Goal: Task Accomplishment & Management: Manage account settings

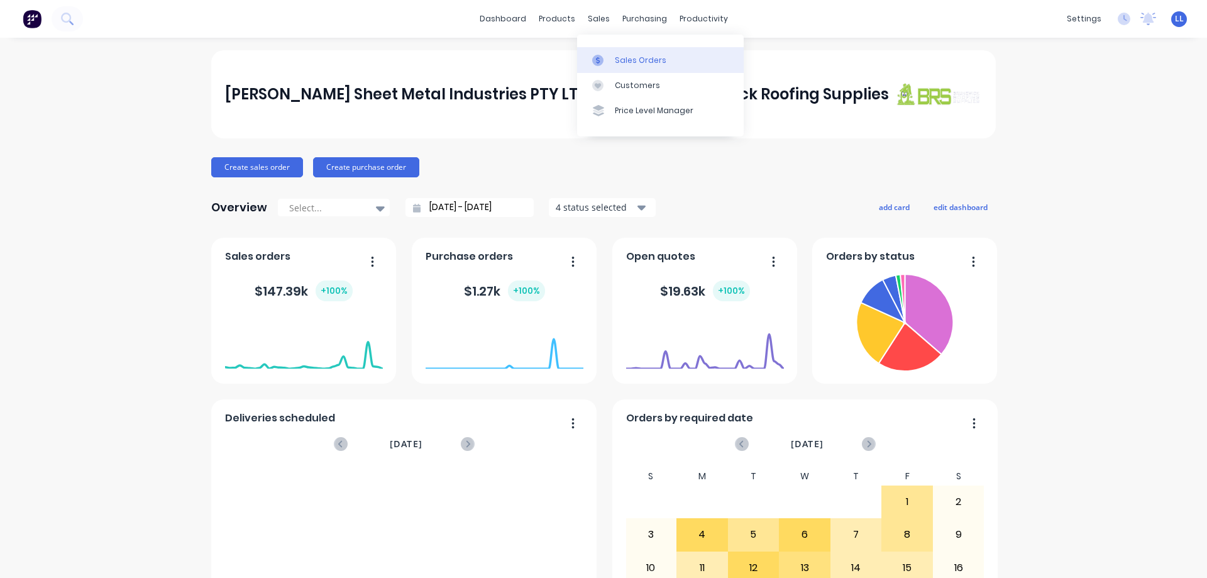
click at [602, 56] on icon at bounding box center [597, 60] width 11 height 11
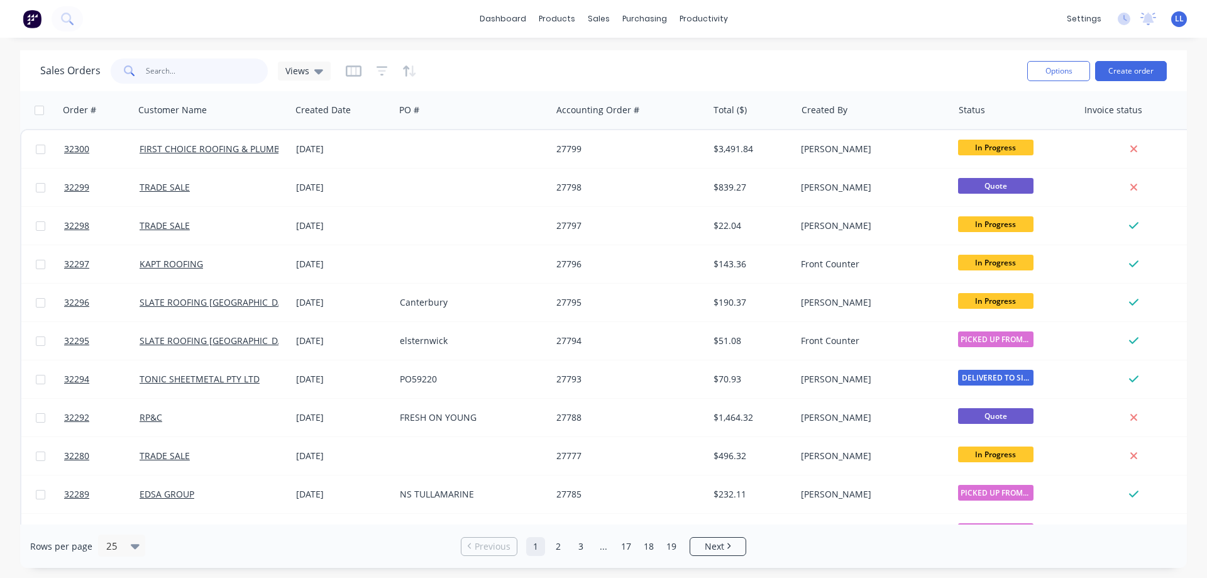
drag, startPoint x: 158, startPoint y: 69, endPoint x: 170, endPoint y: 53, distance: 19.7
click at [158, 67] on input "text" at bounding box center [207, 70] width 123 height 25
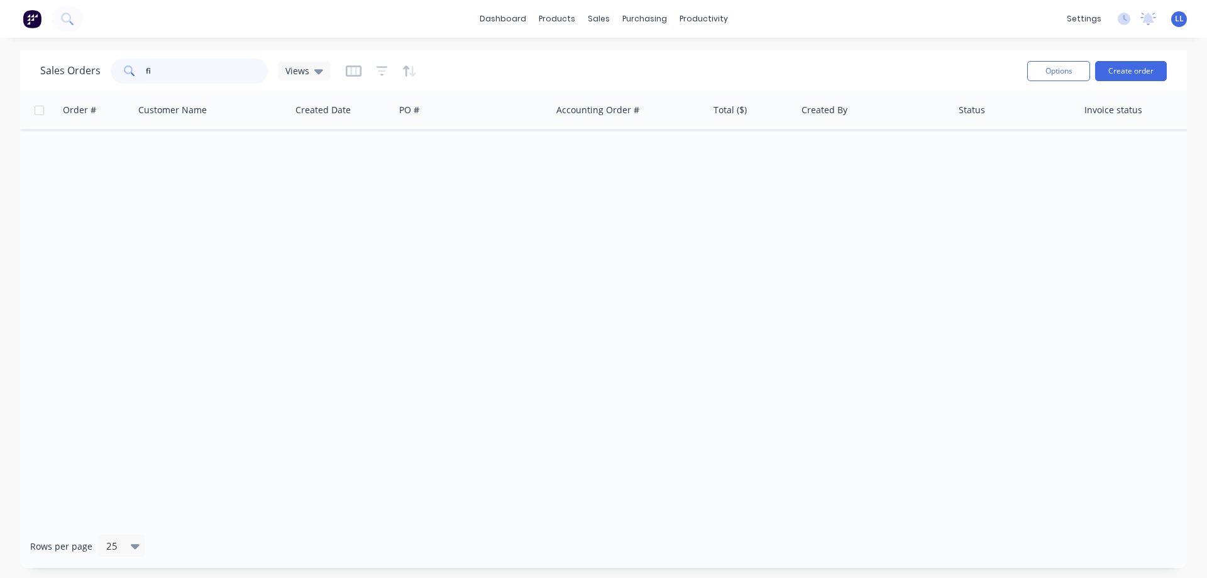
type input "f"
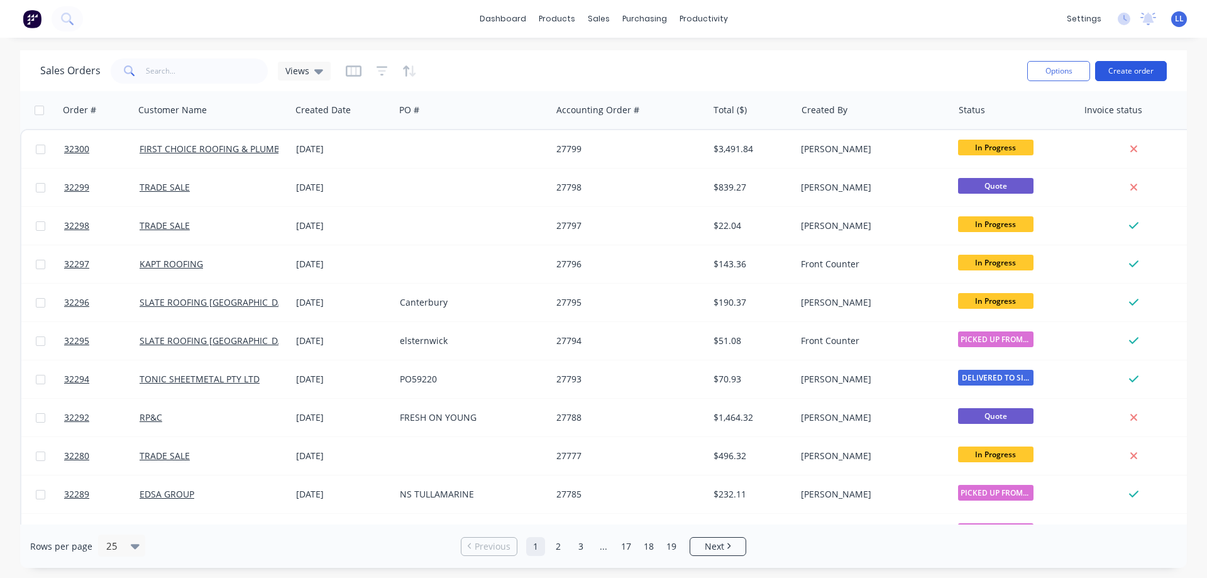
click at [1134, 69] on button "Create order" at bounding box center [1131, 71] width 72 height 20
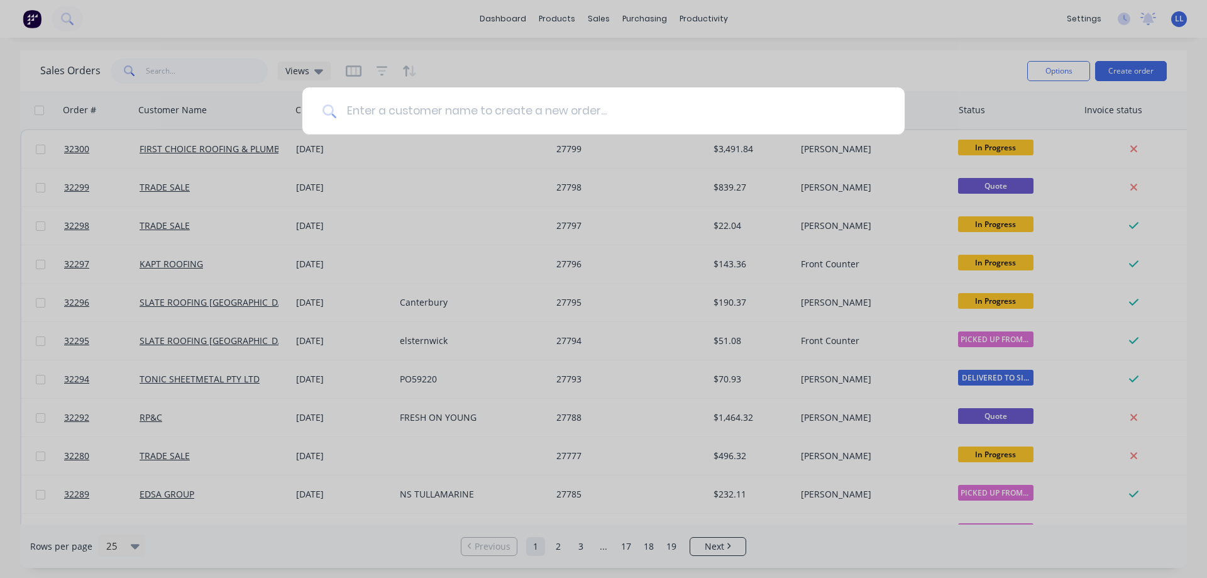
drag, startPoint x: 451, startPoint y: 112, endPoint x: 440, endPoint y: 88, distance: 26.4
click at [451, 102] on input at bounding box center [610, 110] width 548 height 47
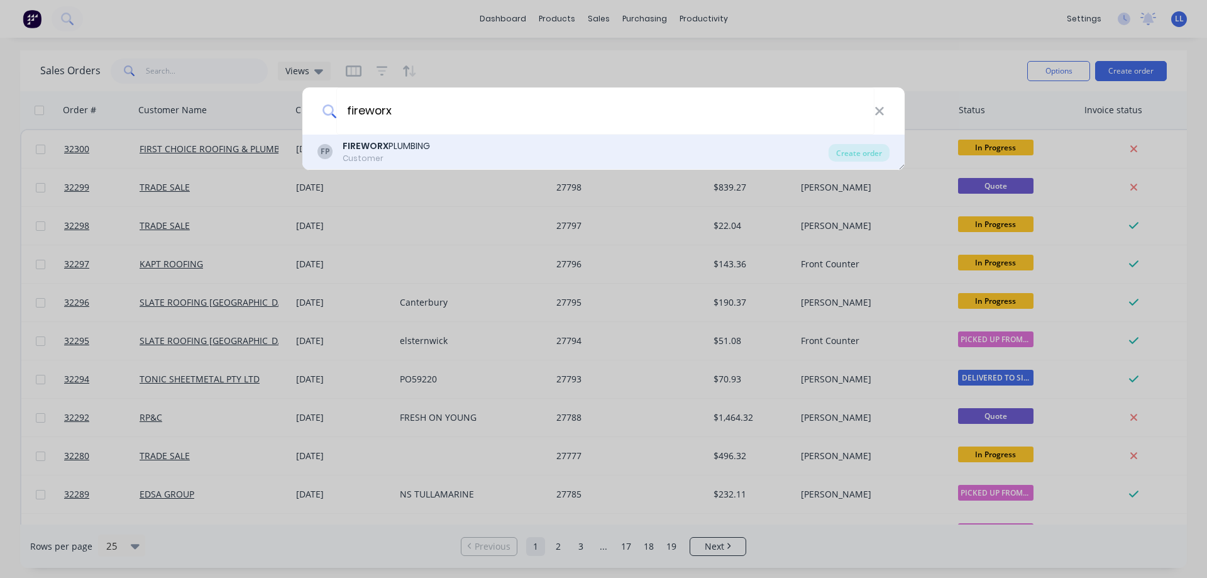
type input "fireworx"
click at [414, 156] on div "Customer" at bounding box center [386, 158] width 87 height 11
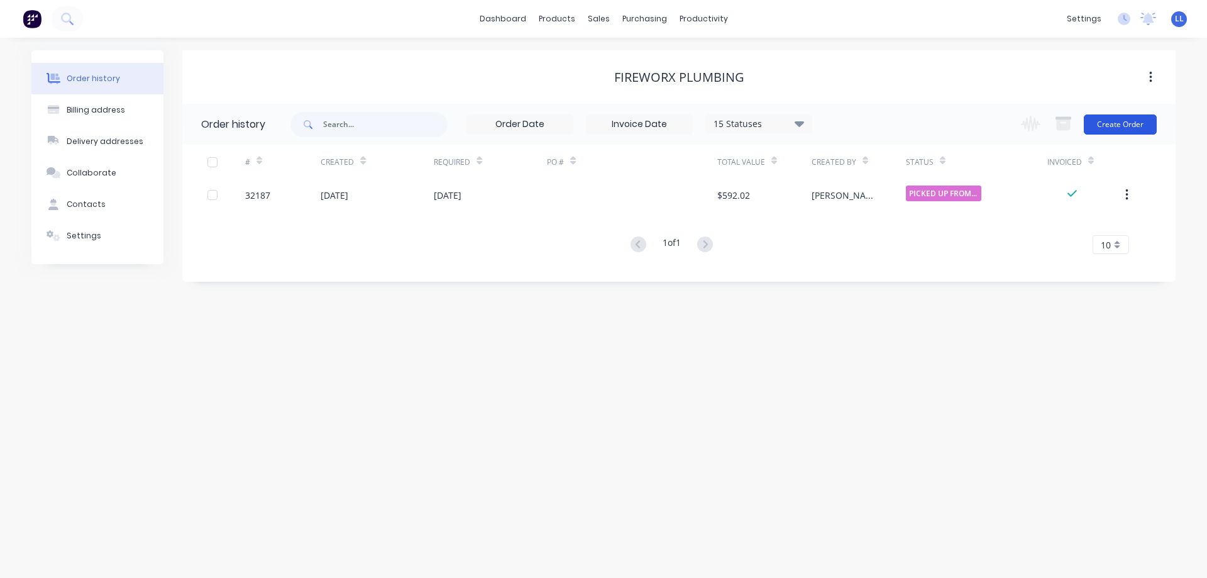
click at [1115, 121] on button "Create Order" at bounding box center [1120, 124] width 73 height 20
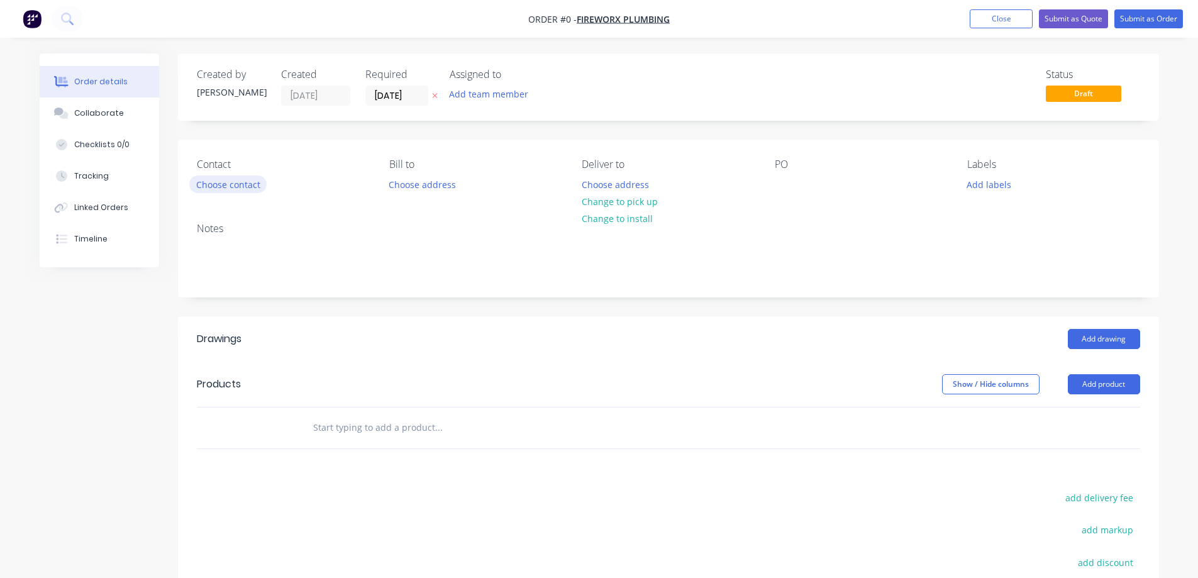
click at [213, 189] on button "Choose contact" at bounding box center [227, 183] width 77 height 17
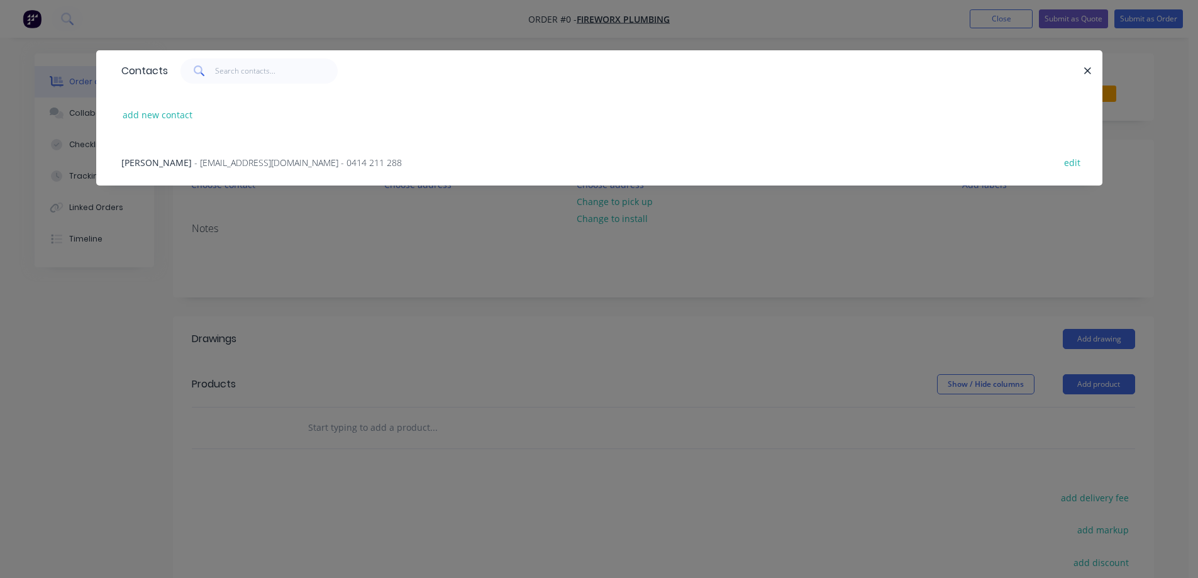
click at [194, 162] on span "- [EMAIL_ADDRESS][DOMAIN_NAME] - 0414 211 288" at bounding box center [297, 163] width 207 height 12
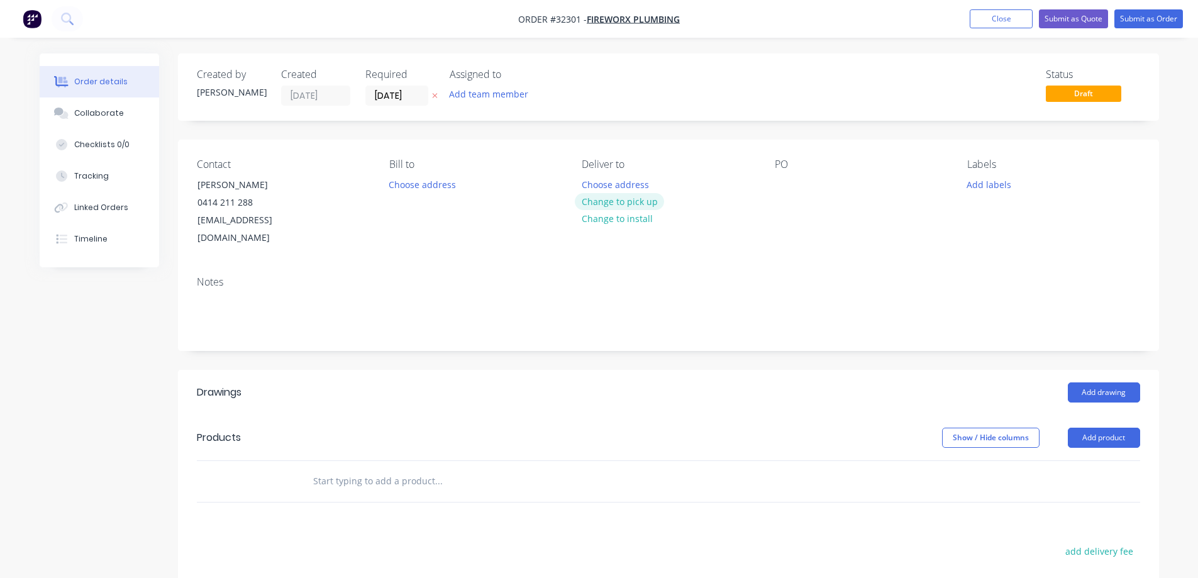
click at [607, 204] on button "Change to pick up" at bounding box center [619, 201] width 89 height 17
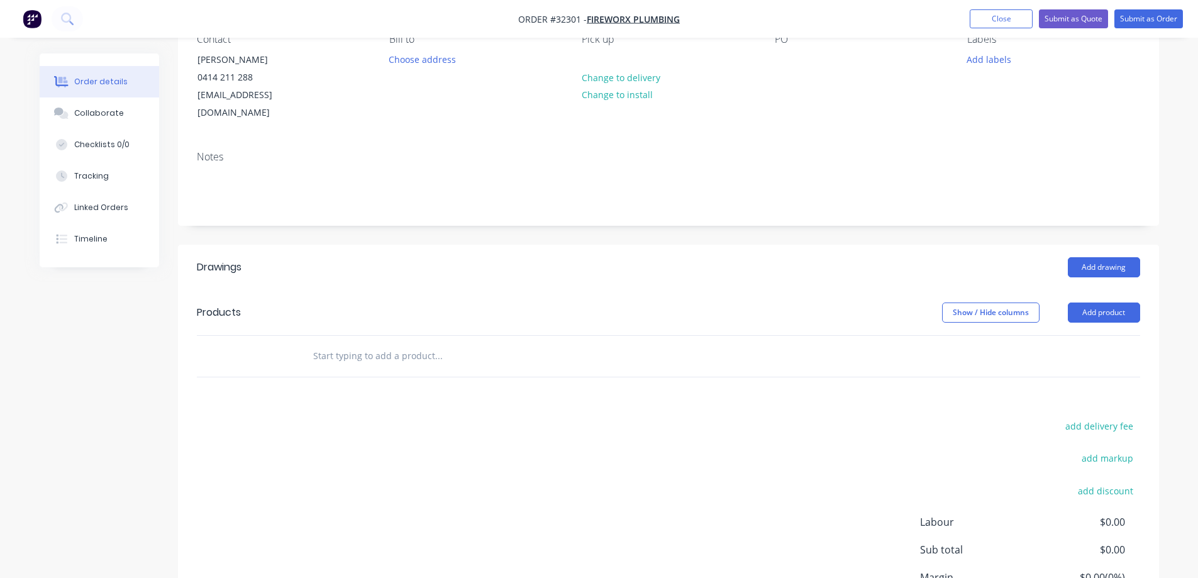
scroll to position [126, 0]
click at [1093, 257] on button "Add drawing" at bounding box center [1104, 267] width 72 height 20
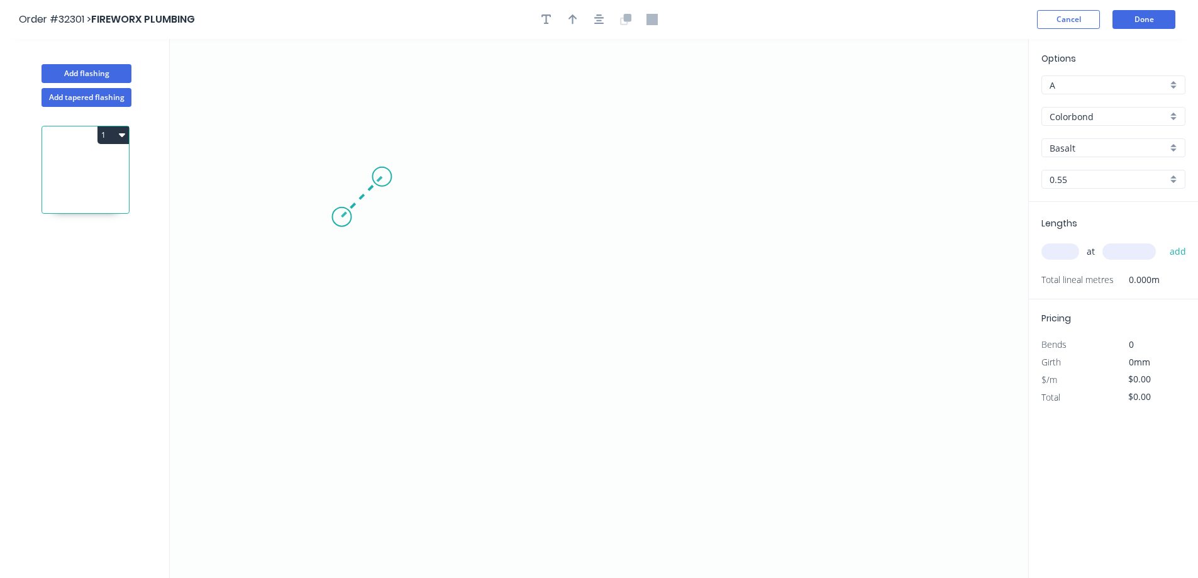
drag, startPoint x: 341, startPoint y: 217, endPoint x: 382, endPoint y: 180, distance: 54.3
click at [382, 180] on icon "0" at bounding box center [599, 308] width 858 height 539
click at [688, 172] on icon "0 ?" at bounding box center [599, 308] width 858 height 539
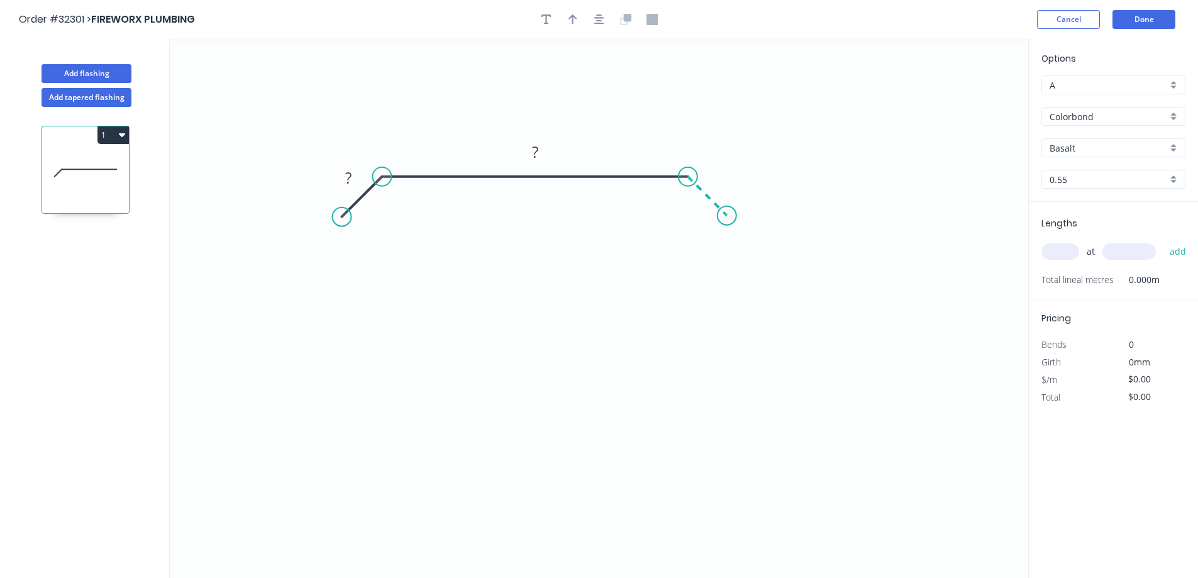
drag, startPoint x: 688, startPoint y: 172, endPoint x: 727, endPoint y: 213, distance: 56.9
click at [727, 213] on icon "0 ? ?" at bounding box center [599, 308] width 858 height 539
drag, startPoint x: 713, startPoint y: 218, endPoint x: 699, endPoint y: 216, distance: 14.1
click at [713, 217] on div "Show angle" at bounding box center [745, 224] width 126 height 26
click at [352, 175] on rect at bounding box center [348, 179] width 25 height 18
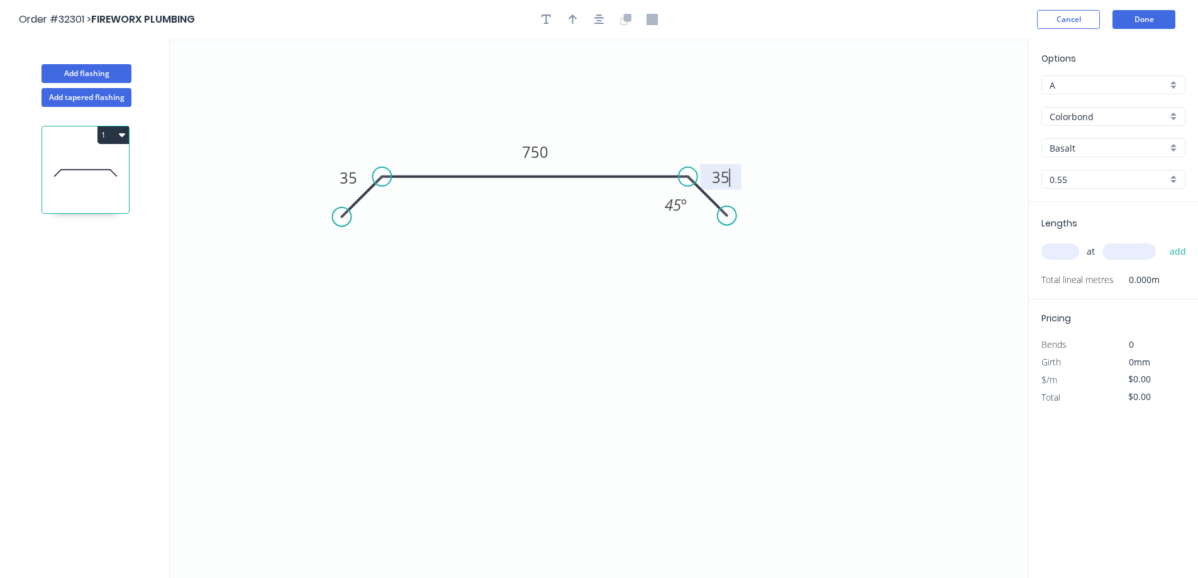
click at [1096, 142] on input "Basalt" at bounding box center [1108, 147] width 118 height 13
type input "$44.85"
click at [1080, 174] on div "Surfmist" at bounding box center [1113, 172] width 143 height 22
type input "Surfmist"
click at [1062, 251] on input "text" at bounding box center [1060, 251] width 38 height 16
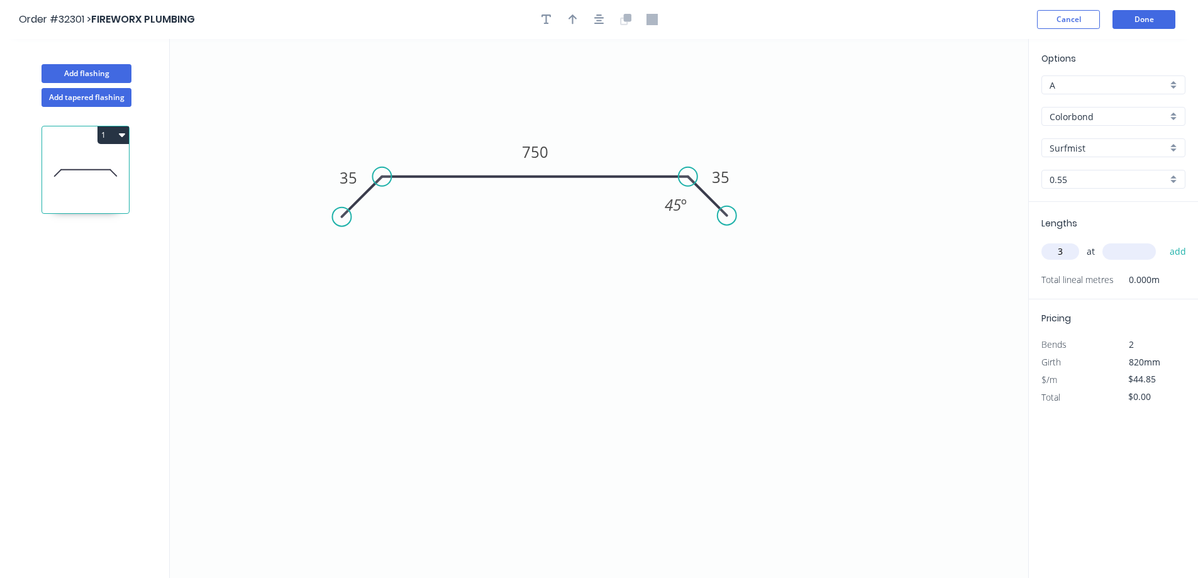
type input "3"
type input "2000"
click at [1163, 241] on button "add" at bounding box center [1178, 251] width 30 height 21
type input "$269.10"
click at [1160, 19] on button "Done" at bounding box center [1143, 19] width 63 height 19
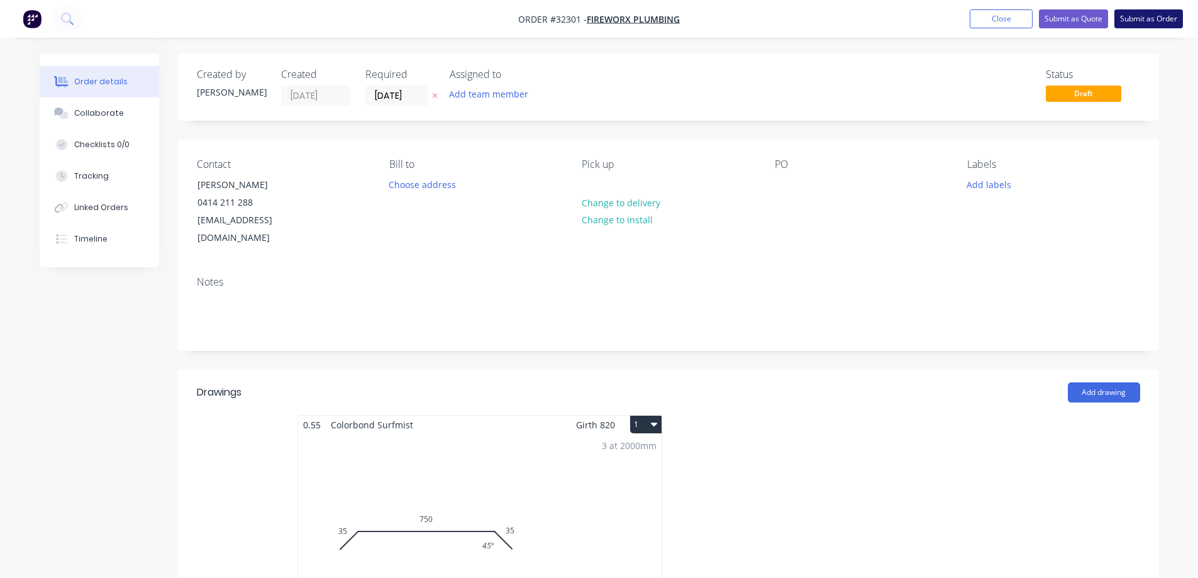
click at [1151, 21] on button "Submit as Order" at bounding box center [1148, 18] width 69 height 19
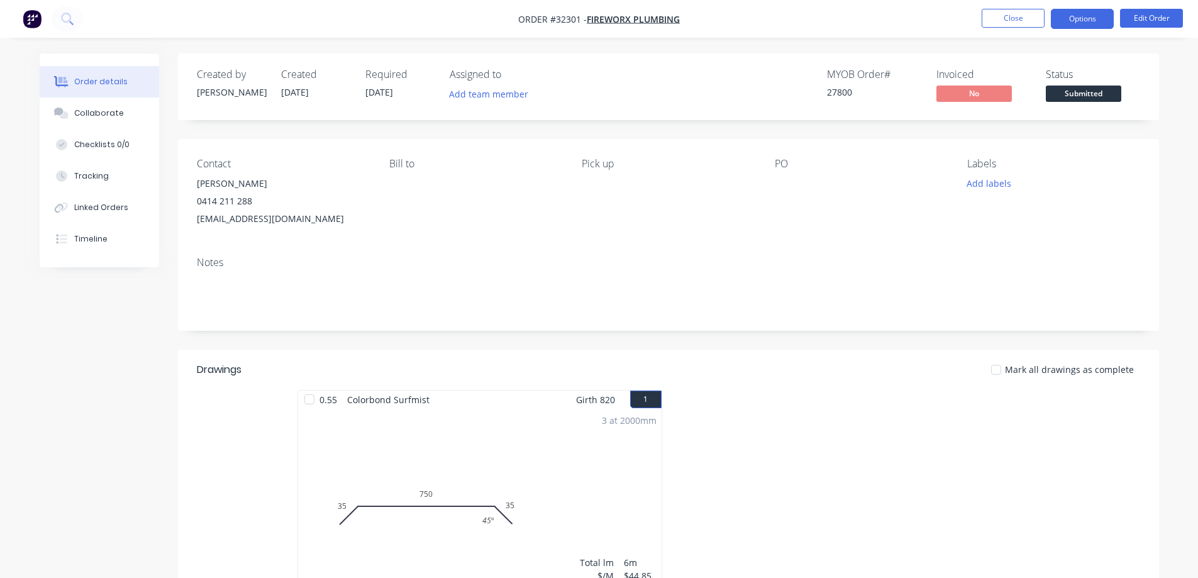
click at [1078, 24] on button "Options" at bounding box center [1082, 19] width 63 height 20
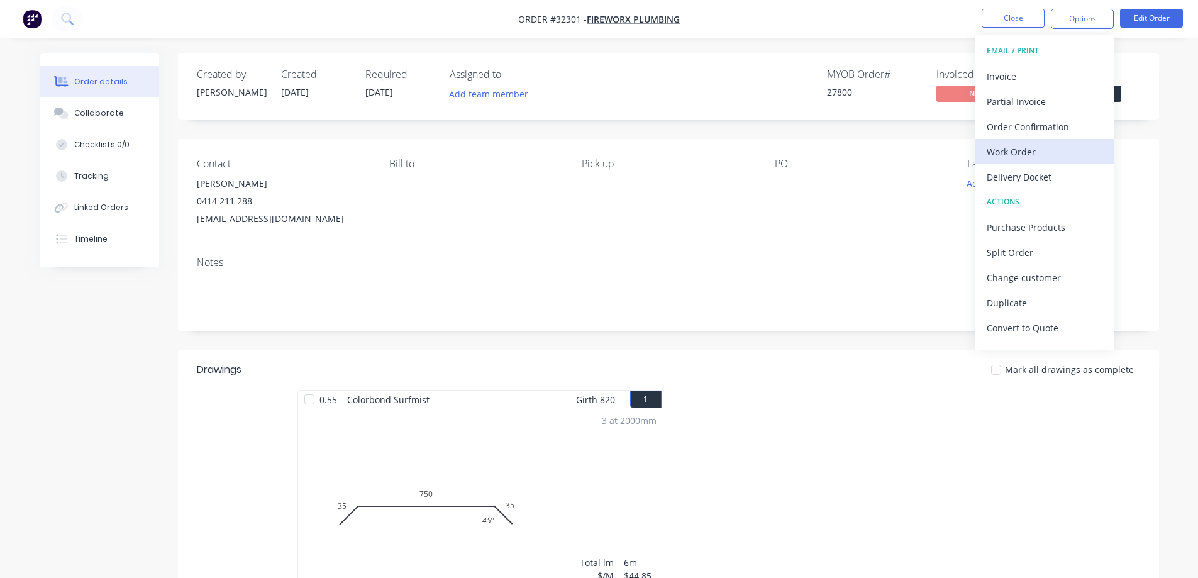
click at [1015, 148] on div "Work Order" at bounding box center [1044, 152] width 116 height 18
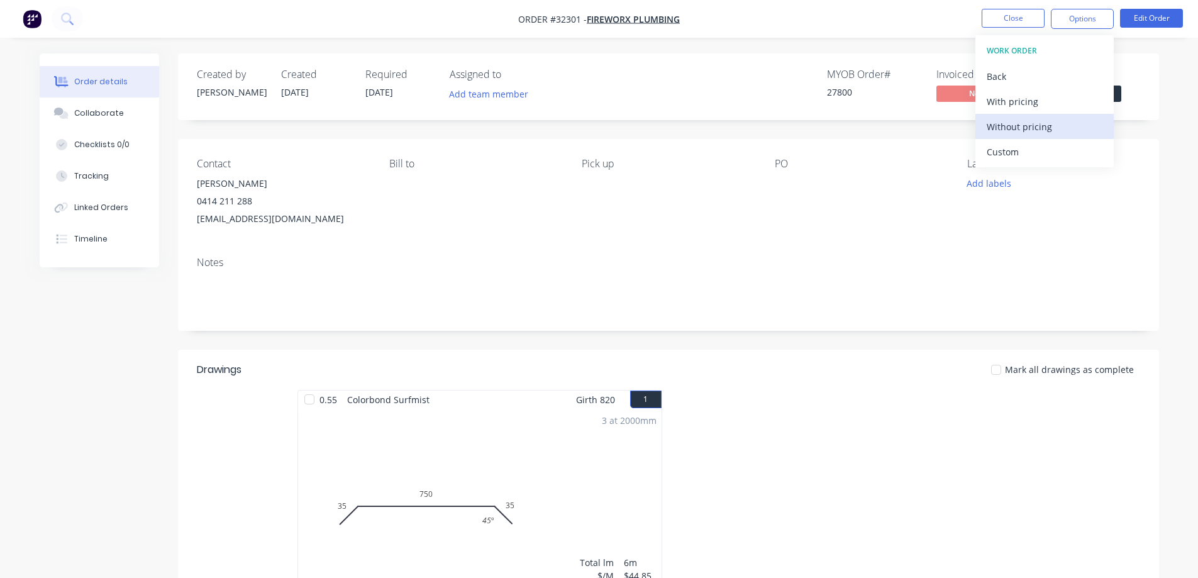
click at [1012, 129] on div "Without pricing" at bounding box center [1044, 127] width 116 height 18
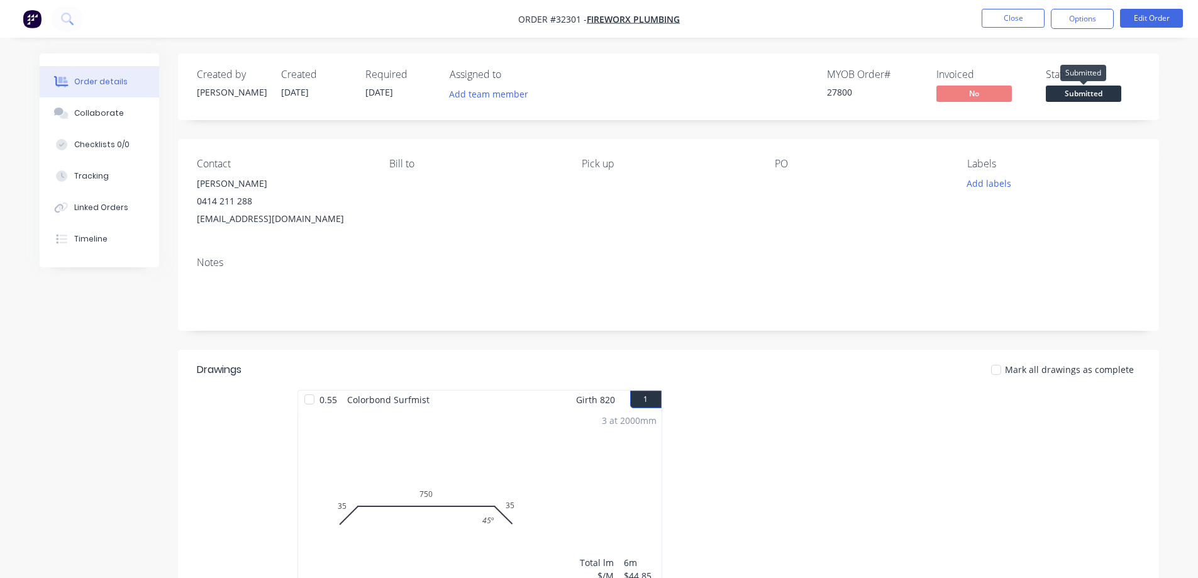
click at [1117, 99] on span "Submitted" at bounding box center [1083, 94] width 75 height 16
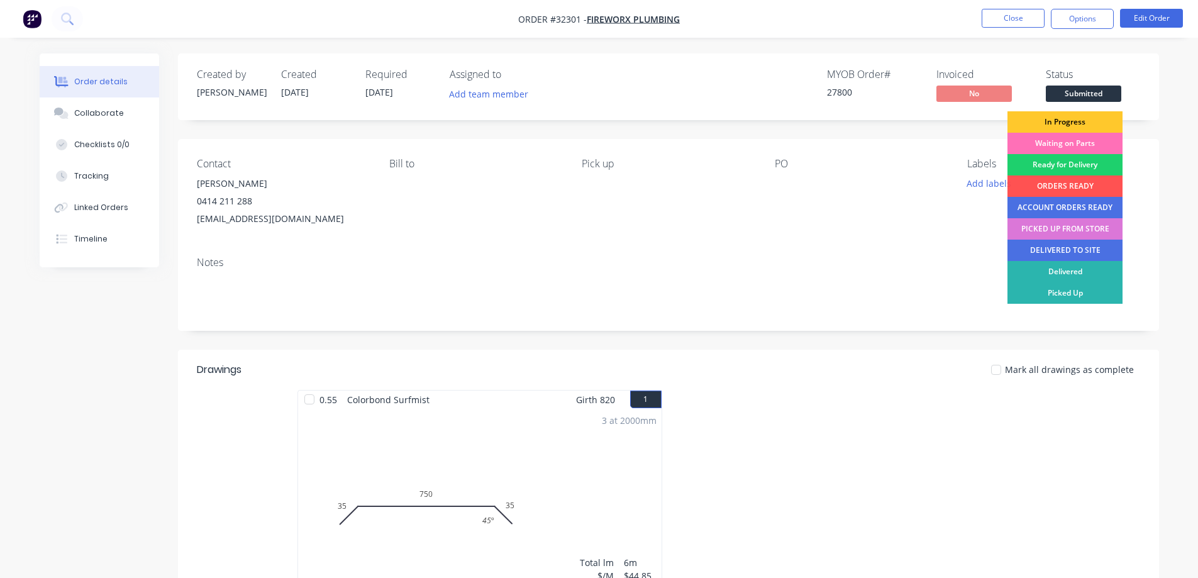
click at [1085, 123] on div "In Progress" at bounding box center [1064, 121] width 115 height 21
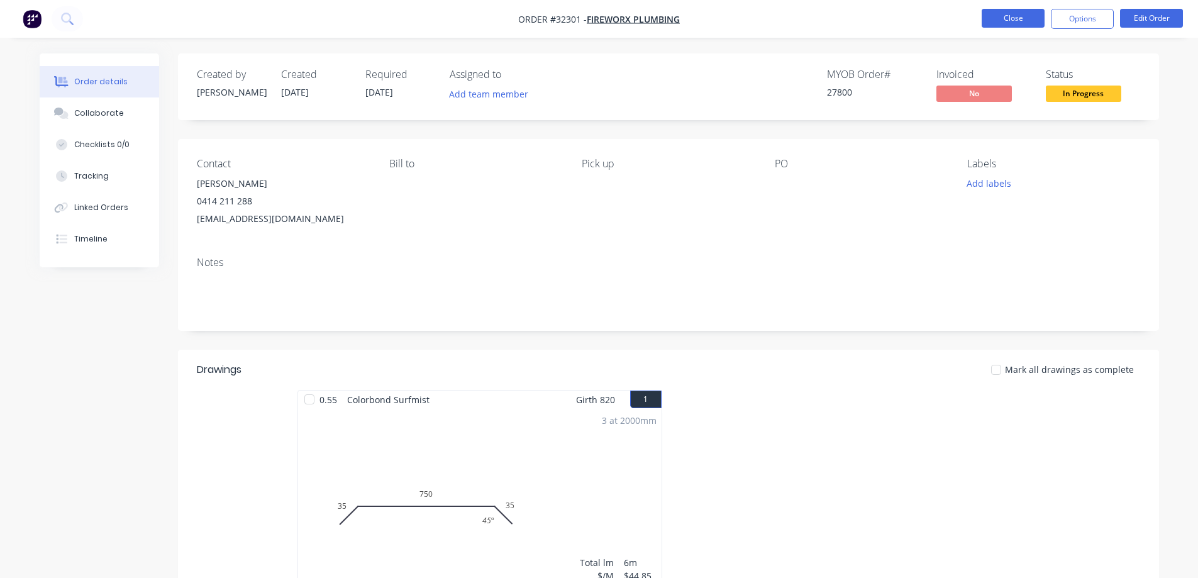
click at [998, 18] on button "Close" at bounding box center [1012, 18] width 63 height 19
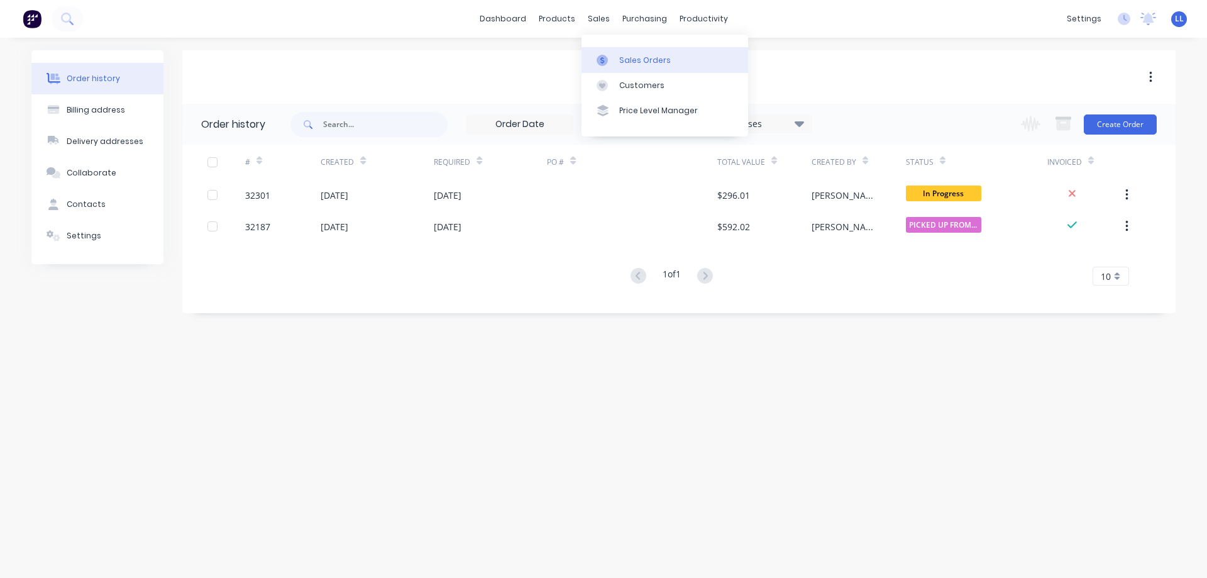
click at [619, 65] on div "Sales Orders" at bounding box center [645, 60] width 52 height 11
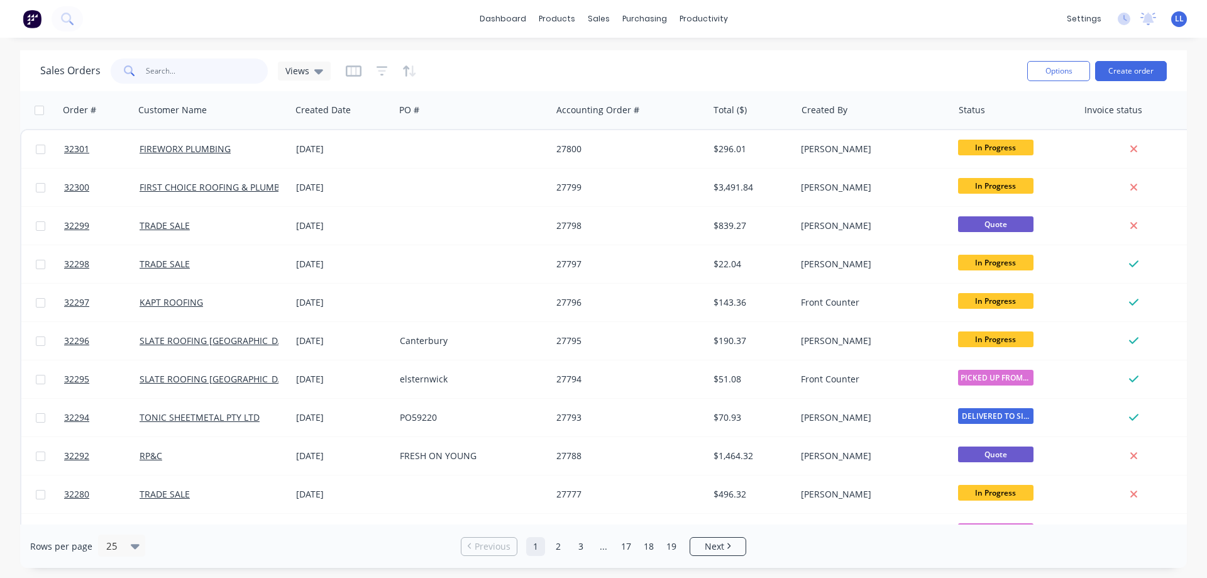
click at [155, 72] on input "text" at bounding box center [207, 70] width 123 height 25
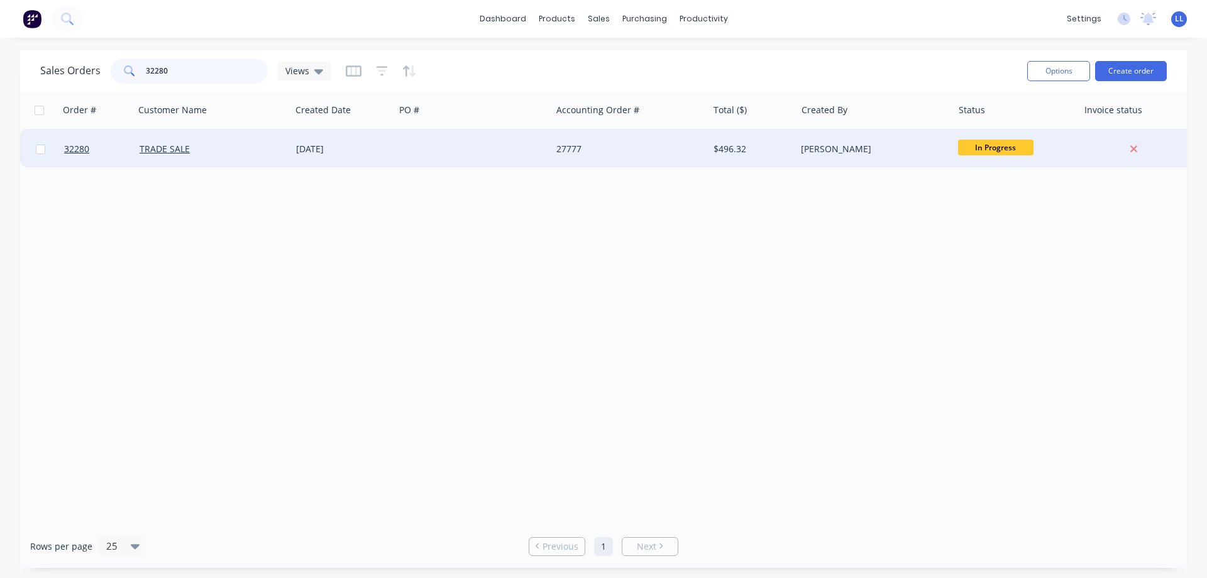
type input "32280"
click at [623, 158] on div "27777" at bounding box center [629, 149] width 157 height 38
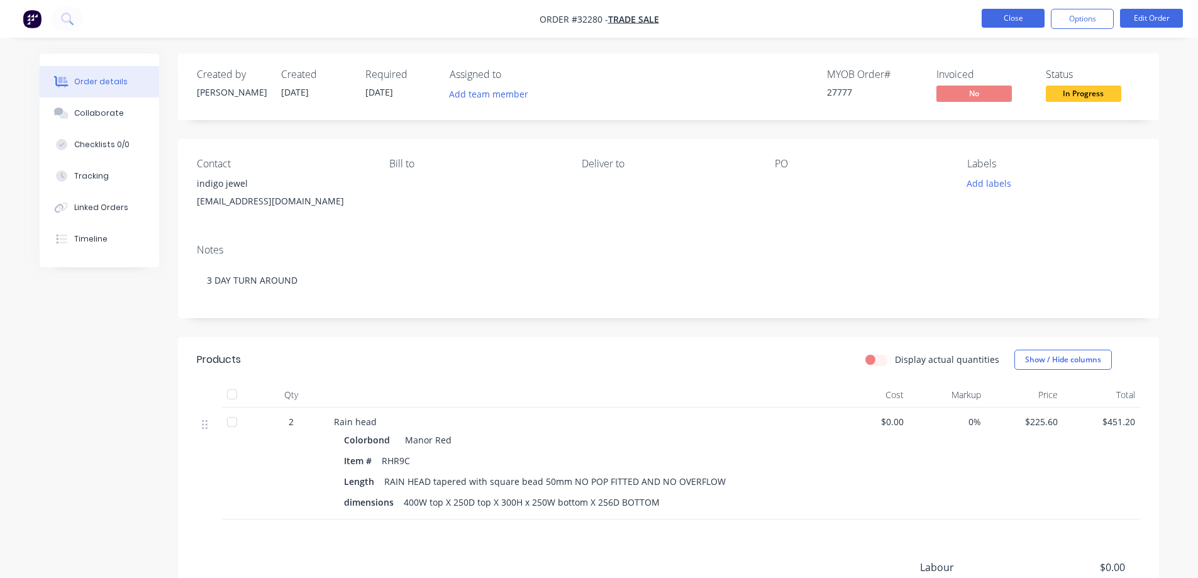
click at [1022, 11] on button "Close" at bounding box center [1012, 18] width 63 height 19
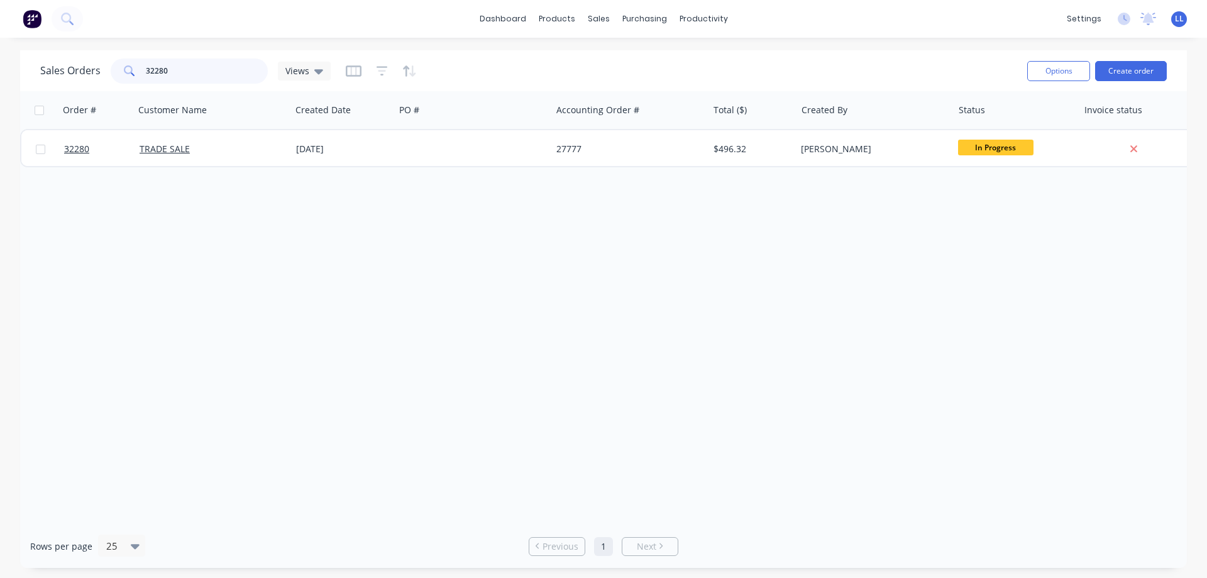
drag, startPoint x: 193, startPoint y: 74, endPoint x: 70, endPoint y: 79, distance: 123.3
click at [70, 79] on div "Sales Orders 32280 Views" at bounding box center [185, 70] width 290 height 25
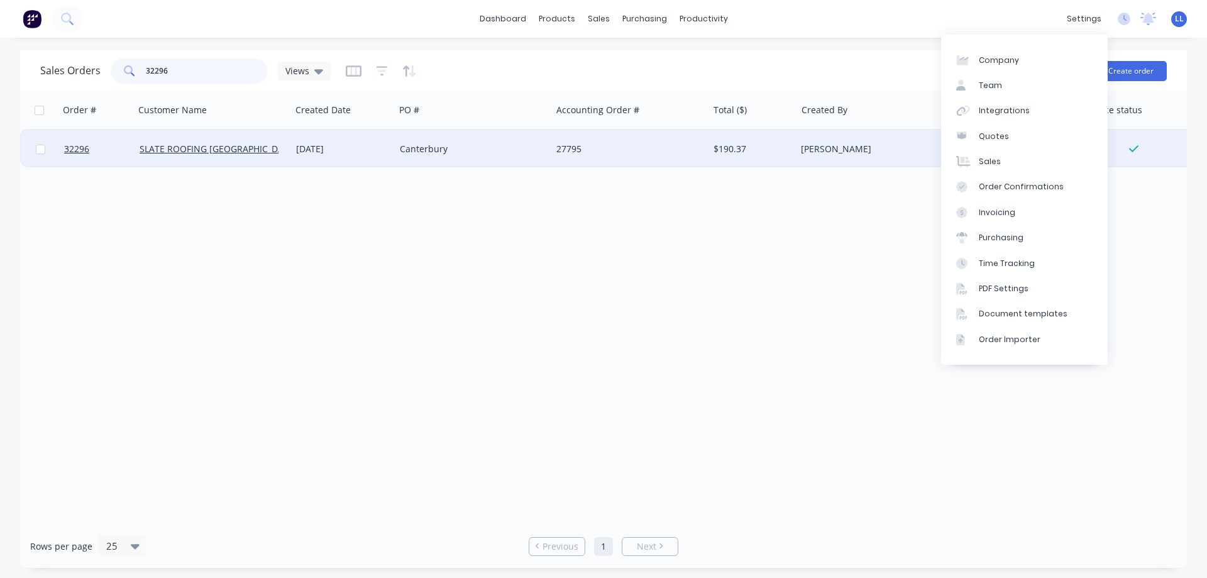
type input "32296"
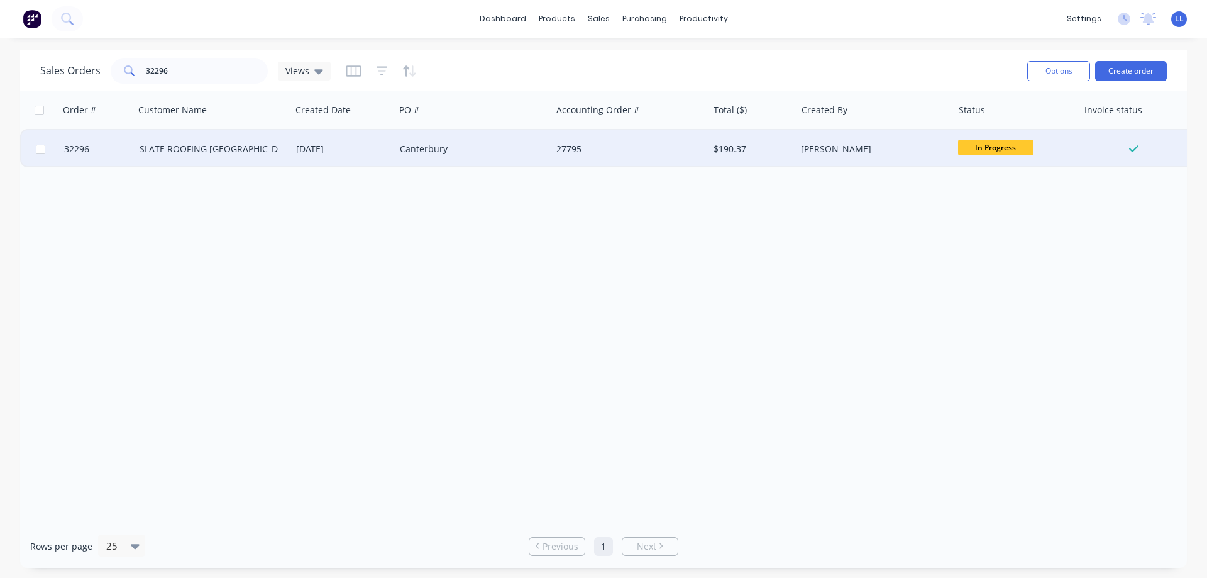
click at [825, 144] on div "[PERSON_NAME]" at bounding box center [871, 149] width 140 height 13
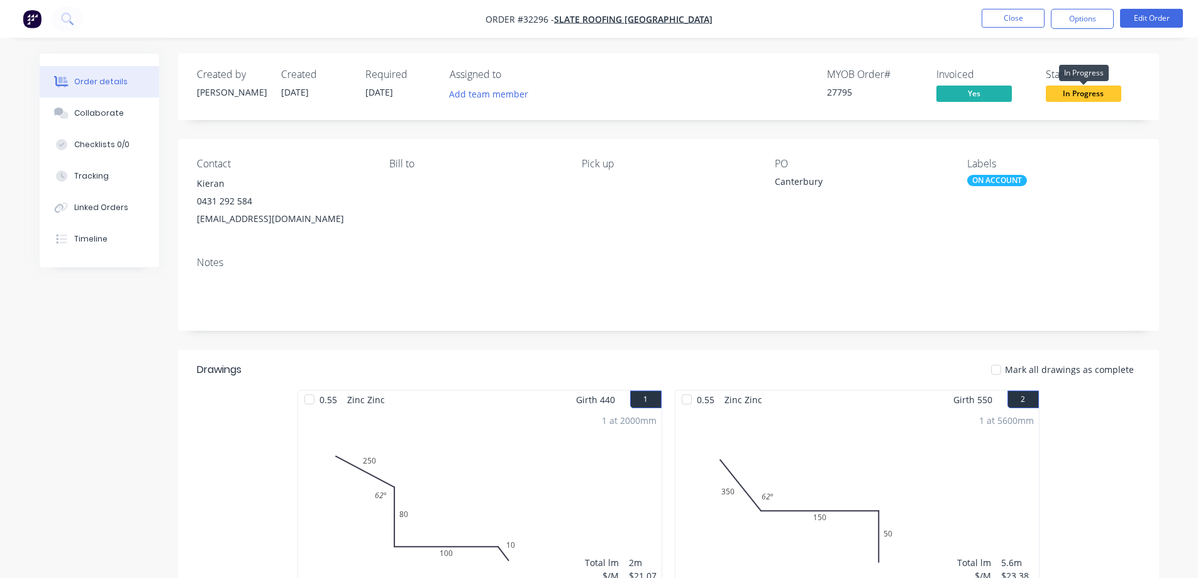
click at [1077, 92] on span "In Progress" at bounding box center [1083, 94] width 75 height 16
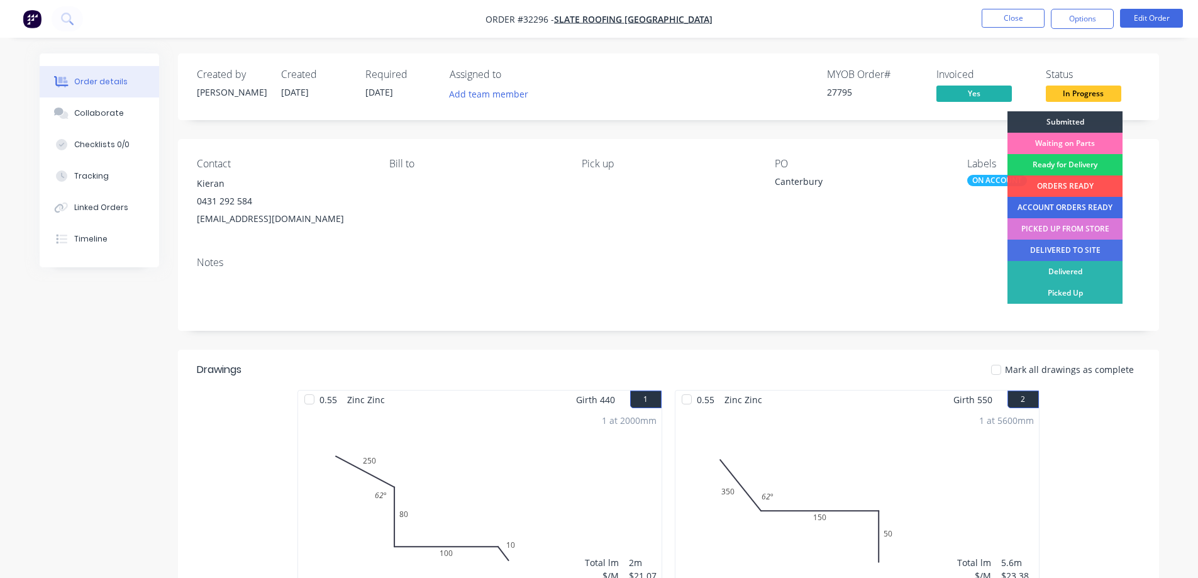
click at [1057, 207] on div "ACCOUNT ORDERS READY" at bounding box center [1064, 207] width 115 height 21
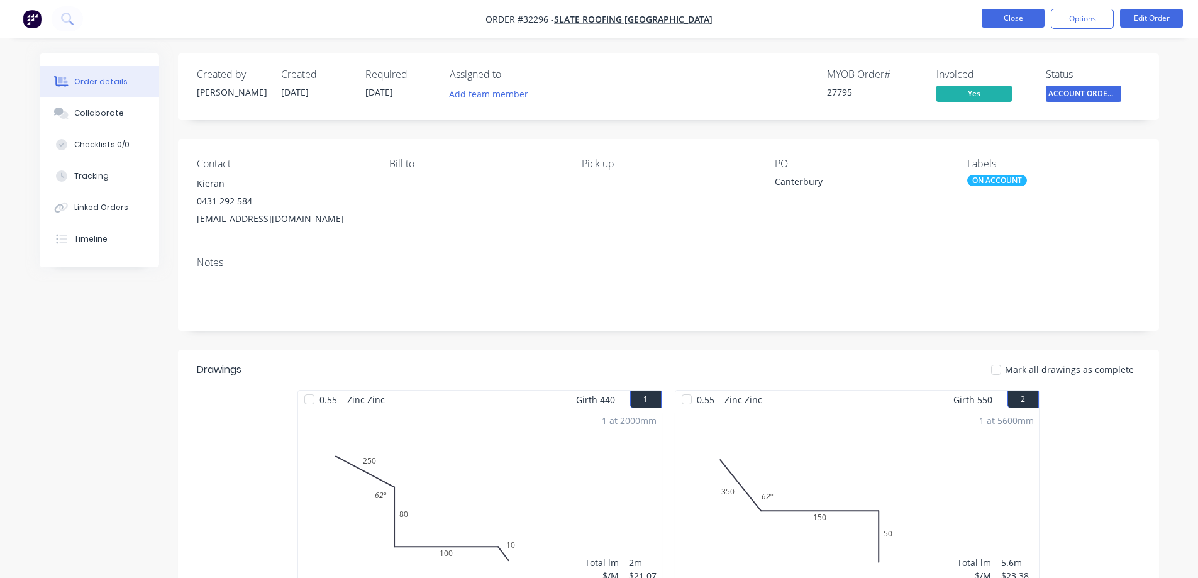
click at [1002, 16] on button "Close" at bounding box center [1012, 18] width 63 height 19
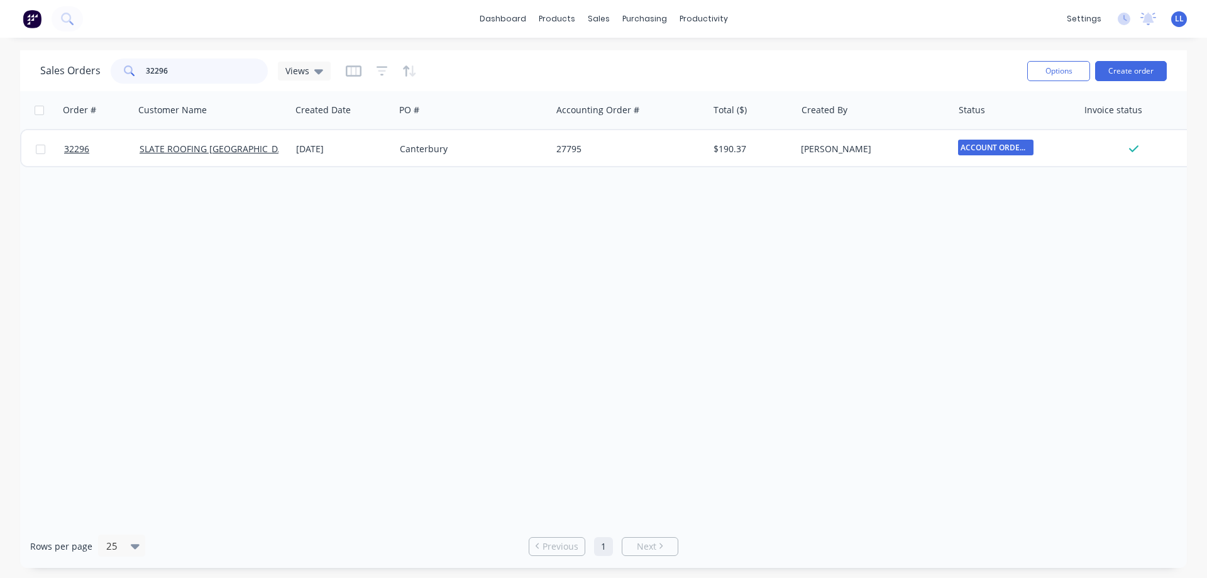
drag, startPoint x: 150, startPoint y: 72, endPoint x: 74, endPoint y: 82, distance: 76.7
click at [74, 82] on div "Sales Orders 32296 Views" at bounding box center [185, 70] width 290 height 25
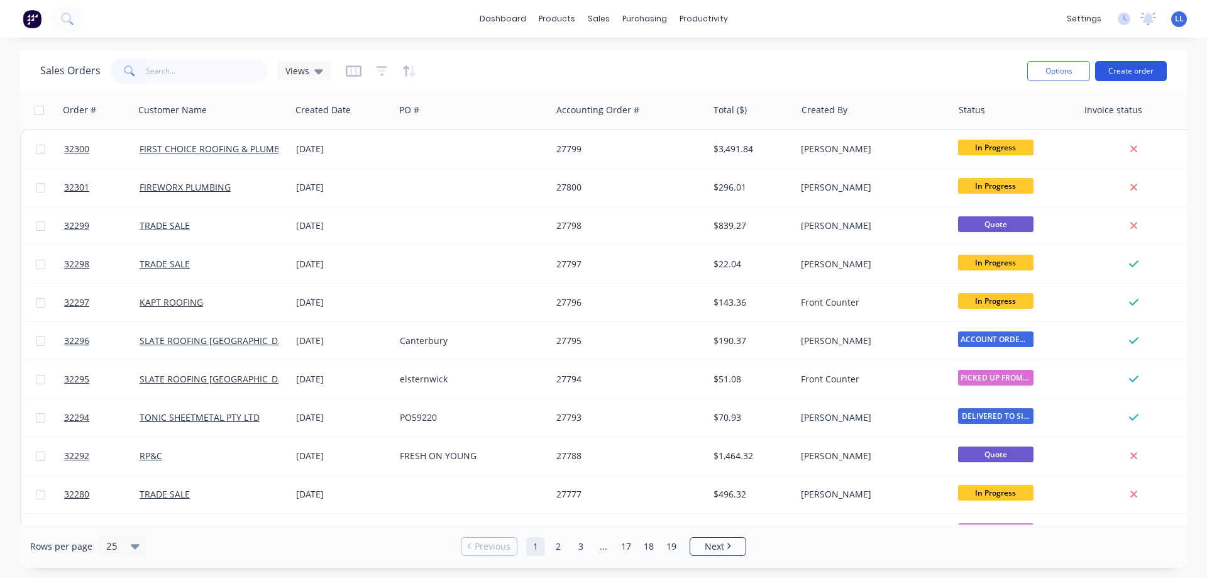
click at [1148, 70] on button "Create order" at bounding box center [1131, 71] width 72 height 20
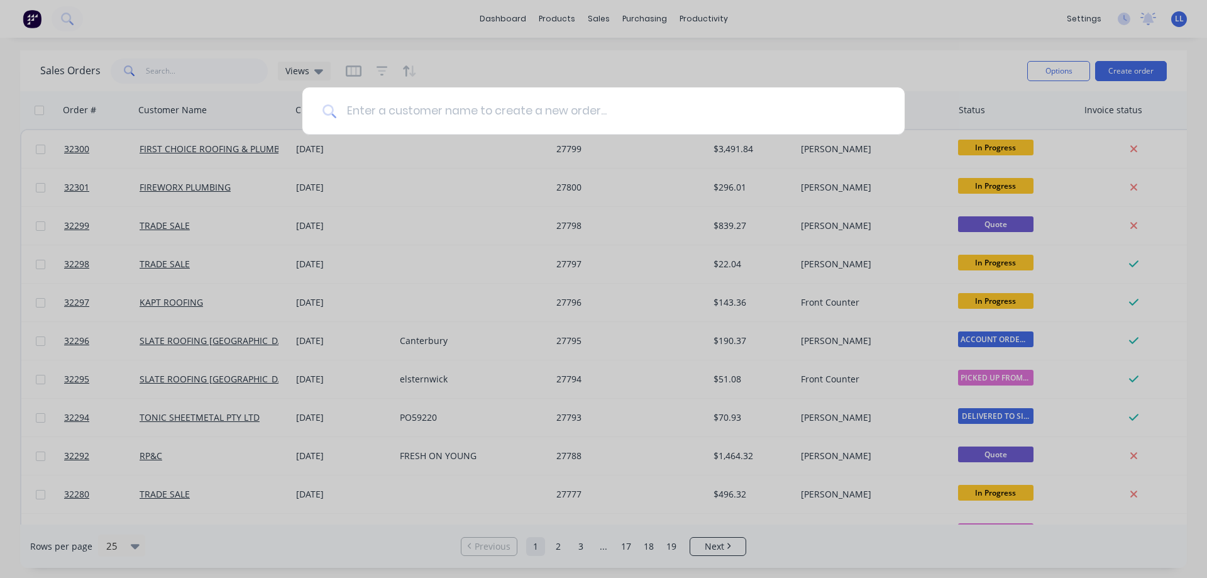
click at [524, 116] on input at bounding box center [610, 110] width 548 height 47
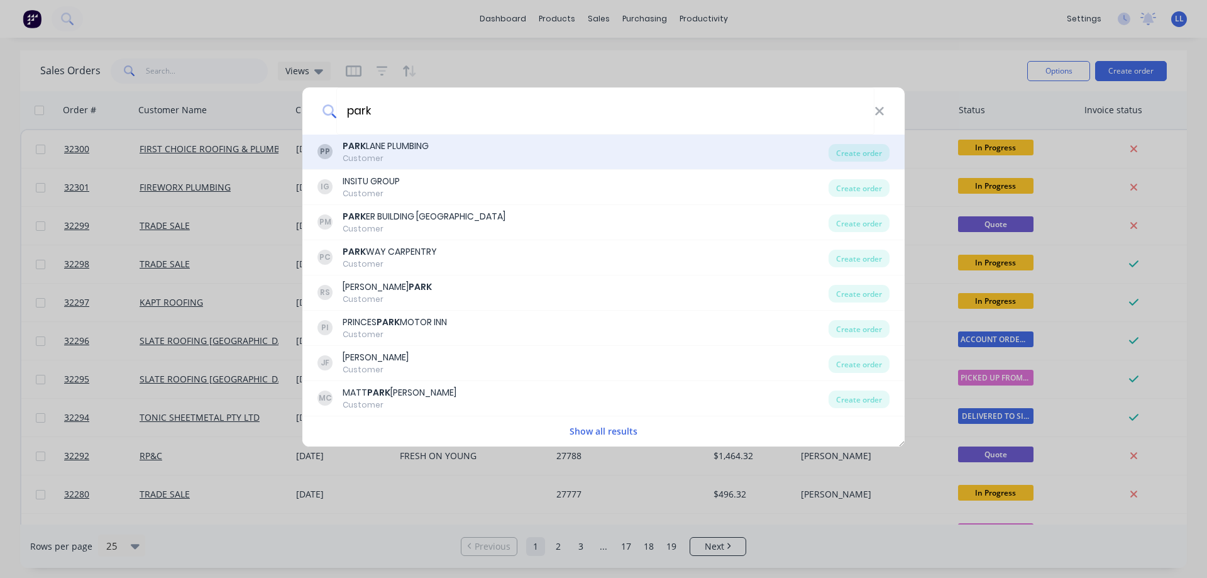
type input "park"
click at [389, 153] on div "Customer" at bounding box center [386, 158] width 86 height 11
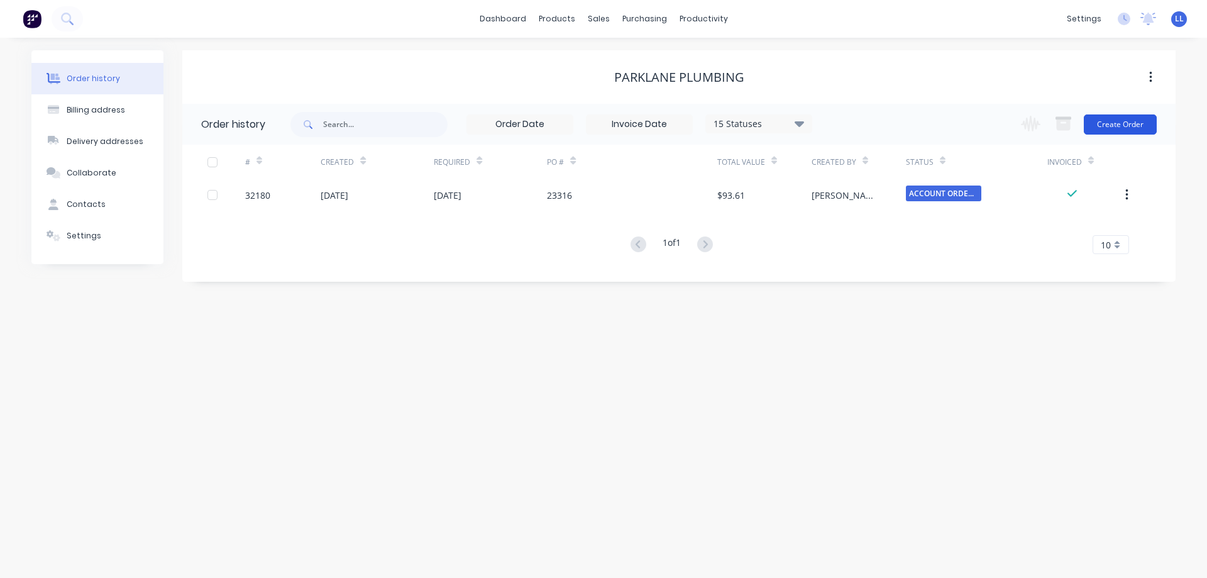
click at [1117, 124] on button "Create Order" at bounding box center [1120, 124] width 73 height 20
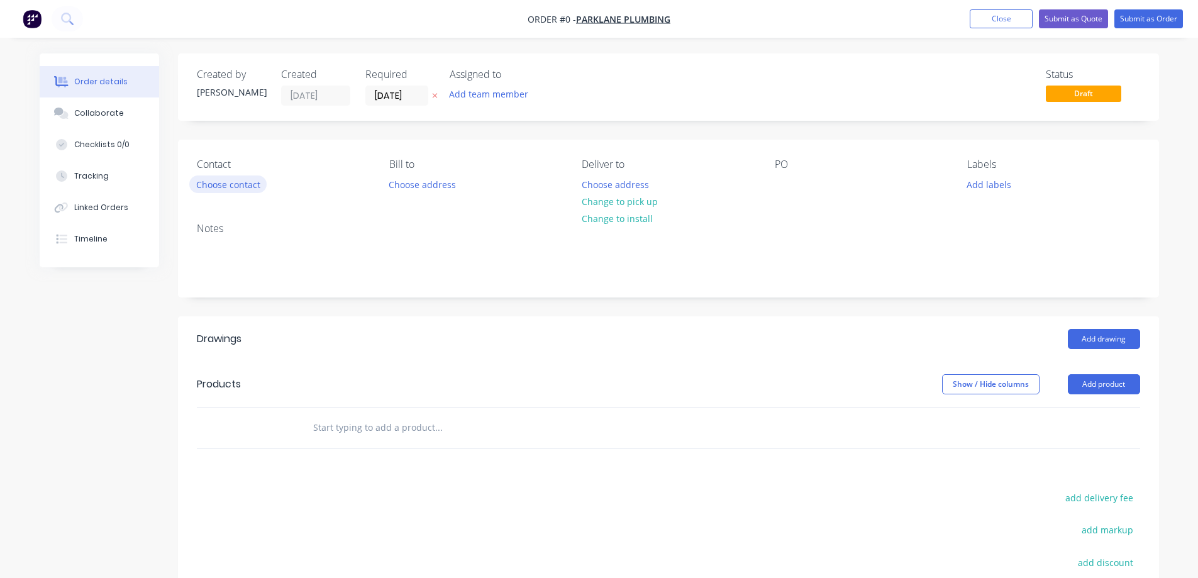
click at [228, 186] on button "Choose contact" at bounding box center [227, 183] width 77 height 17
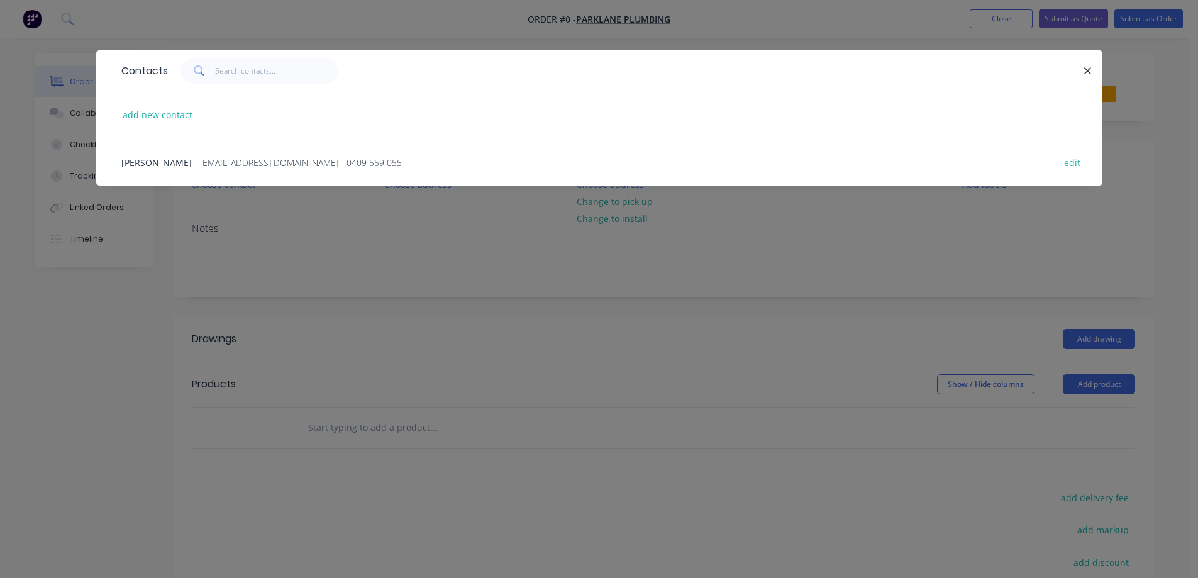
click at [194, 160] on span "- [EMAIL_ADDRESS][DOMAIN_NAME] - 0409 559 055" at bounding box center [297, 163] width 207 height 12
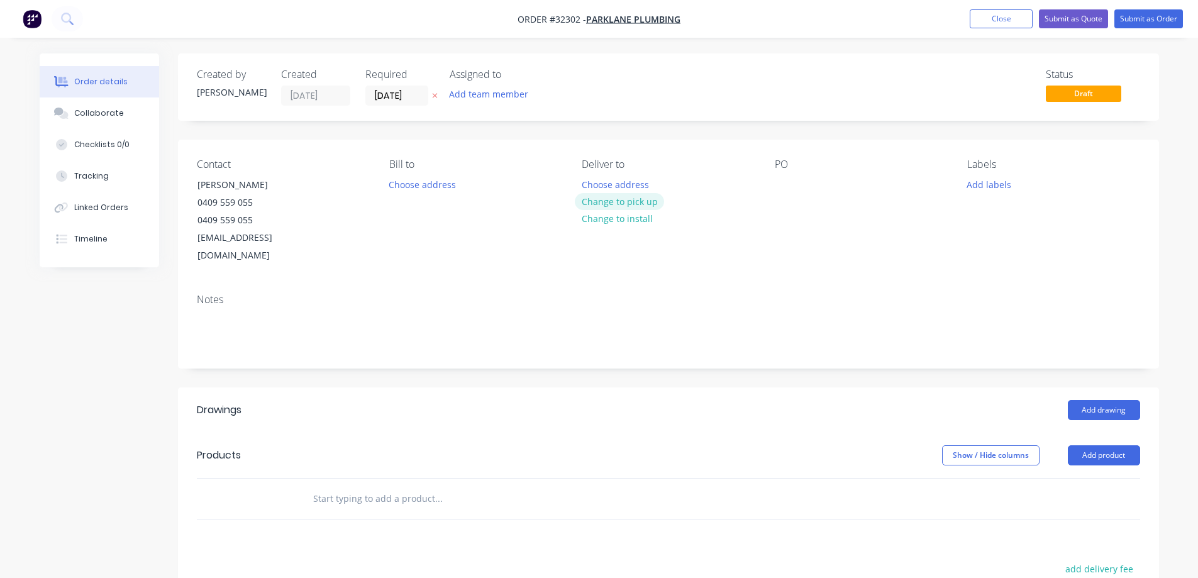
click at [636, 201] on button "Change to pick up" at bounding box center [619, 201] width 89 height 17
click at [1000, 188] on button "Add labels" at bounding box center [989, 183] width 58 height 17
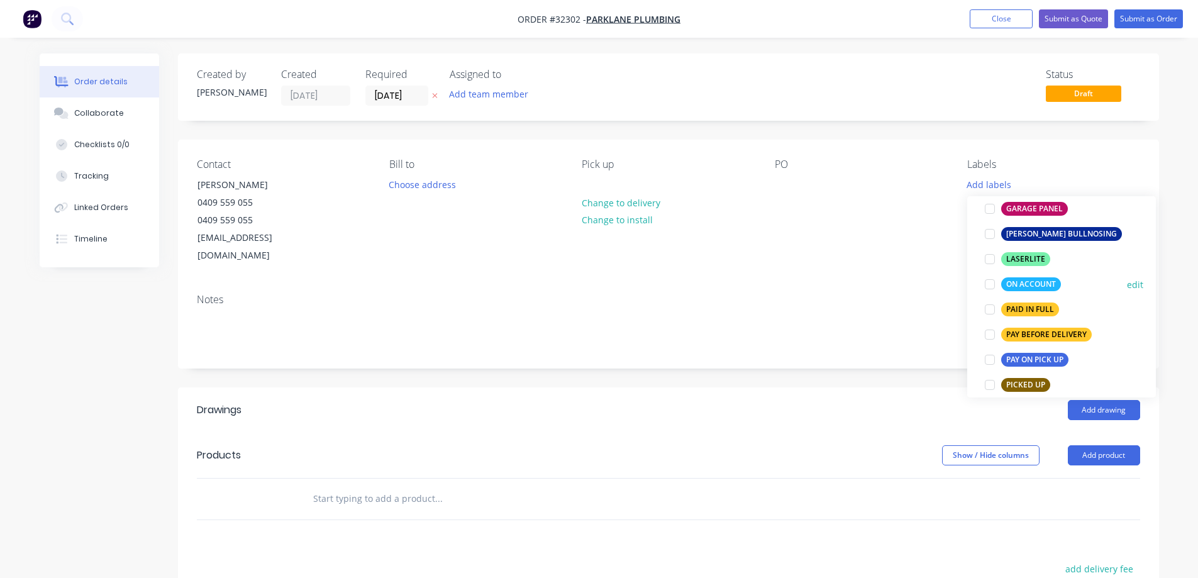
click at [988, 285] on div at bounding box center [989, 284] width 25 height 25
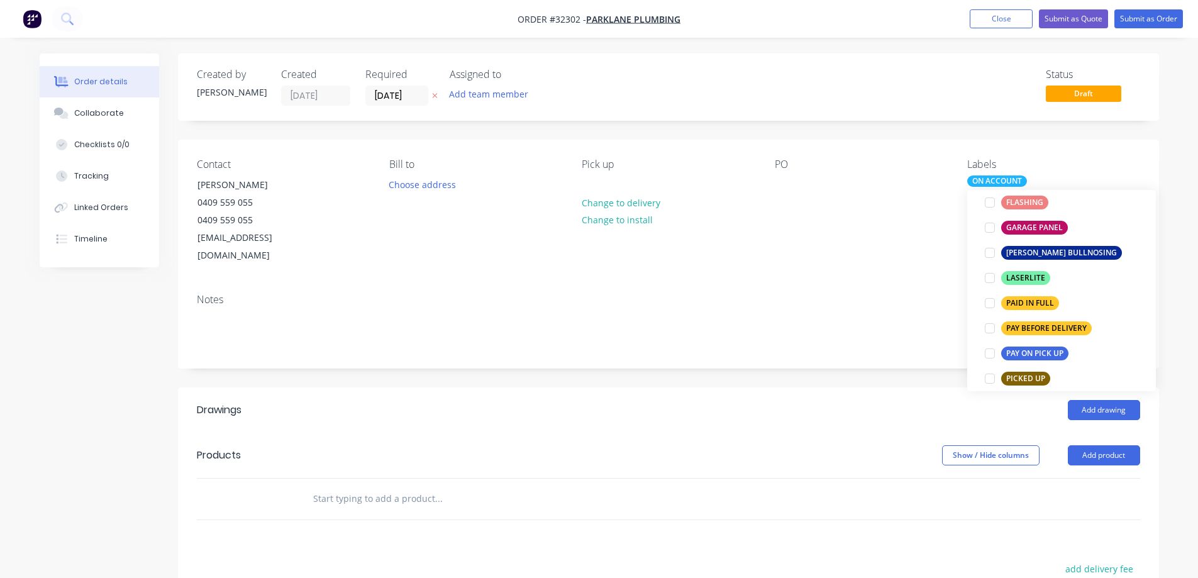
scroll to position [13, 0]
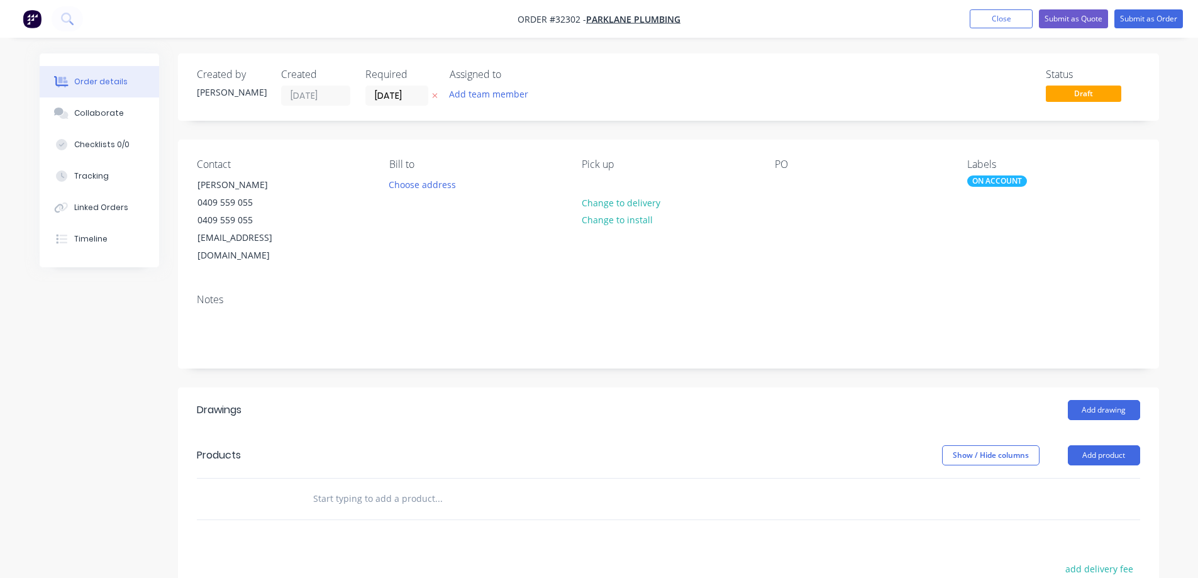
drag, startPoint x: 684, startPoint y: 389, endPoint x: 925, endPoint y: 436, distance: 245.5
click at [684, 400] on div "Add drawing" at bounding box center [768, 410] width 743 height 20
click at [1103, 400] on button "Add drawing" at bounding box center [1104, 410] width 72 height 20
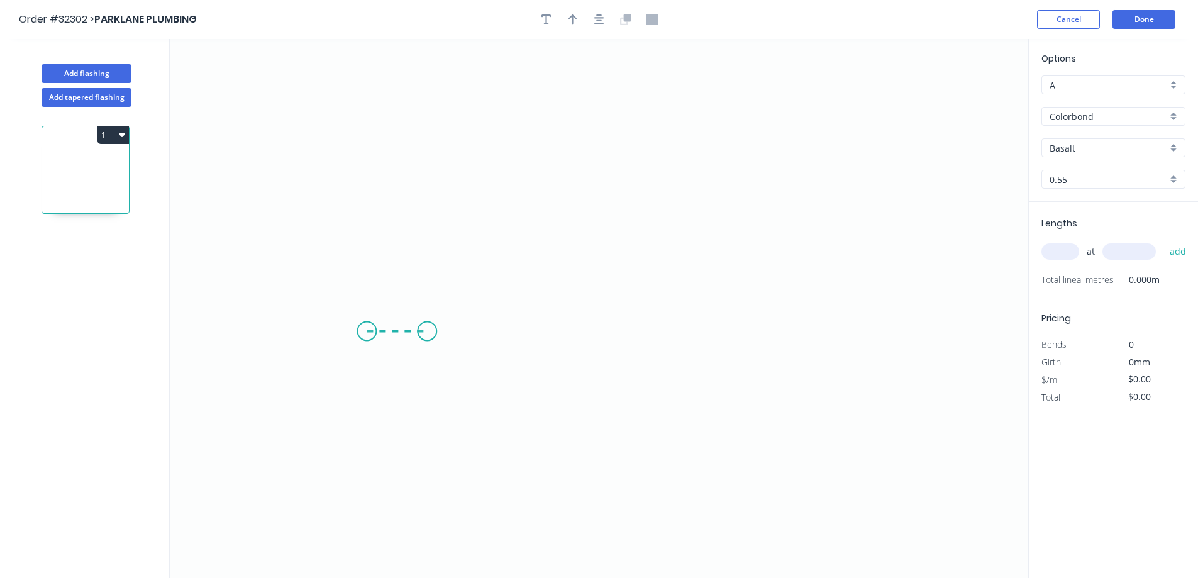
drag, startPoint x: 367, startPoint y: 331, endPoint x: 427, endPoint y: 331, distance: 60.4
click at [427, 331] on icon "0" at bounding box center [599, 308] width 858 height 539
drag, startPoint x: 427, startPoint y: 331, endPoint x: 423, endPoint y: 157, distance: 173.6
click at [423, 157] on icon "0 ?" at bounding box center [599, 308] width 858 height 539
click at [616, 173] on icon "0 ? ?" at bounding box center [599, 308] width 858 height 539
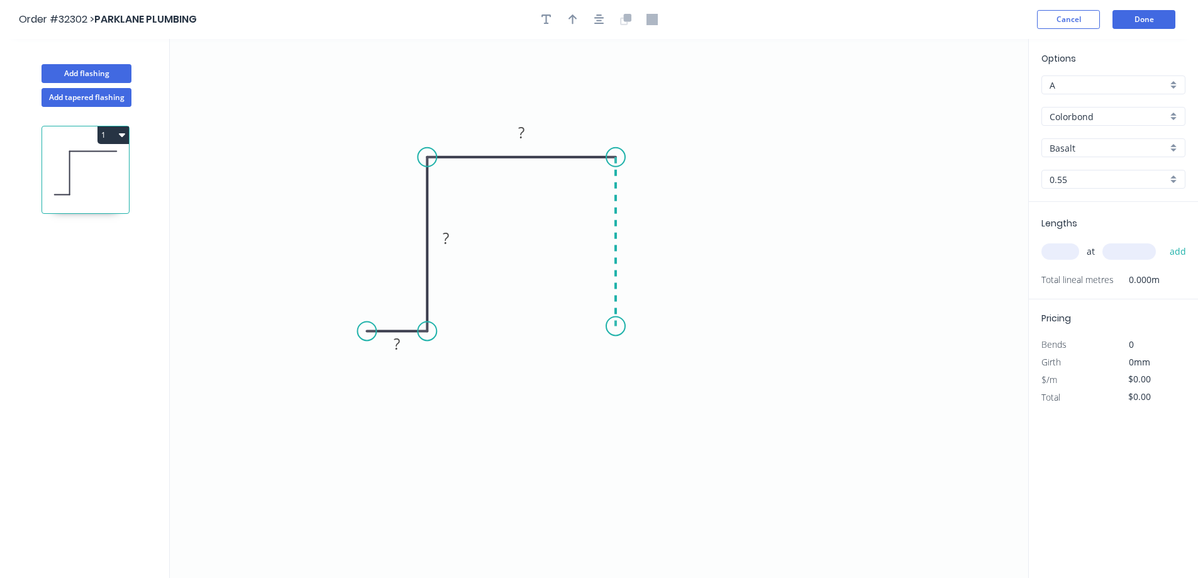
drag, startPoint x: 616, startPoint y: 179, endPoint x: 607, endPoint y: 326, distance: 148.0
click at [607, 326] on icon "0 ? ? ?" at bounding box center [599, 308] width 858 height 539
drag, startPoint x: 607, startPoint y: 326, endPoint x: 669, endPoint y: 329, distance: 61.7
click at [669, 329] on icon "0 ? ? ? ?" at bounding box center [599, 308] width 858 height 539
drag, startPoint x: 407, startPoint y: 345, endPoint x: 419, endPoint y: 349, distance: 12.5
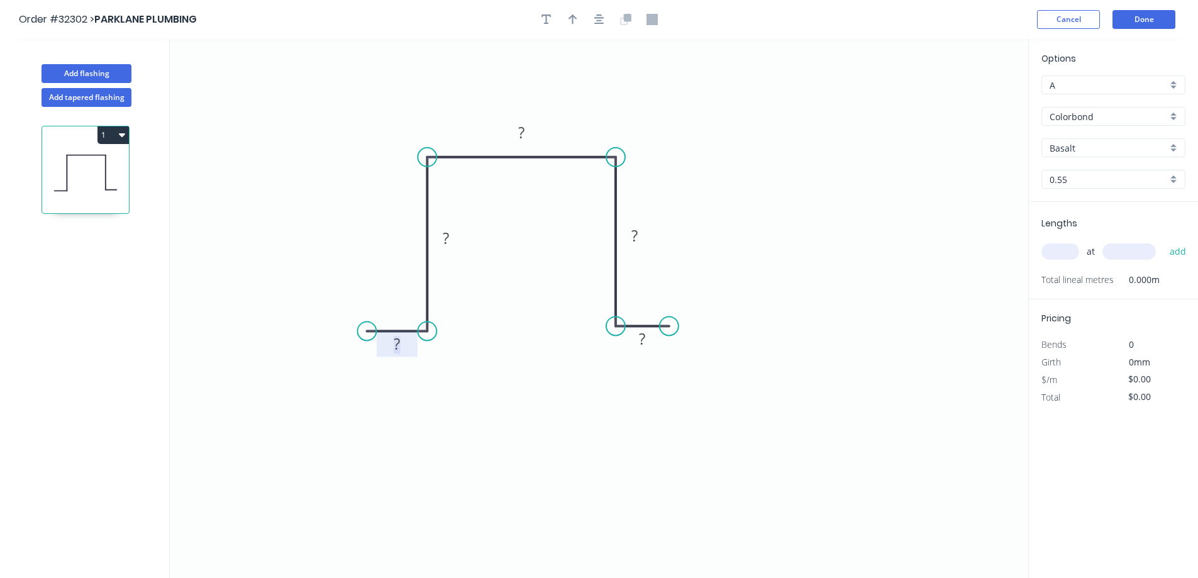
click at [408, 345] on rect at bounding box center [396, 345] width 25 height 18
click at [1091, 145] on input "Basalt" at bounding box center [1108, 147] width 118 height 13
type input "$17.73"
click at [1113, 167] on div "Monument" at bounding box center [1113, 172] width 143 height 22
type input "Monument"
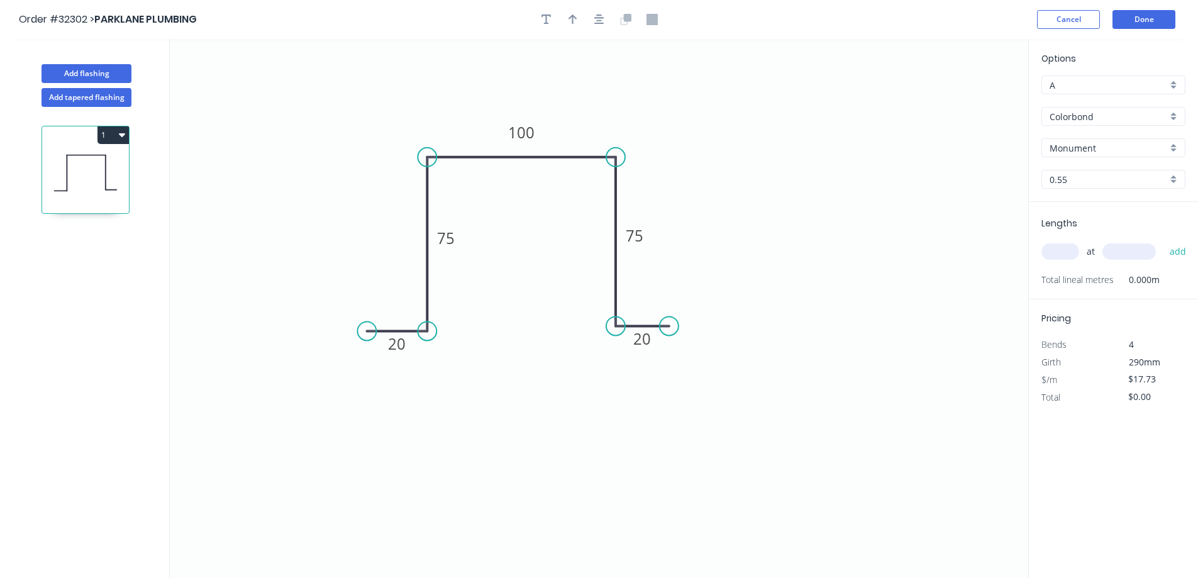
click at [1054, 258] on input "text" at bounding box center [1060, 251] width 38 height 16
type input "1"
type input "2000"
click at [1163, 241] on button "add" at bounding box center [1178, 251] width 30 height 21
type input "$35.46"
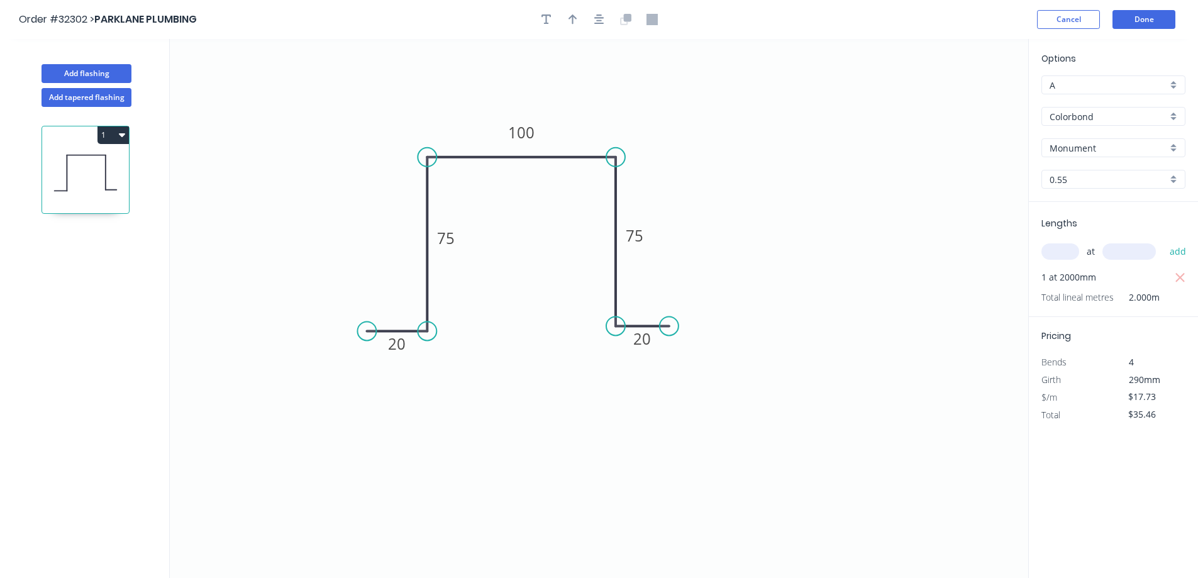
click at [1134, 30] on header "Order #32302 > PARKLANE PLUMBING Cancel Done" at bounding box center [599, 19] width 1198 height 39
click at [1135, 20] on button "Done" at bounding box center [1143, 19] width 63 height 19
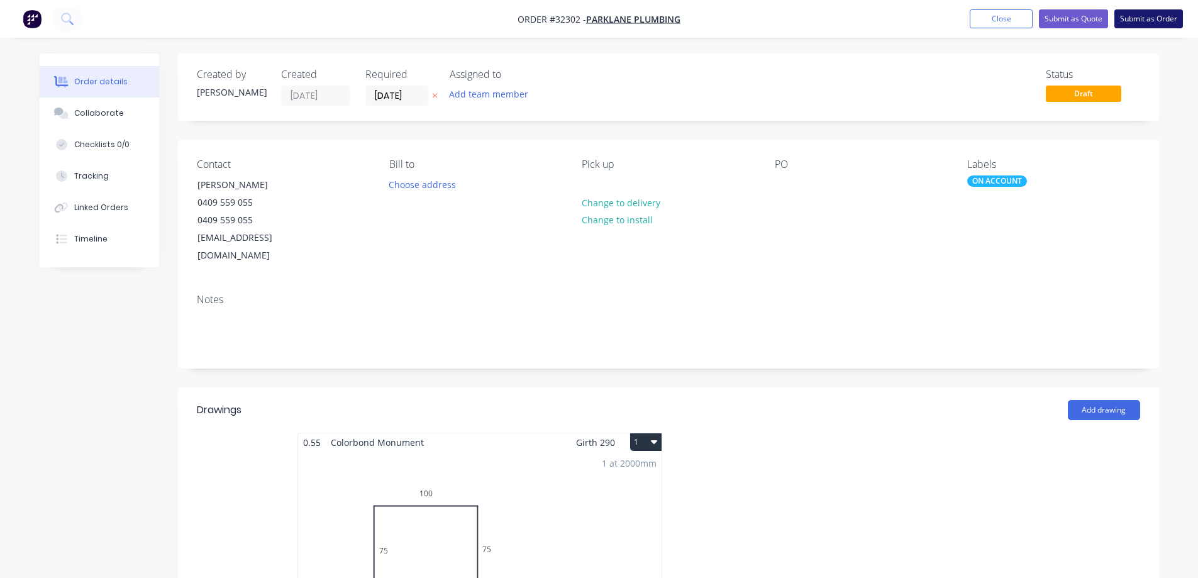
click at [1152, 25] on button "Submit as Order" at bounding box center [1148, 18] width 69 height 19
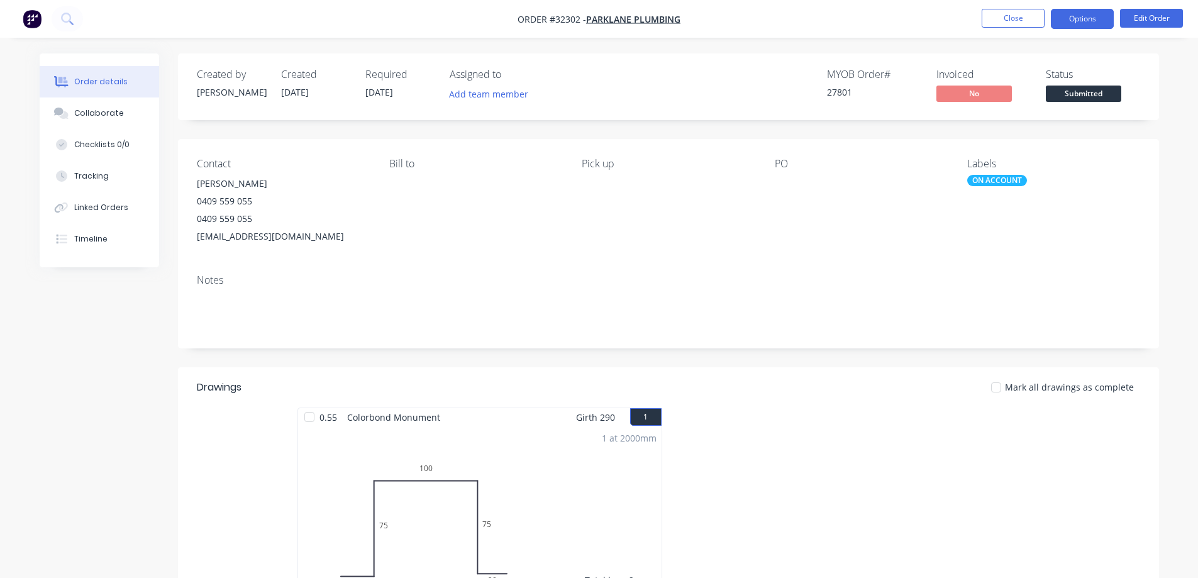
click at [1080, 13] on button "Options" at bounding box center [1082, 19] width 63 height 20
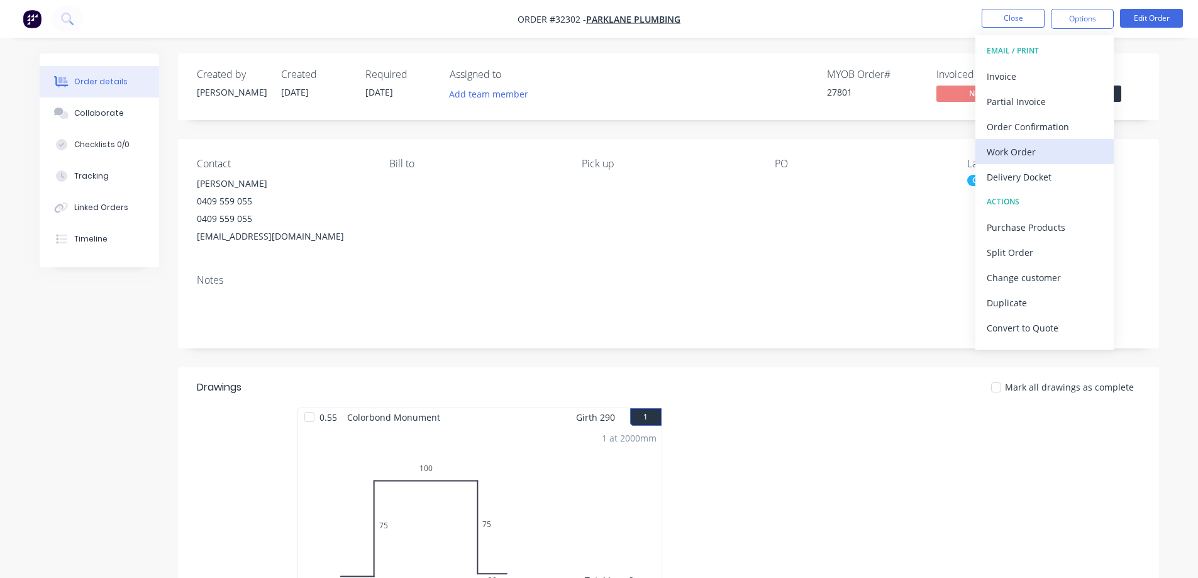
click at [1005, 153] on div "Work Order" at bounding box center [1044, 152] width 116 height 18
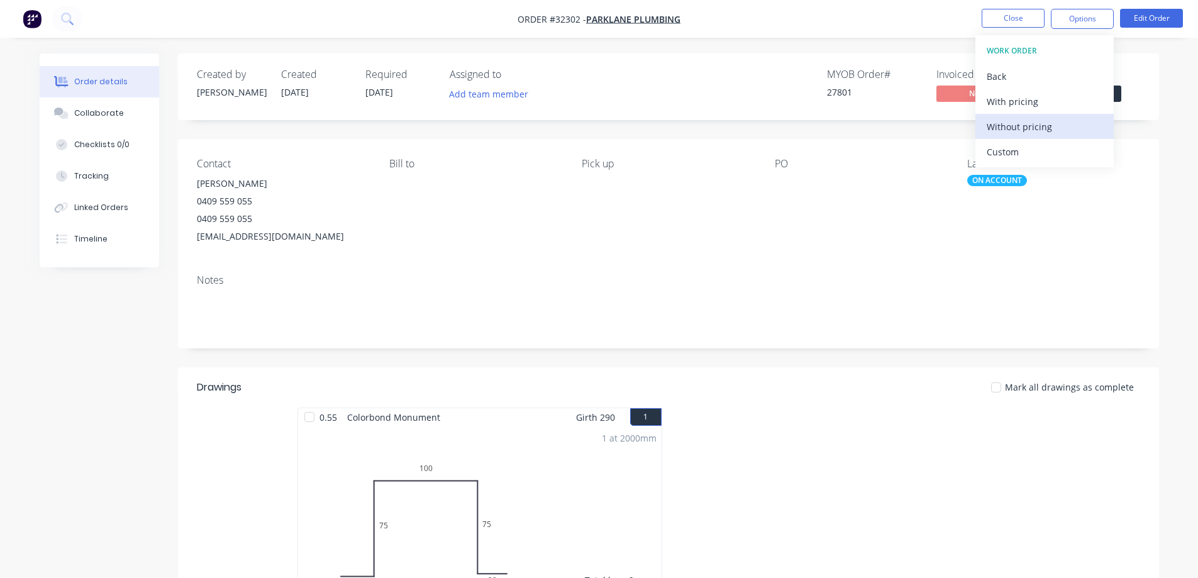
click at [1008, 128] on div "Without pricing" at bounding box center [1044, 127] width 116 height 18
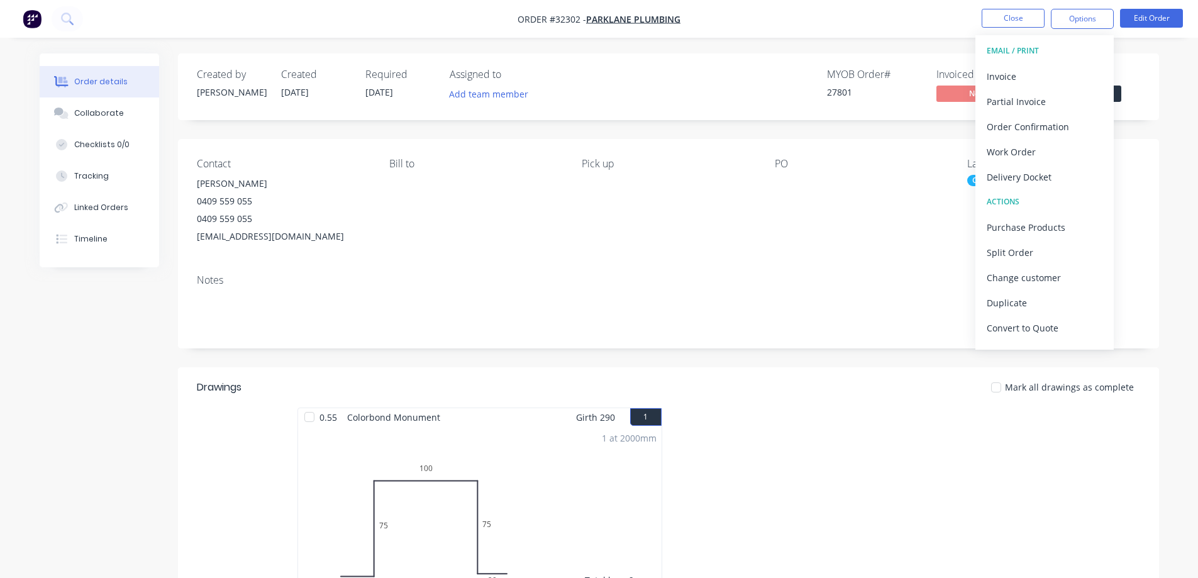
click at [1114, 97] on span "Submitted" at bounding box center [1083, 94] width 75 height 16
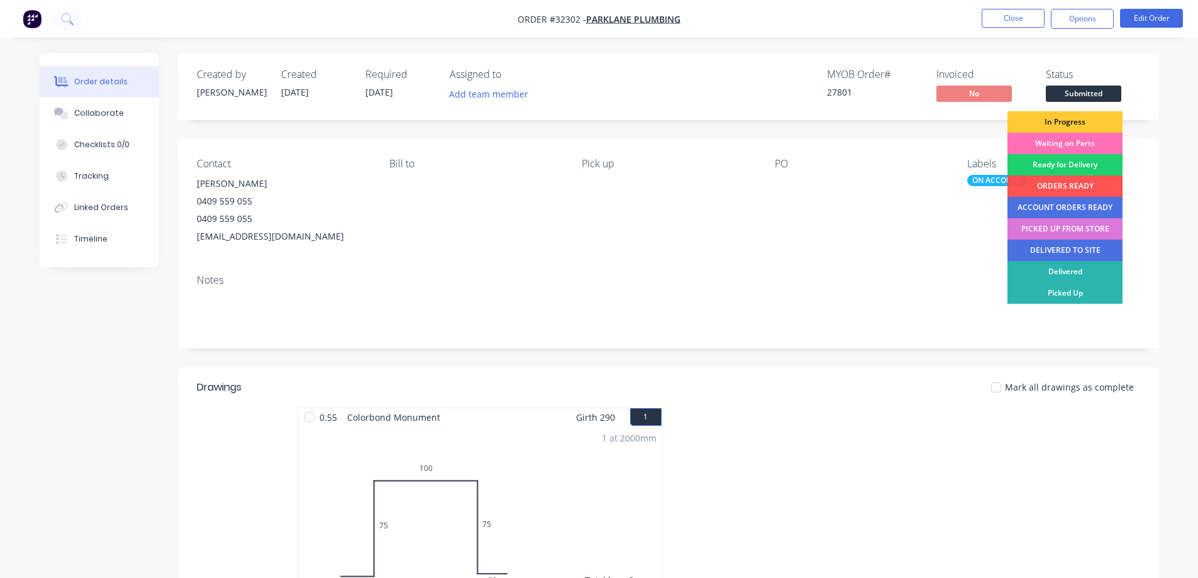
drag, startPoint x: 1093, startPoint y: 119, endPoint x: 1045, endPoint y: 57, distance: 79.0
click at [1091, 119] on div "In Progress" at bounding box center [1064, 121] width 115 height 21
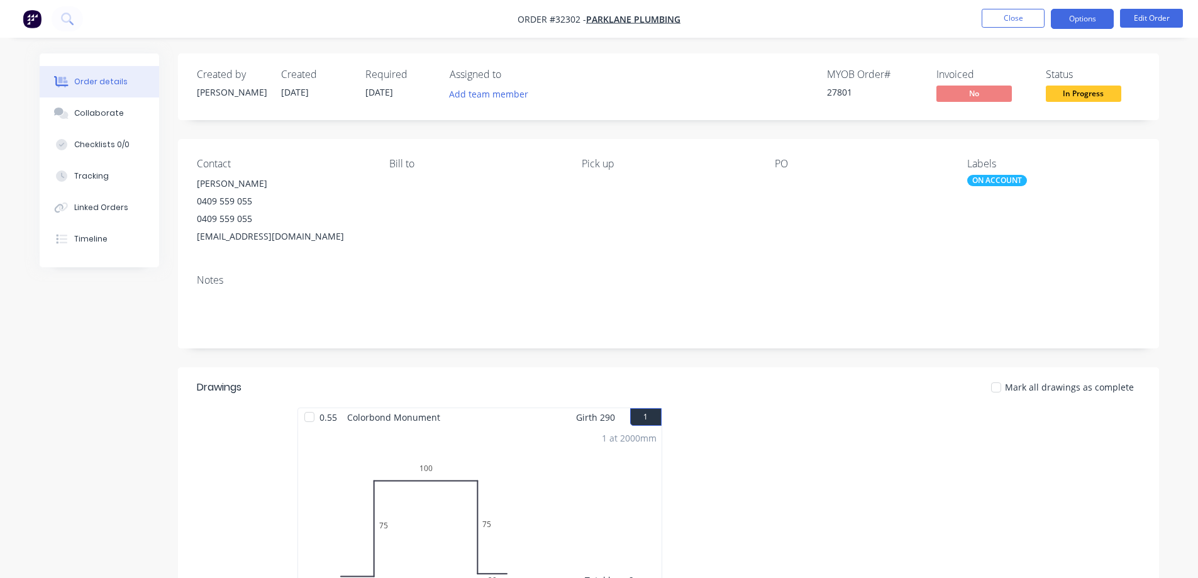
click at [1057, 22] on button "Options" at bounding box center [1082, 19] width 63 height 20
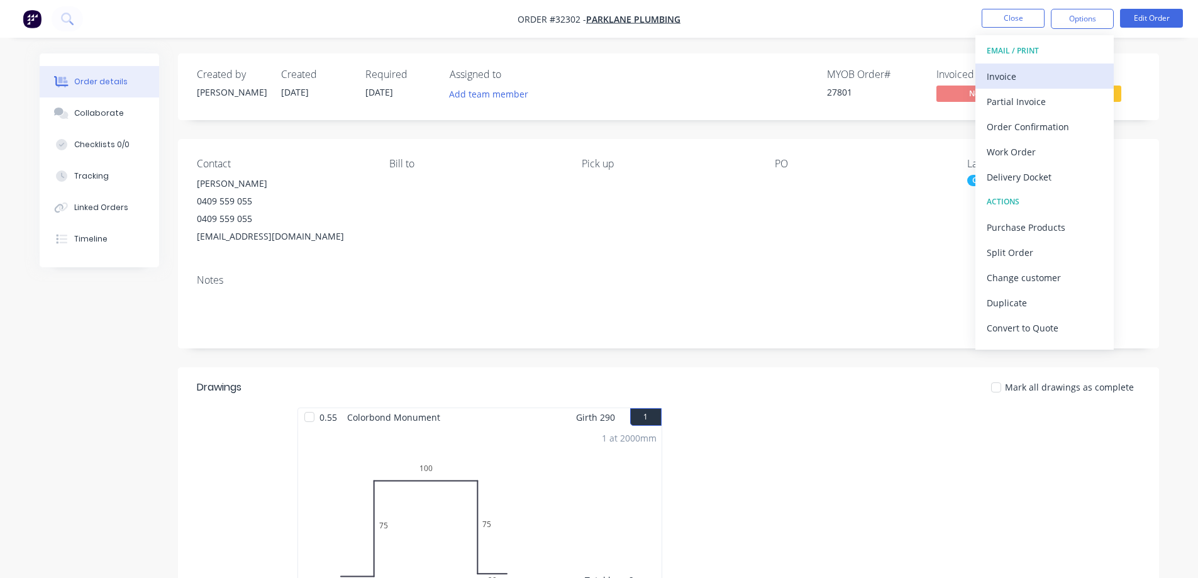
click at [1036, 75] on div "Invoice" at bounding box center [1044, 76] width 116 height 18
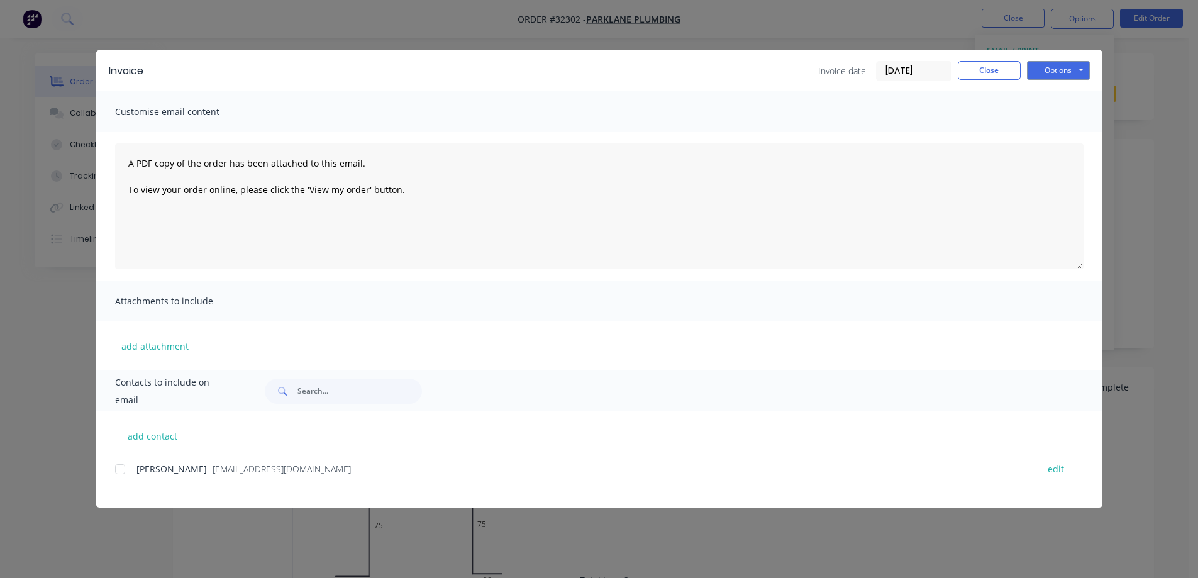
drag, startPoint x: 123, startPoint y: 468, endPoint x: 647, endPoint y: 373, distance: 532.9
click at [123, 467] on div at bounding box center [120, 468] width 25 height 25
click at [1064, 64] on button "Options" at bounding box center [1058, 70] width 63 height 19
click at [1074, 137] on button "Email" at bounding box center [1067, 134] width 80 height 21
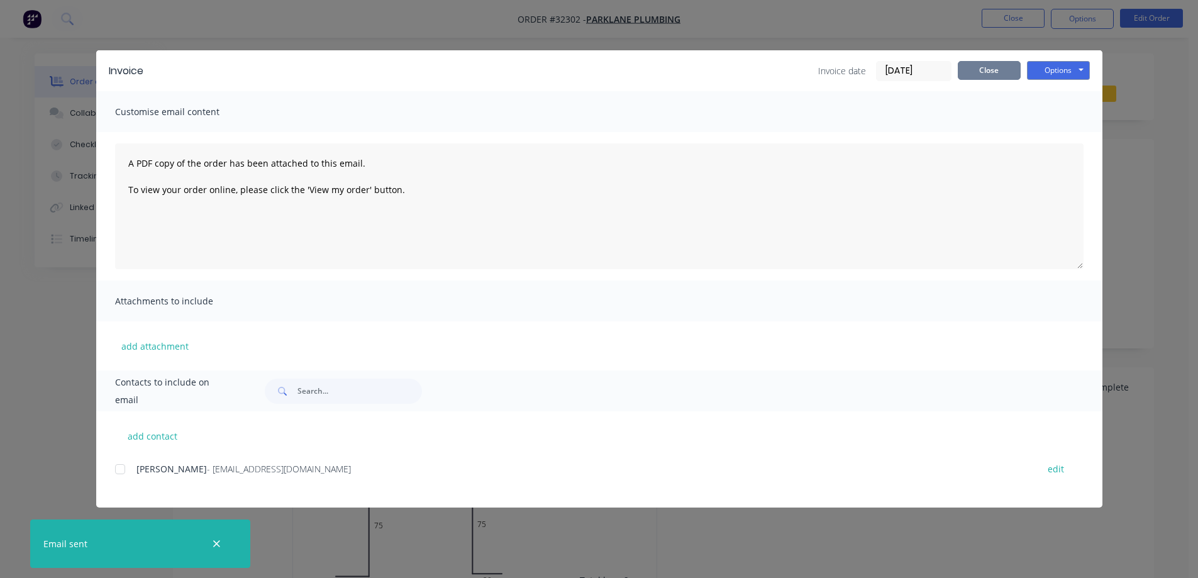
click at [1004, 65] on button "Close" at bounding box center [989, 70] width 63 height 19
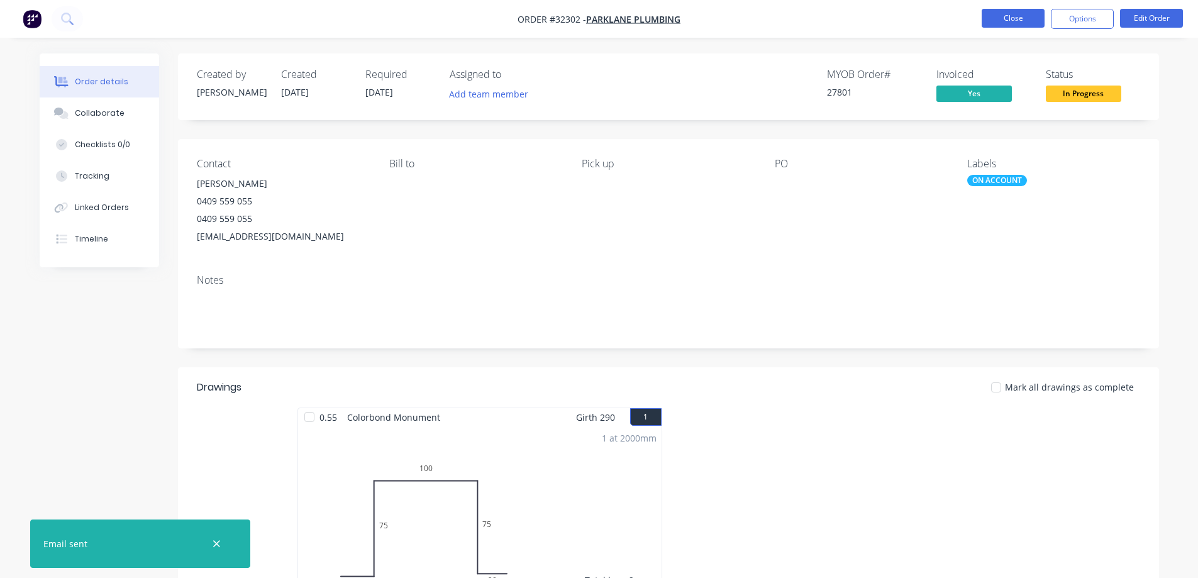
click at [997, 16] on button "Close" at bounding box center [1012, 18] width 63 height 19
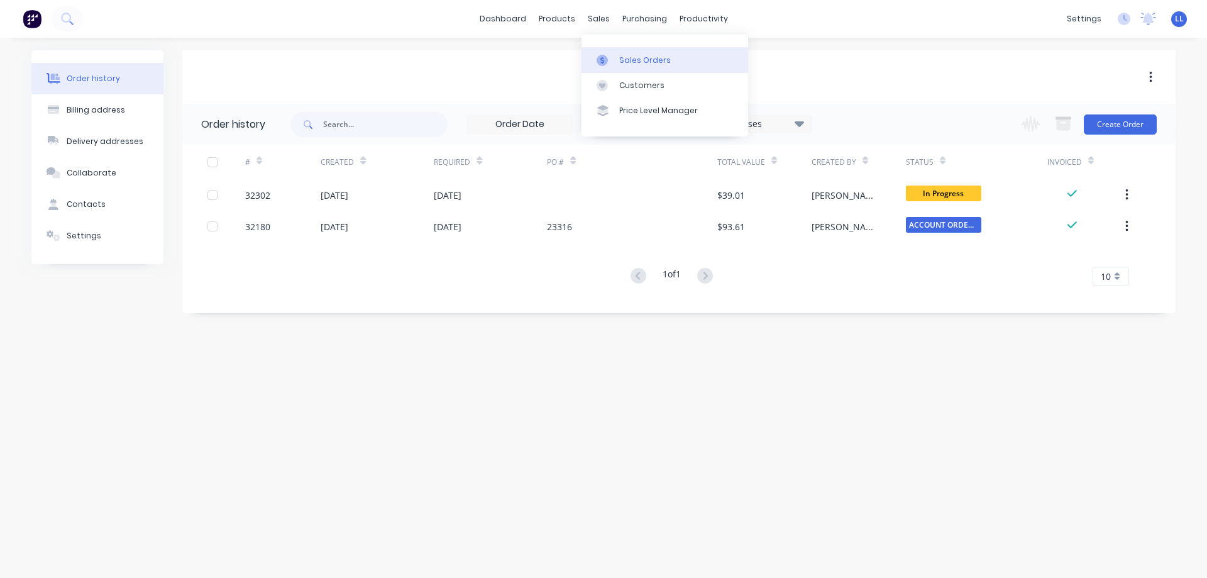
click at [631, 64] on div "Sales Orders" at bounding box center [645, 60] width 52 height 11
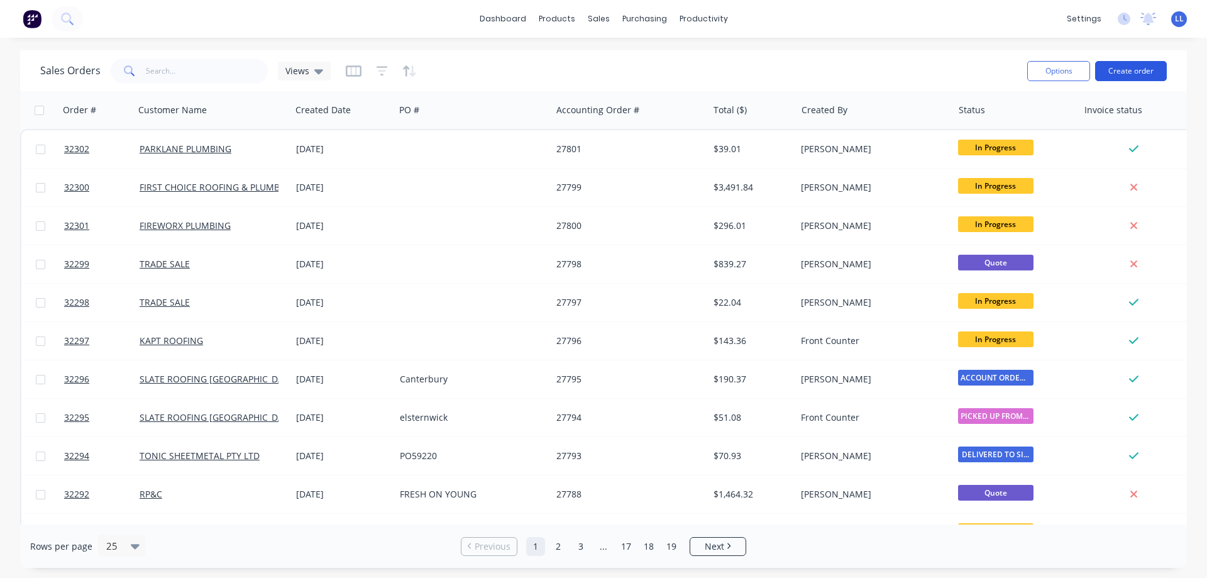
click at [1121, 66] on button "Create order" at bounding box center [1131, 71] width 72 height 20
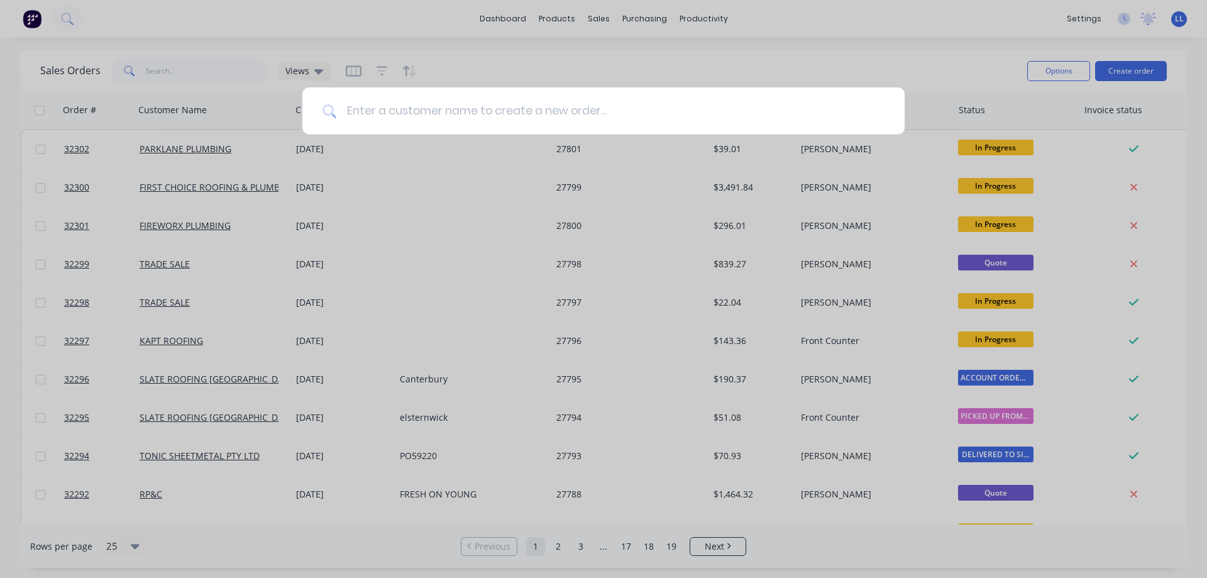
click at [453, 108] on input at bounding box center [610, 110] width 548 height 47
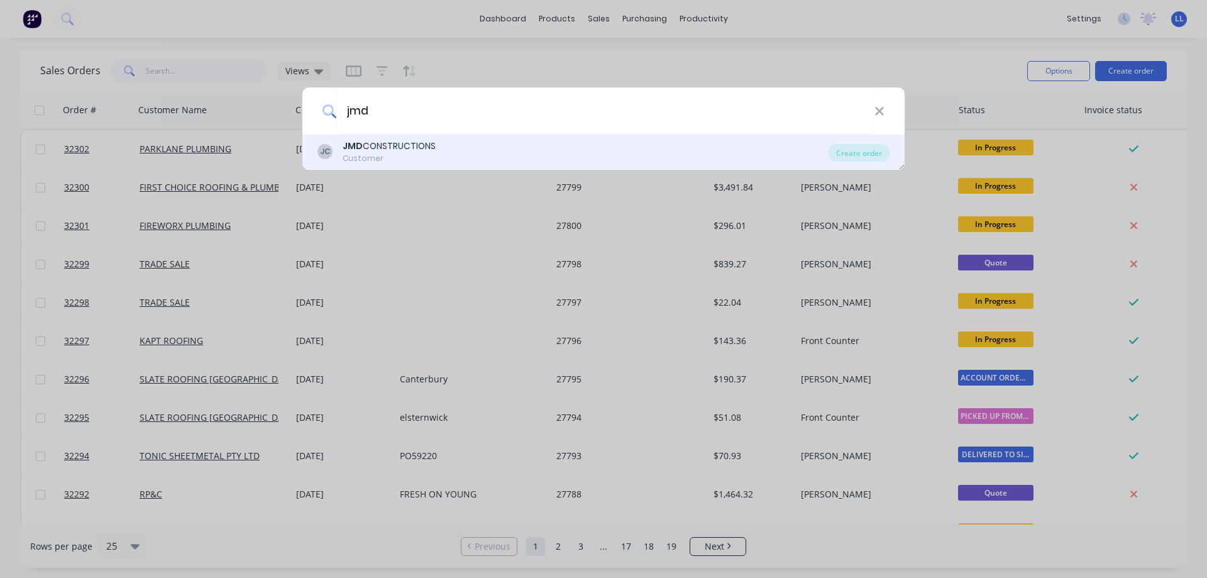
type input "jmd"
click at [395, 152] on div "JMD CONSTRUCTIONS Customer" at bounding box center [389, 152] width 93 height 25
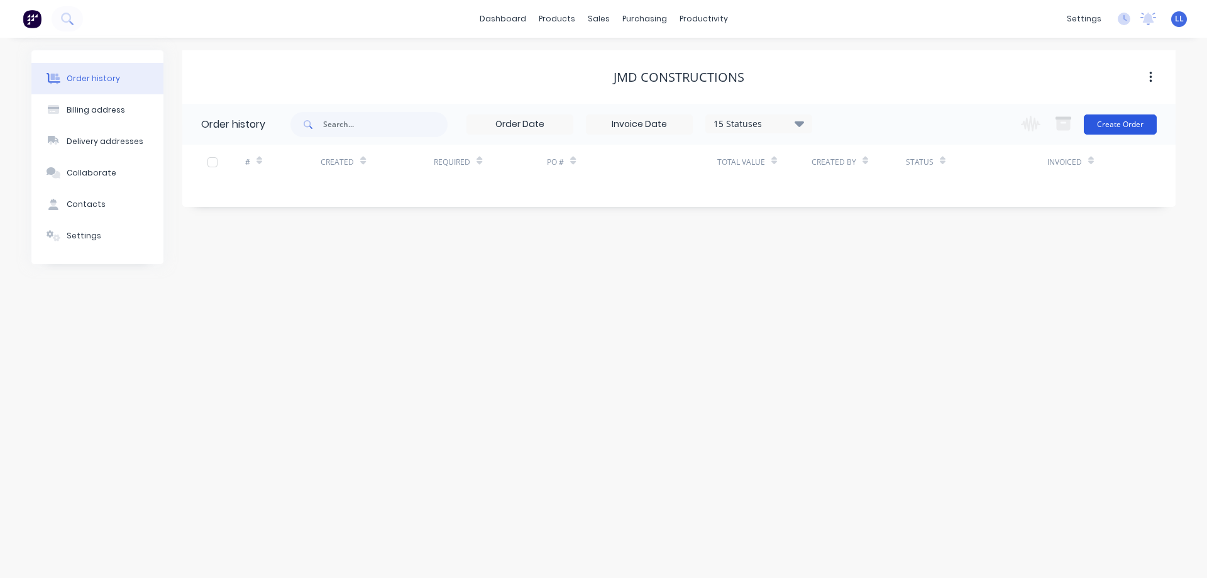
click at [1141, 125] on button "Create Order" at bounding box center [1120, 124] width 73 height 20
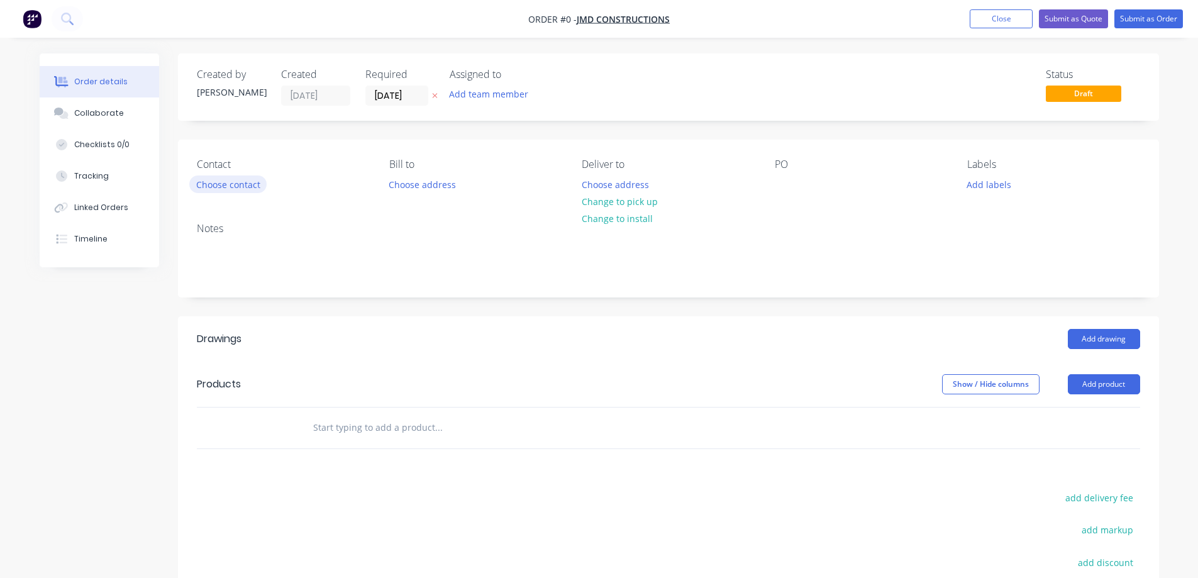
click at [233, 182] on button "Choose contact" at bounding box center [227, 183] width 77 height 17
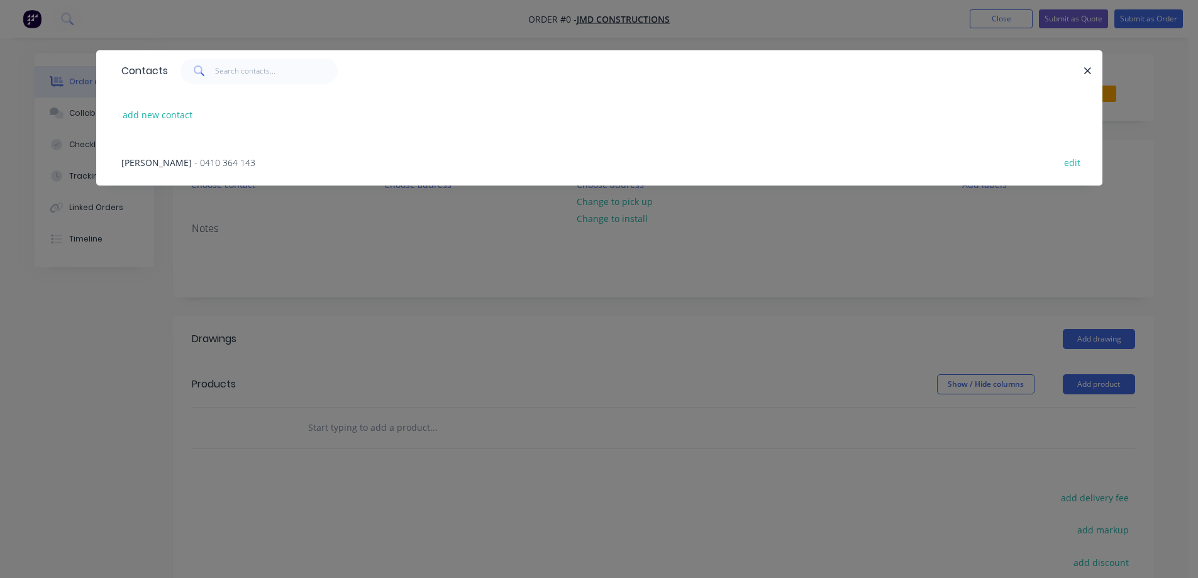
click at [215, 164] on span "- 0410 364 143" at bounding box center [224, 163] width 61 height 12
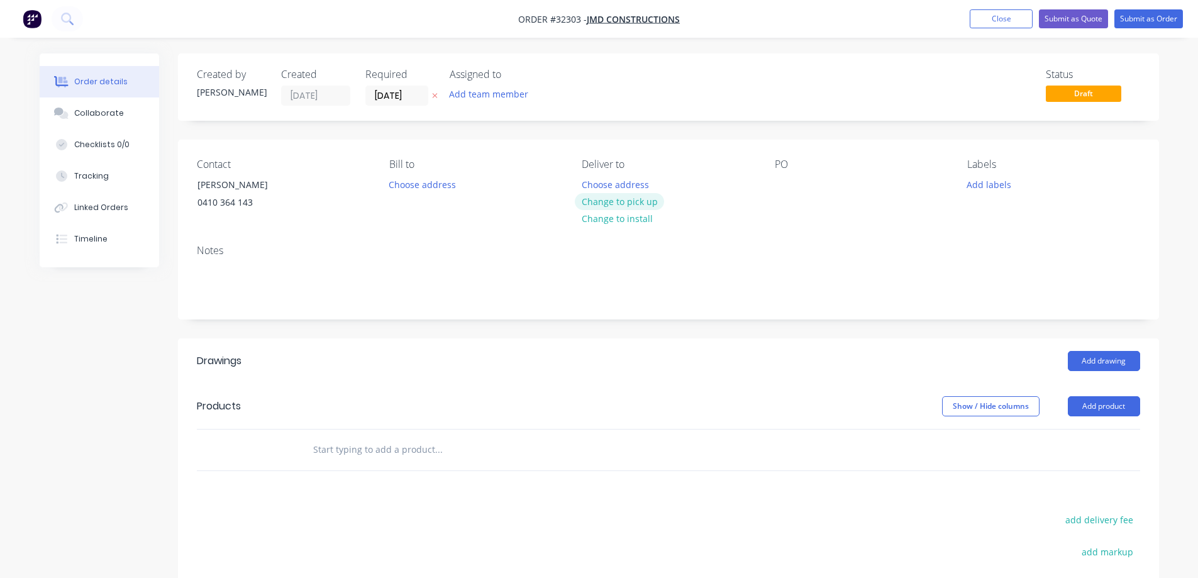
click at [587, 202] on button "Change to pick up" at bounding box center [619, 201] width 89 height 17
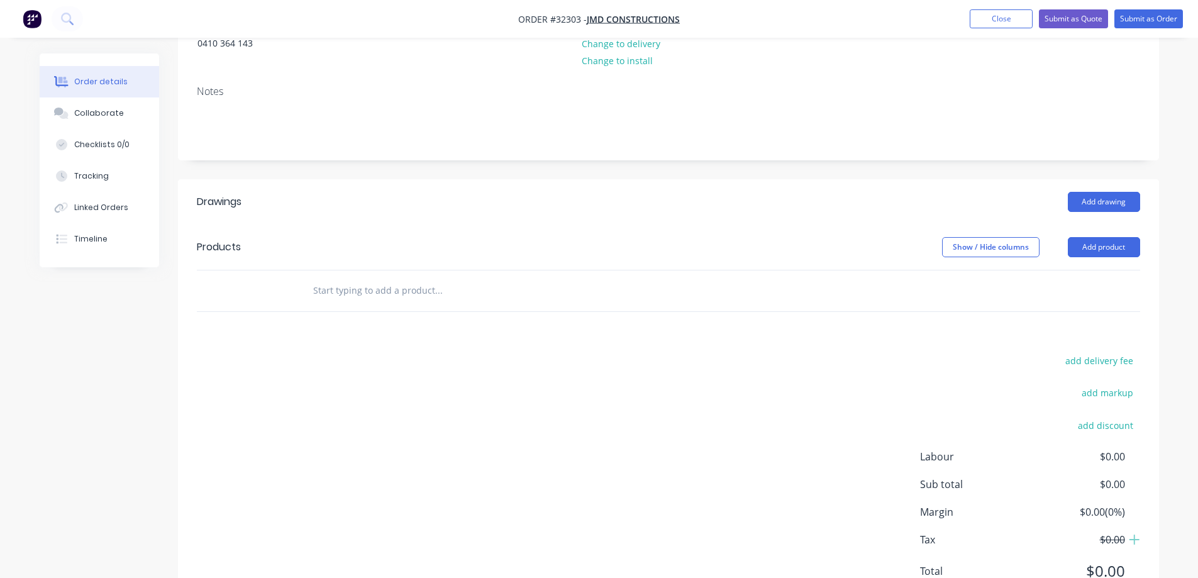
scroll to position [189, 0]
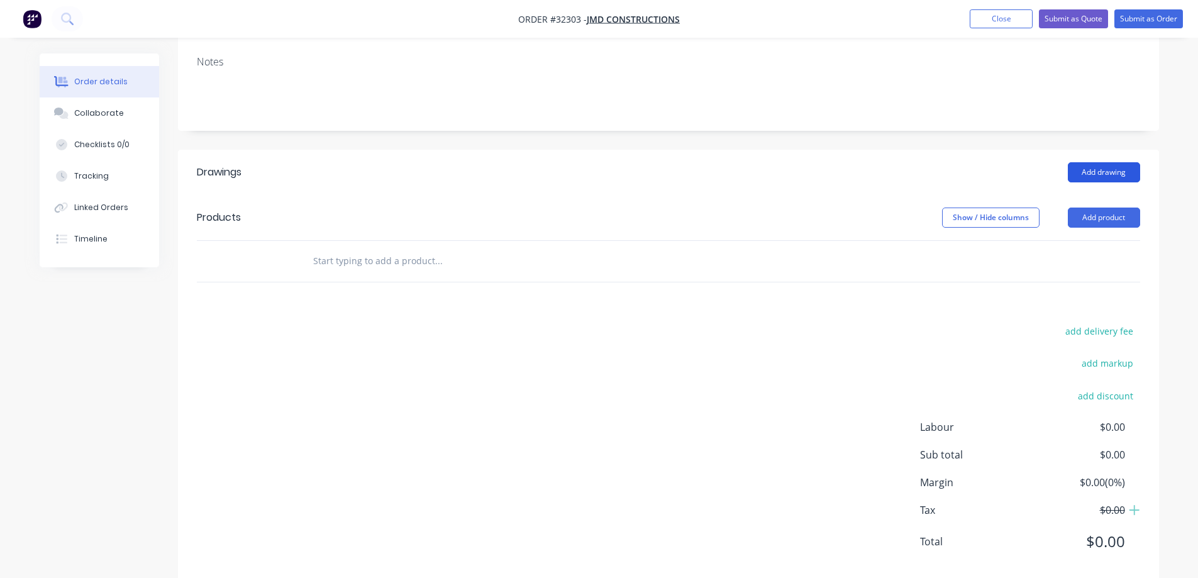
click at [1111, 172] on button "Add drawing" at bounding box center [1104, 172] width 72 height 20
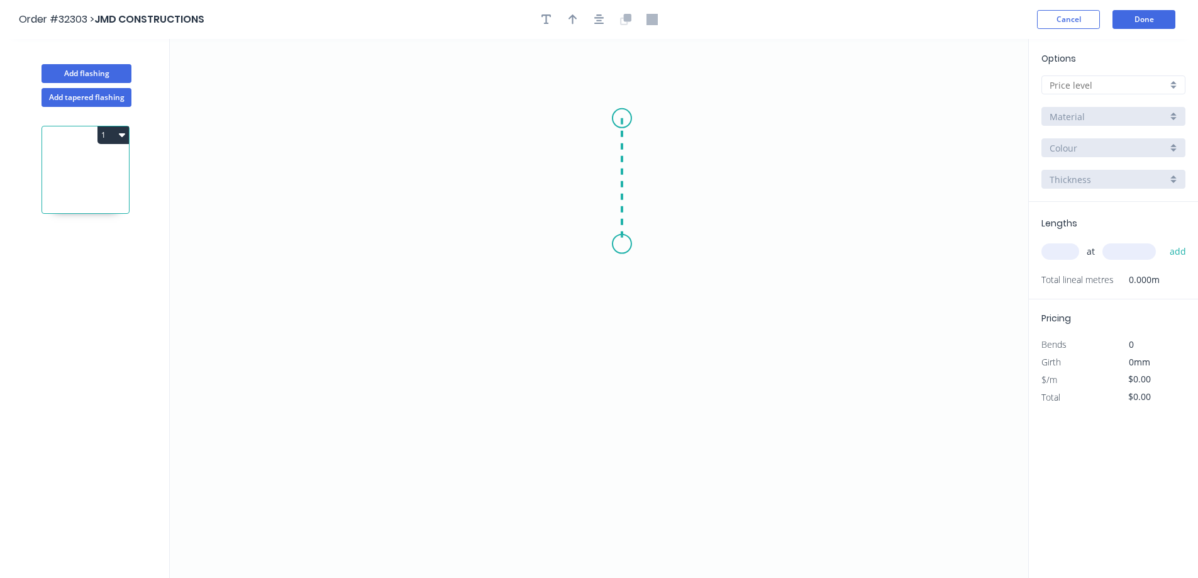
drag, startPoint x: 622, startPoint y: 118, endPoint x: 622, endPoint y: 245, distance: 127.0
click at [622, 245] on icon "0" at bounding box center [599, 308] width 858 height 539
drag, startPoint x: 622, startPoint y: 245, endPoint x: 566, endPoint y: 248, distance: 56.7
click at [566, 248] on icon "0 ?" at bounding box center [599, 308] width 858 height 539
click at [599, 261] on rect at bounding box center [594, 259] width 25 height 18
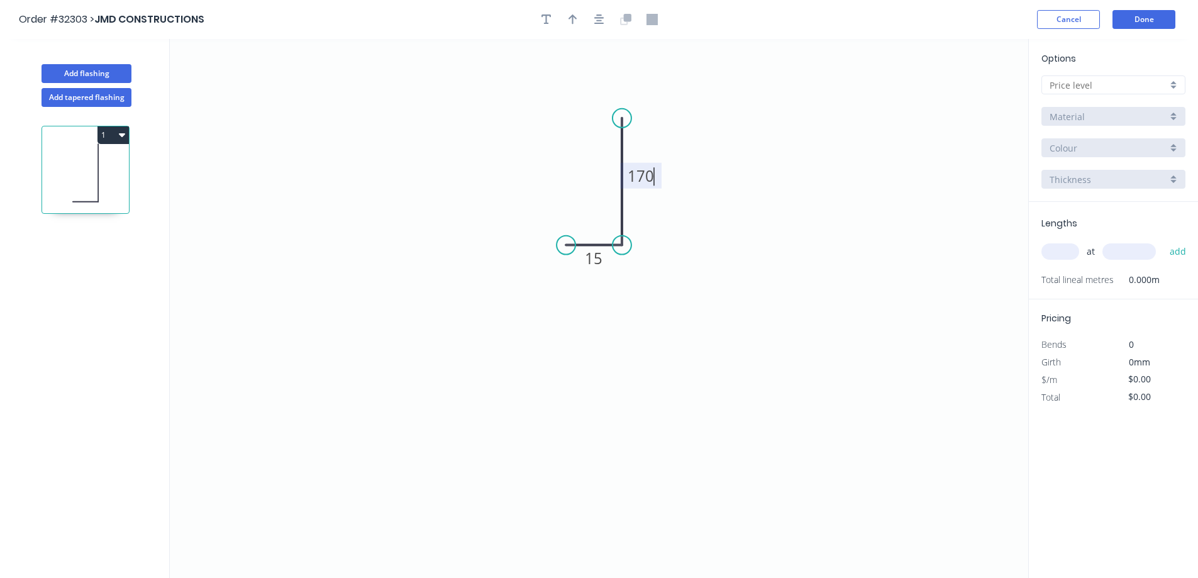
click at [1100, 79] on input "text" at bounding box center [1108, 85] width 118 height 13
click at [1067, 112] on div "A" at bounding box center [1113, 109] width 143 height 22
type input "A"
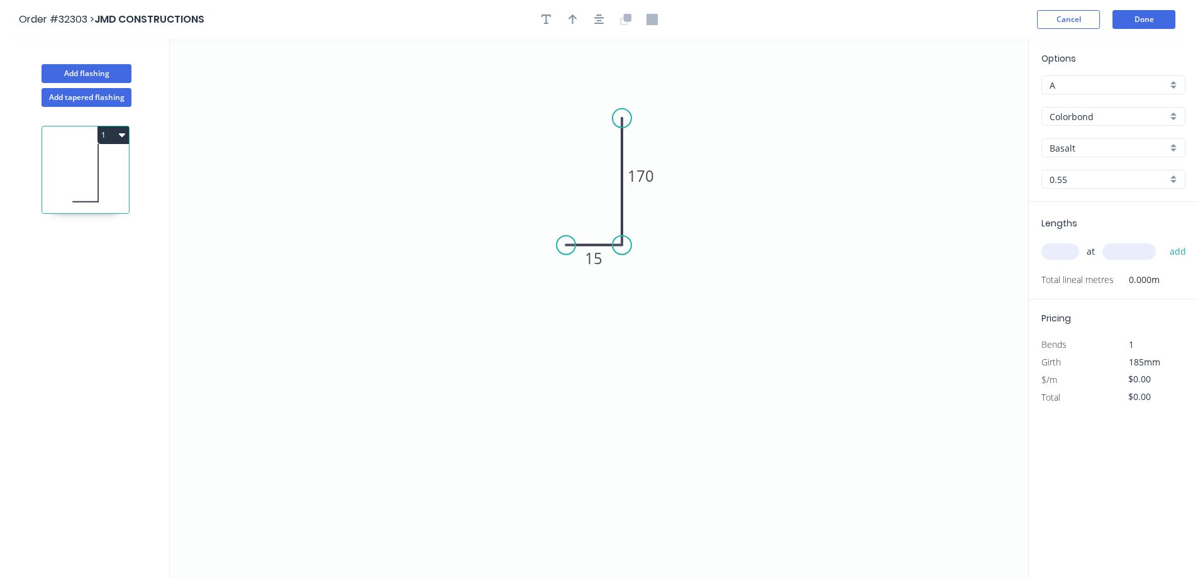
type input "$10.08"
click at [1084, 144] on input "Basalt" at bounding box center [1108, 147] width 118 height 13
click at [1069, 168] on div "[PERSON_NAME]" at bounding box center [1113, 172] width 143 height 22
type input "[PERSON_NAME]"
click at [1063, 248] on input "text" at bounding box center [1060, 251] width 38 height 16
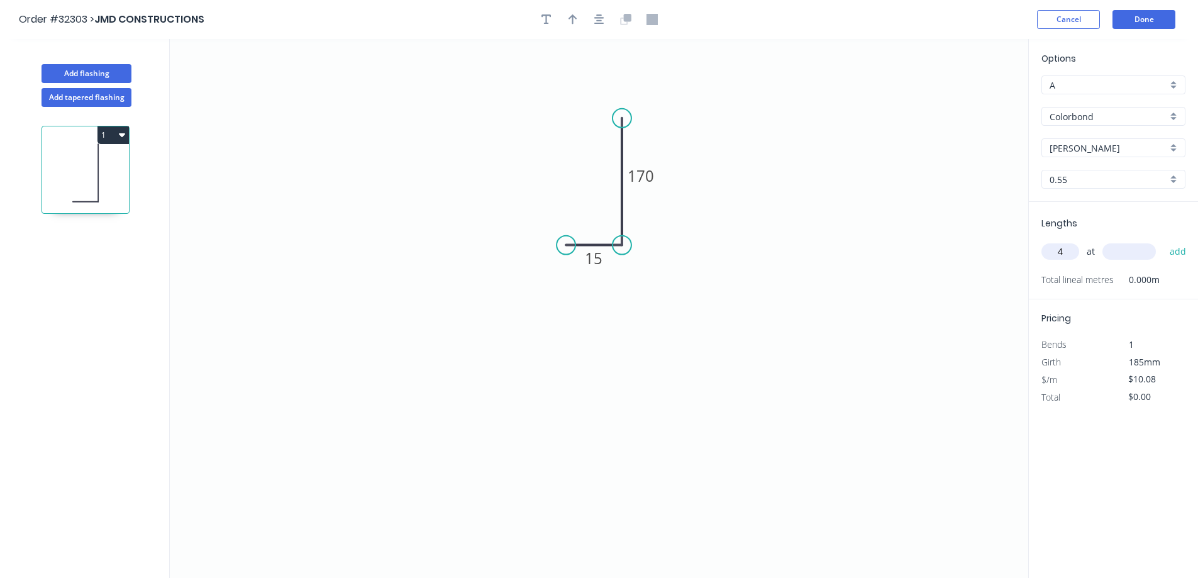
type input "4"
type input "4000"
click at [1163, 241] on button "add" at bounding box center [1178, 251] width 30 height 21
type input "$161.28"
click at [1159, 14] on button "Done" at bounding box center [1143, 19] width 63 height 19
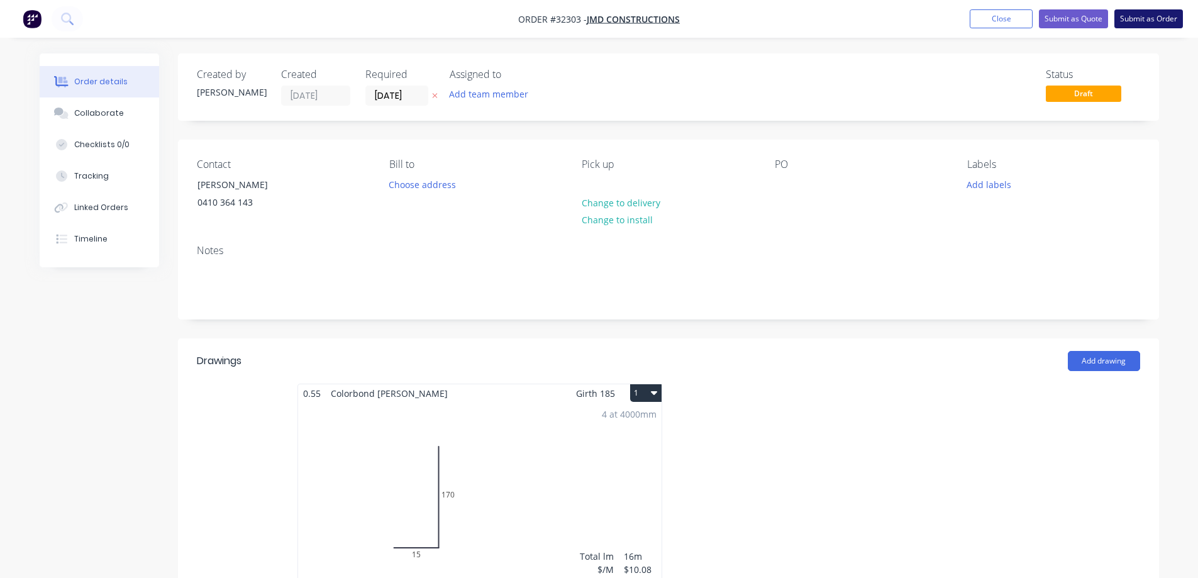
click at [1149, 14] on button "Submit as Order" at bounding box center [1148, 18] width 69 height 19
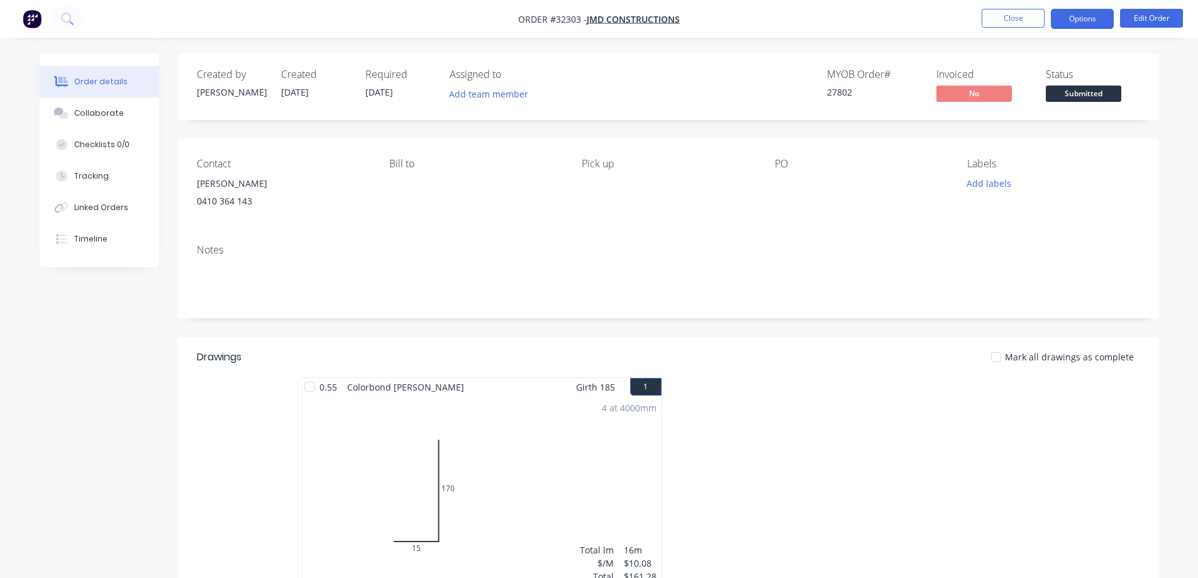
click at [1083, 13] on nav "Order #32303 - JMD CONSTRUCTIONS Close Options Edit Order" at bounding box center [599, 19] width 1198 height 38
click at [1083, 13] on button "Options" at bounding box center [1082, 19] width 63 height 20
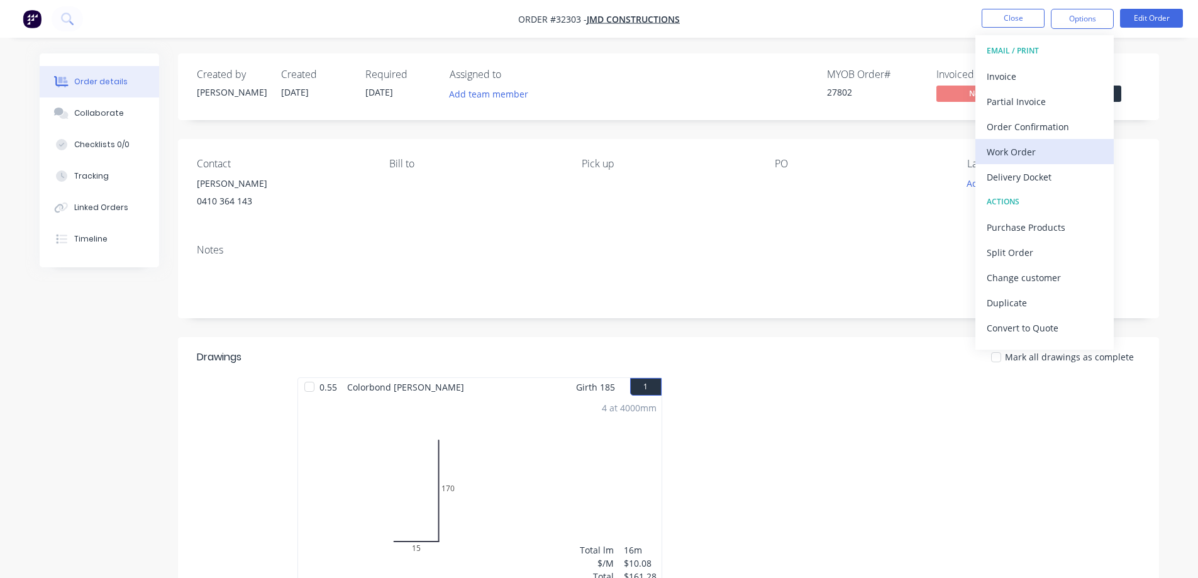
click at [1039, 149] on div "Work Order" at bounding box center [1044, 152] width 116 height 18
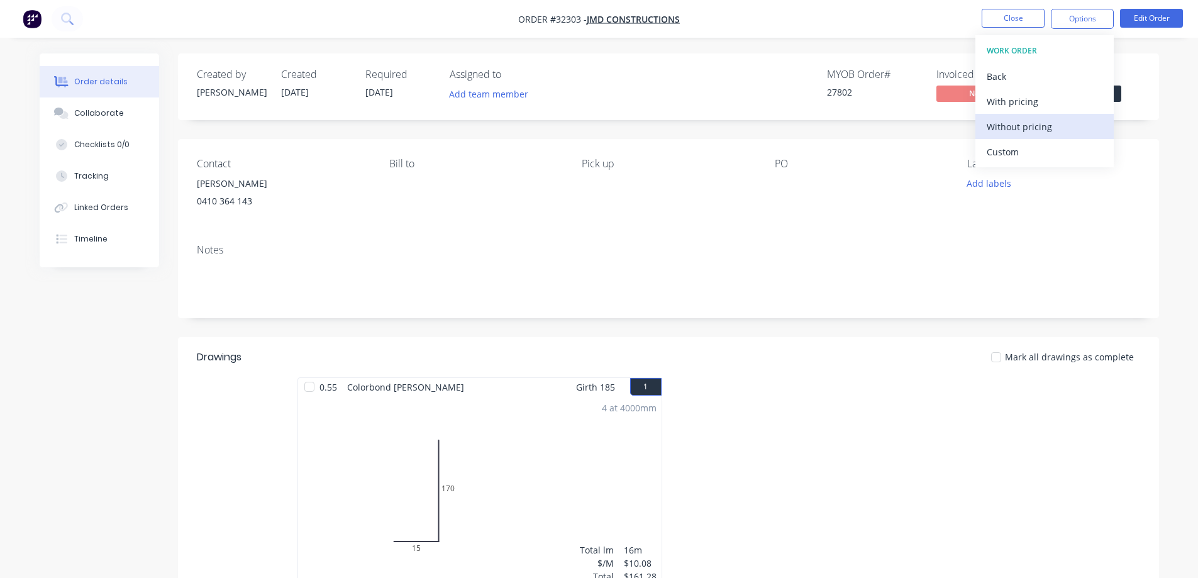
click at [1019, 118] on div "Without pricing" at bounding box center [1044, 127] width 116 height 18
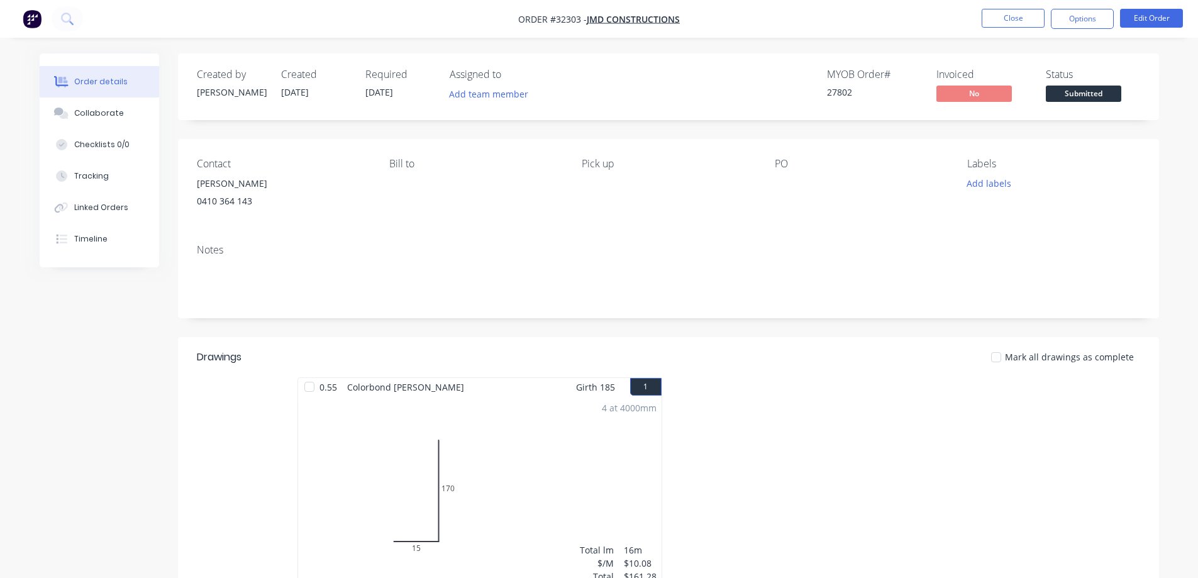
click at [1121, 95] on div "Status Submitted" at bounding box center [1093, 87] width 94 height 36
click at [1090, 96] on span "Submitted" at bounding box center [1083, 94] width 75 height 16
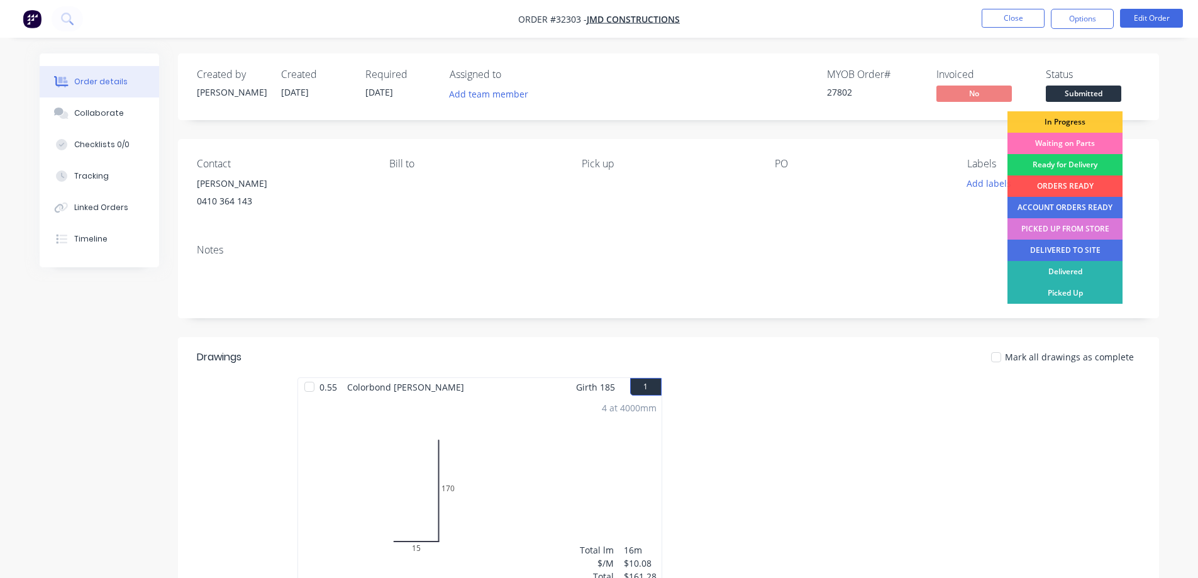
drag, startPoint x: 1080, startPoint y: 107, endPoint x: 1063, endPoint y: 119, distance: 20.8
click at [1073, 121] on div "In Progress" at bounding box center [1064, 121] width 115 height 21
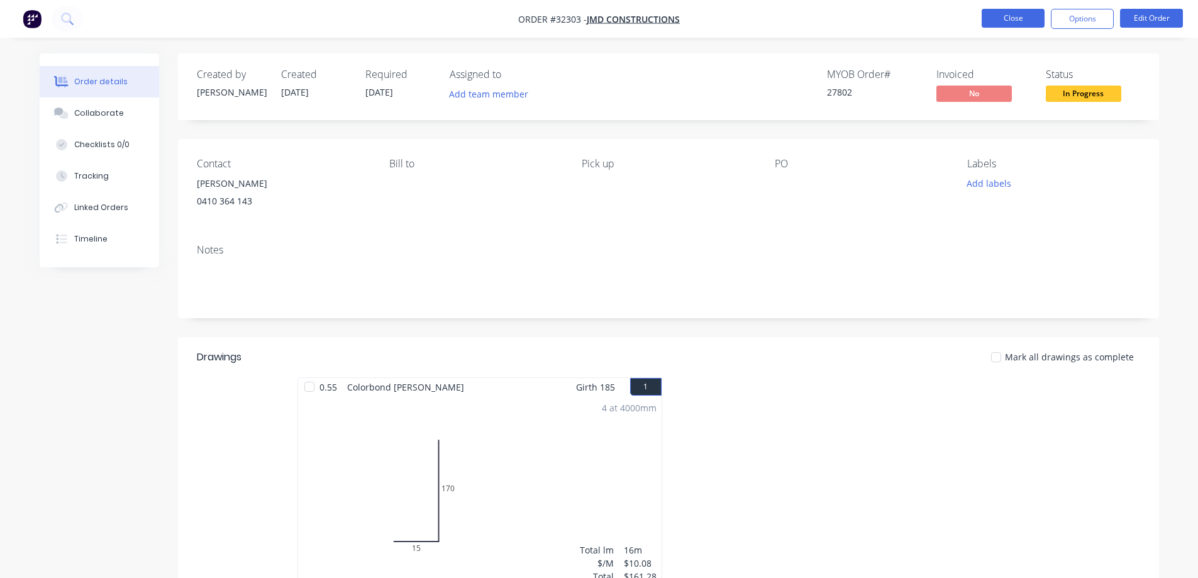
click at [1014, 19] on button "Close" at bounding box center [1012, 18] width 63 height 19
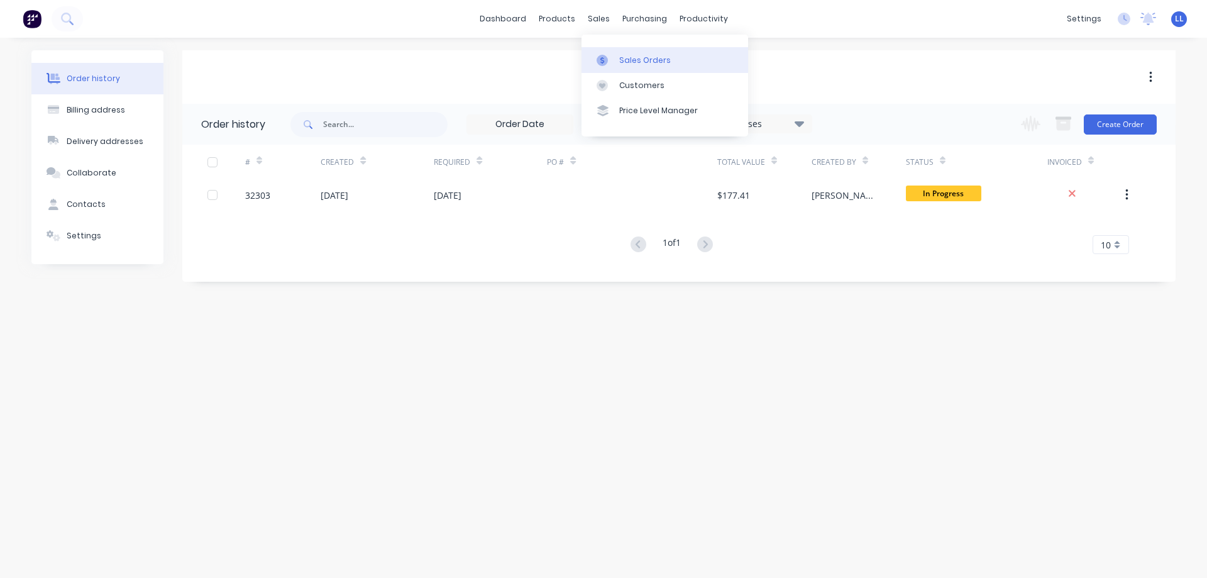
click at [616, 57] on link "Sales Orders" at bounding box center [665, 59] width 167 height 25
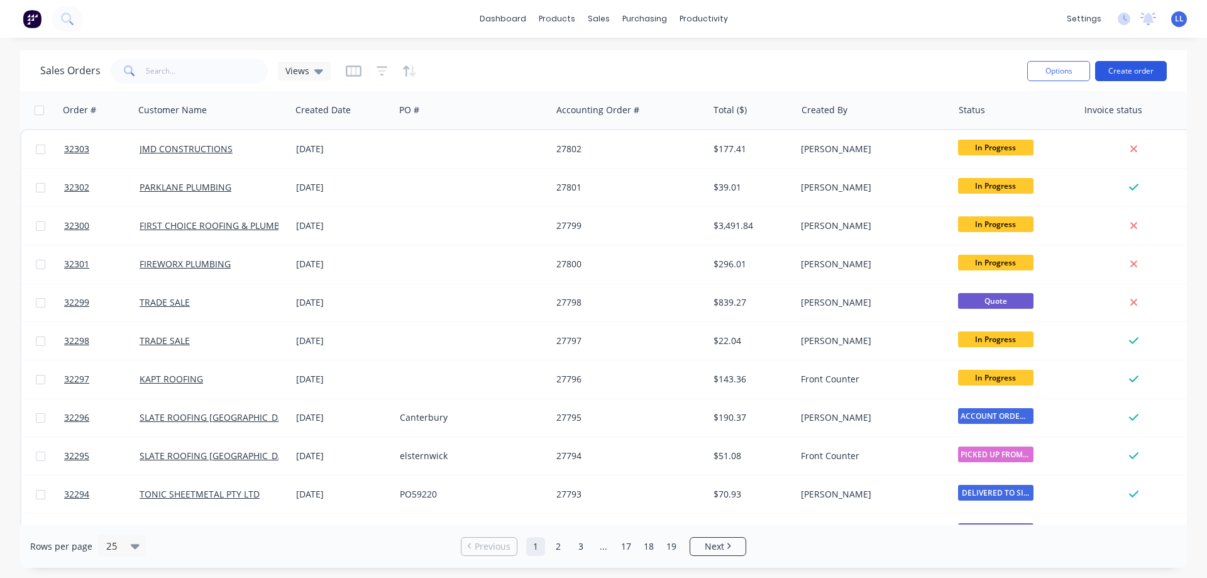
click at [1128, 71] on button "Create order" at bounding box center [1131, 71] width 72 height 20
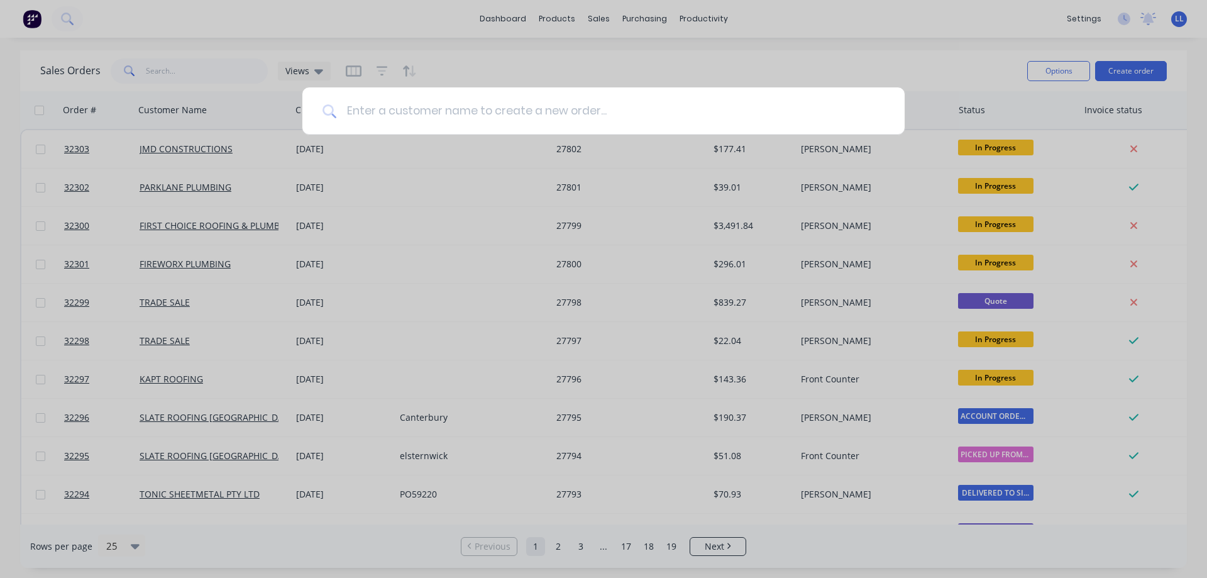
click at [421, 102] on input at bounding box center [610, 110] width 548 height 47
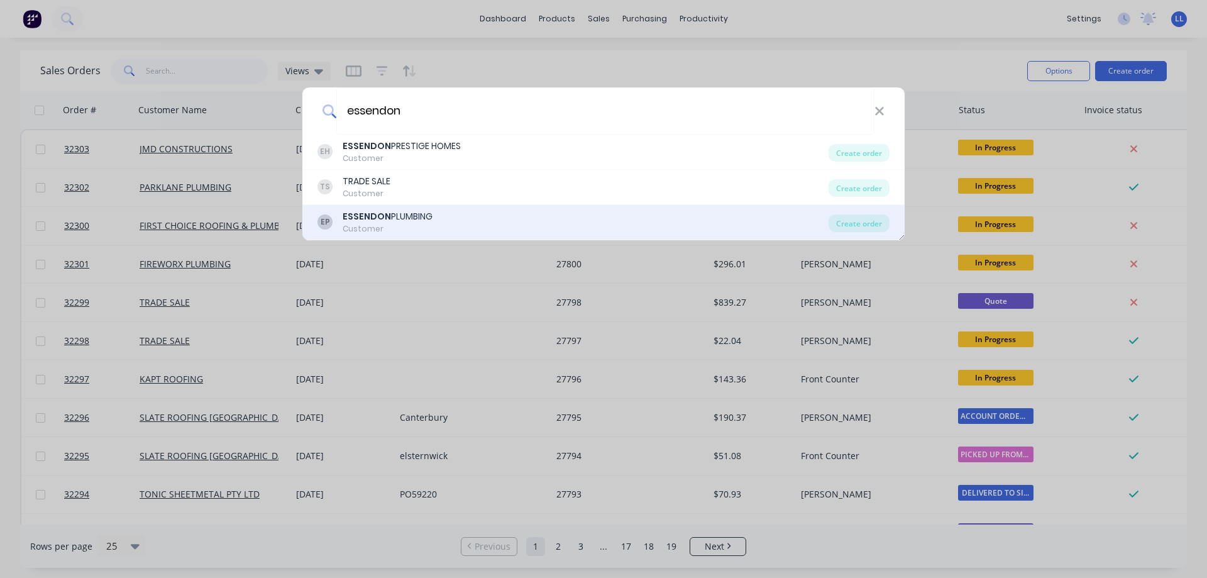
type input "essendon"
click at [382, 213] on b "ESSENDON" at bounding box center [367, 216] width 48 height 13
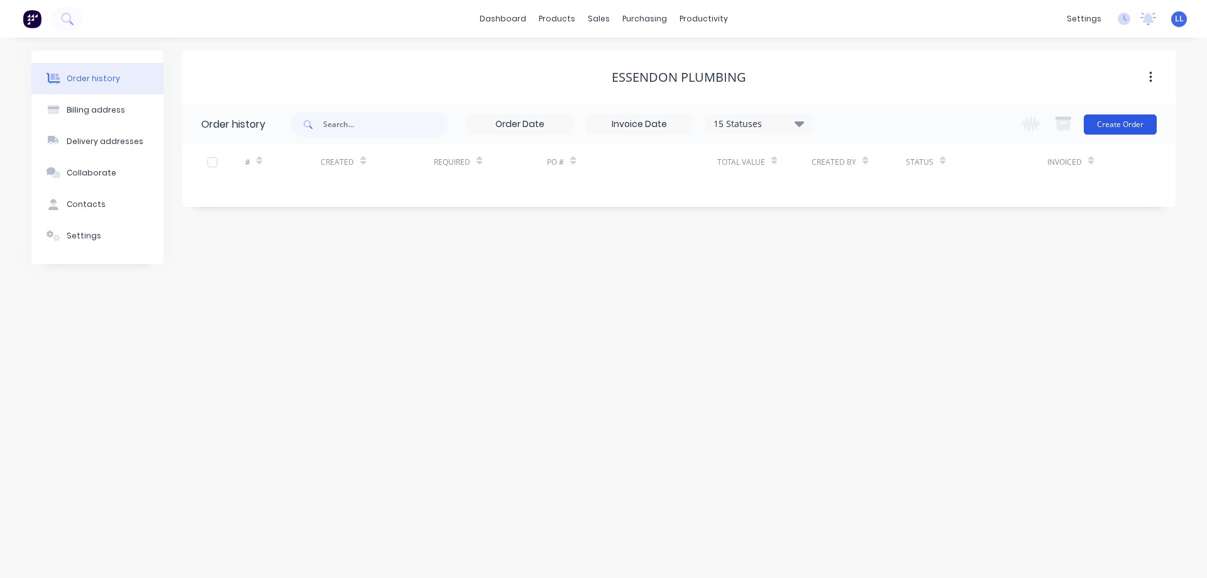
click at [1098, 123] on button "Create Order" at bounding box center [1120, 124] width 73 height 20
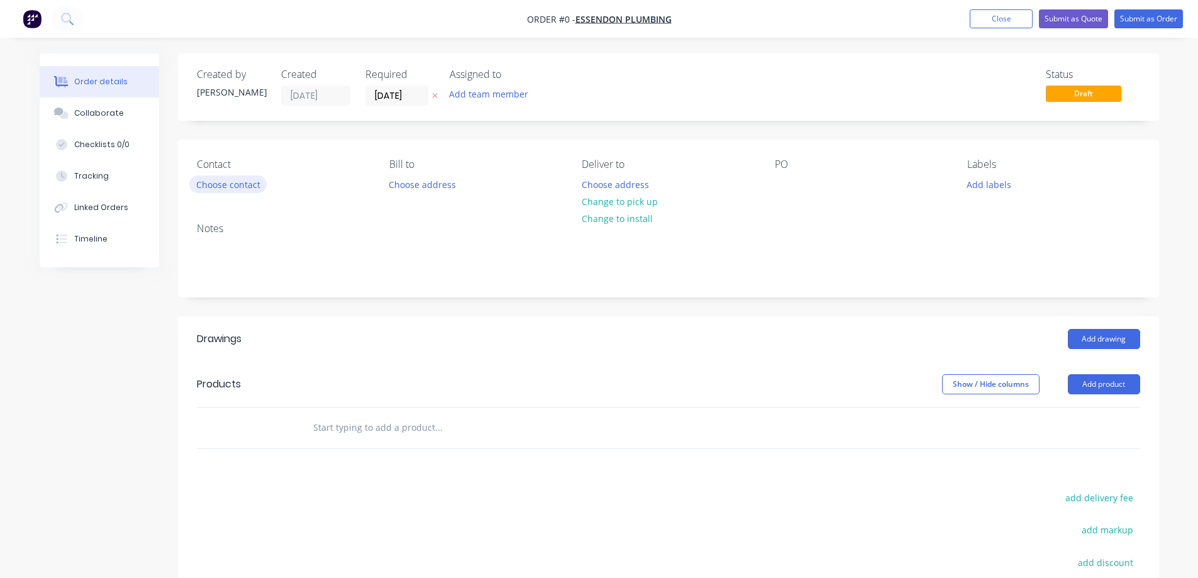
click at [241, 182] on button "Choose contact" at bounding box center [227, 183] width 77 height 17
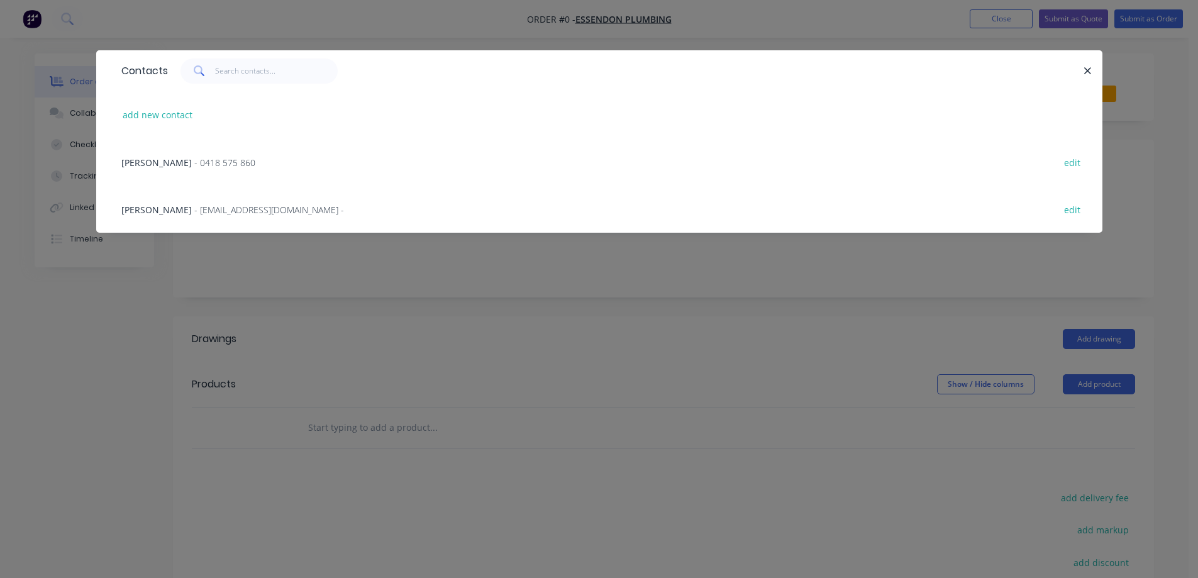
click at [194, 160] on span "- 0418 575 860" at bounding box center [224, 163] width 61 height 12
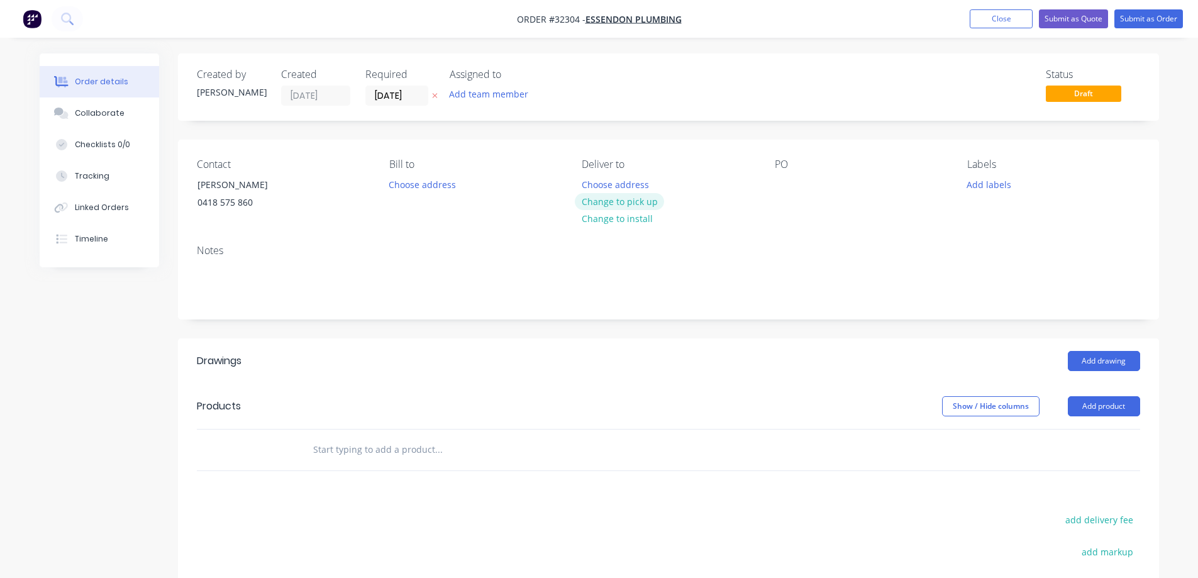
click at [604, 204] on button "Change to pick up" at bounding box center [619, 201] width 89 height 17
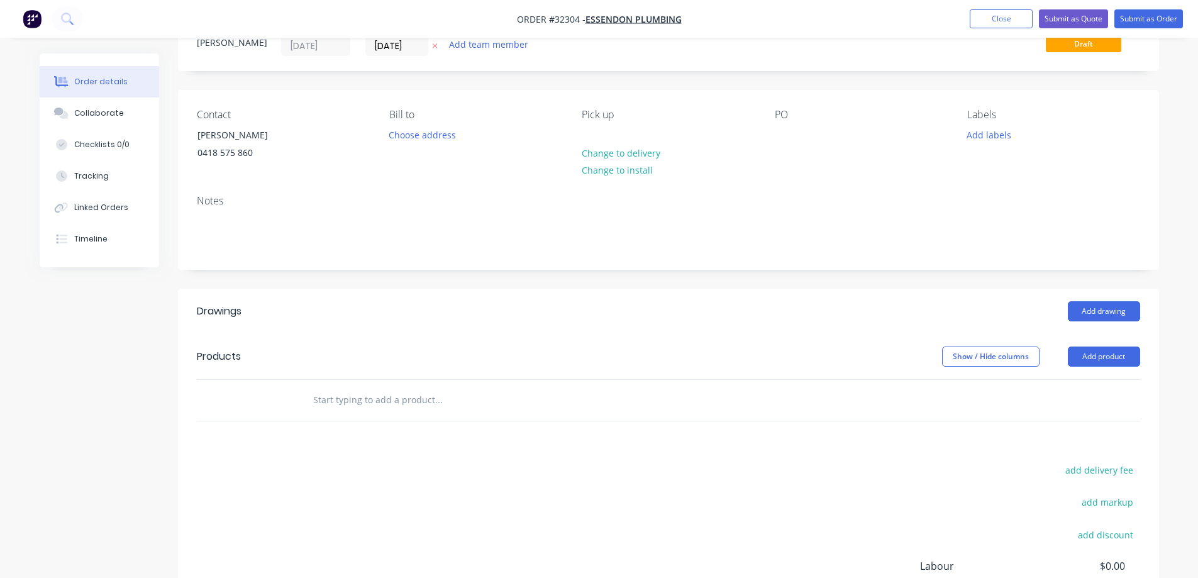
scroll to position [126, 0]
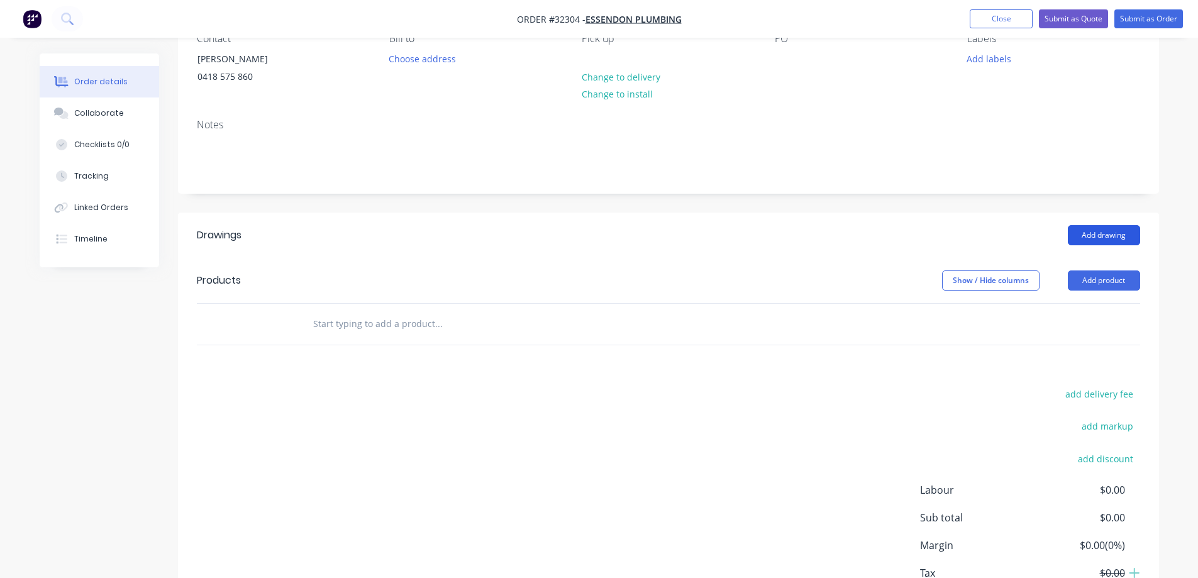
click at [1110, 231] on button "Add drawing" at bounding box center [1104, 235] width 72 height 20
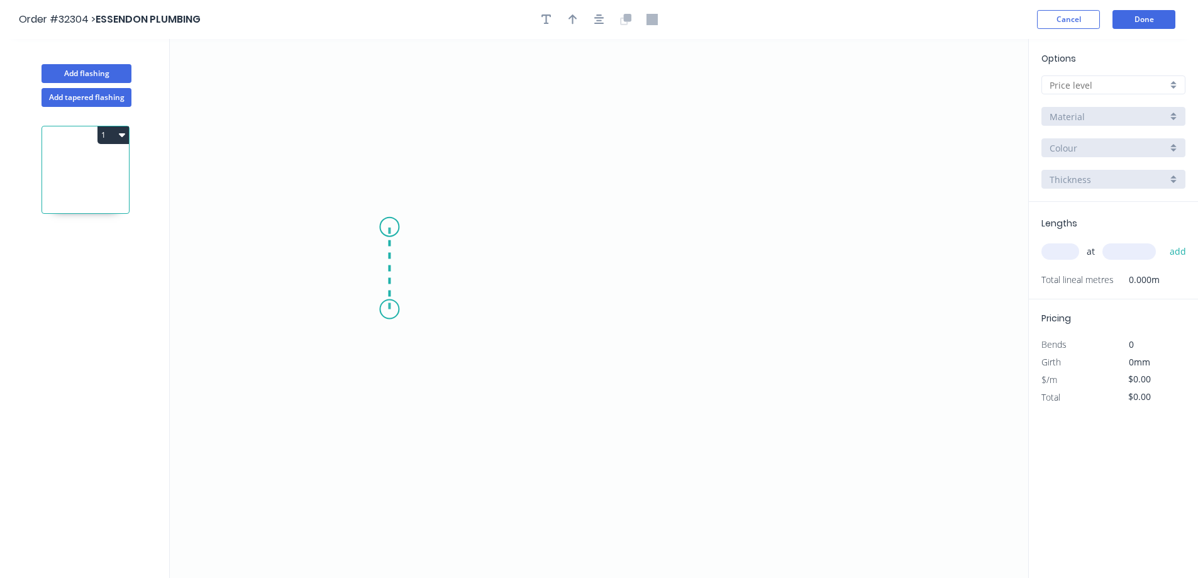
drag, startPoint x: 389, startPoint y: 309, endPoint x: 392, endPoint y: 227, distance: 82.4
click at [392, 227] on icon "0" at bounding box center [599, 308] width 858 height 539
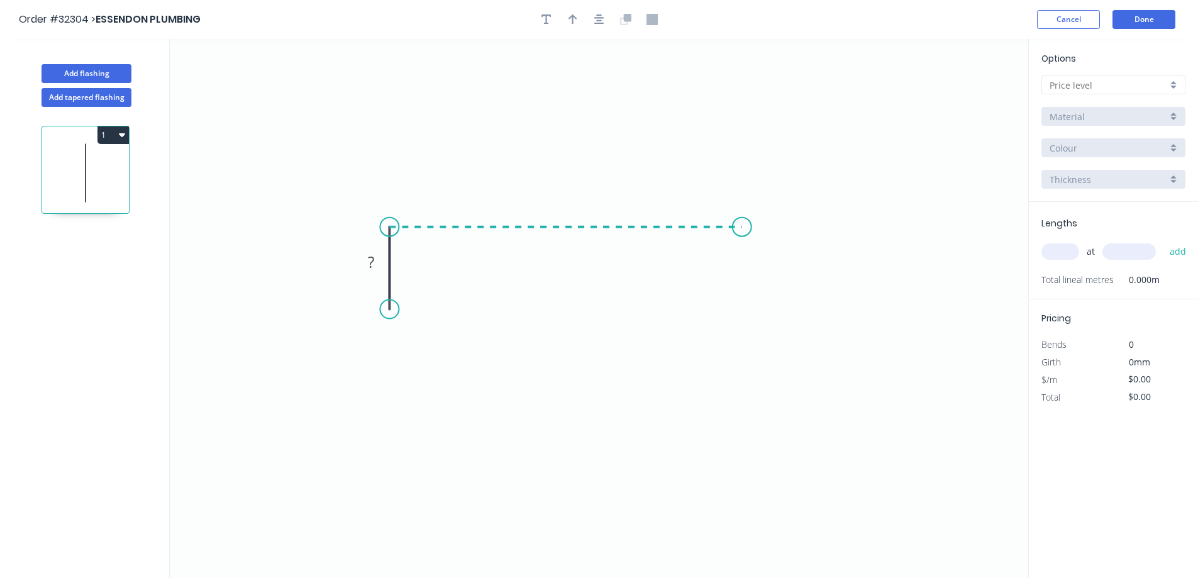
drag, startPoint x: 392, startPoint y: 227, endPoint x: 742, endPoint y: 224, distance: 349.6
click at [742, 224] on icon "0 ?" at bounding box center [599, 308] width 858 height 539
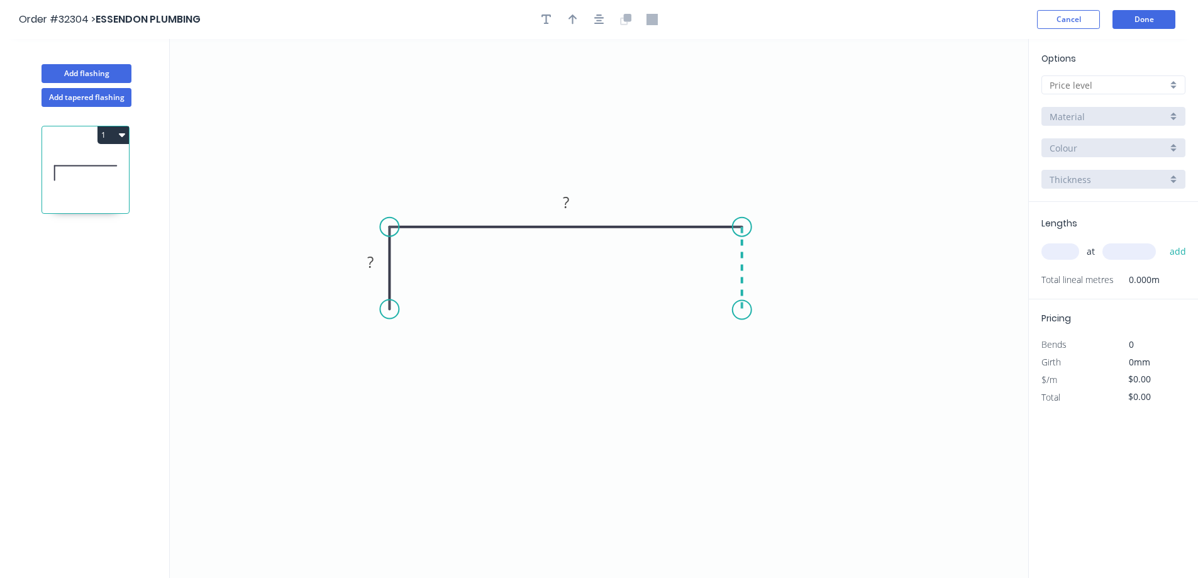
drag, startPoint x: 742, startPoint y: 224, endPoint x: 743, endPoint y: 310, distance: 86.1
click at [743, 310] on icon "0 ? ?" at bounding box center [599, 308] width 858 height 539
click at [375, 263] on rect at bounding box center [370, 263] width 25 height 18
click at [1097, 89] on input "text" at bounding box center [1108, 85] width 118 height 13
click at [1058, 113] on div "A" at bounding box center [1113, 109] width 143 height 22
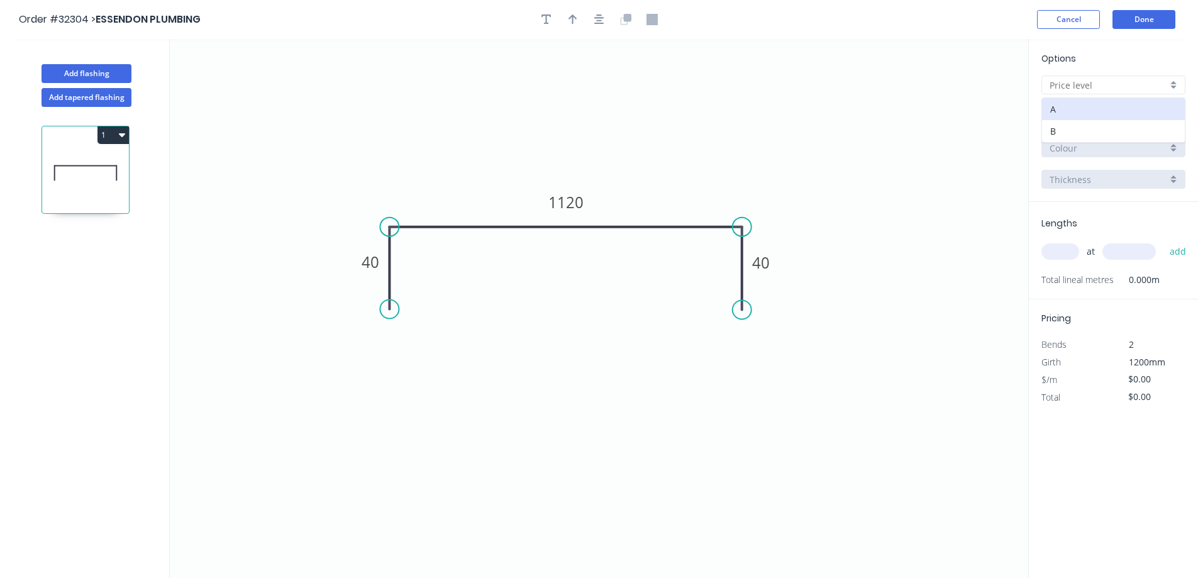
type input "A"
type input "$48.45"
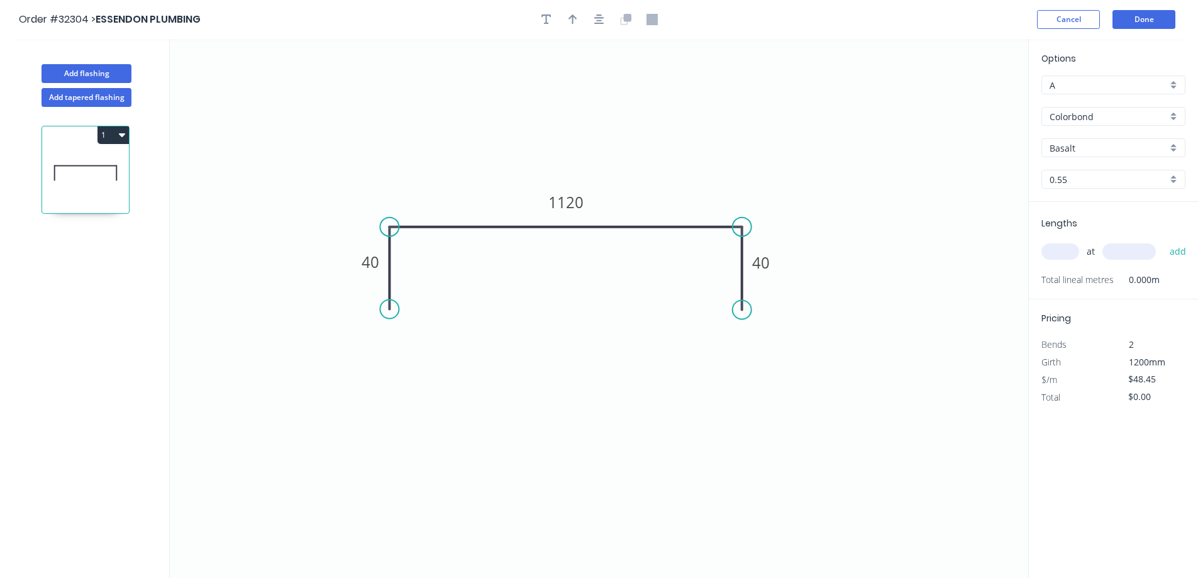
click at [1083, 146] on input "Basalt" at bounding box center [1108, 147] width 118 height 13
click at [1085, 174] on div "Surfmist" at bounding box center [1113, 172] width 143 height 22
type input "Surfmist"
click at [1066, 253] on input "text" at bounding box center [1060, 251] width 38 height 16
type input "1"
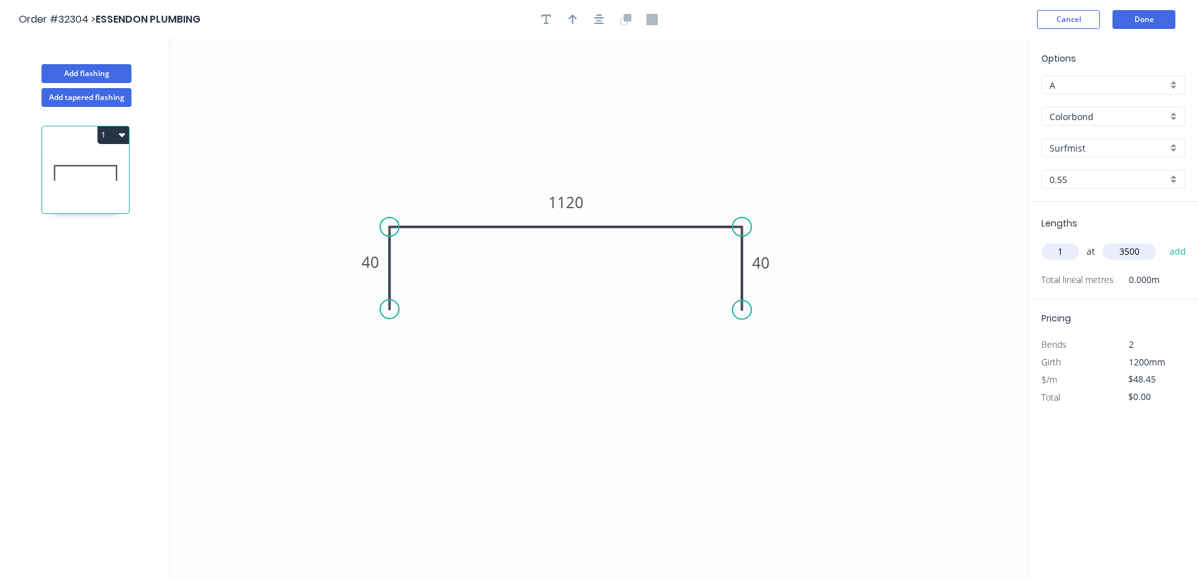
type input "3500"
click at [1163, 241] on button "add" at bounding box center [1178, 251] width 30 height 21
type input "$169.58"
click at [571, 19] on icon "button" at bounding box center [572, 19] width 9 height 11
drag, startPoint x: 963, startPoint y: 98, endPoint x: 512, endPoint y: 172, distance: 456.8
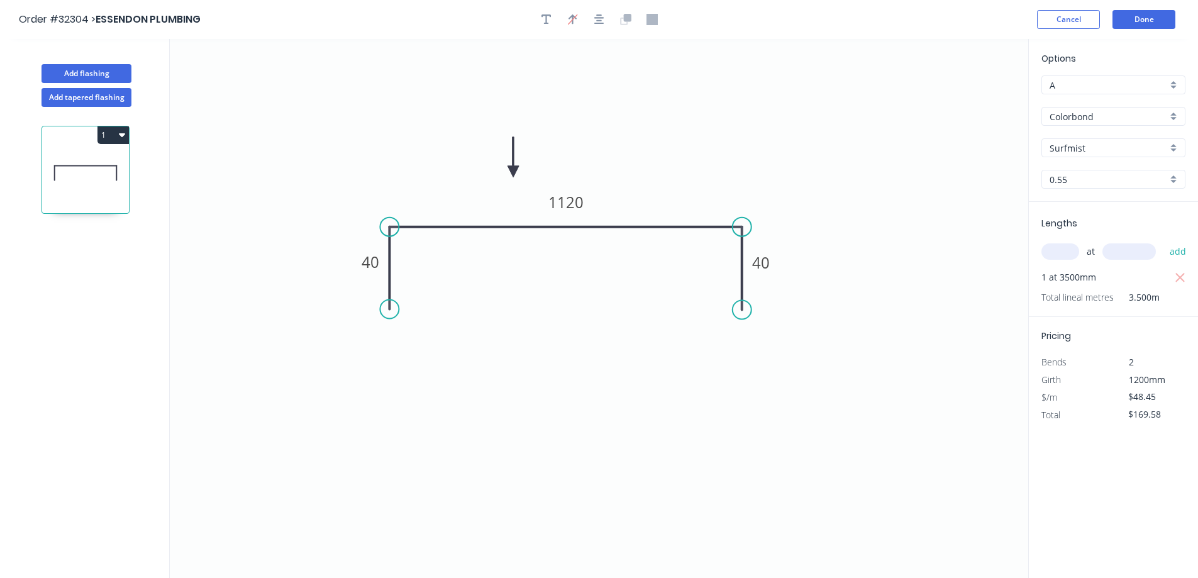
click at [512, 172] on icon at bounding box center [512, 157] width 11 height 40
click at [1146, 19] on button "Done" at bounding box center [1143, 19] width 63 height 19
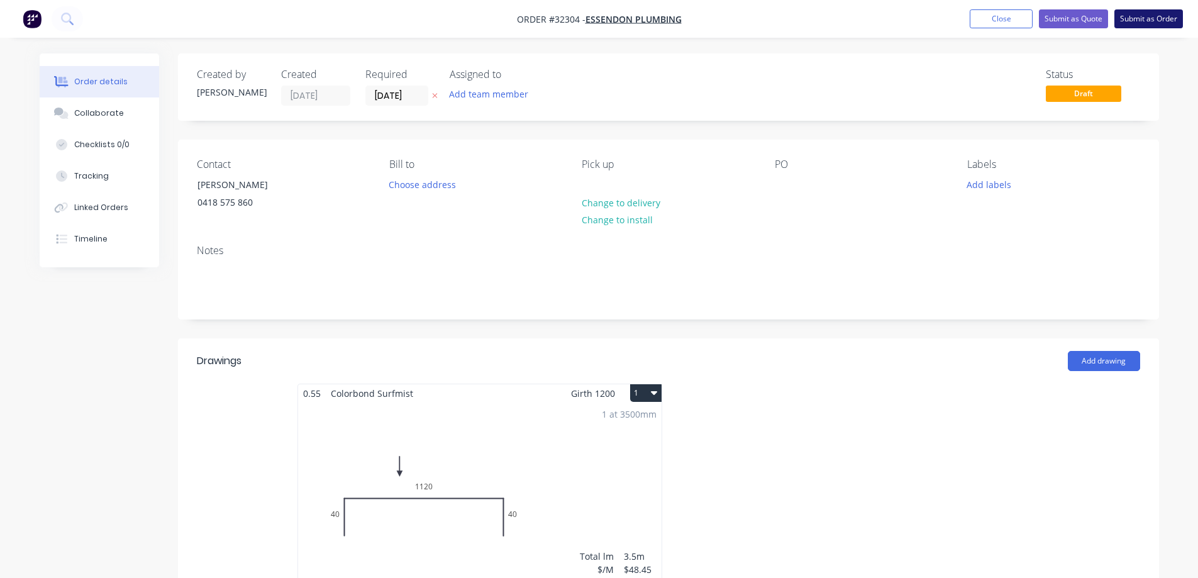
click at [1164, 16] on button "Submit as Order" at bounding box center [1148, 18] width 69 height 19
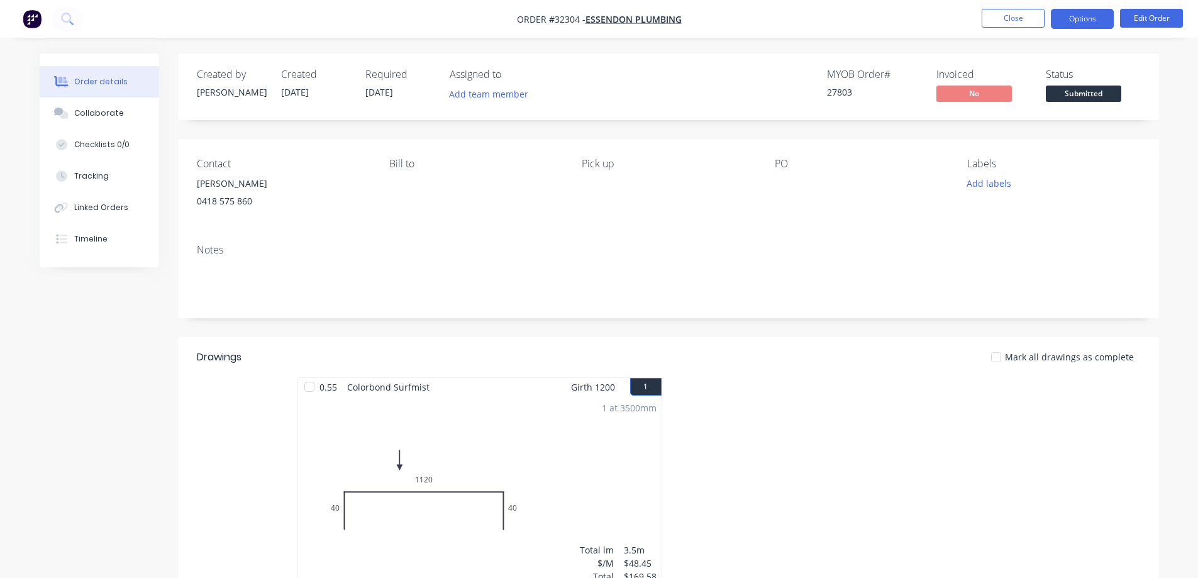
click at [1080, 19] on button "Options" at bounding box center [1082, 19] width 63 height 20
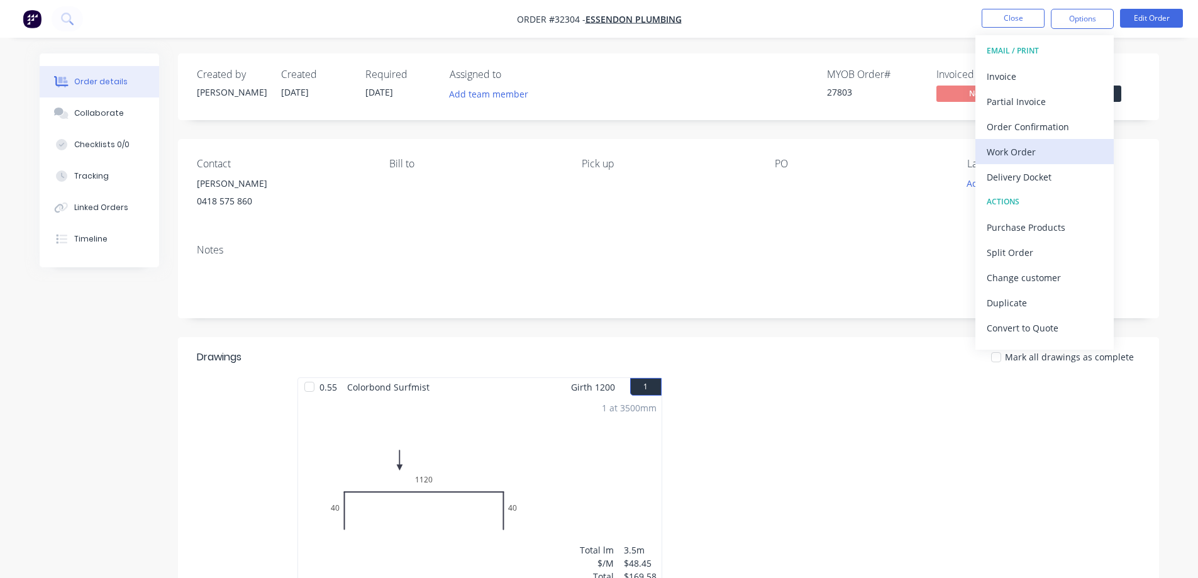
click at [1009, 150] on div "Work Order" at bounding box center [1044, 152] width 116 height 18
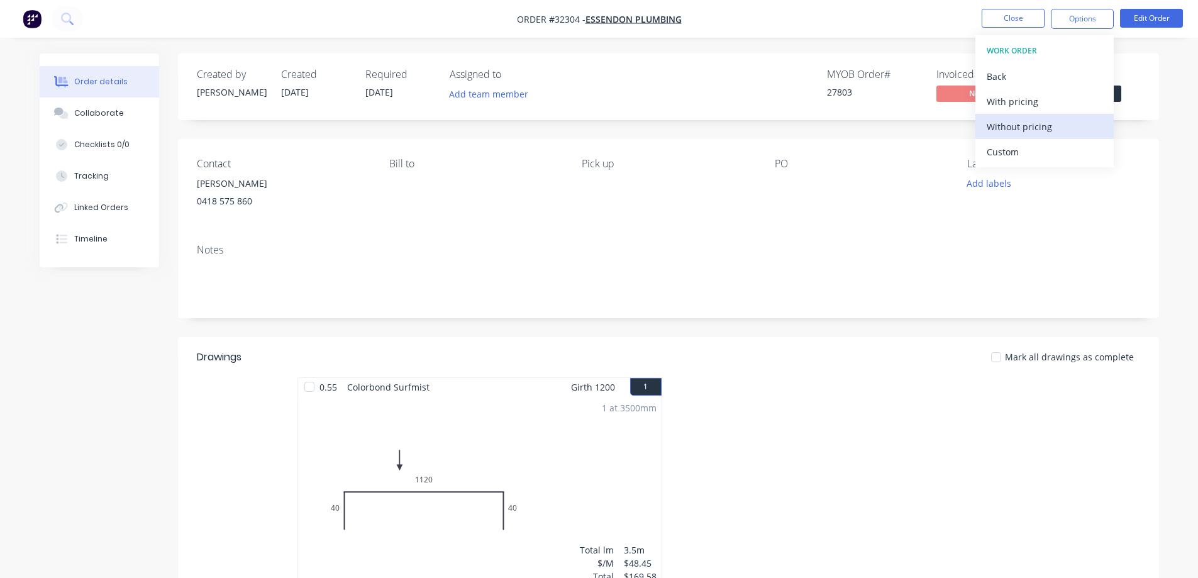
click at [1006, 124] on div "Without pricing" at bounding box center [1044, 127] width 116 height 18
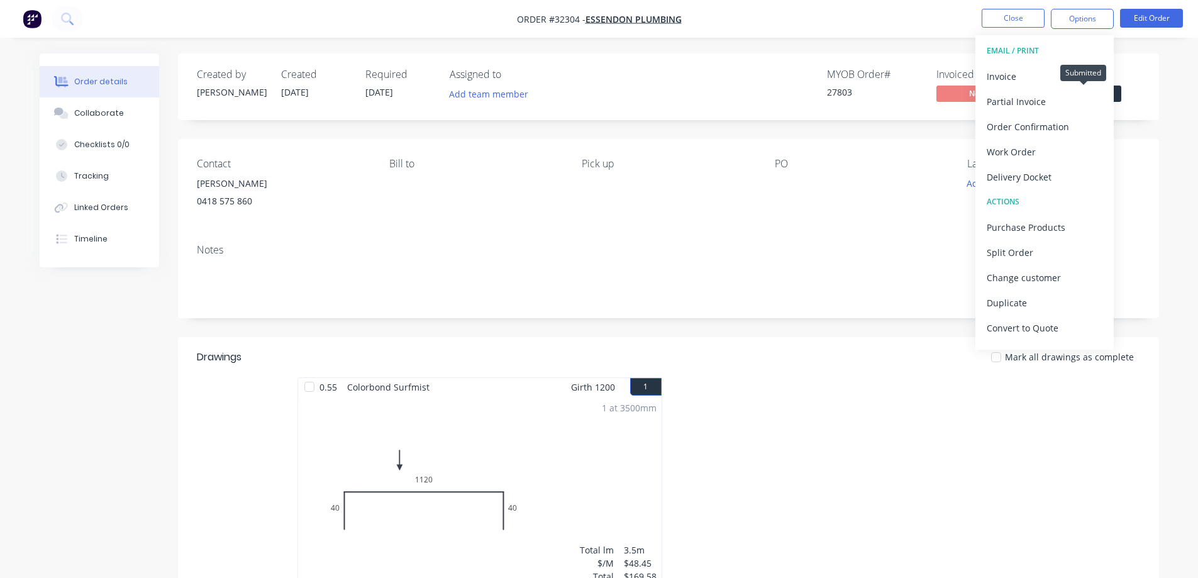
click at [1117, 94] on span "Submitted" at bounding box center [1083, 94] width 75 height 16
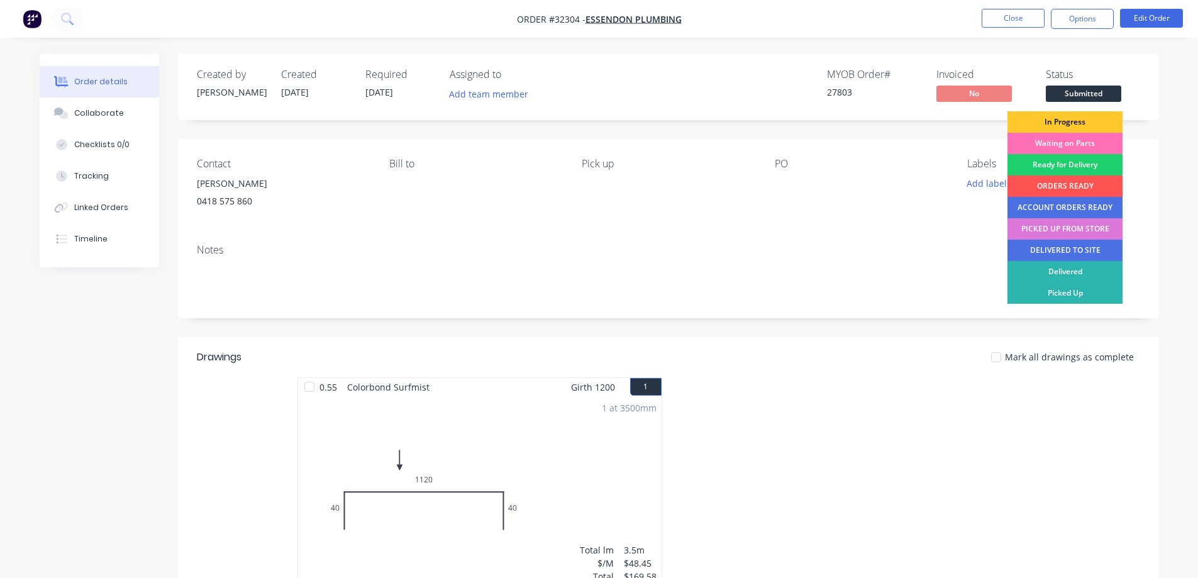
click at [1086, 119] on div "In Progress" at bounding box center [1064, 121] width 115 height 21
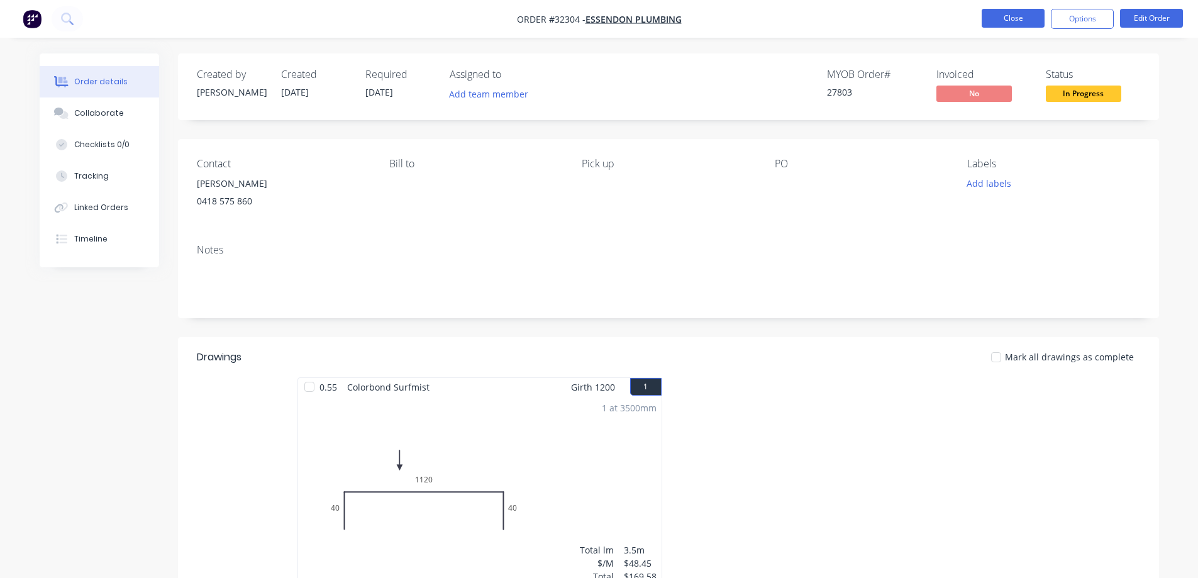
click at [1008, 24] on button "Close" at bounding box center [1012, 18] width 63 height 19
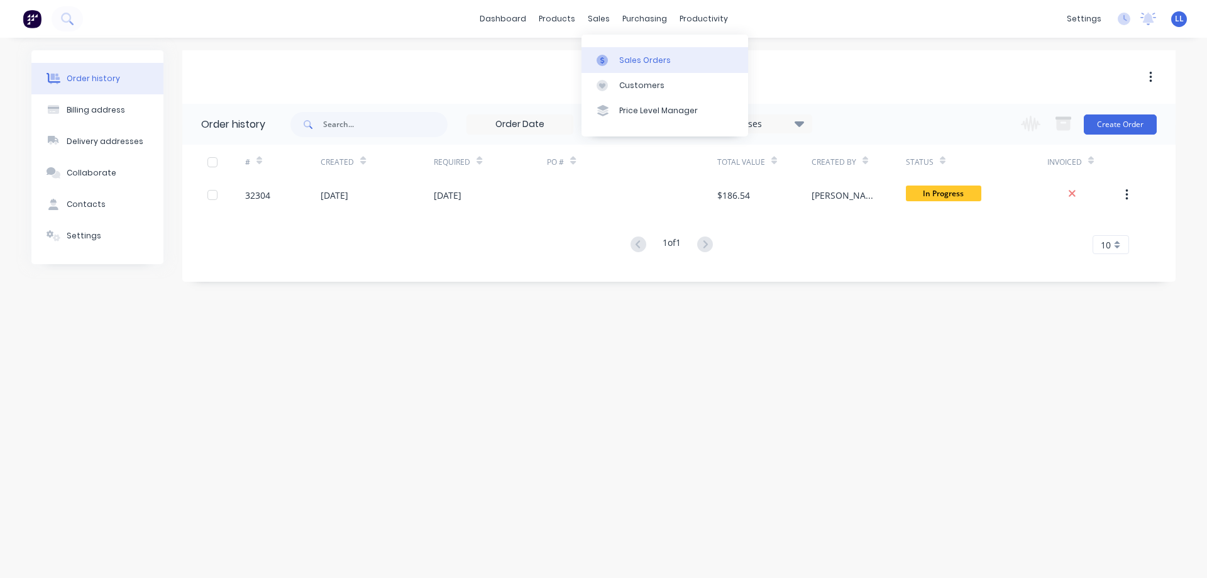
click at [632, 57] on div "Sales Orders" at bounding box center [645, 60] width 52 height 11
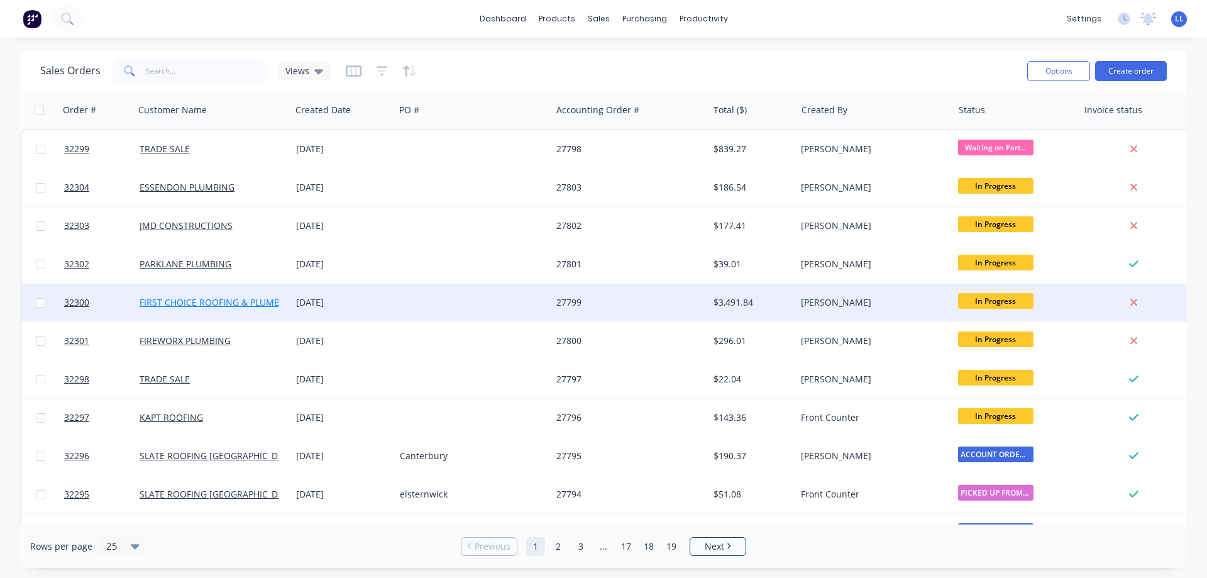
click at [268, 299] on link "FIRST CHOICE ROOFING & PLUMBING" at bounding box center [218, 302] width 156 height 12
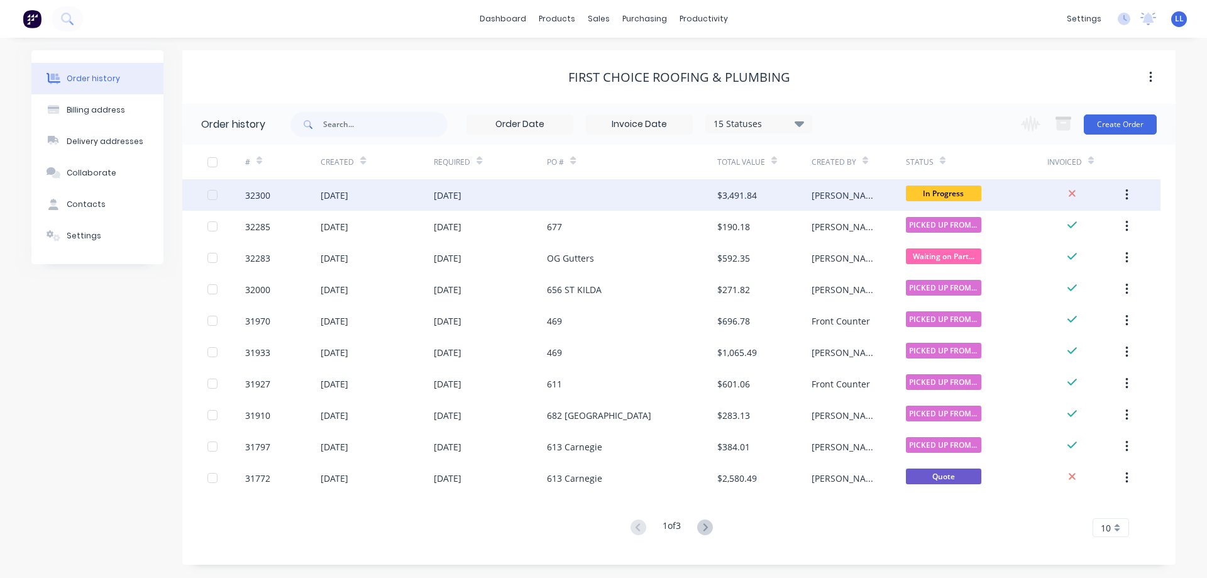
click at [733, 196] on div "$3,491.84" at bounding box center [737, 195] width 40 height 13
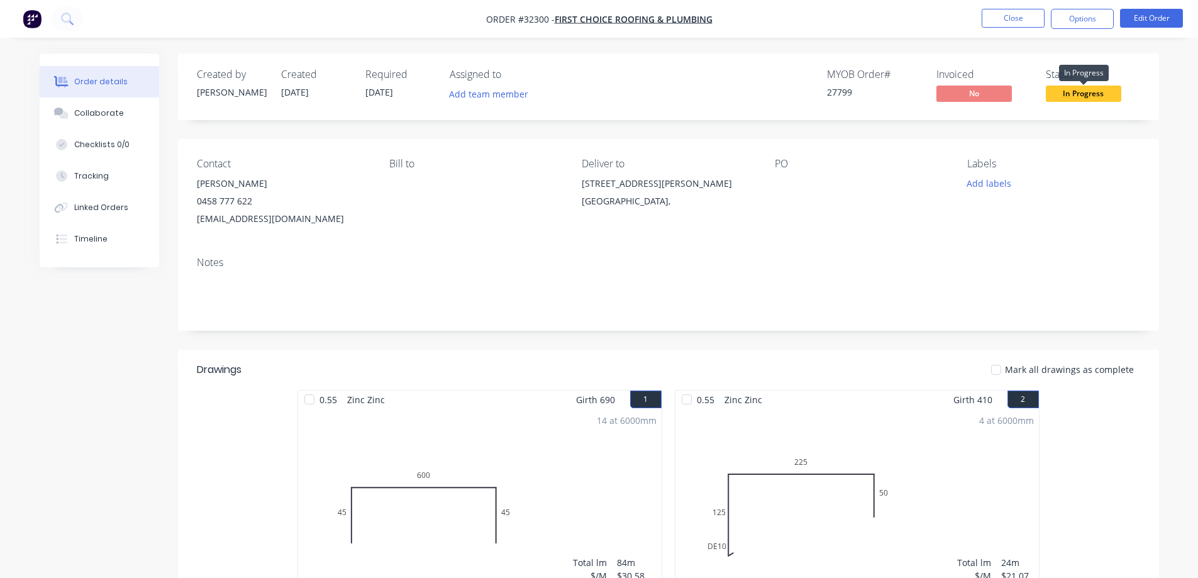
click at [1078, 95] on span "In Progress" at bounding box center [1083, 94] width 75 height 16
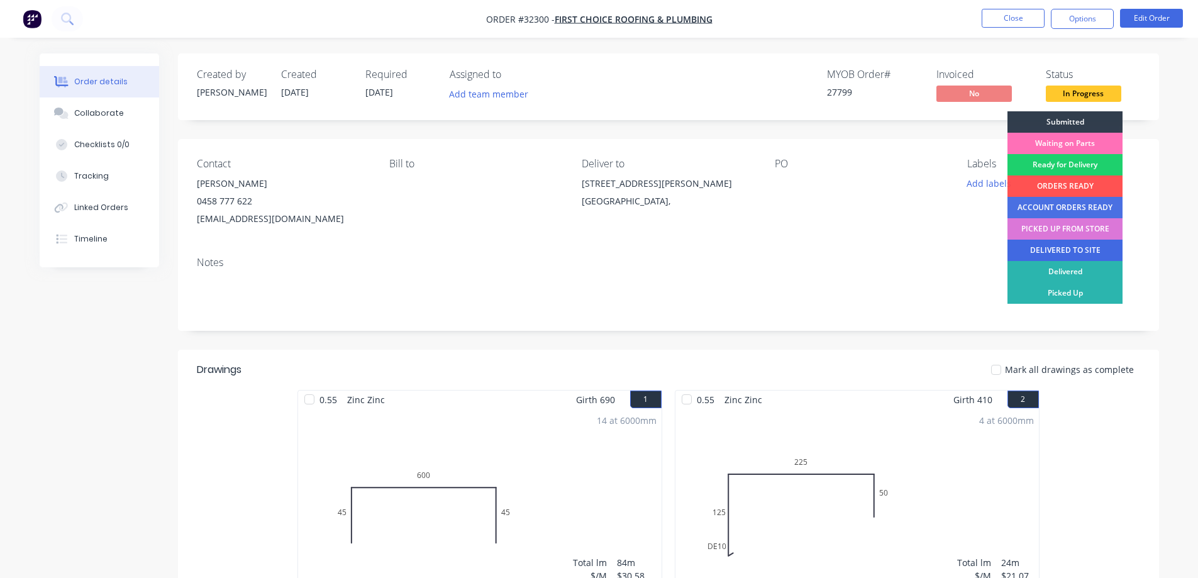
click at [1061, 251] on div "DELIVERED TO SITE" at bounding box center [1064, 250] width 115 height 21
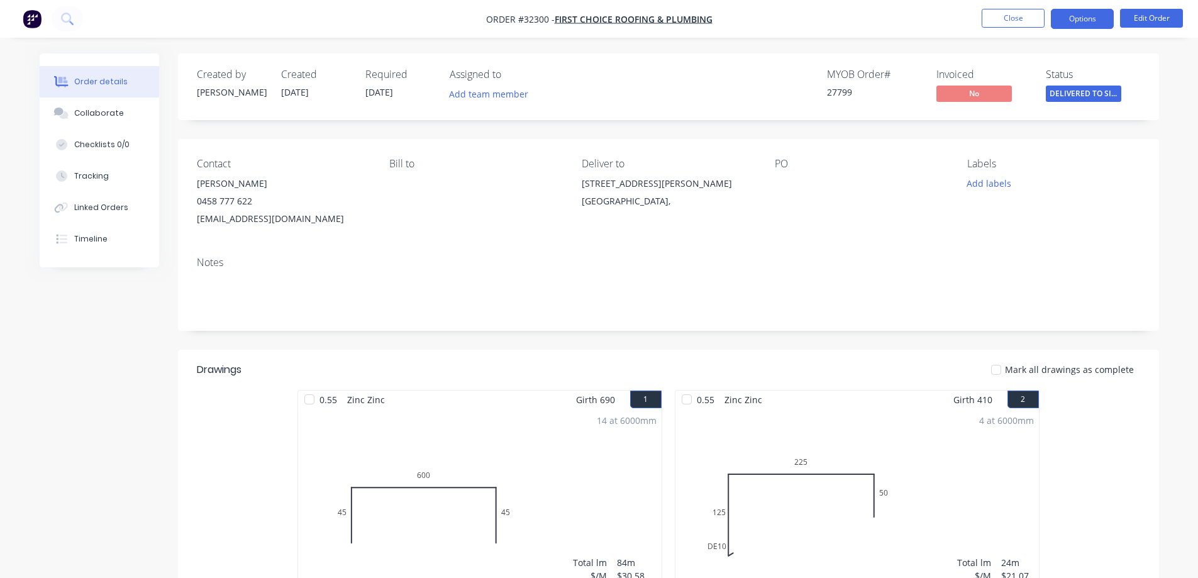
click at [1089, 25] on button "Options" at bounding box center [1082, 19] width 63 height 20
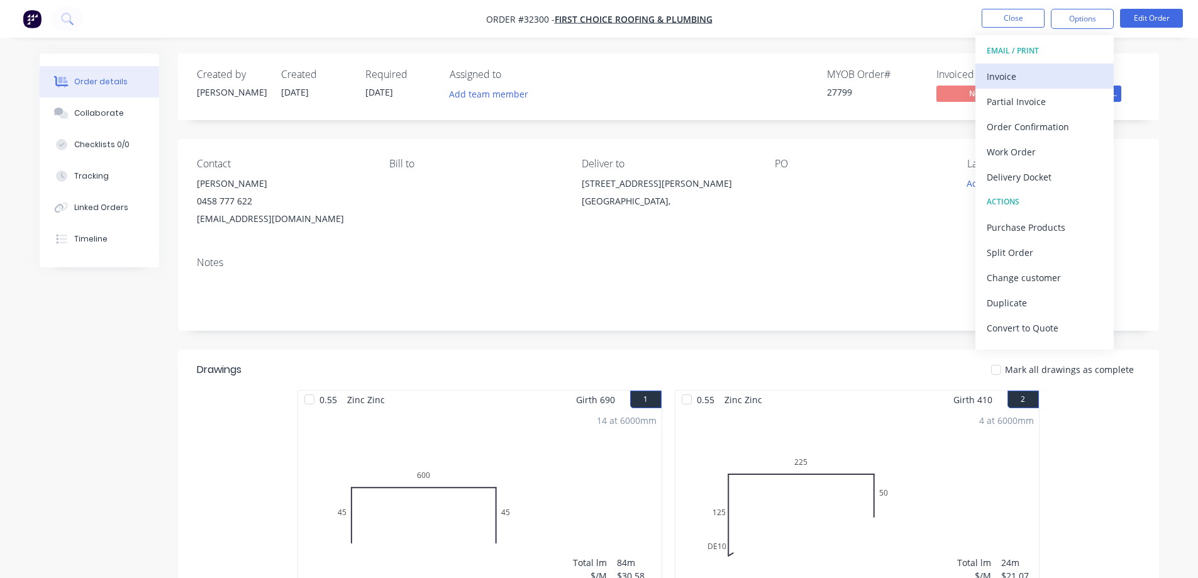
drag, startPoint x: 1013, startPoint y: 77, endPoint x: 1008, endPoint y: 82, distance: 6.7
click at [1008, 82] on div "Invoice" at bounding box center [1044, 76] width 116 height 18
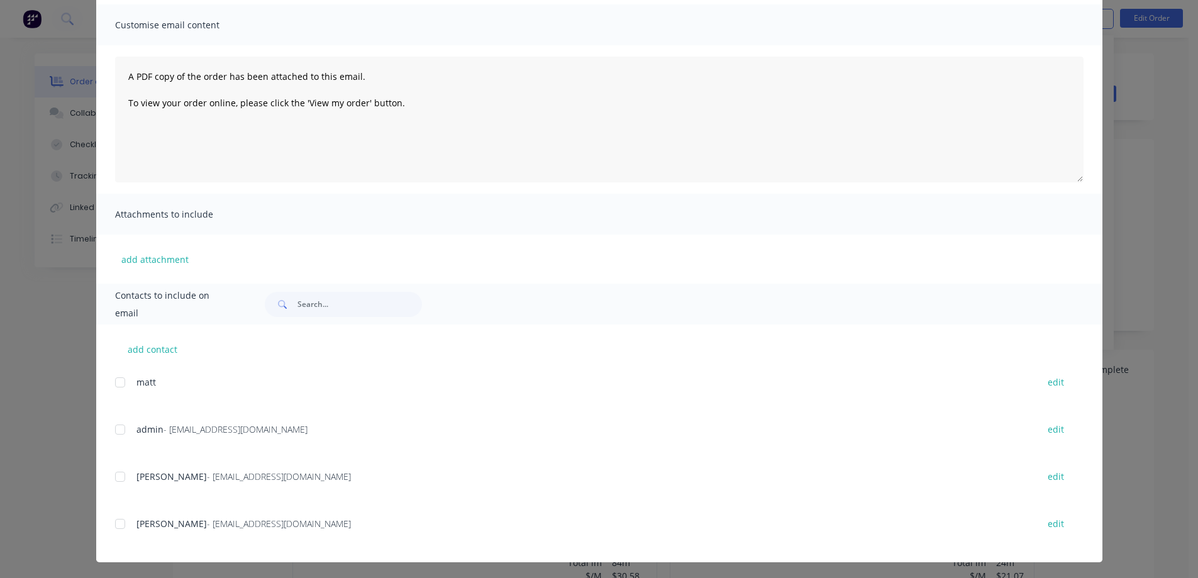
scroll to position [89, 0]
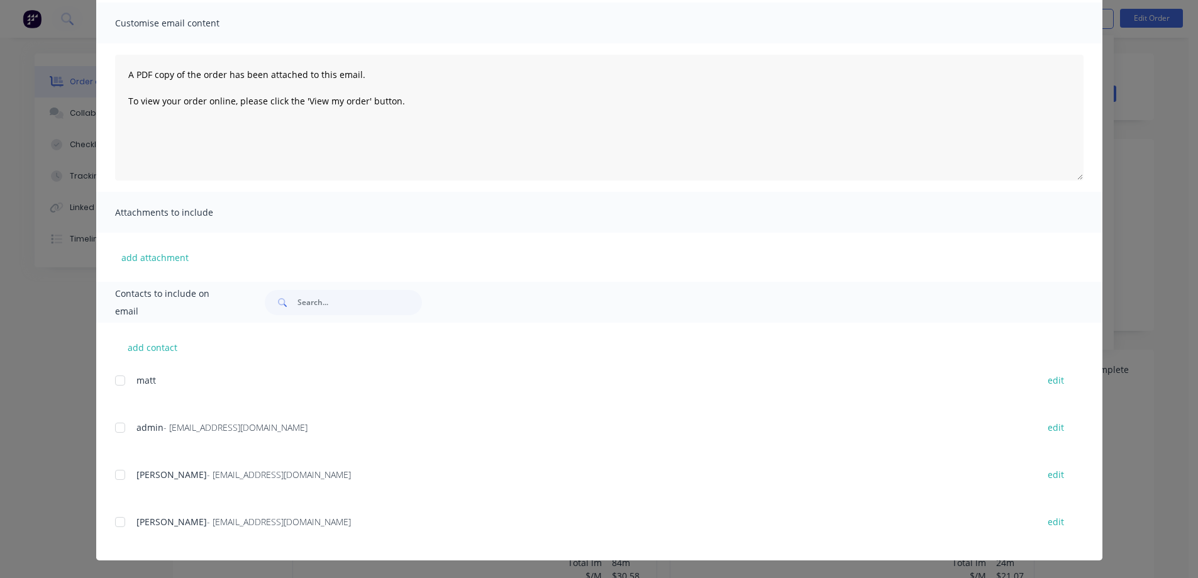
click at [114, 428] on div at bounding box center [120, 427] width 25 height 25
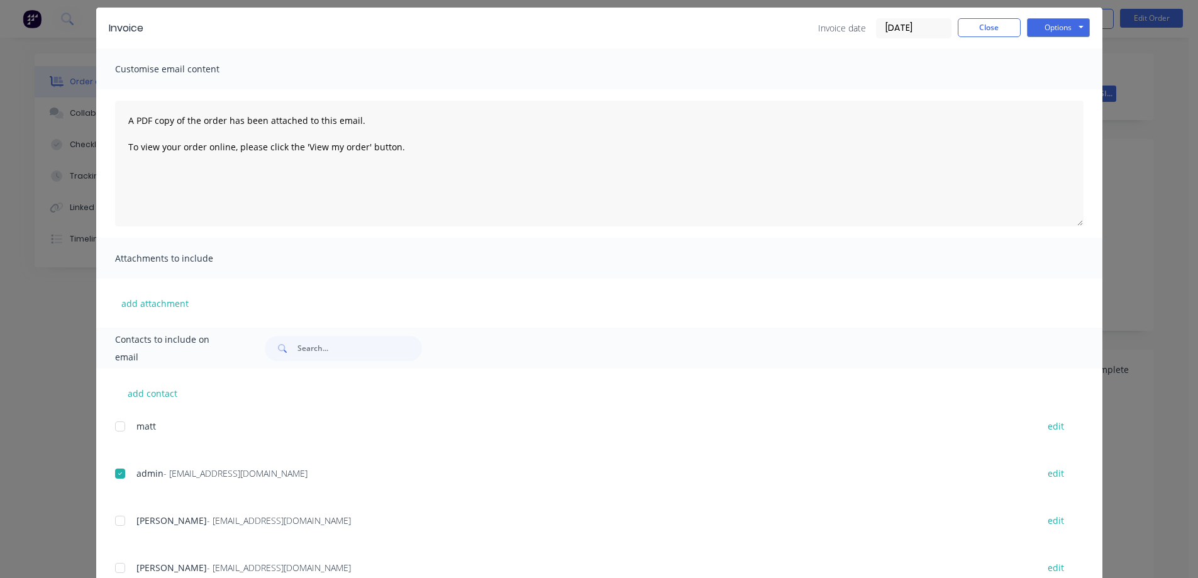
scroll to position [0, 0]
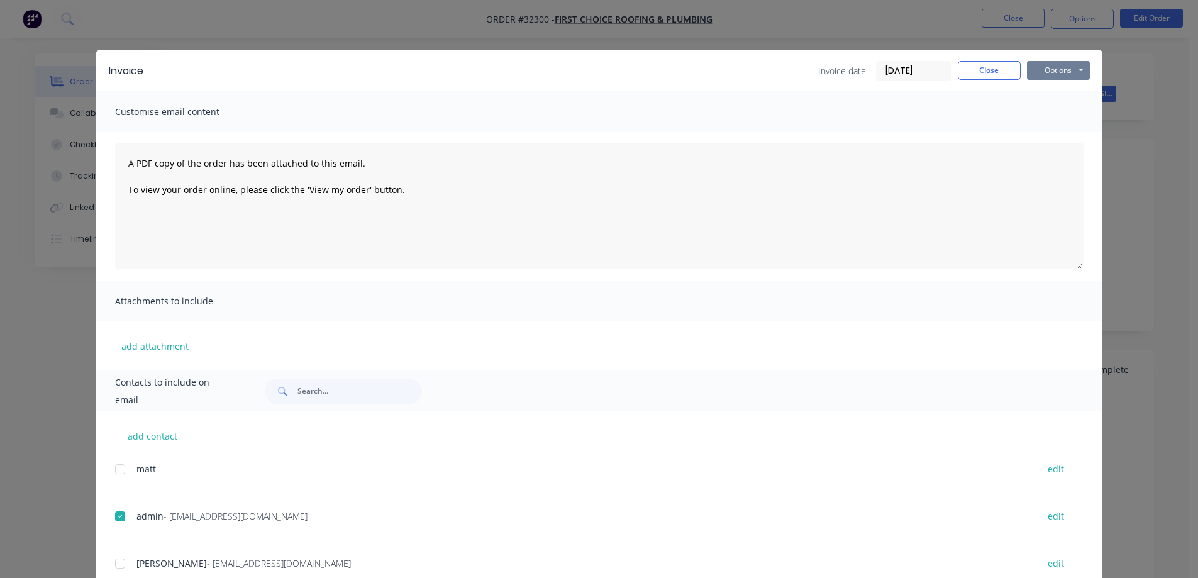
click at [1058, 71] on button "Options" at bounding box center [1058, 70] width 63 height 19
click at [1065, 133] on button "Email" at bounding box center [1067, 134] width 80 height 21
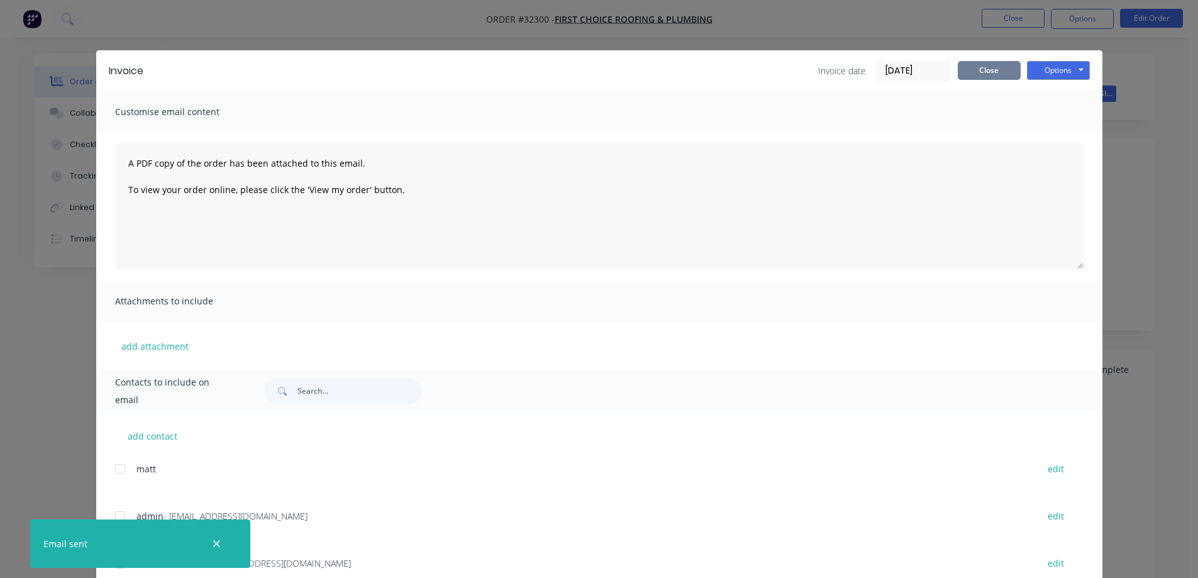
click at [987, 67] on button "Close" at bounding box center [989, 70] width 63 height 19
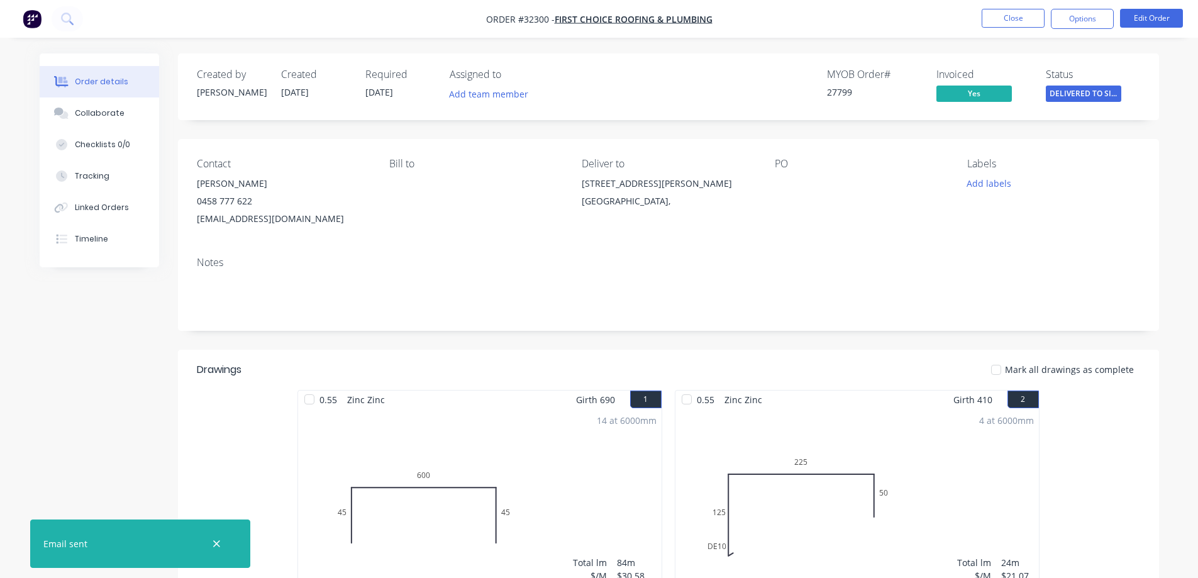
scroll to position [287, 0]
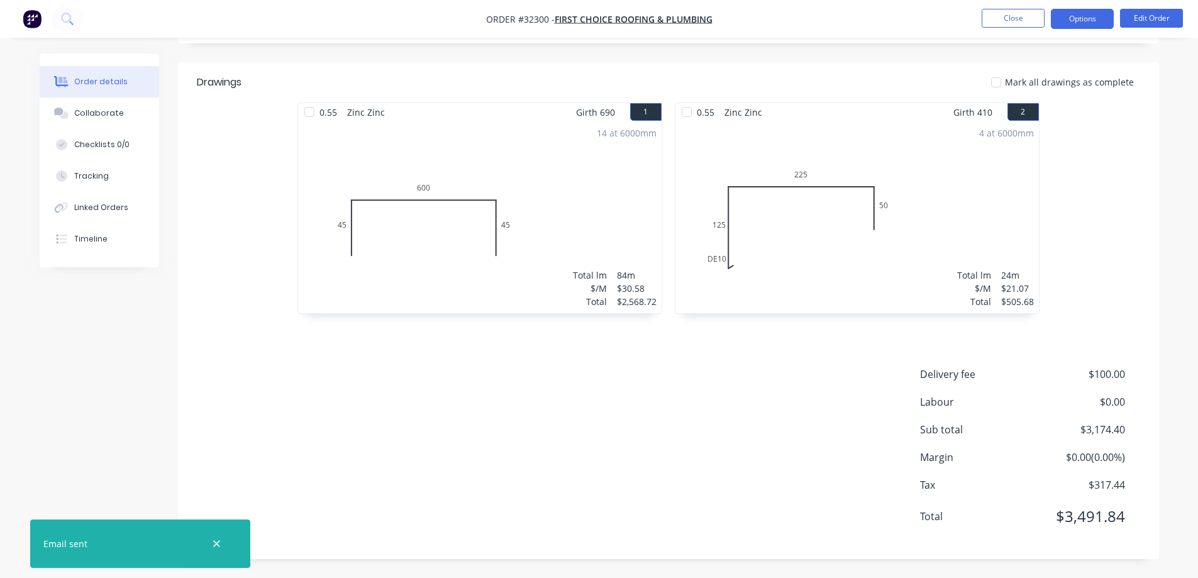
click at [1091, 18] on button "Options" at bounding box center [1082, 19] width 63 height 20
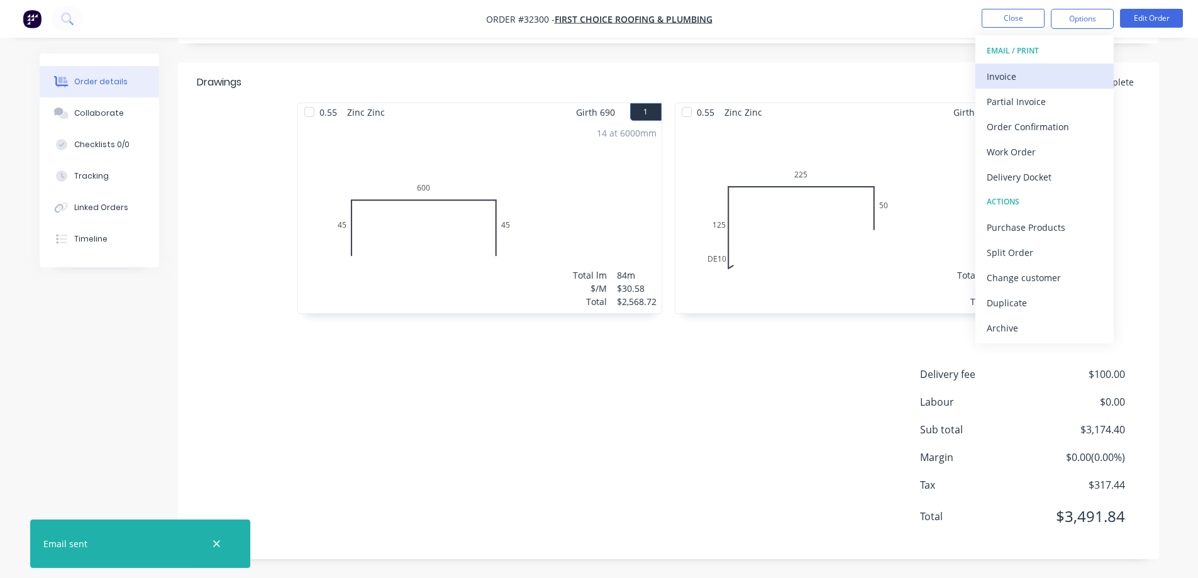
click at [1035, 71] on div "Invoice" at bounding box center [1044, 76] width 116 height 18
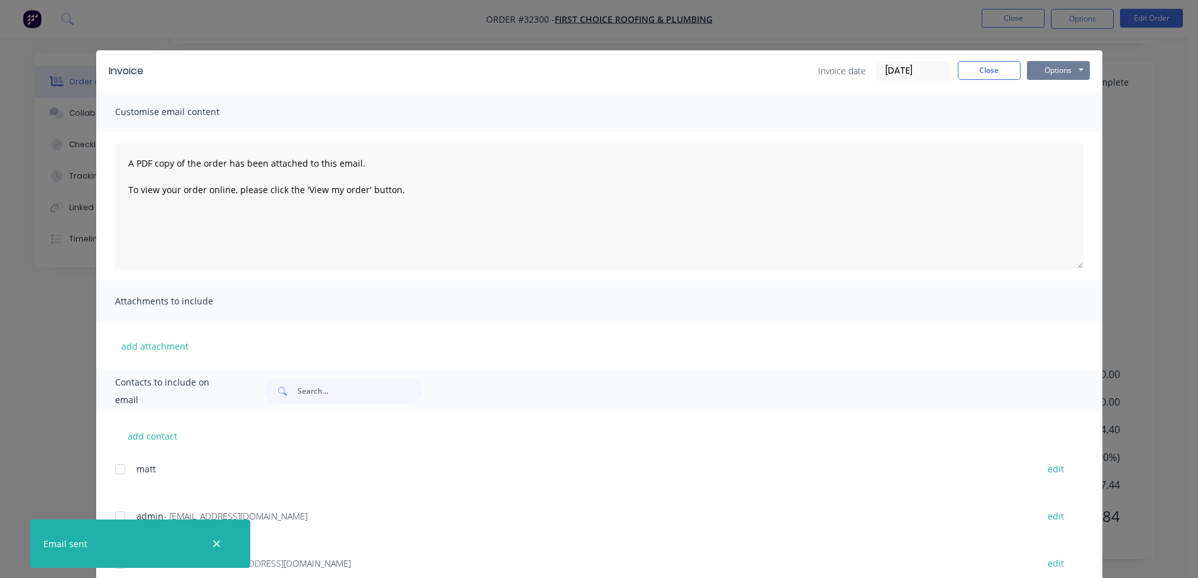
click at [1042, 72] on button "Options" at bounding box center [1058, 70] width 63 height 19
click at [1055, 116] on button "Print" at bounding box center [1067, 113] width 80 height 21
click at [978, 72] on button "Close" at bounding box center [989, 70] width 63 height 19
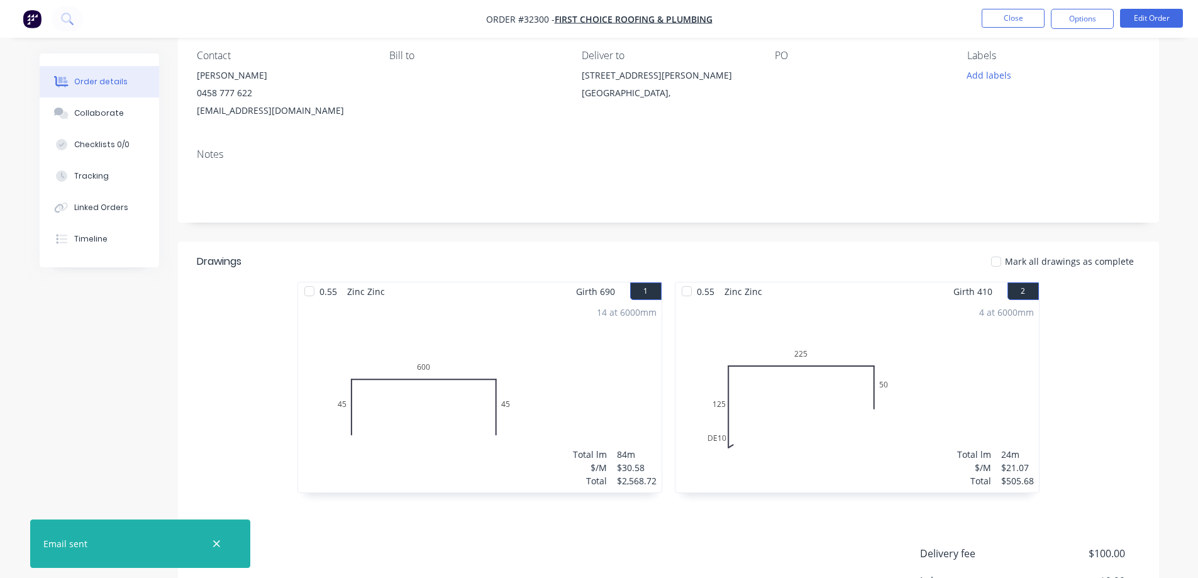
scroll to position [0, 0]
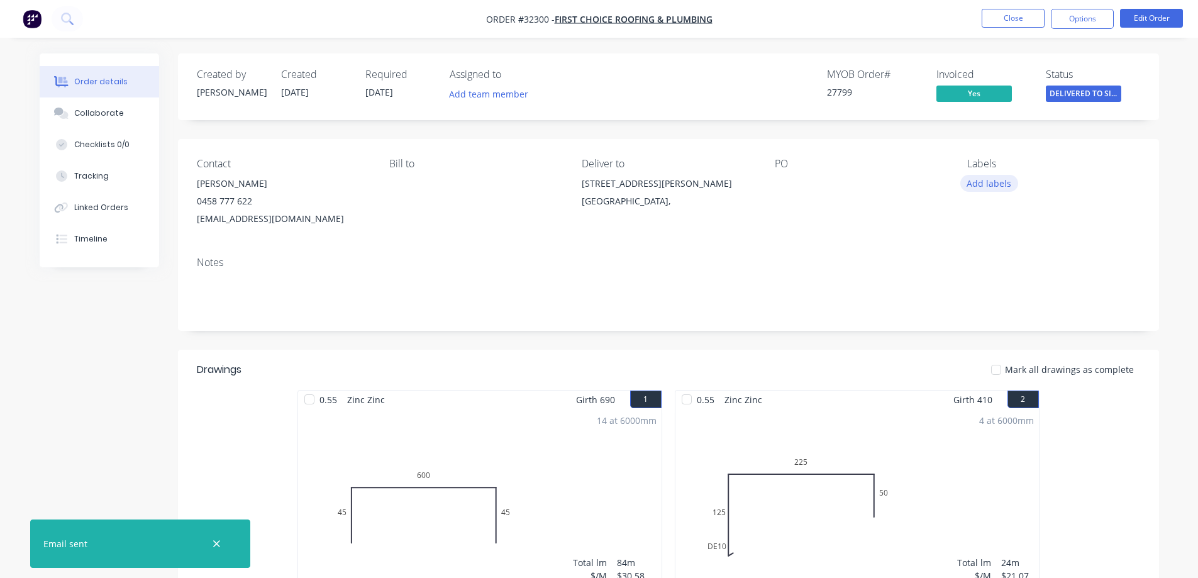
click at [998, 184] on button "Add labels" at bounding box center [989, 183] width 58 height 17
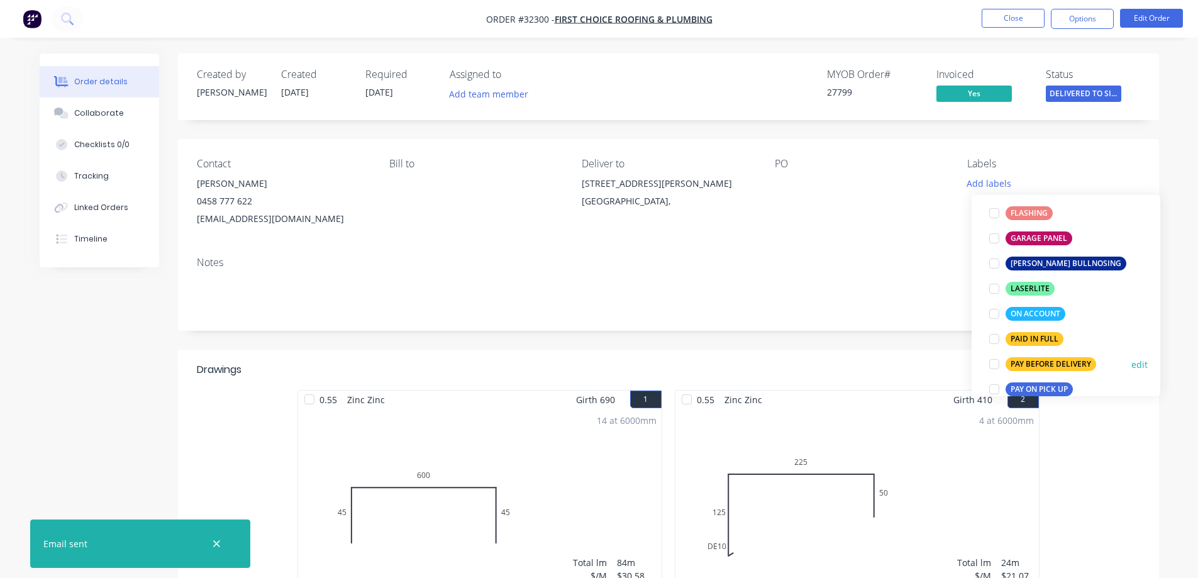
scroll to position [314, 0]
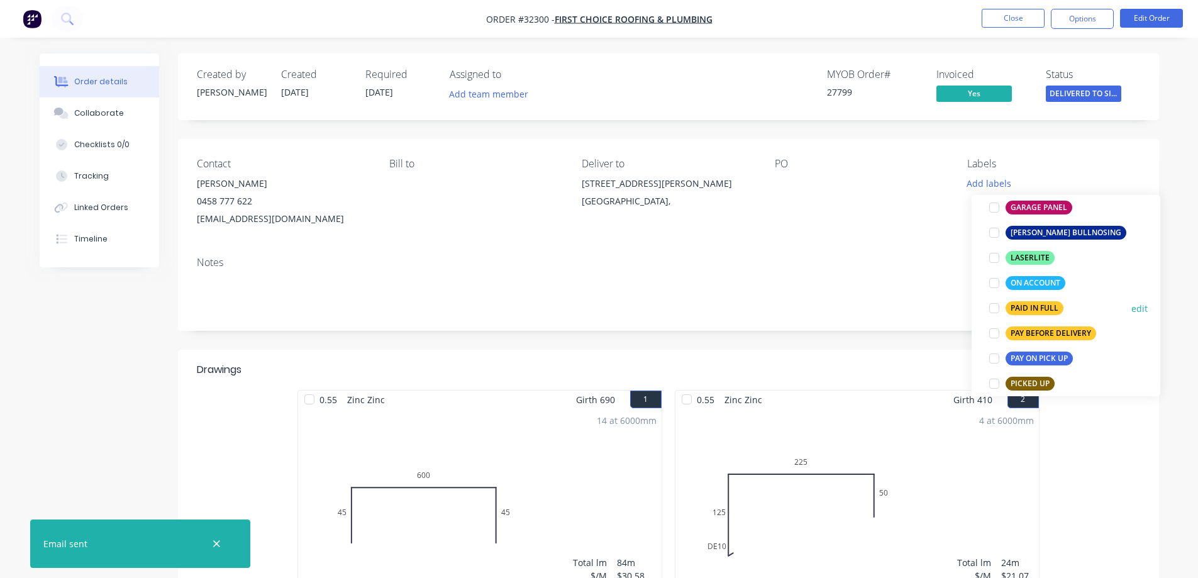
click at [1027, 307] on div "PAID IN FULL" at bounding box center [1034, 308] width 58 height 14
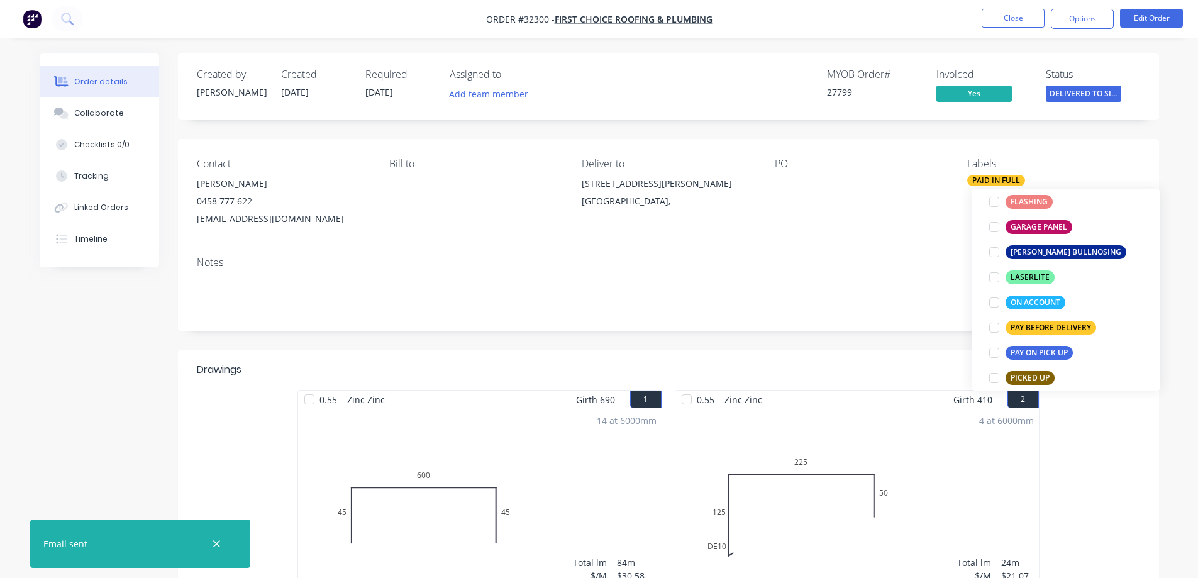
scroll to position [0, 0]
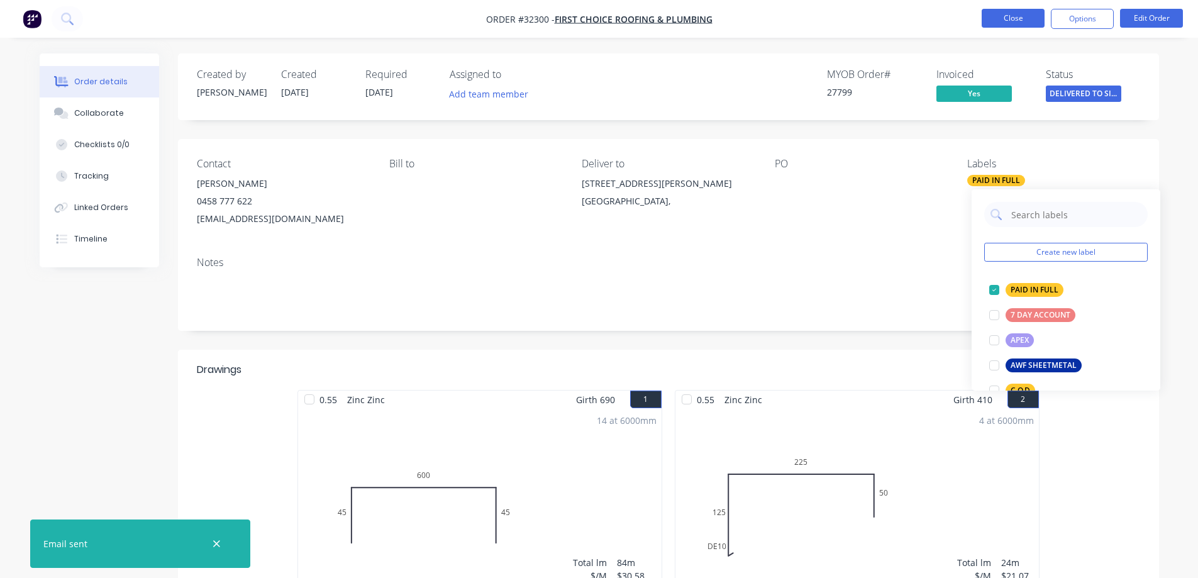
click at [1005, 19] on button "Close" at bounding box center [1012, 18] width 63 height 19
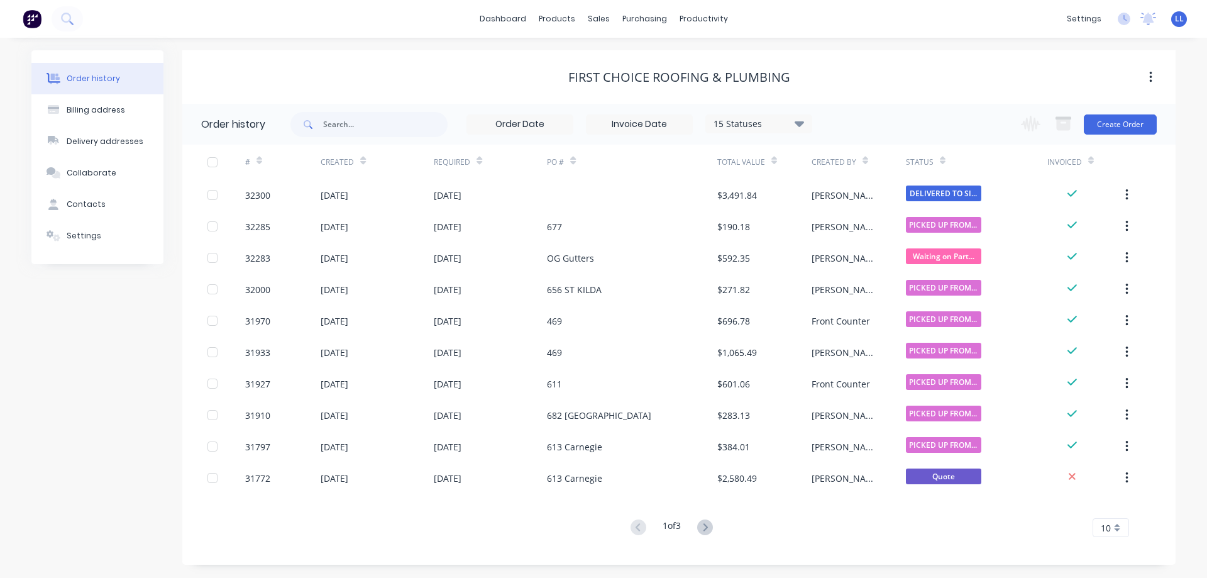
click at [31, 19] on img at bounding box center [32, 18] width 19 height 19
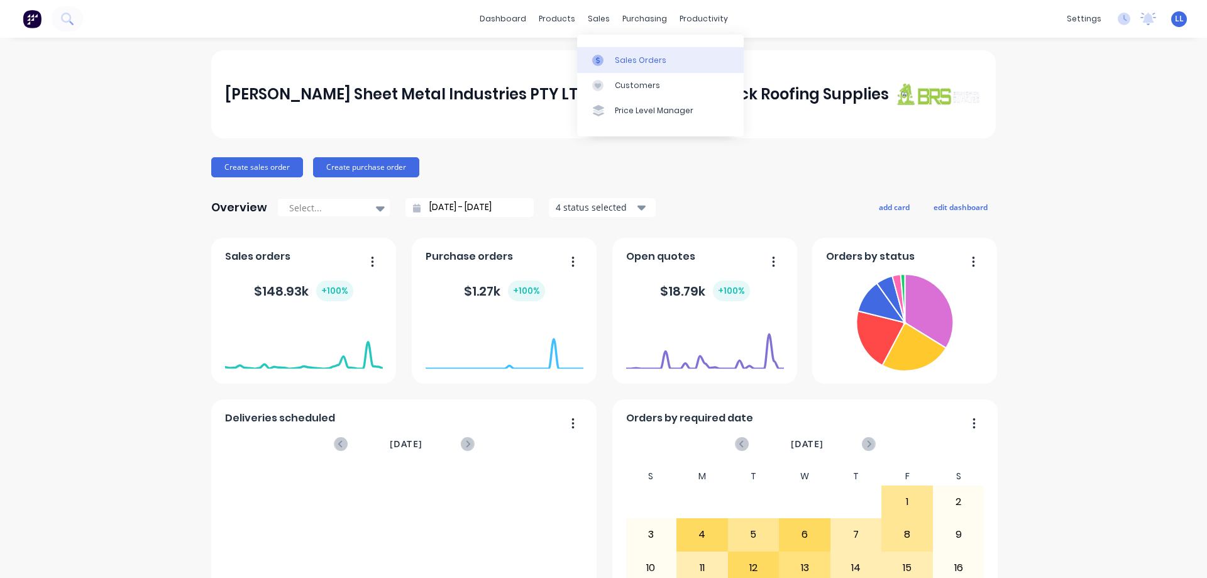
click at [609, 57] on div at bounding box center [601, 60] width 19 height 11
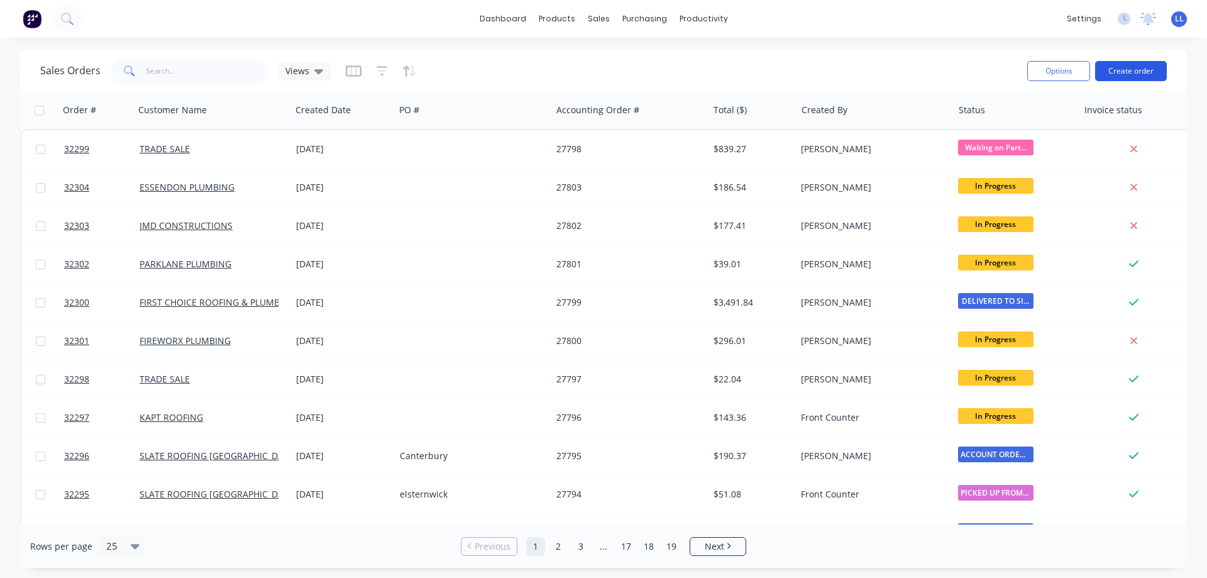
click at [1139, 69] on button "Create order" at bounding box center [1131, 71] width 72 height 20
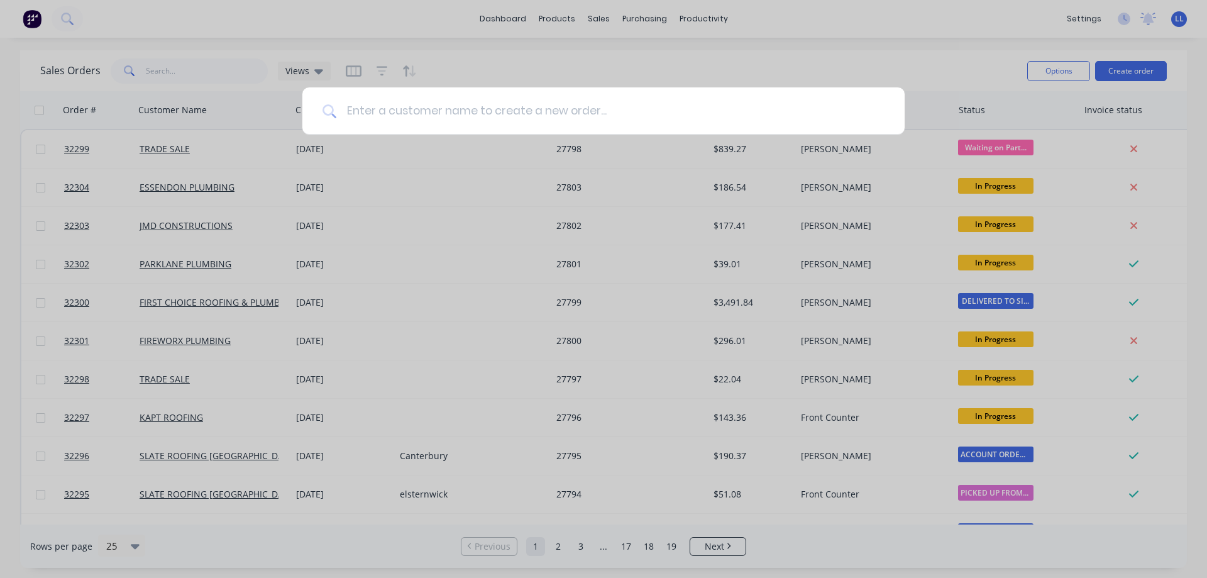
click at [580, 97] on input at bounding box center [610, 110] width 548 height 47
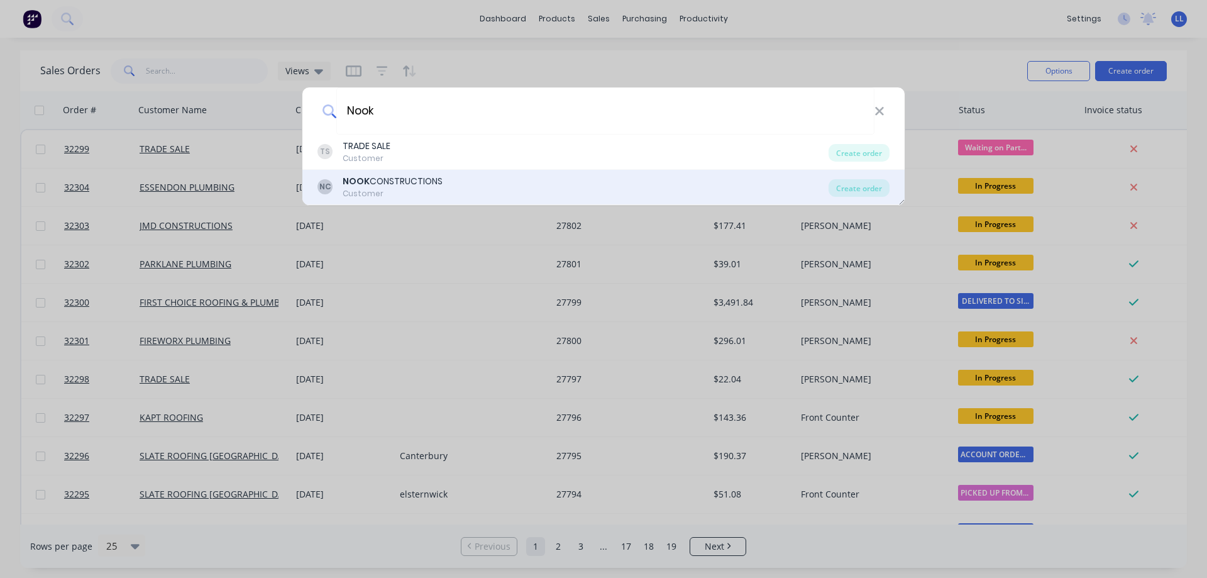
type input "Nook"
click at [375, 187] on div "NOOK CONSTRUCTIONS Customer" at bounding box center [393, 187] width 100 height 25
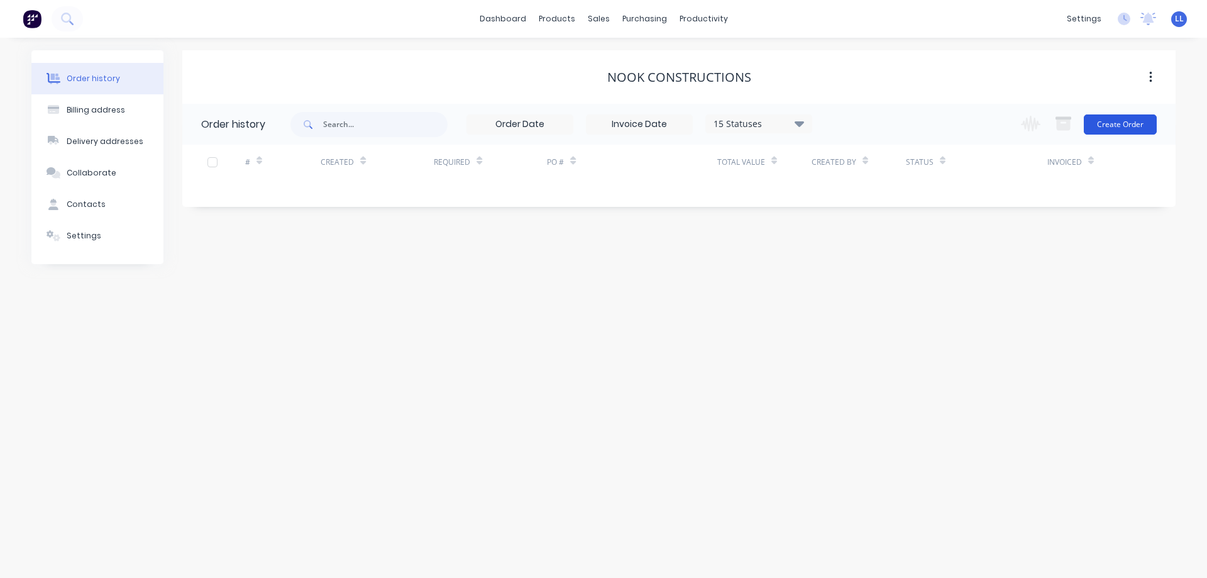
click at [1139, 124] on button "Create Order" at bounding box center [1120, 124] width 73 height 20
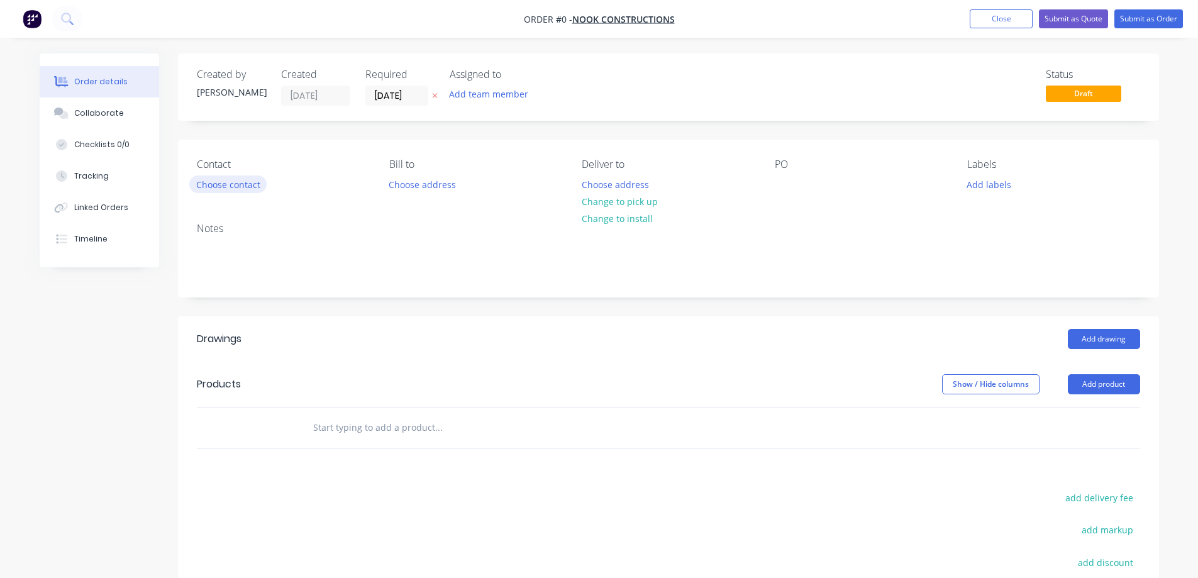
click at [243, 183] on button "Choose contact" at bounding box center [227, 183] width 77 height 17
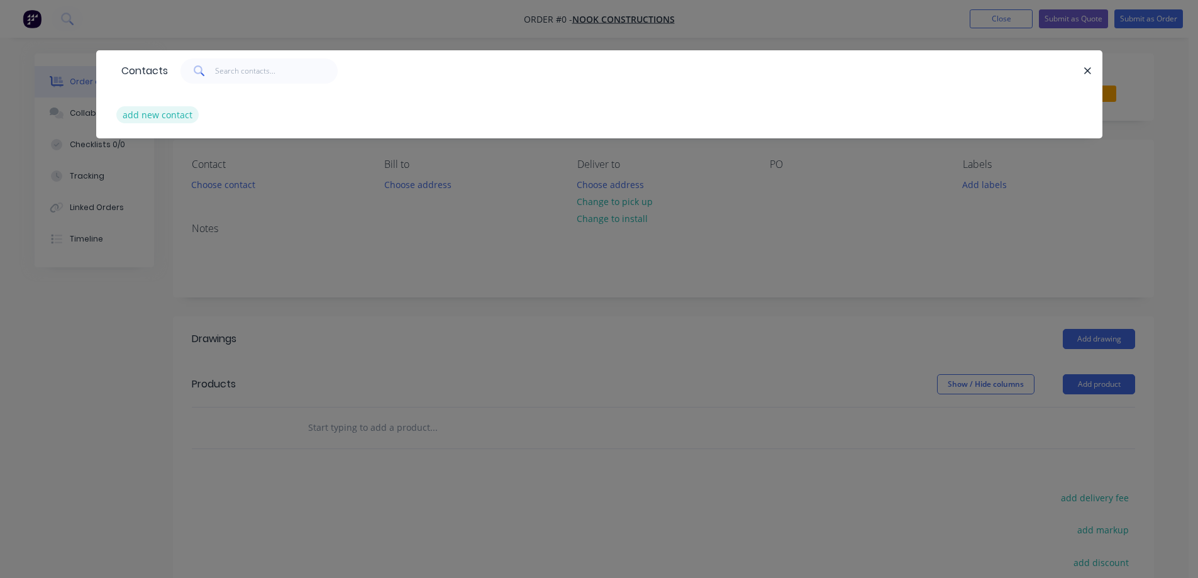
click at [162, 112] on button "add new contact" at bounding box center [157, 114] width 83 height 17
select select "AU"
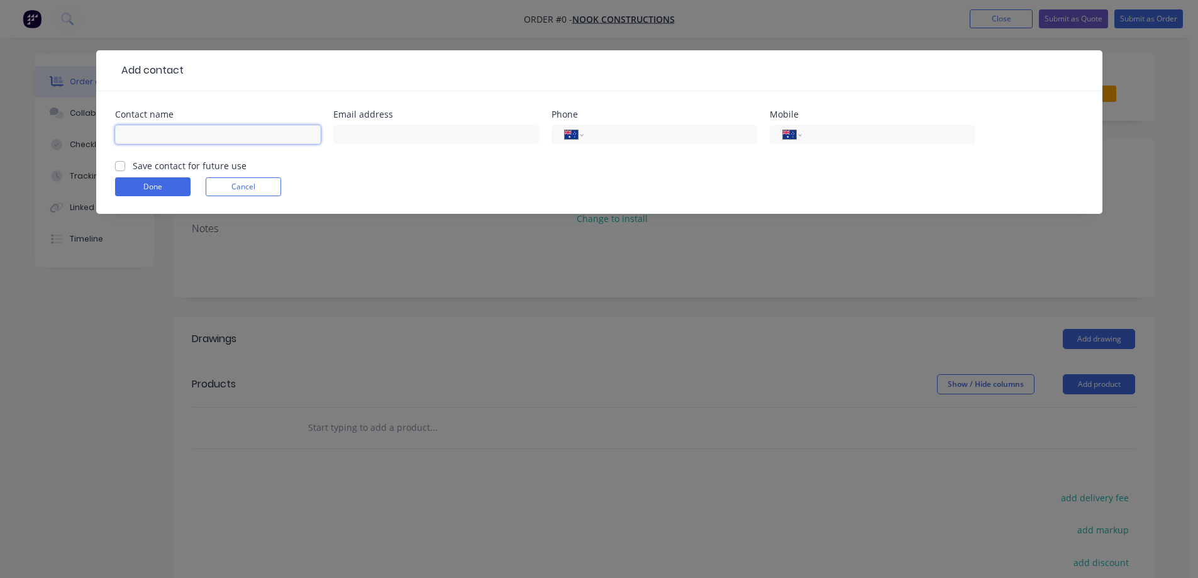
click at [138, 134] on input "text" at bounding box center [218, 134] width 206 height 19
type input "[PERSON_NAME]"
click at [455, 141] on input "text" at bounding box center [436, 134] width 206 height 19
drag, startPoint x: 464, startPoint y: 100, endPoint x: 442, endPoint y: 134, distance: 40.5
paste input "l"
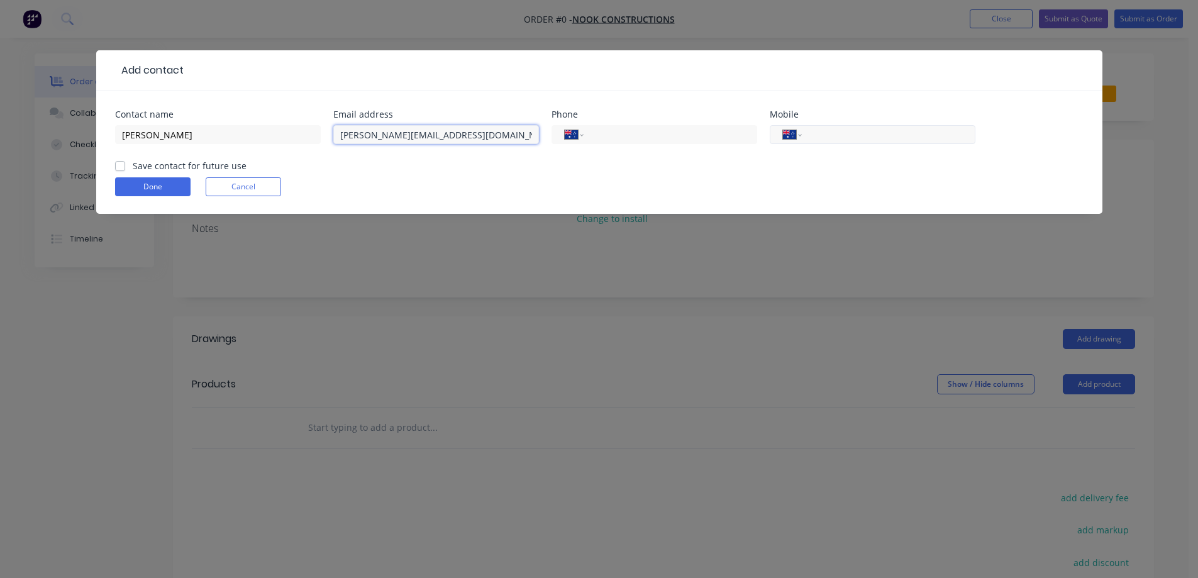
type input "[PERSON_NAME][EMAIL_ADDRESS][DOMAIN_NAME]"
click at [880, 134] on input "tel" at bounding box center [885, 135] width 151 height 14
type input "0430 738 318"
click at [133, 167] on label "Save contact for future use" at bounding box center [190, 165] width 114 height 13
click at [121, 167] on input "Save contact for future use" at bounding box center [120, 165] width 10 height 12
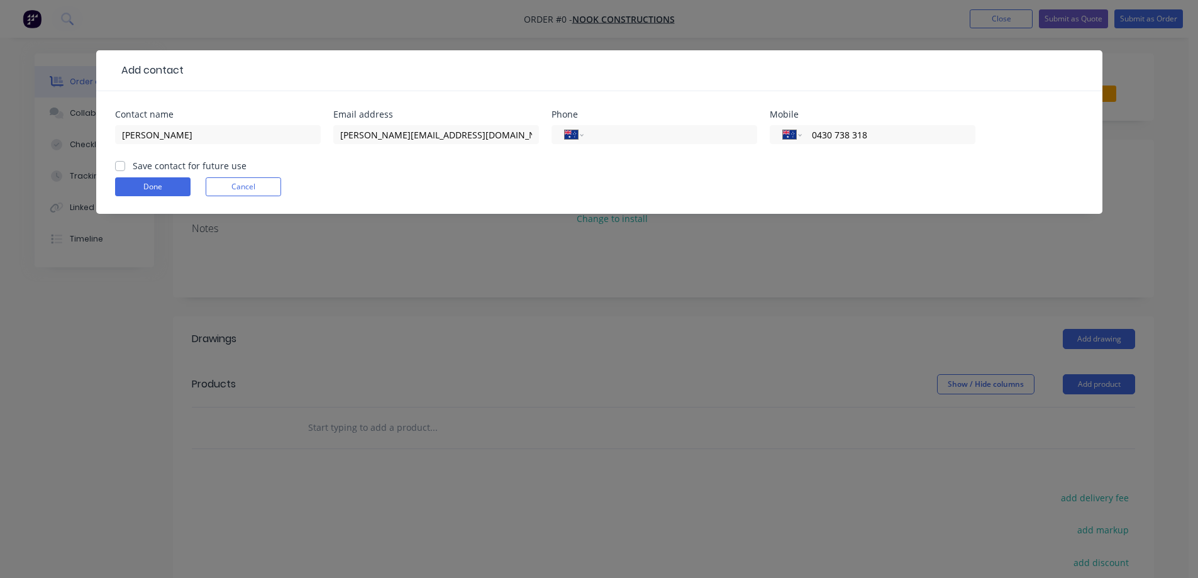
checkbox input "true"
click at [157, 185] on button "Done" at bounding box center [152, 186] width 75 height 19
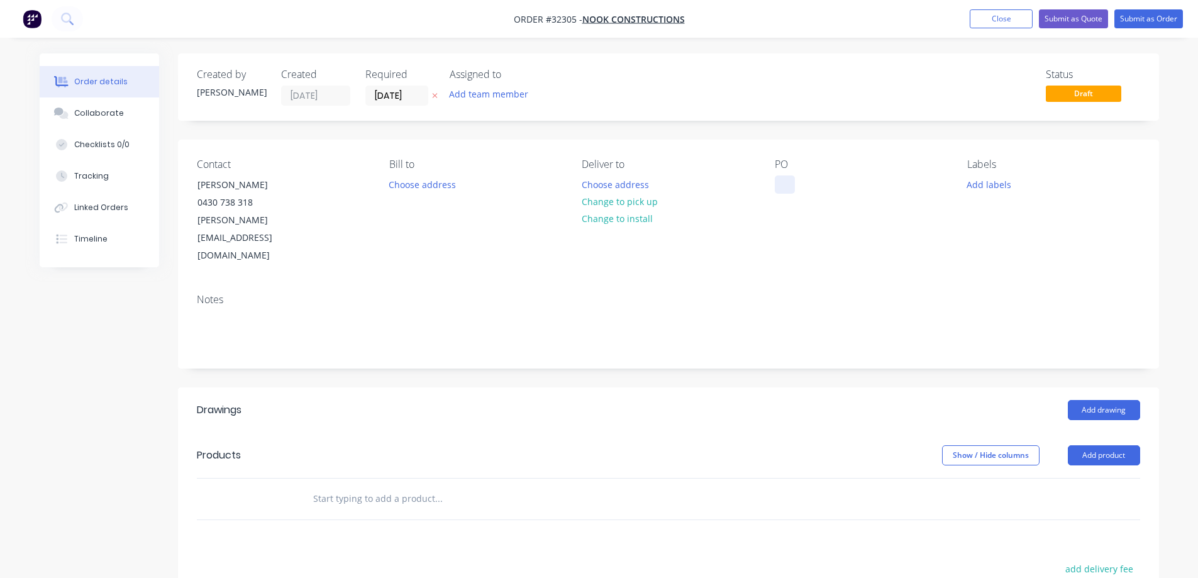
click at [778, 187] on div at bounding box center [785, 184] width 20 height 18
click at [641, 197] on button "Change to pick up" at bounding box center [619, 201] width 89 height 17
click at [1087, 400] on button "Add drawing" at bounding box center [1104, 410] width 72 height 20
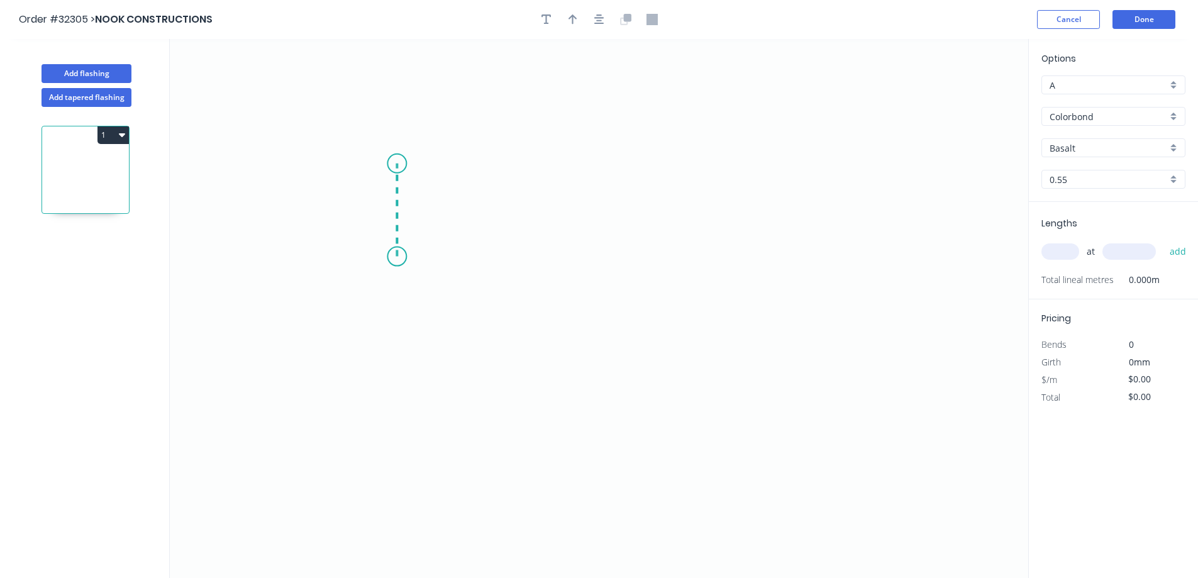
drag, startPoint x: 397, startPoint y: 257, endPoint x: 393, endPoint y: 163, distance: 93.1
click at [393, 163] on icon "0" at bounding box center [599, 308] width 858 height 539
drag, startPoint x: 393, startPoint y: 163, endPoint x: 667, endPoint y: 163, distance: 274.1
click at [667, 163] on icon "0 ?" at bounding box center [599, 308] width 858 height 539
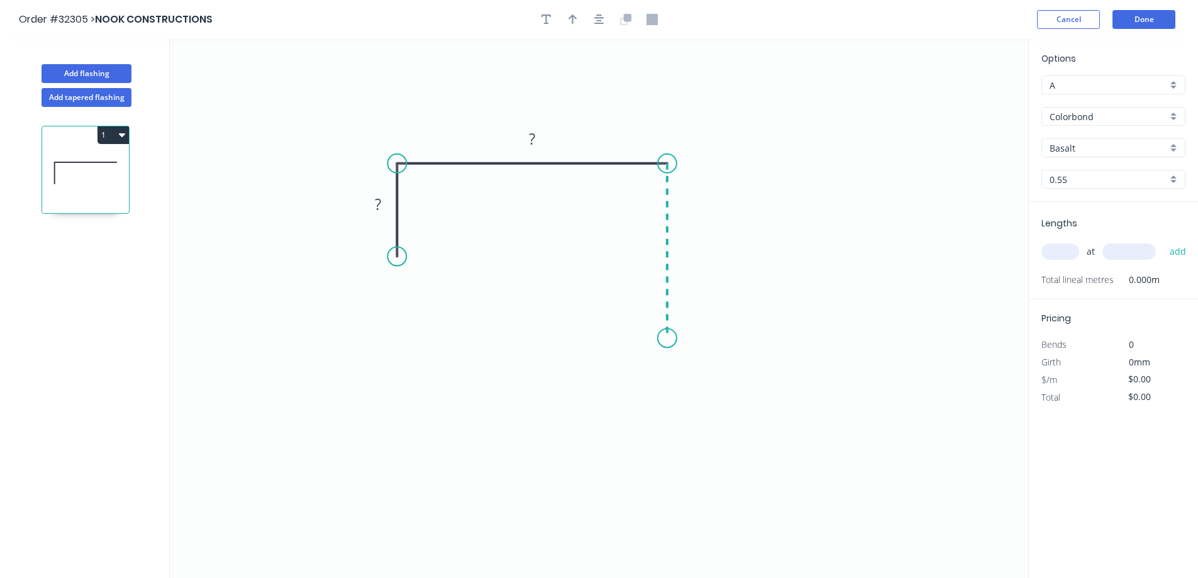
drag, startPoint x: 667, startPoint y: 163, endPoint x: 668, endPoint y: 338, distance: 174.8
click at [668, 338] on icon "0 ? ?" at bounding box center [599, 308] width 858 height 539
click at [700, 433] on div "Feather" at bounding box center [731, 432] width 126 height 26
click at [695, 384] on div "Flip bend" at bounding box center [734, 381] width 126 height 26
drag, startPoint x: 691, startPoint y: 399, endPoint x: 678, endPoint y: 378, distance: 24.3
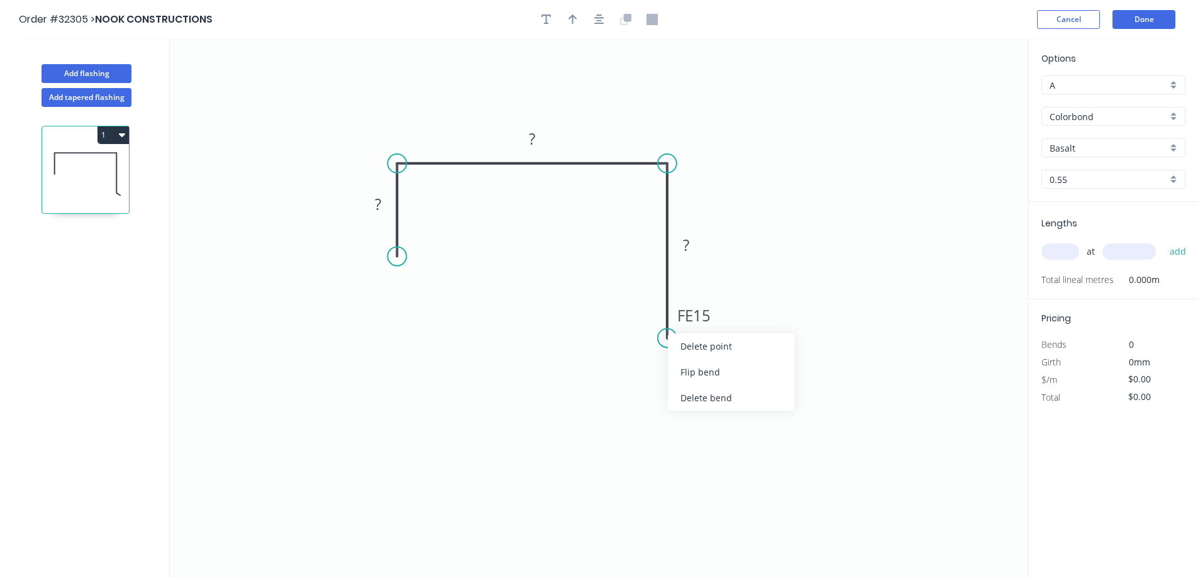
click at [691, 398] on div "Delete bend" at bounding box center [731, 398] width 126 height 26
click at [691, 412] on div "Open Hook" at bounding box center [731, 409] width 126 height 26
click at [699, 375] on div "Flip bend" at bounding box center [738, 376] width 126 height 26
click at [714, 313] on tspan "25" at bounding box center [706, 315] width 18 height 21
click at [737, 253] on icon "0 ? ? OH 10 ?" at bounding box center [599, 308] width 858 height 539
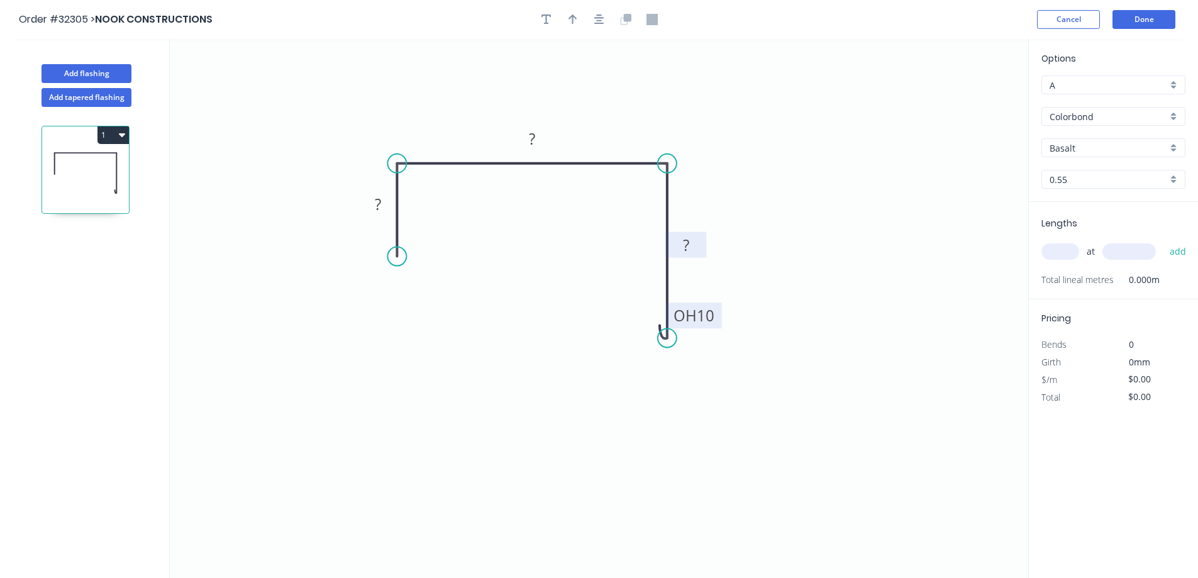
click at [693, 241] on rect at bounding box center [685, 246] width 25 height 18
drag, startPoint x: 705, startPoint y: 409, endPoint x: 697, endPoint y: 402, distance: 10.2
click at [704, 409] on div "Delete bend" at bounding box center [736, 405] width 126 height 26
click at [667, 338] on circle at bounding box center [667, 337] width 19 height 19
drag, startPoint x: 667, startPoint y: 338, endPoint x: 638, endPoint y: 319, distance: 34.5
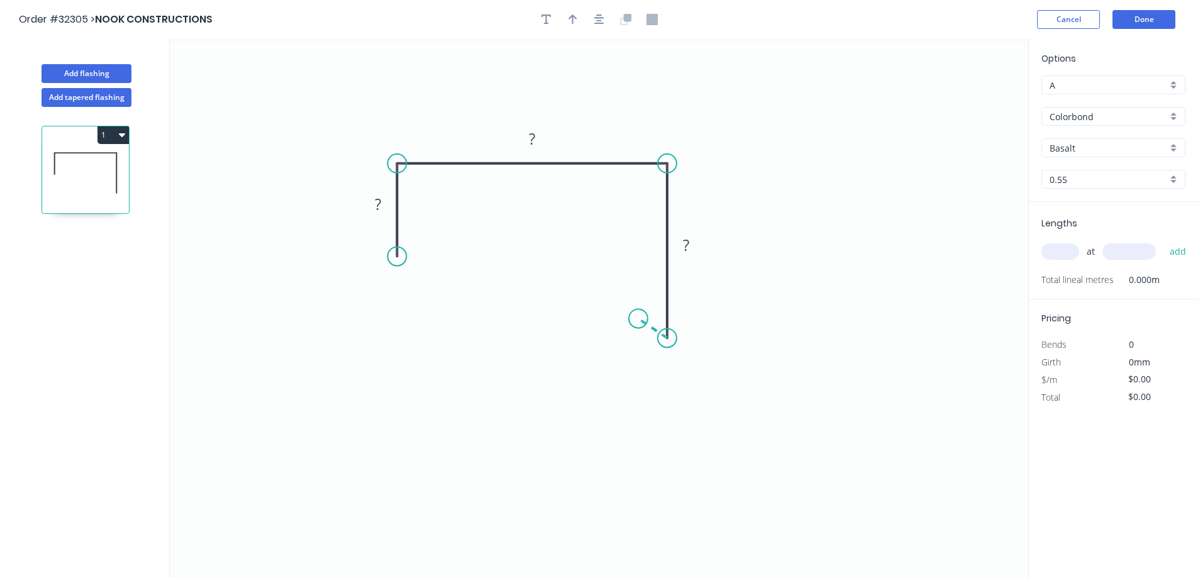
click at [638, 319] on icon "0 ? ? ?" at bounding box center [599, 308] width 858 height 539
click at [693, 355] on div "Hide angle" at bounding box center [724, 354] width 126 height 26
click at [384, 204] on rect at bounding box center [377, 205] width 25 height 18
click at [673, 362] on div "Hide measurement" at bounding box center [709, 359] width 126 height 26
type input "$20.90"
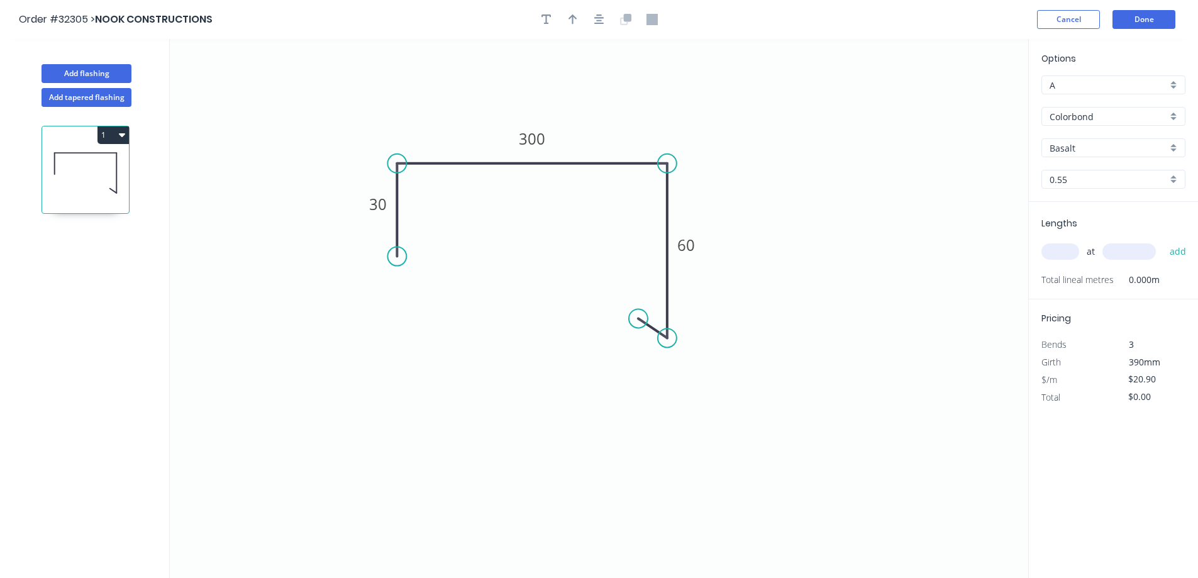
click at [1105, 144] on input "Basalt" at bounding box center [1108, 147] width 118 height 13
click at [1103, 170] on div "Deep Ocean" at bounding box center [1113, 172] width 143 height 22
type input "Deep Ocean"
click at [1066, 255] on input "text" at bounding box center [1060, 251] width 38 height 16
type input "4"
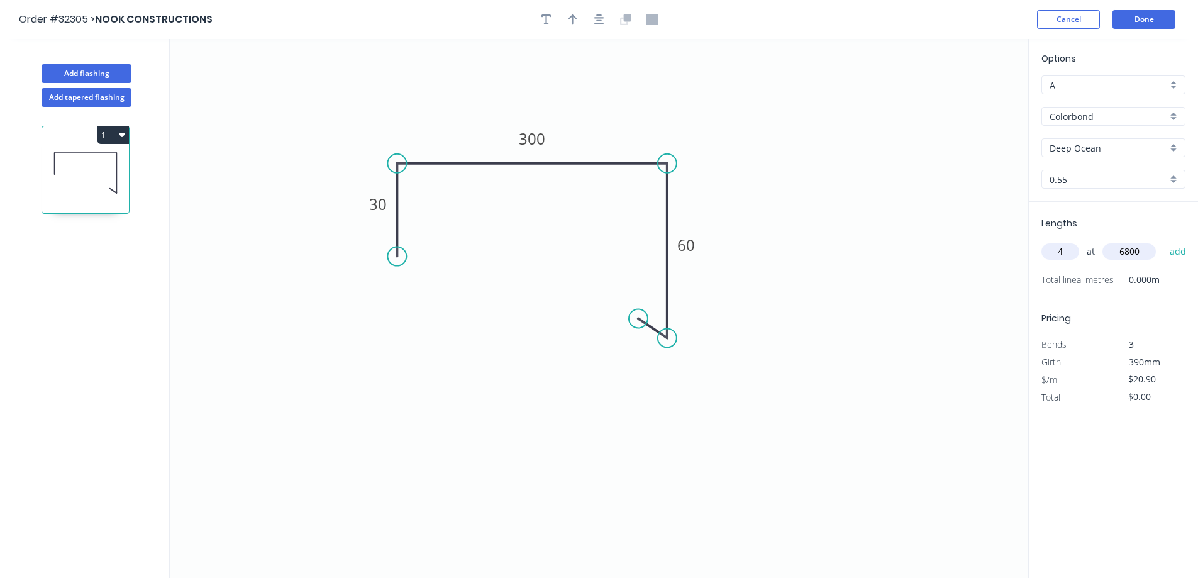
type input "6800"
click at [1163, 241] on button "add" at bounding box center [1178, 251] width 30 height 21
type input "$568.48"
click at [572, 21] on icon "button" at bounding box center [572, 19] width 9 height 11
drag, startPoint x: 965, startPoint y: 99, endPoint x: 438, endPoint y: 126, distance: 528.2
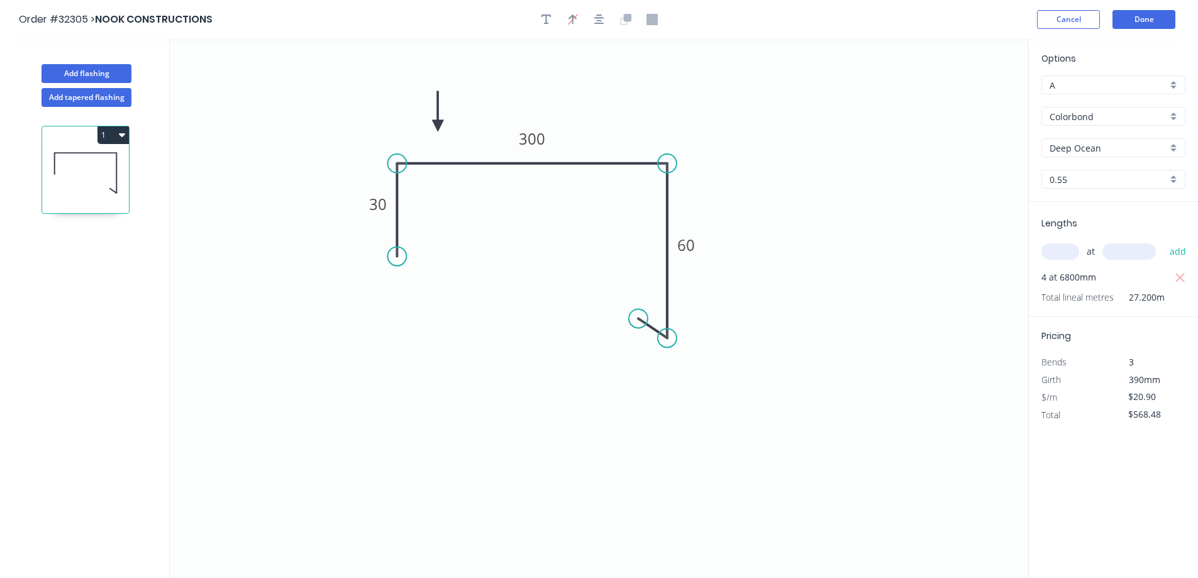
click at [438, 126] on icon at bounding box center [437, 111] width 11 height 40
click at [1141, 20] on button "Done" at bounding box center [1143, 19] width 63 height 19
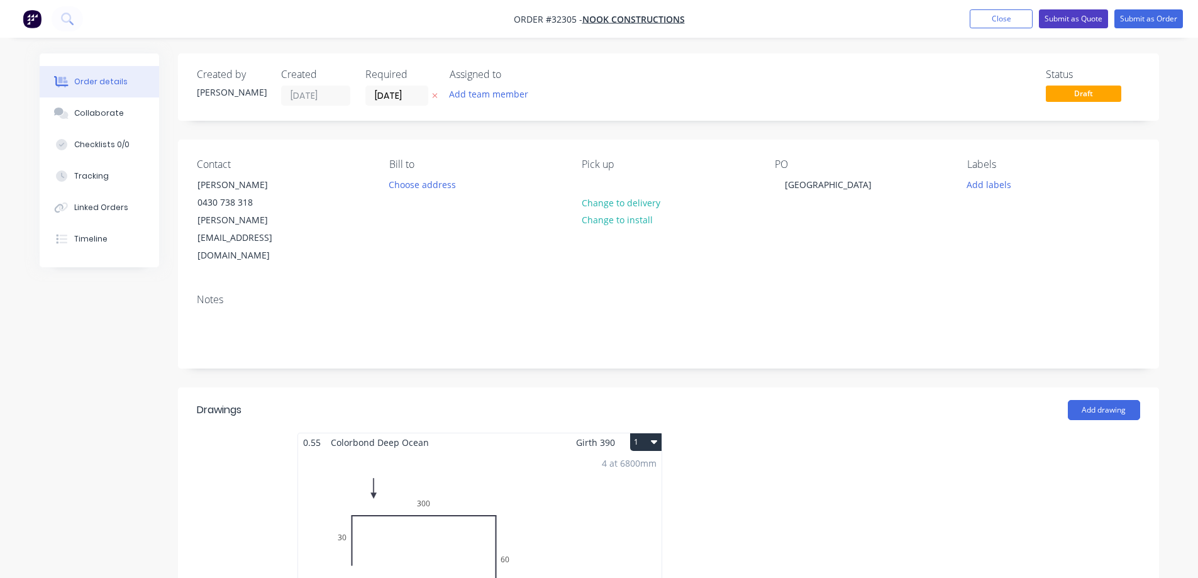
click at [1085, 14] on button "Submit as Quote" at bounding box center [1073, 18] width 69 height 19
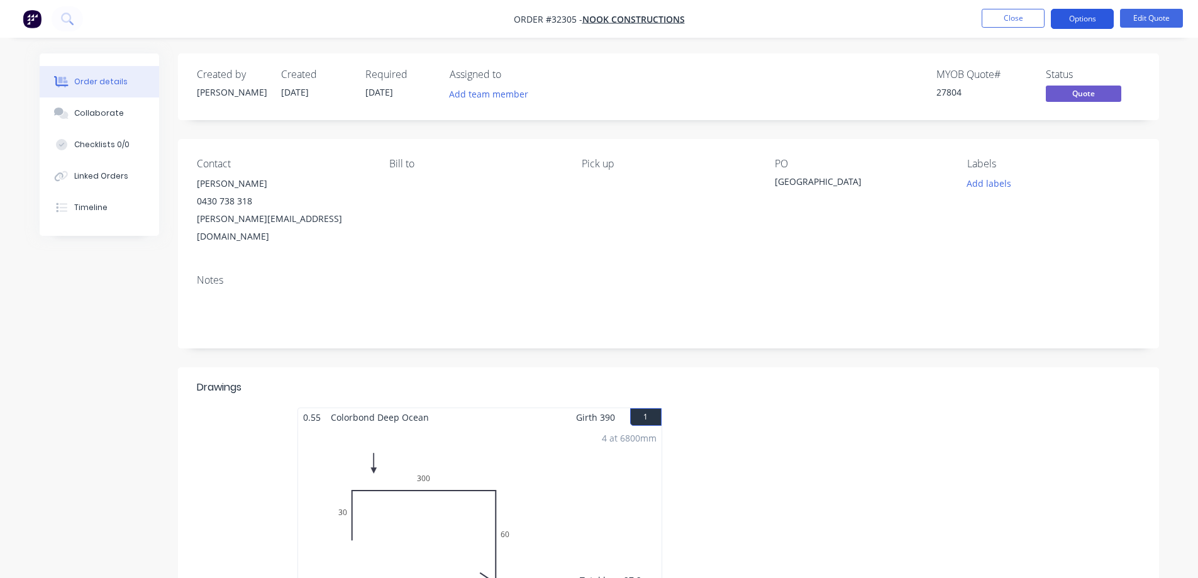
click at [1080, 18] on button "Options" at bounding box center [1082, 19] width 63 height 20
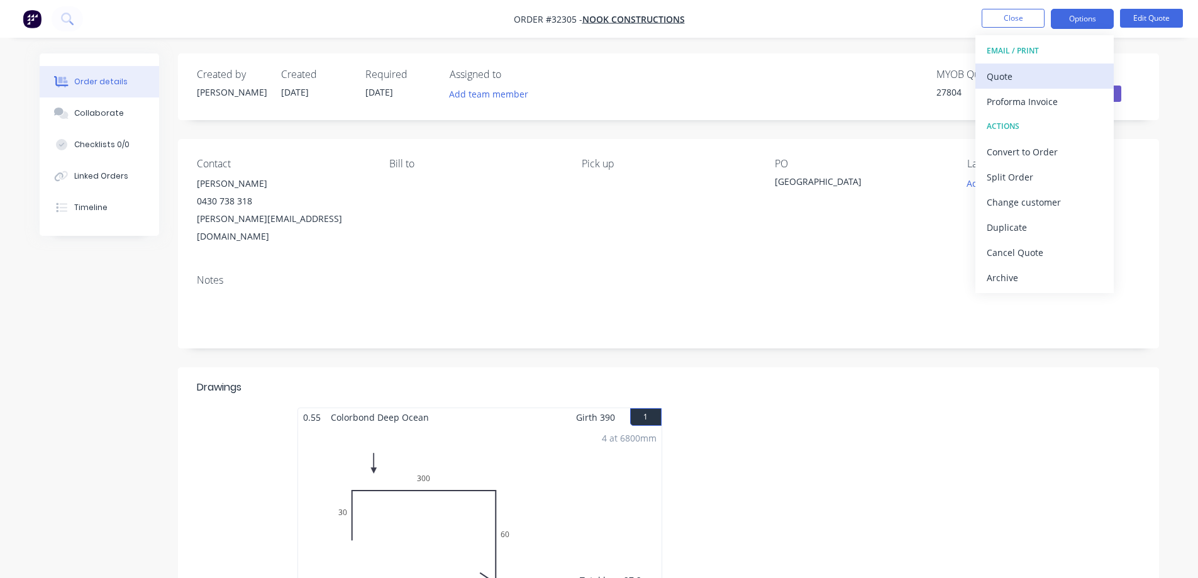
click at [1008, 76] on div "Quote" at bounding box center [1044, 76] width 116 height 18
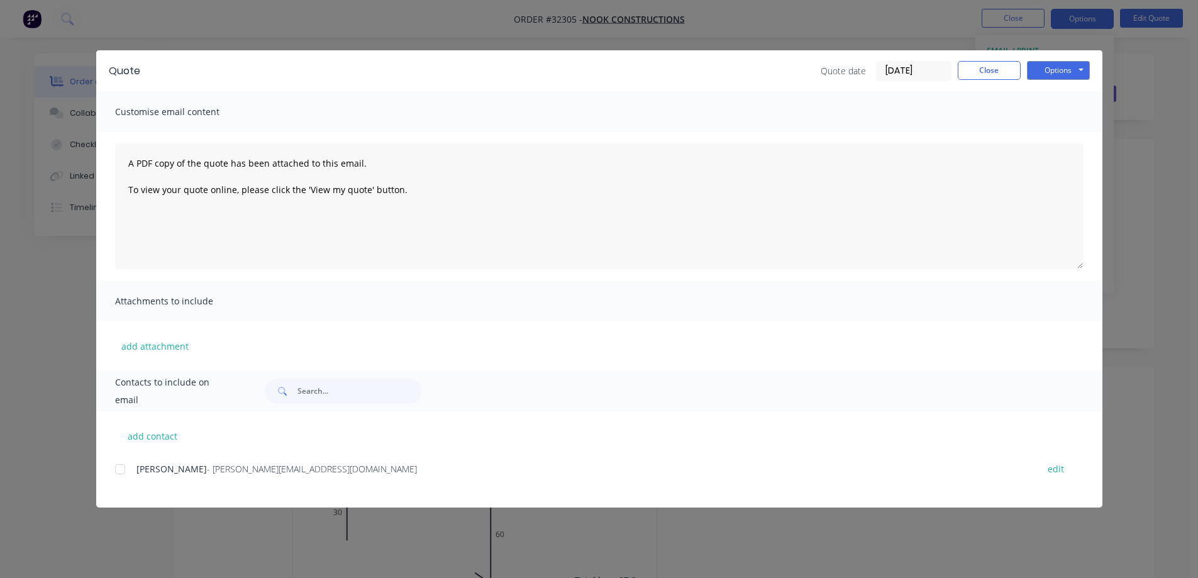
drag, startPoint x: 123, startPoint y: 468, endPoint x: 267, endPoint y: 450, distance: 145.1
click at [124, 468] on div at bounding box center [120, 468] width 25 height 25
click at [1059, 68] on button "Options" at bounding box center [1058, 70] width 63 height 19
click at [1049, 134] on button "Email" at bounding box center [1067, 134] width 80 height 21
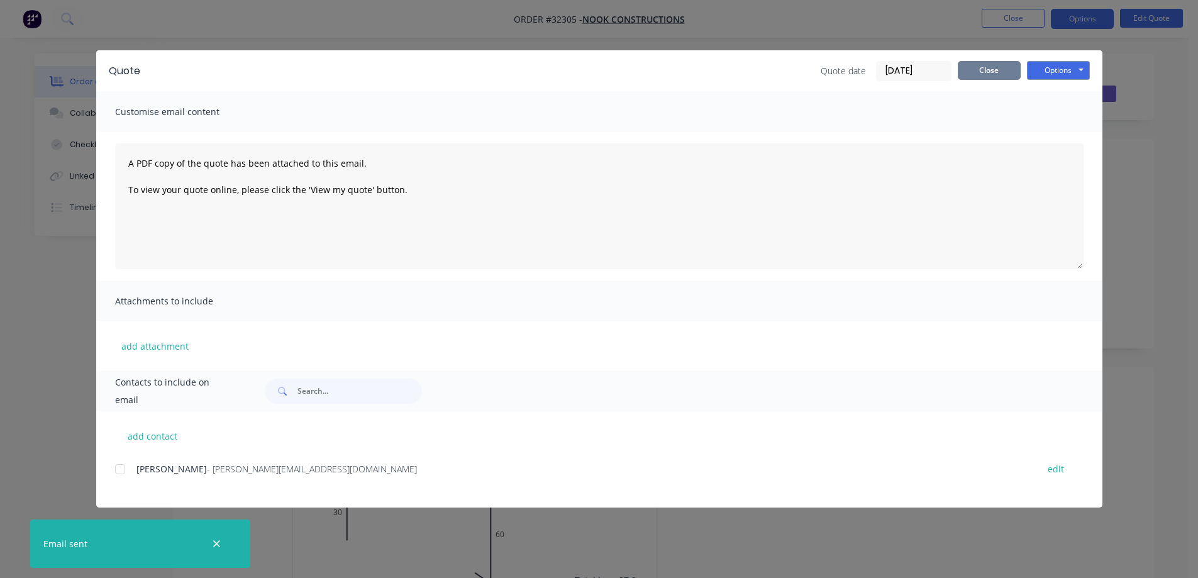
click at [1007, 79] on button "Close" at bounding box center [989, 70] width 63 height 19
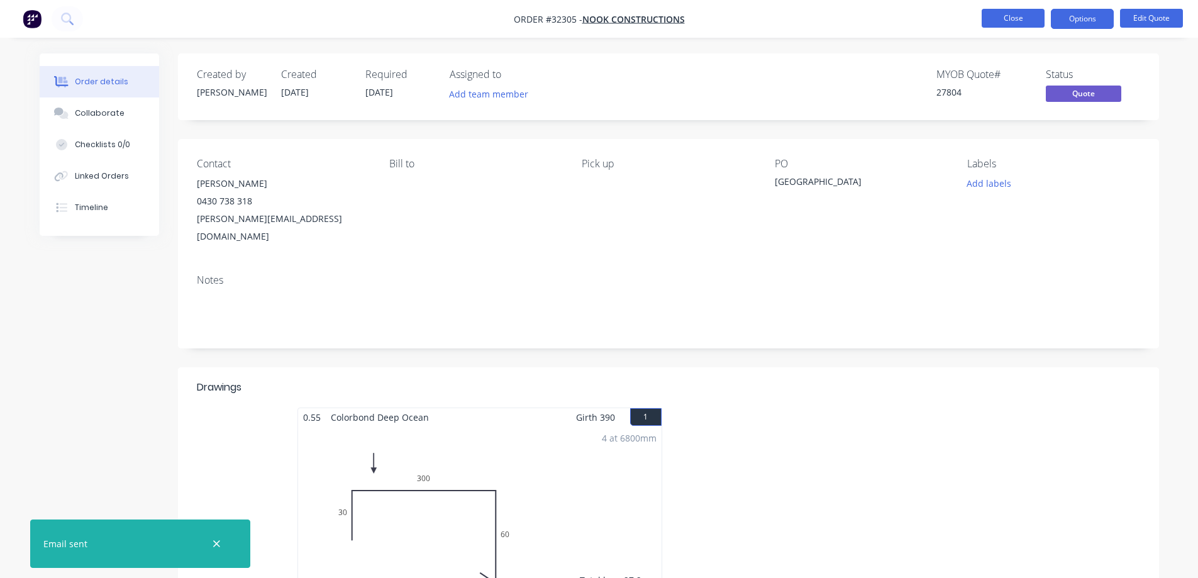
click at [1005, 19] on button "Close" at bounding box center [1012, 18] width 63 height 19
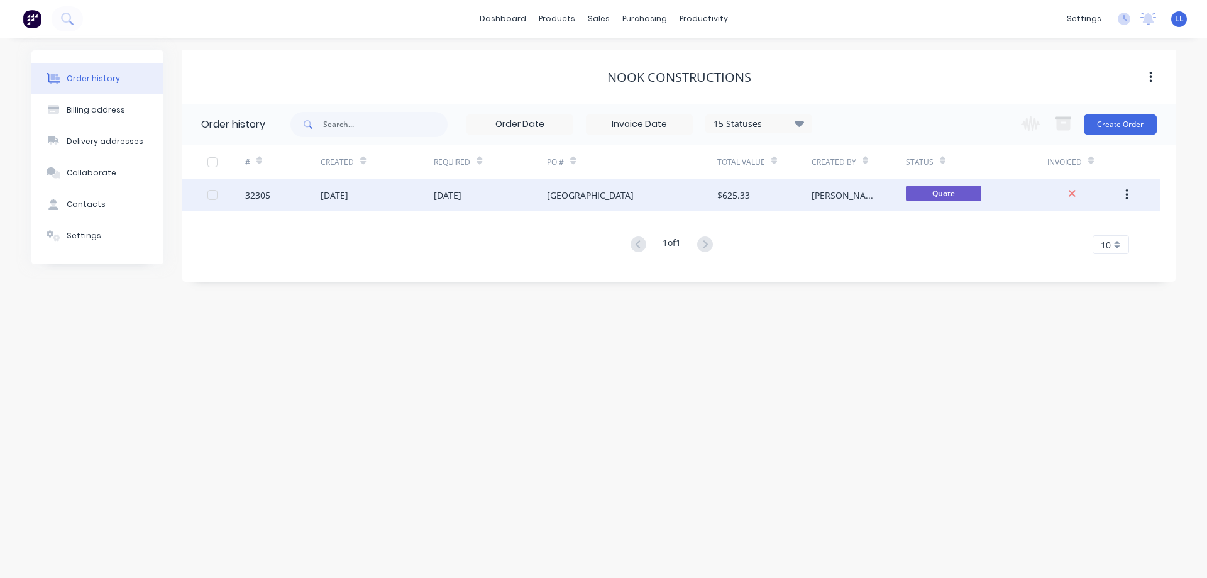
click at [541, 196] on div "[DATE]" at bounding box center [490, 194] width 113 height 31
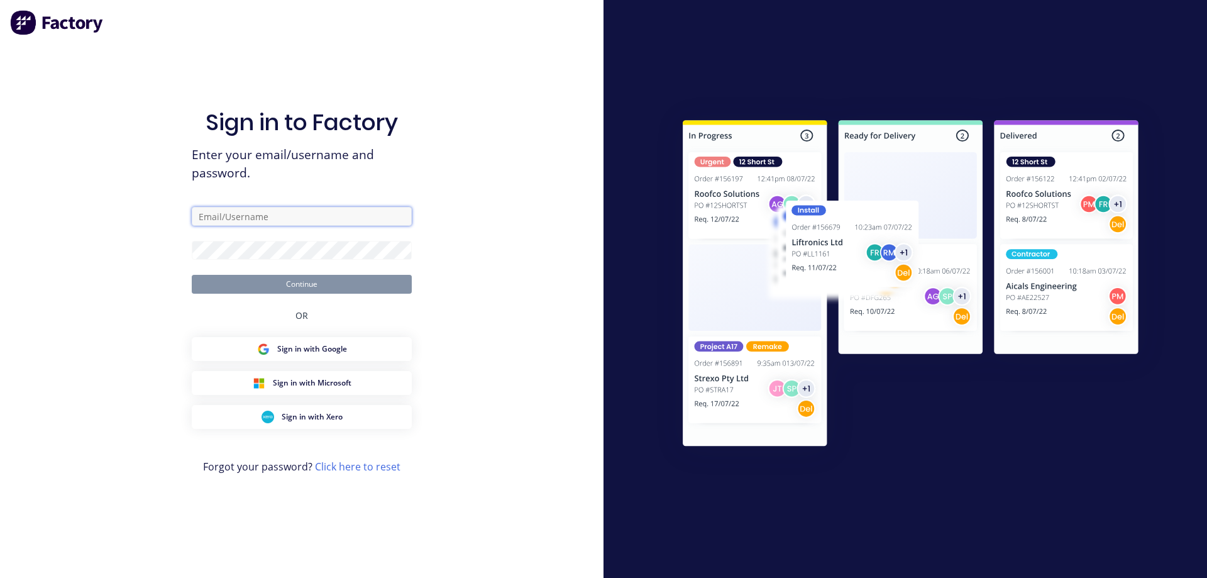
type input "[EMAIL_ADDRESS][DOMAIN_NAME]"
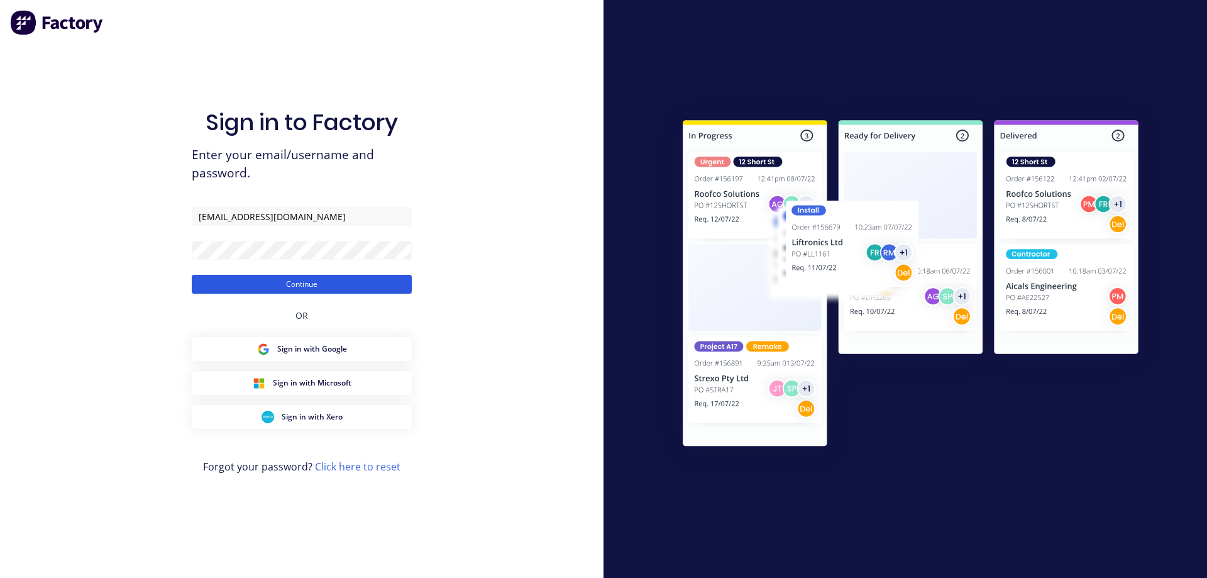
click at [297, 285] on button "Continue" at bounding box center [302, 284] width 220 height 19
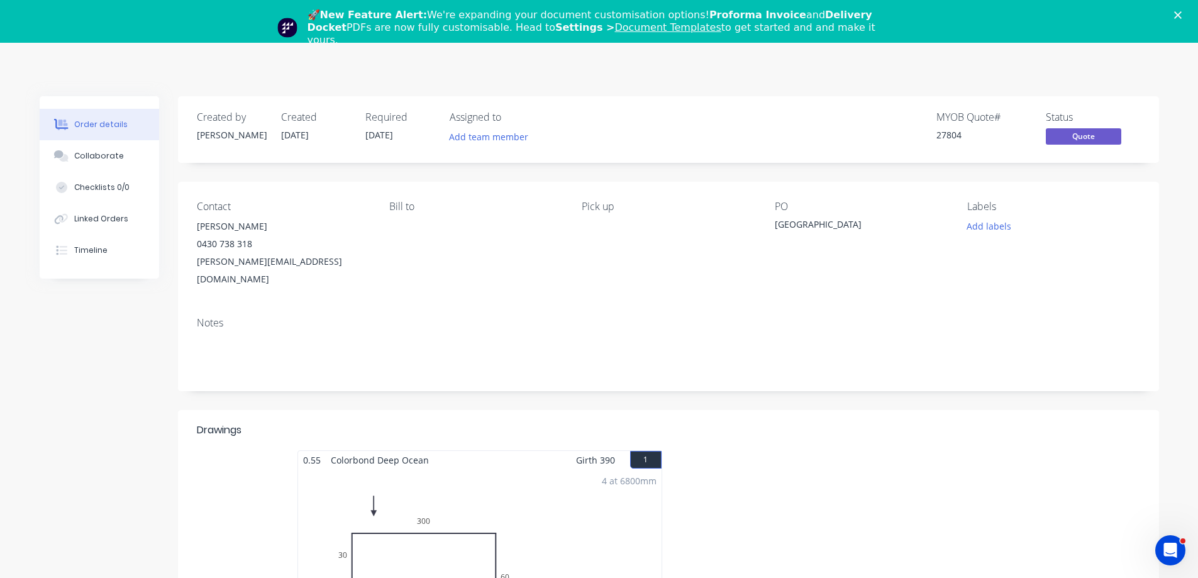
click at [1181, 14] on polygon "Close" at bounding box center [1178, 15] width 8 height 8
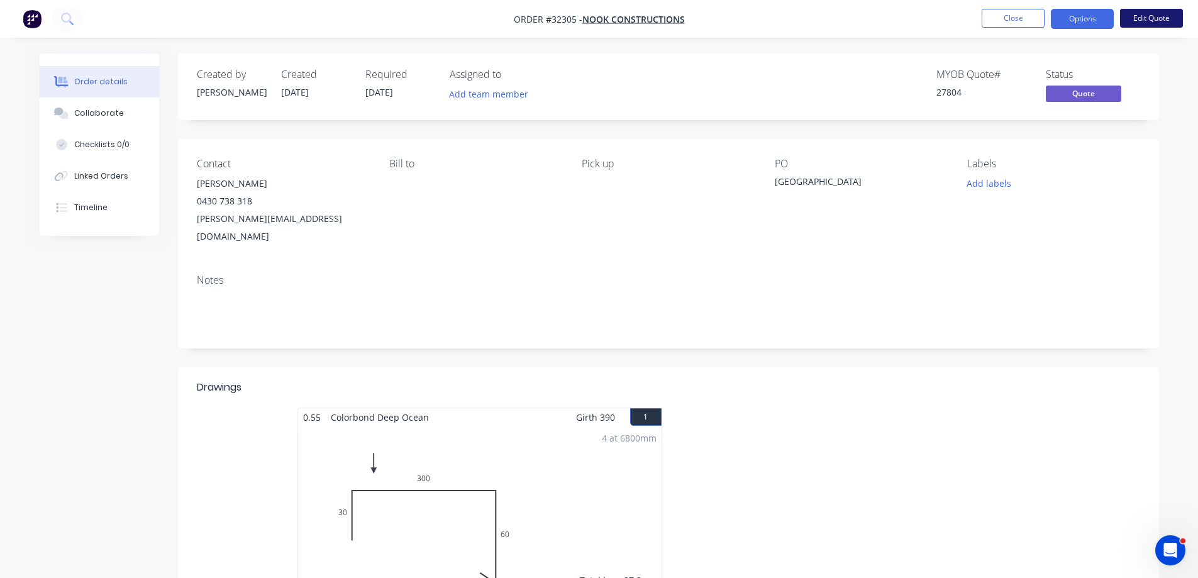
click at [1161, 18] on button "Edit Quote" at bounding box center [1151, 18] width 63 height 19
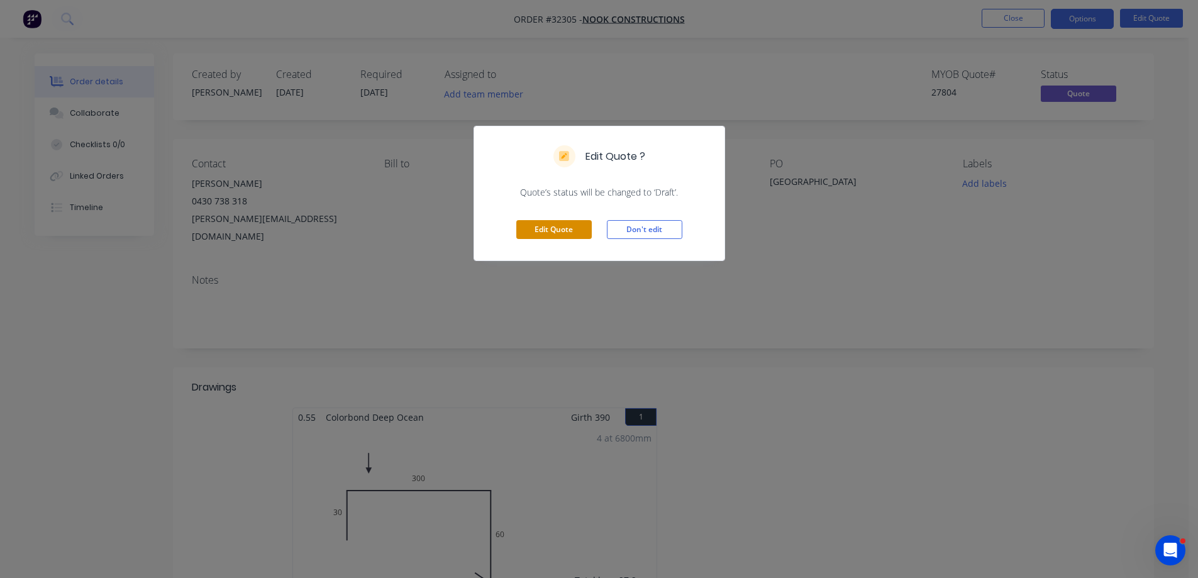
click at [538, 223] on button "Edit Quote" at bounding box center [553, 229] width 75 height 19
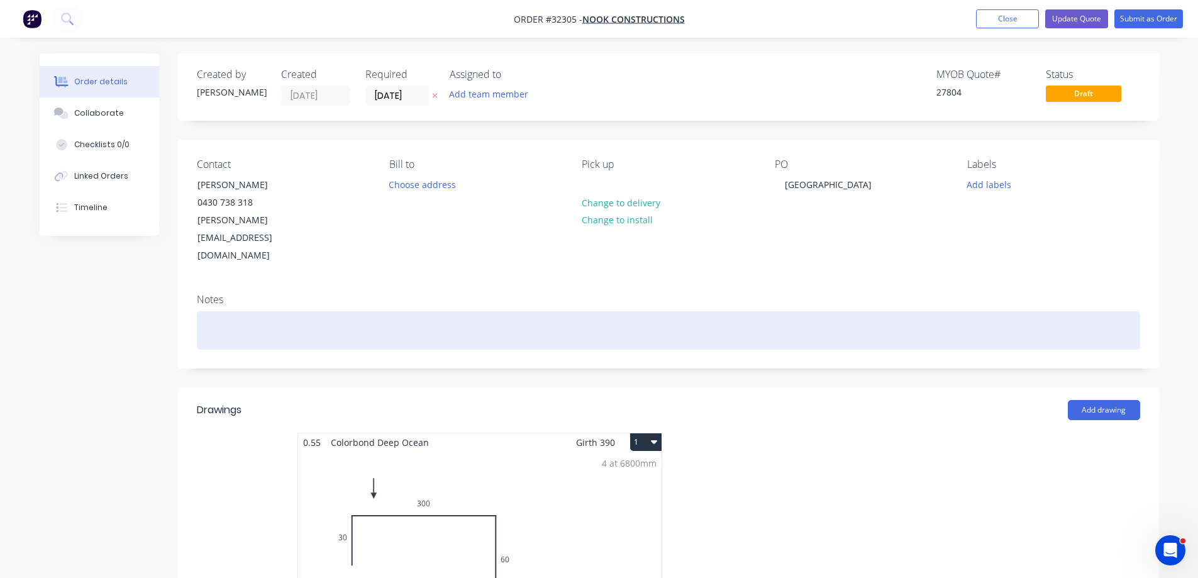
click at [229, 311] on div at bounding box center [668, 330] width 943 height 38
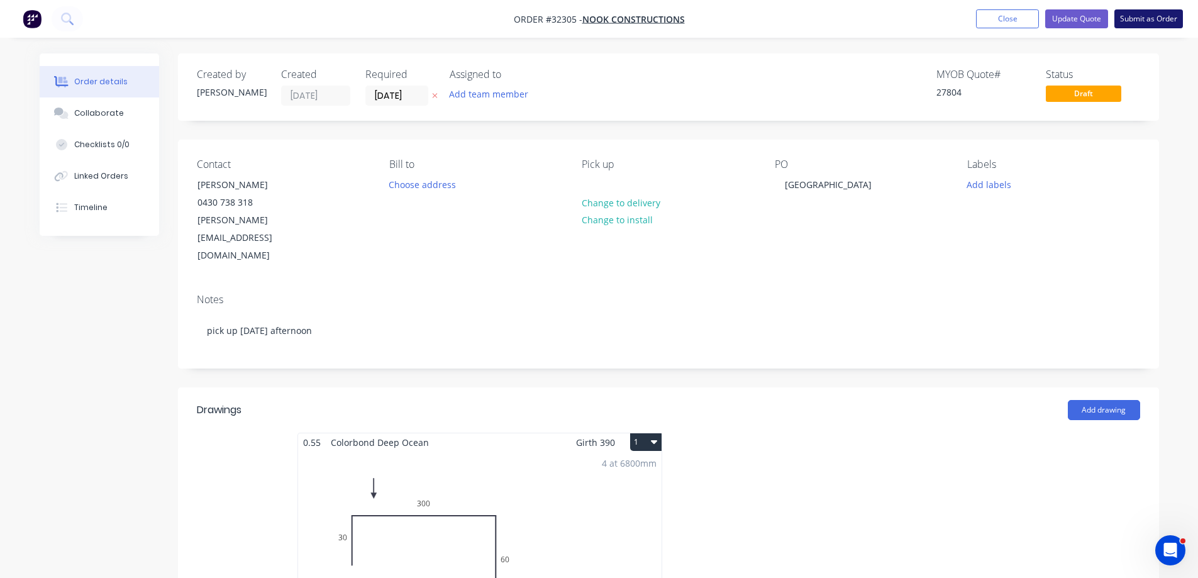
click at [1150, 23] on button "Submit as Order" at bounding box center [1148, 18] width 69 height 19
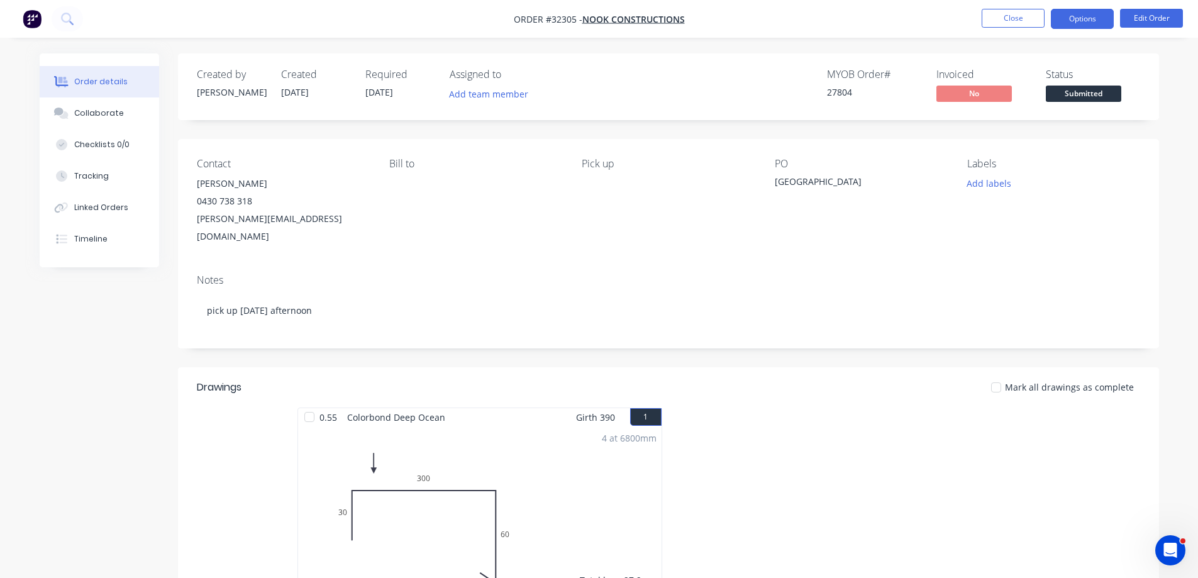
click at [1085, 25] on button "Options" at bounding box center [1082, 19] width 63 height 20
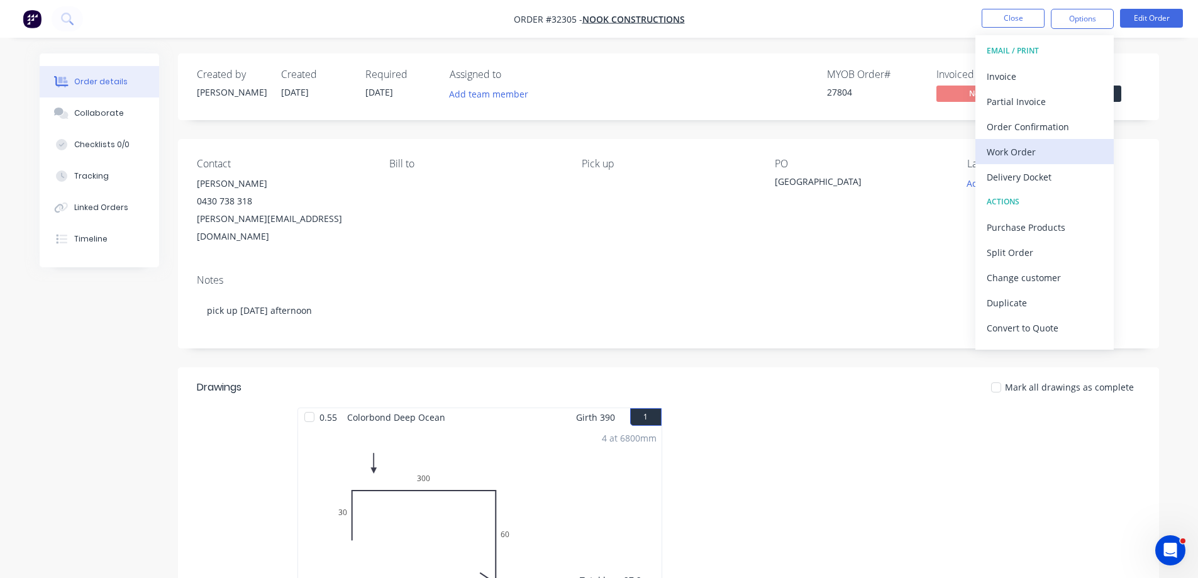
click at [1007, 155] on div "Work Order" at bounding box center [1044, 152] width 116 height 18
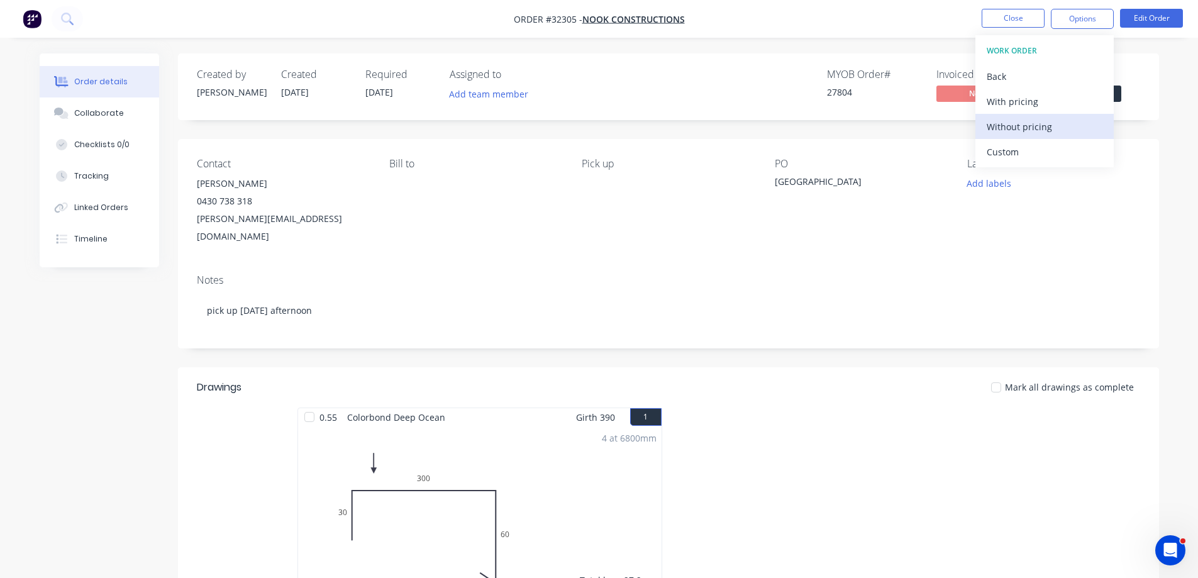
click at [1005, 123] on div "Without pricing" at bounding box center [1044, 127] width 116 height 18
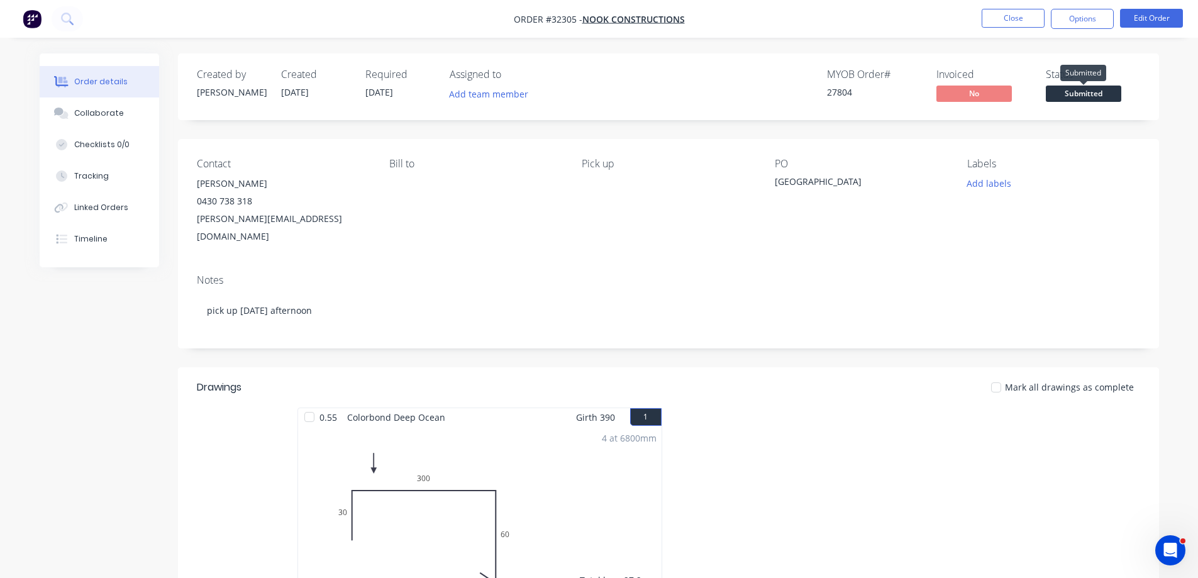
click at [1116, 96] on span "Submitted" at bounding box center [1083, 94] width 75 height 16
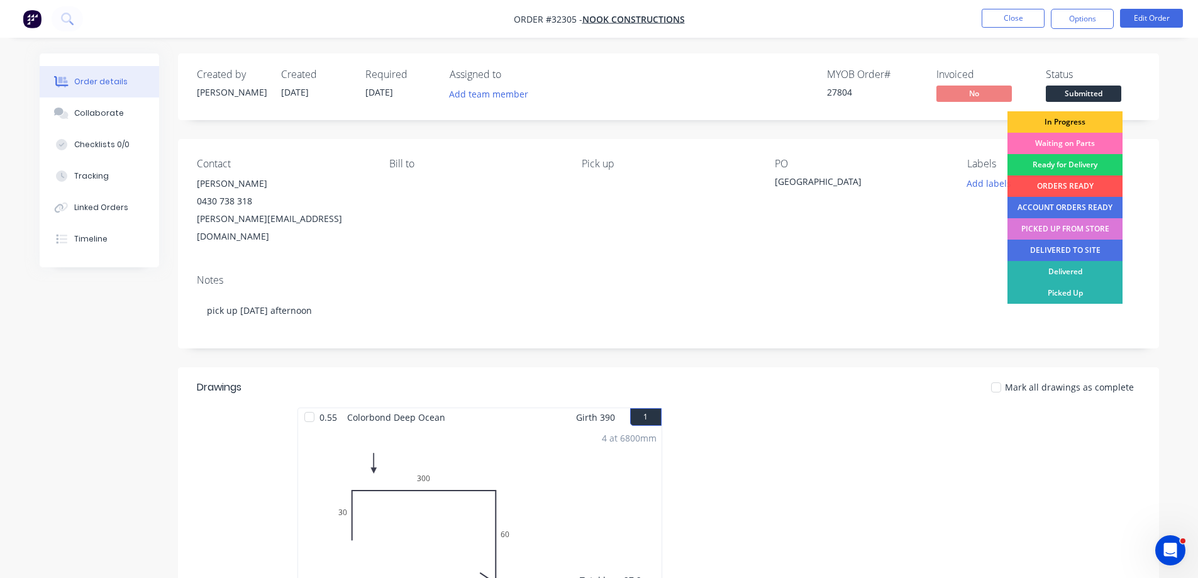
click at [1068, 124] on div "In Progress" at bounding box center [1064, 121] width 115 height 21
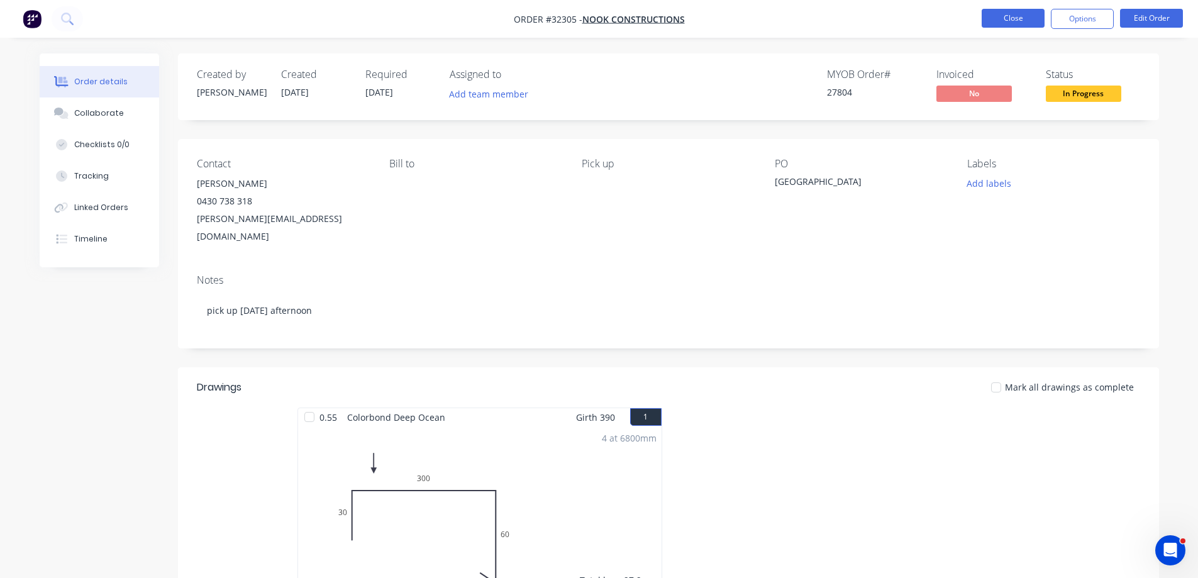
click at [1002, 19] on button "Close" at bounding box center [1012, 18] width 63 height 19
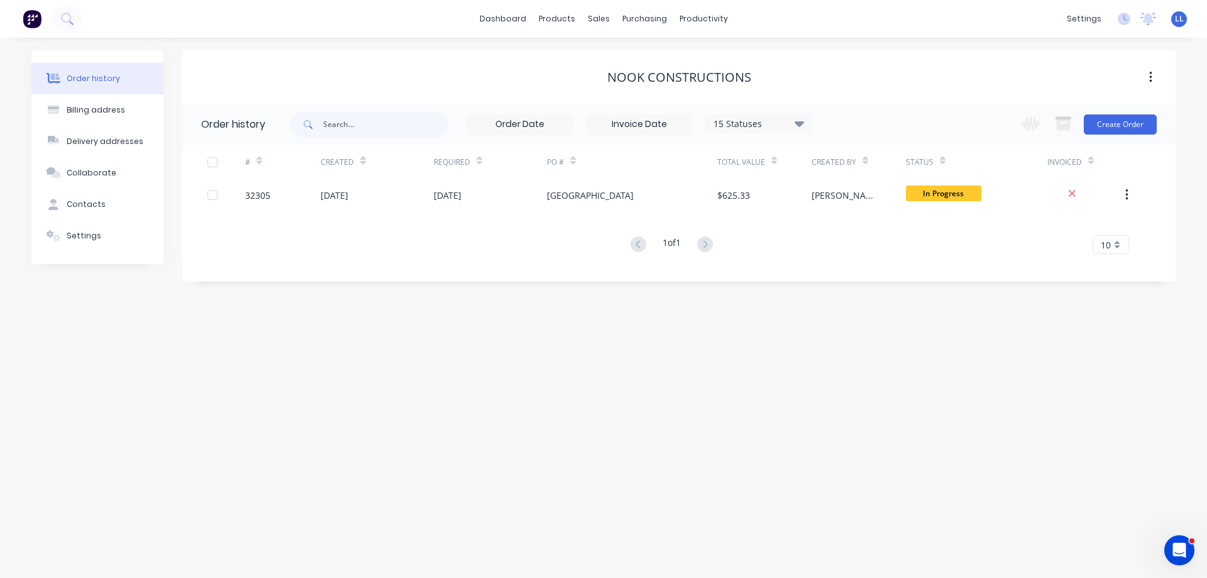
click at [36, 19] on img at bounding box center [32, 18] width 19 height 19
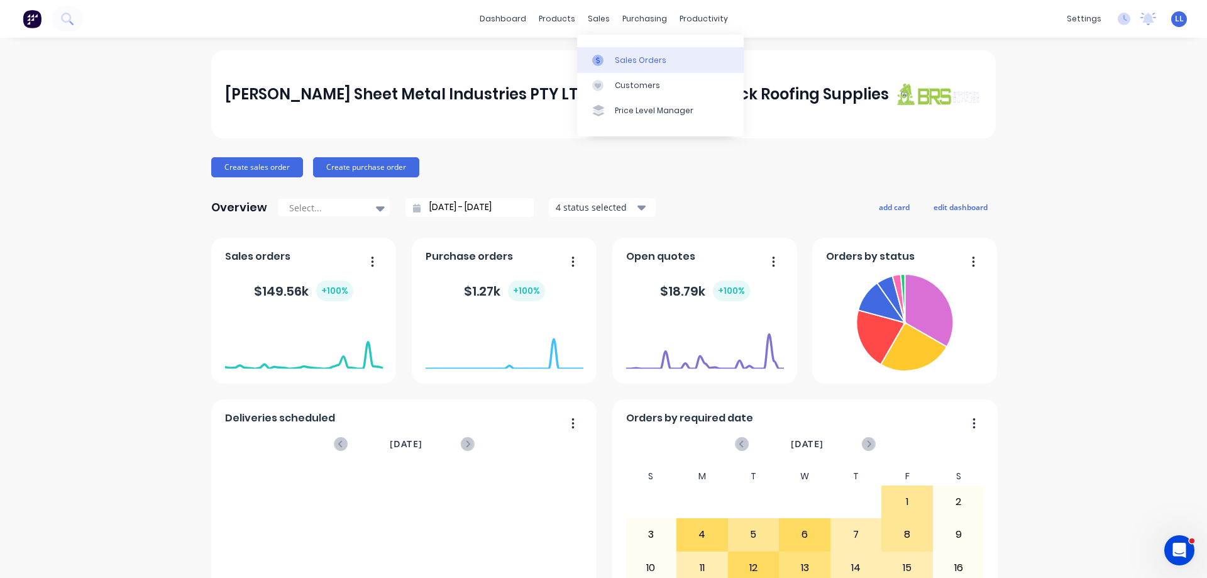
click at [658, 62] on div "Sales Orders" at bounding box center [641, 60] width 52 height 11
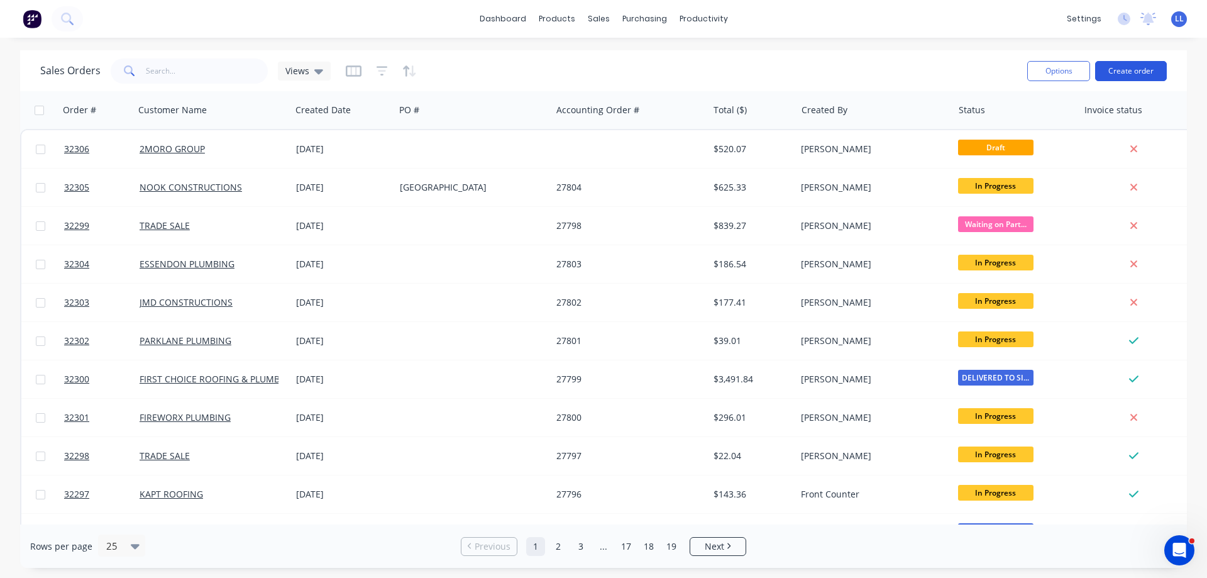
click at [1135, 74] on button "Create order" at bounding box center [1131, 71] width 72 height 20
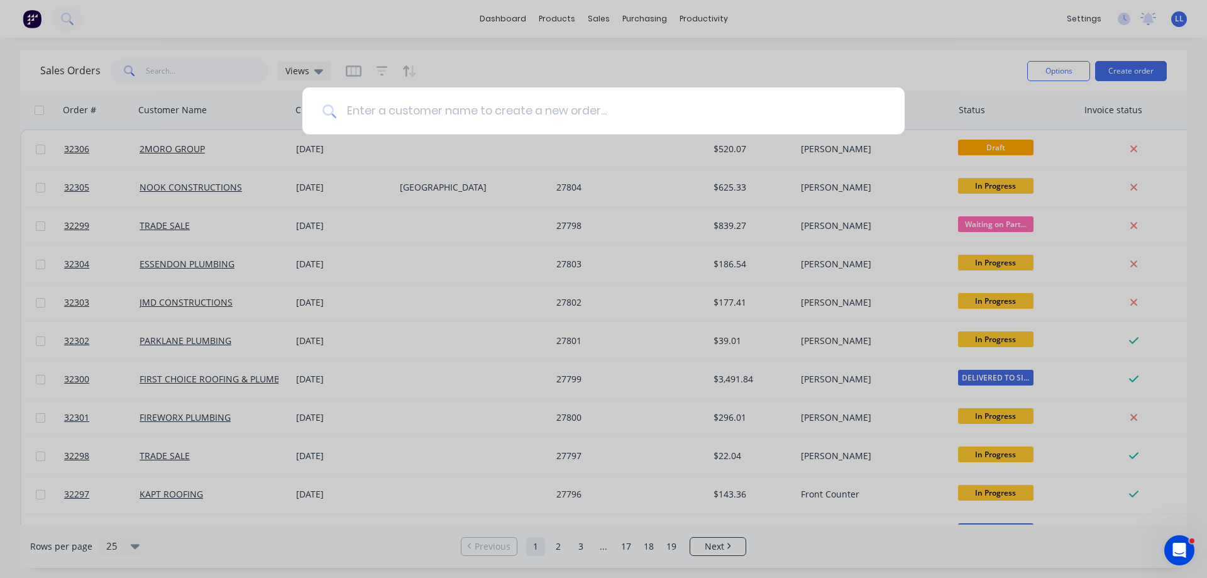
click at [412, 108] on input at bounding box center [610, 110] width 548 height 47
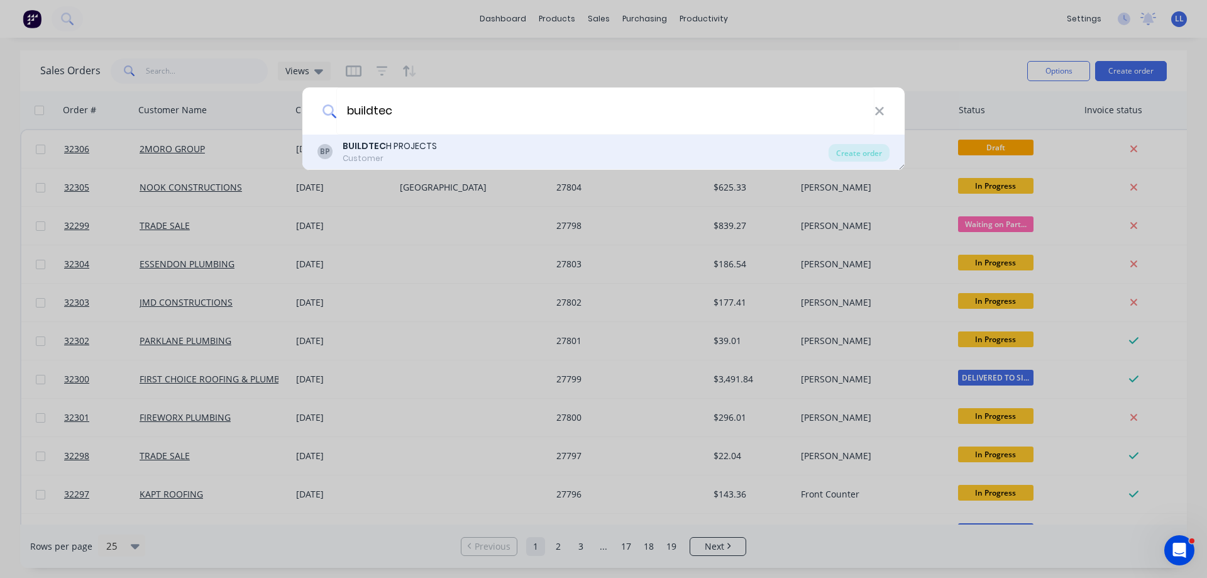
type input "buildtec"
click at [385, 152] on div "BUILDTEC H PROJECTS" at bounding box center [390, 146] width 94 height 13
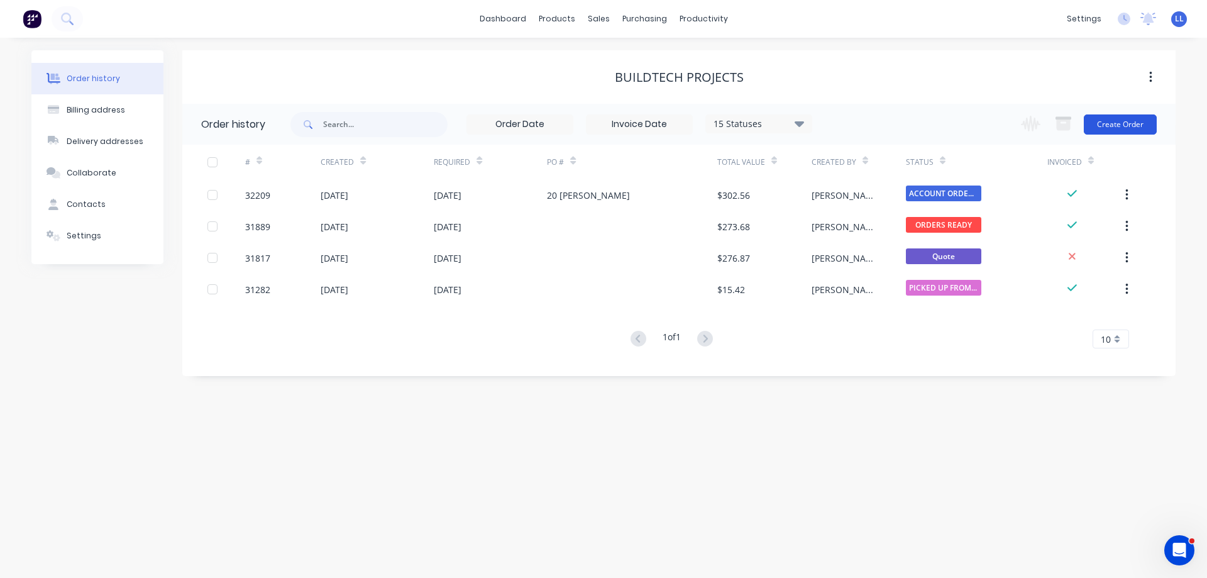
click at [1124, 126] on button "Create Order" at bounding box center [1120, 124] width 73 height 20
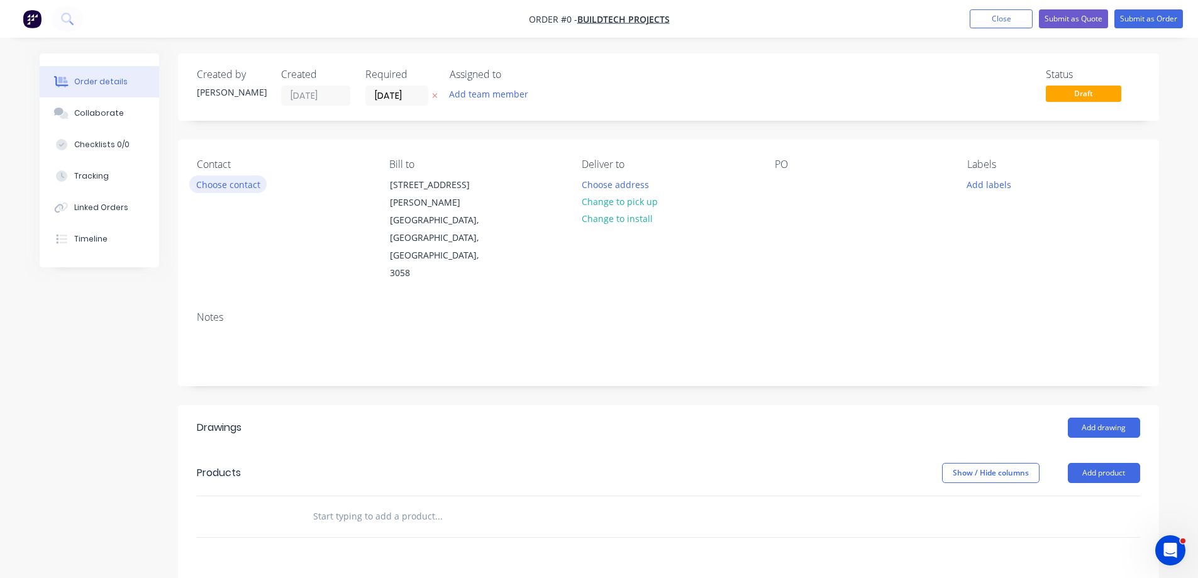
click at [217, 187] on button "Choose contact" at bounding box center [227, 183] width 77 height 17
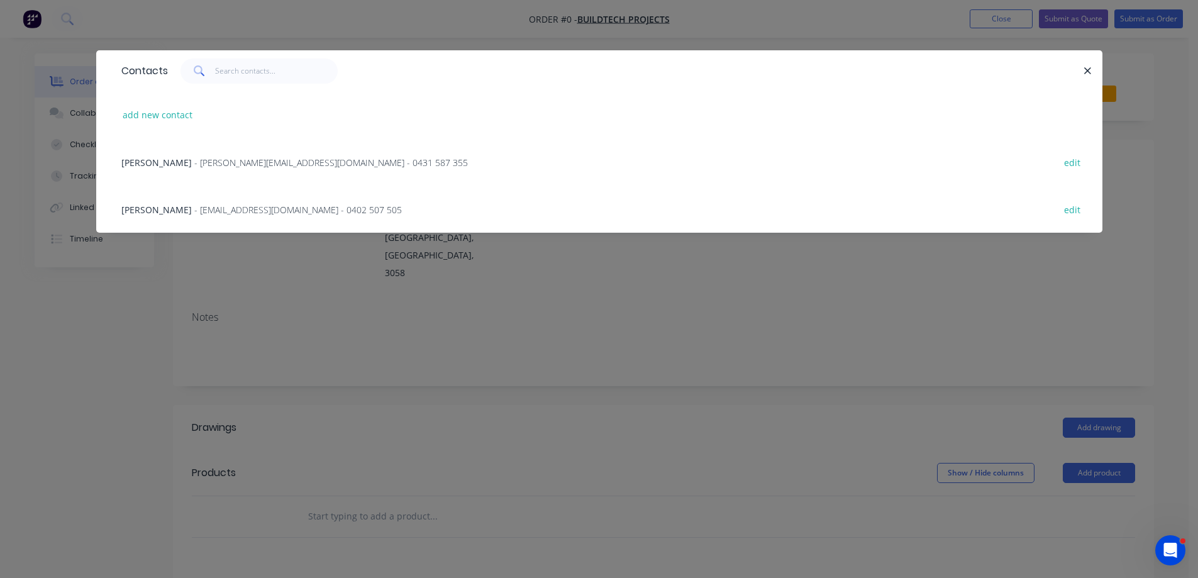
click at [225, 165] on span "- [PERSON_NAME][EMAIL_ADDRESS][DOMAIN_NAME] - 0431 587 355" at bounding box center [330, 163] width 273 height 12
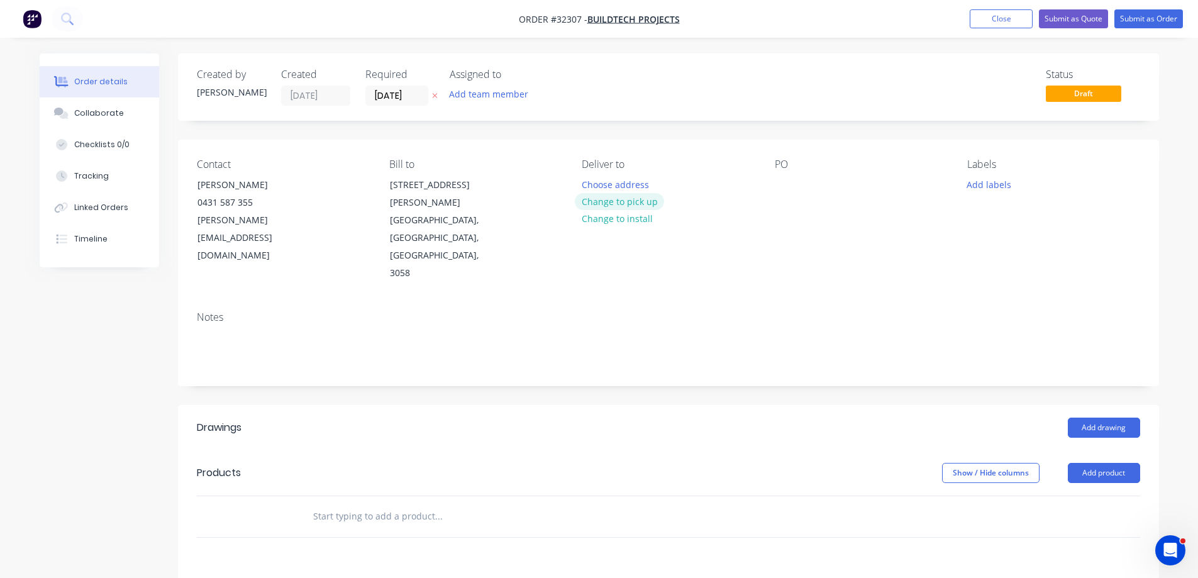
click at [635, 202] on button "Change to pick up" at bounding box center [619, 201] width 89 height 17
click at [995, 184] on button "Add labels" at bounding box center [989, 183] width 58 height 17
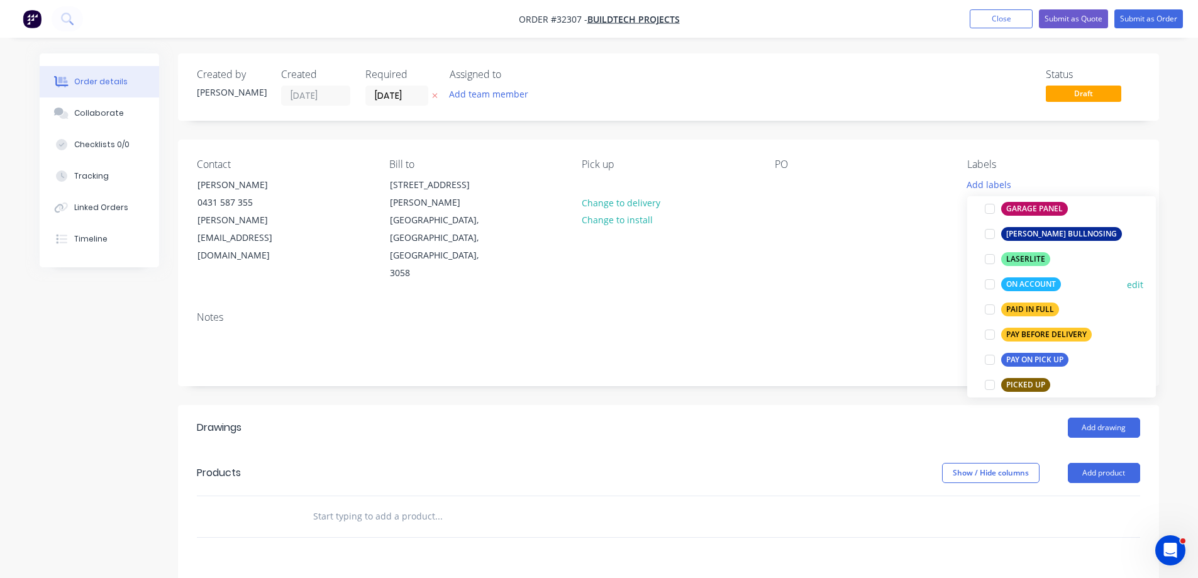
click at [991, 288] on div at bounding box center [989, 284] width 25 height 25
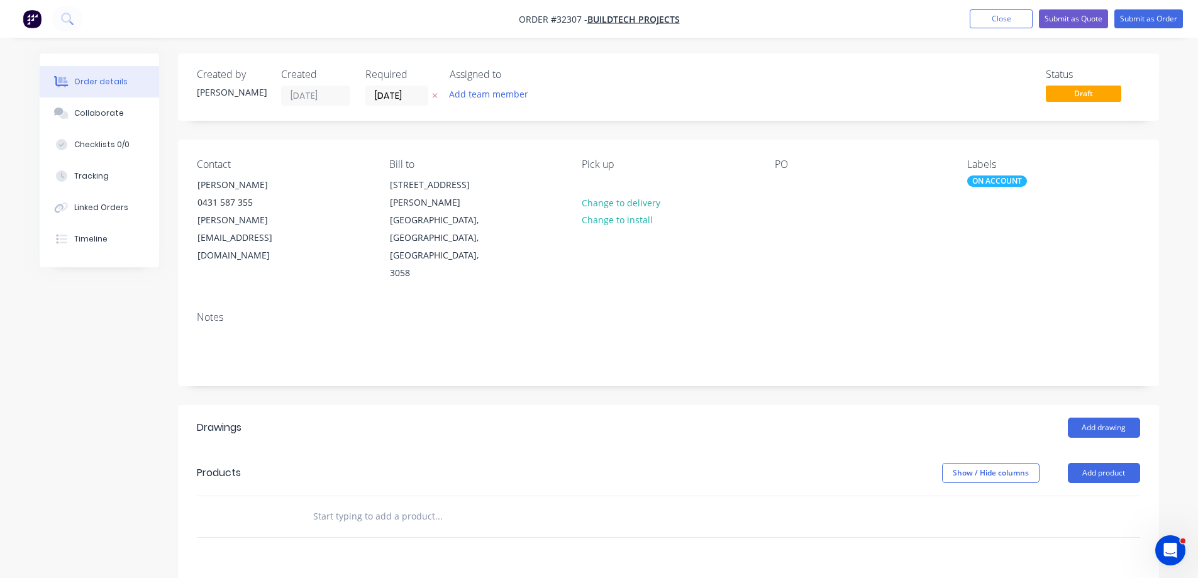
click at [741, 450] on header "Products Show / Hide columns Add product" at bounding box center [668, 472] width 981 height 45
click at [1107, 417] on button "Add drawing" at bounding box center [1104, 427] width 72 height 20
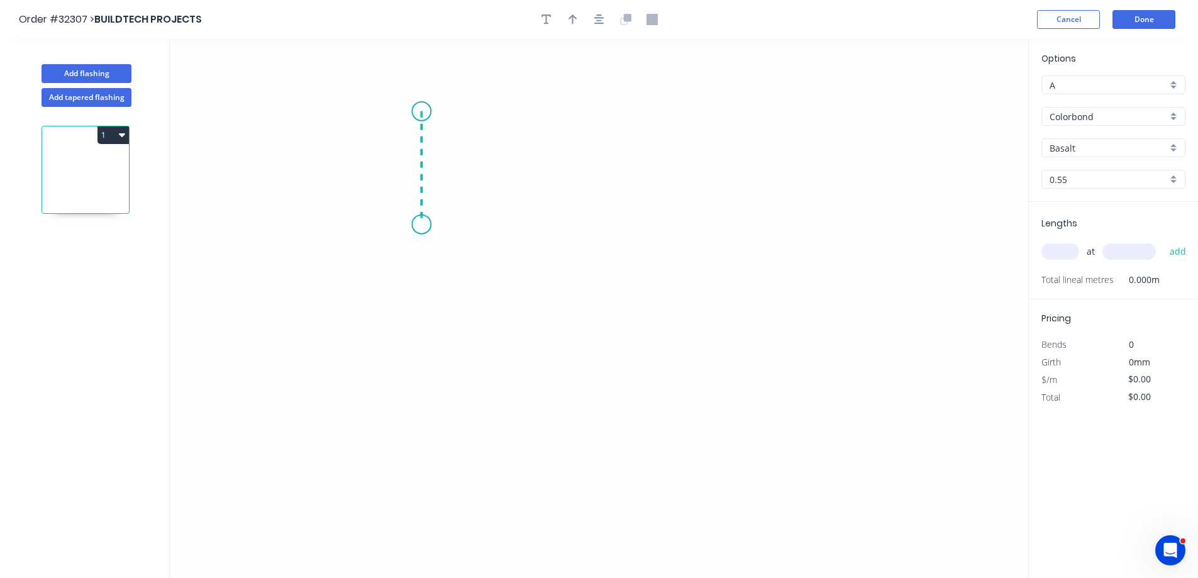
drag, startPoint x: 421, startPoint y: 111, endPoint x: 416, endPoint y: 224, distance: 113.3
click at [416, 224] on icon "0" at bounding box center [599, 308] width 858 height 539
drag, startPoint x: 416, startPoint y: 224, endPoint x: 648, endPoint y: 268, distance: 236.6
click at [648, 268] on icon "0 ?" at bounding box center [599, 308] width 858 height 539
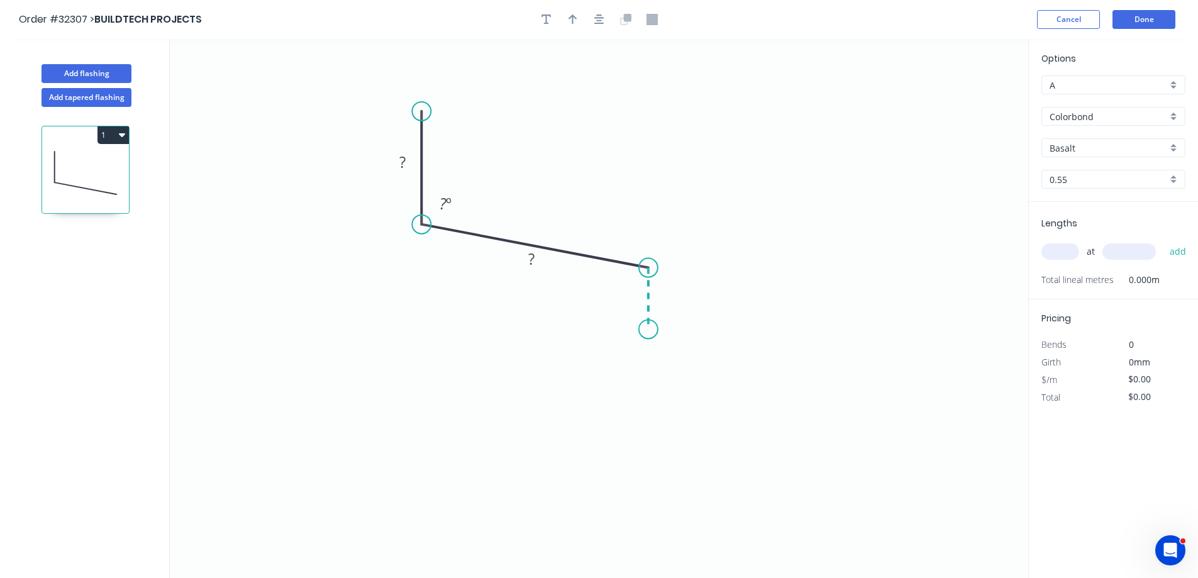
drag, startPoint x: 648, startPoint y: 268, endPoint x: 648, endPoint y: 329, distance: 61.6
click at [648, 329] on icon "0 ? ? ? º" at bounding box center [599, 308] width 858 height 539
click at [402, 158] on tspan "?" at bounding box center [402, 162] width 6 height 21
click at [1098, 152] on input "Basalt" at bounding box center [1108, 147] width 118 height 13
type input "$9.56"
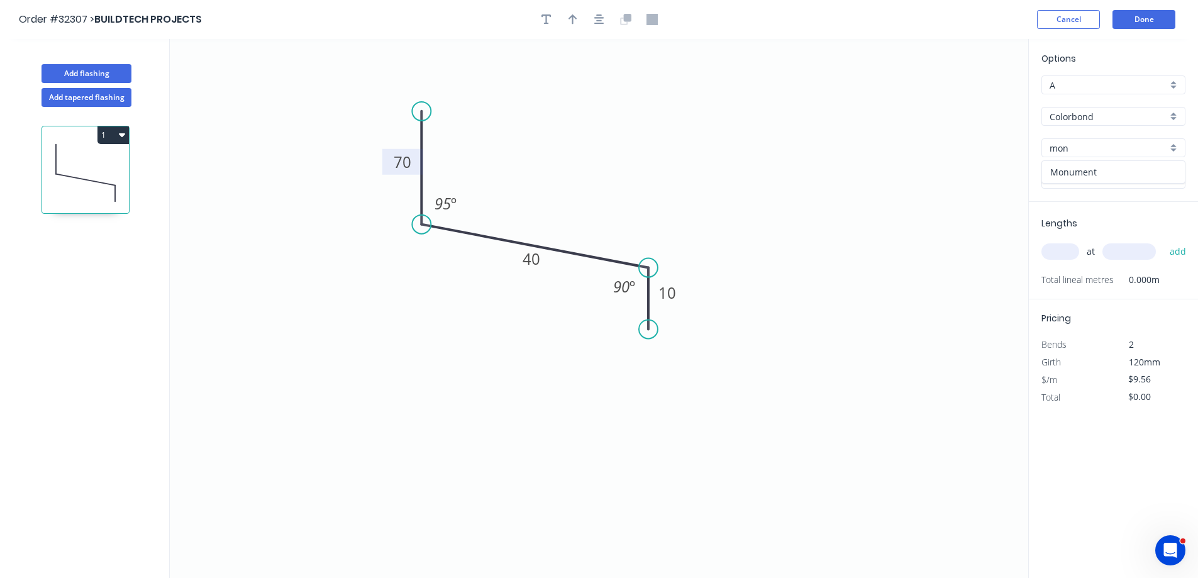
click at [1079, 172] on div "Monument" at bounding box center [1113, 172] width 143 height 22
type input "Monument"
click at [1064, 255] on input "text" at bounding box center [1060, 251] width 38 height 16
type input "1"
type input "2900"
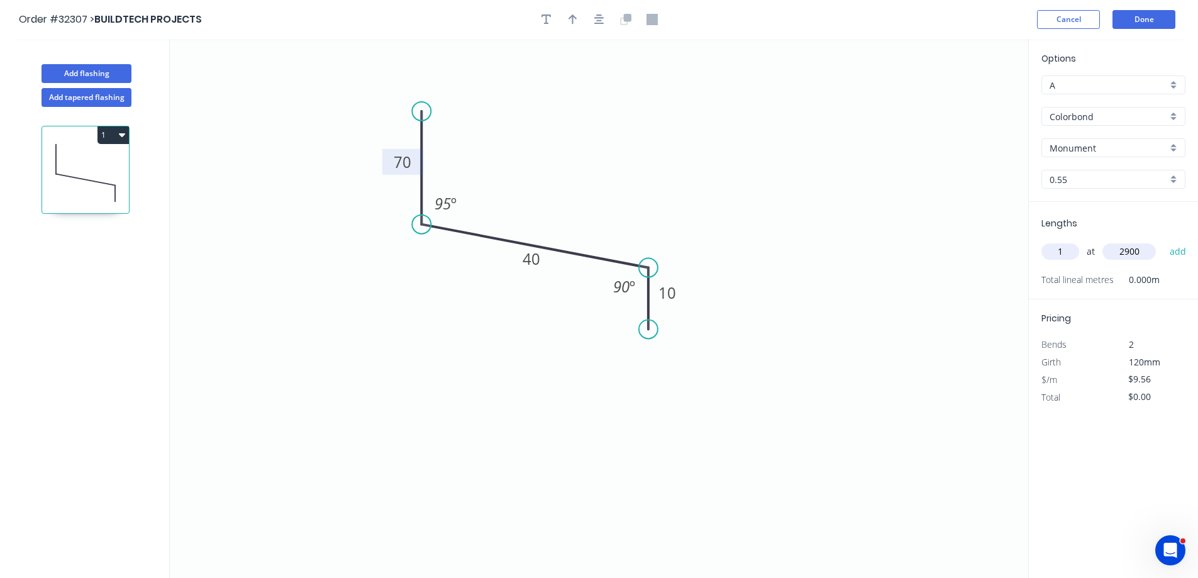
click at [1163, 241] on button "add" at bounding box center [1178, 251] width 30 height 21
type input "$27.72"
click at [1137, 23] on button "Done" at bounding box center [1143, 19] width 63 height 19
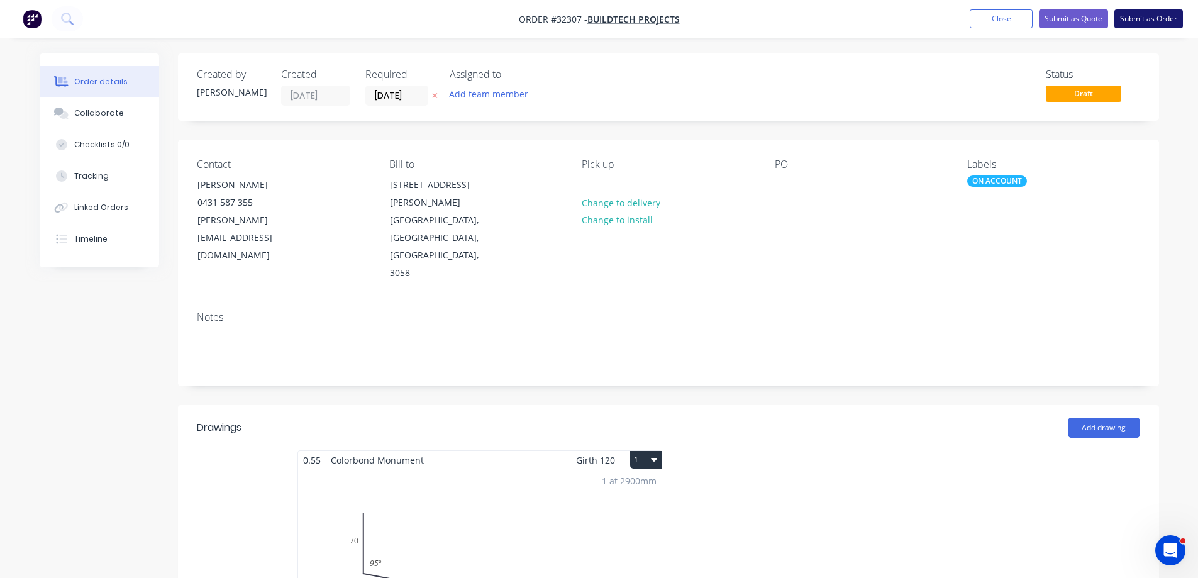
click at [1137, 22] on button "Submit as Order" at bounding box center [1148, 18] width 69 height 19
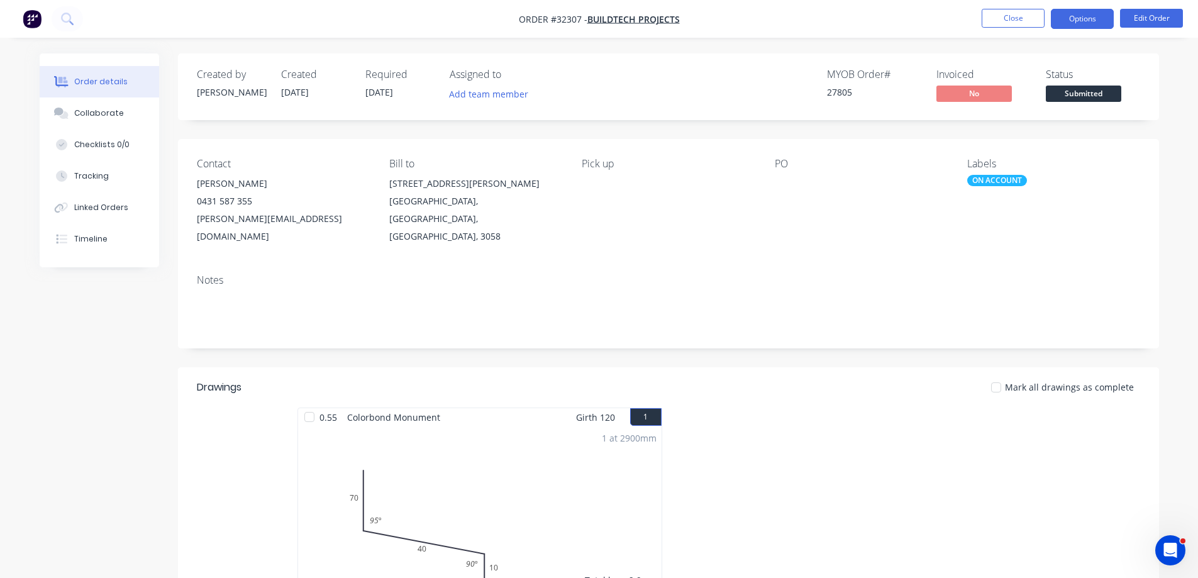
click at [1096, 19] on button "Options" at bounding box center [1082, 19] width 63 height 20
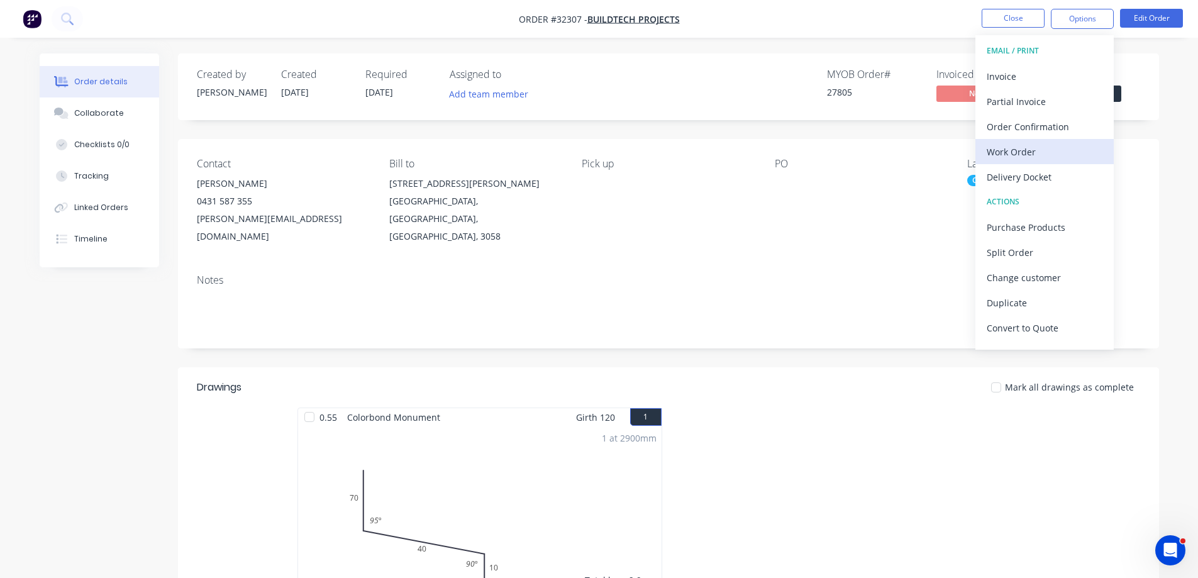
click at [1002, 160] on div "Work Order" at bounding box center [1044, 152] width 116 height 18
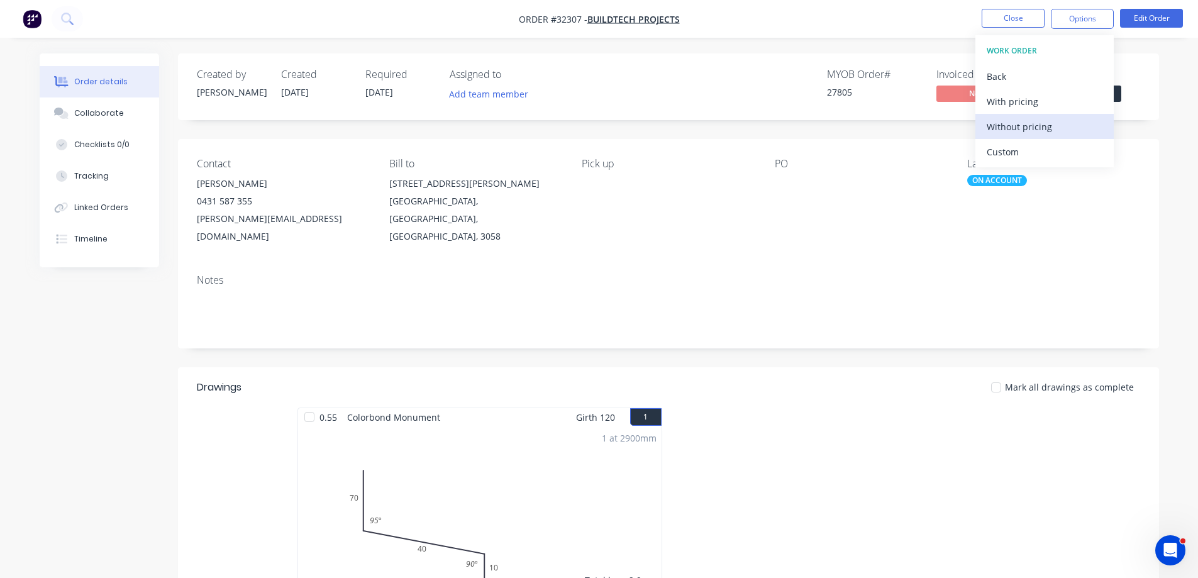
click at [1017, 126] on div "Without pricing" at bounding box center [1044, 127] width 116 height 18
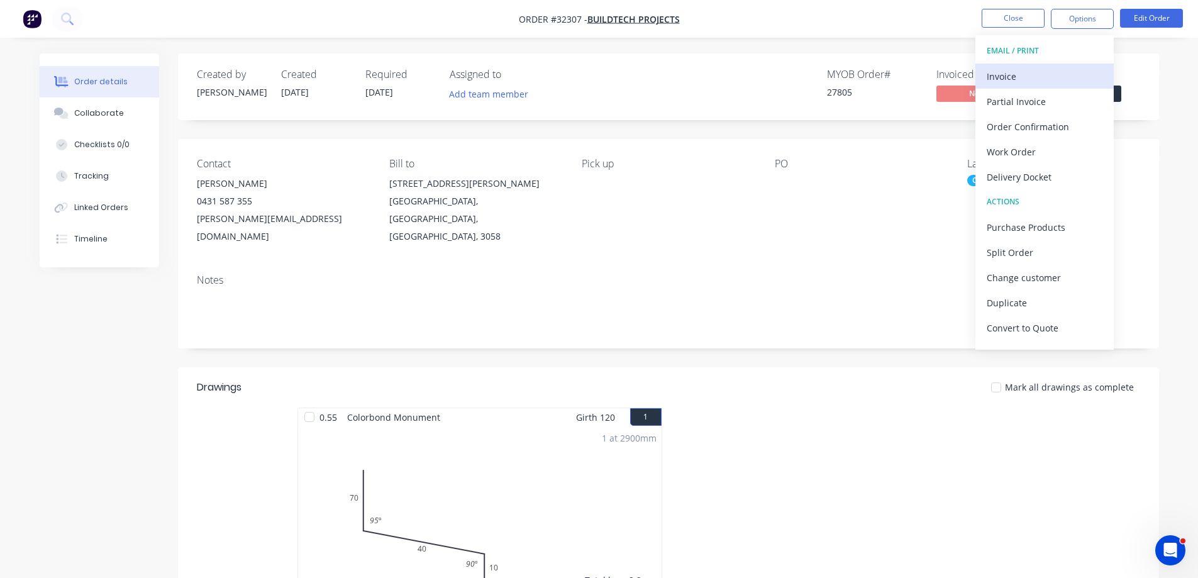
click at [1000, 79] on div "Invoice" at bounding box center [1044, 76] width 116 height 18
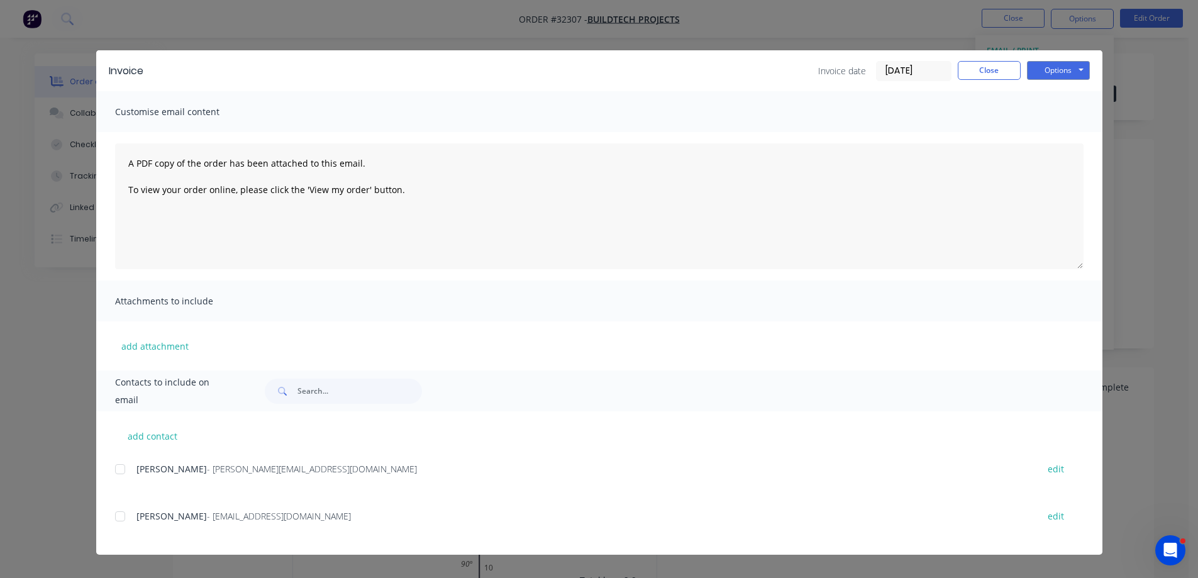
click at [128, 470] on div at bounding box center [120, 468] width 25 height 25
click at [1064, 74] on button "Options" at bounding box center [1058, 70] width 63 height 19
click at [1049, 137] on button "Email" at bounding box center [1067, 134] width 80 height 21
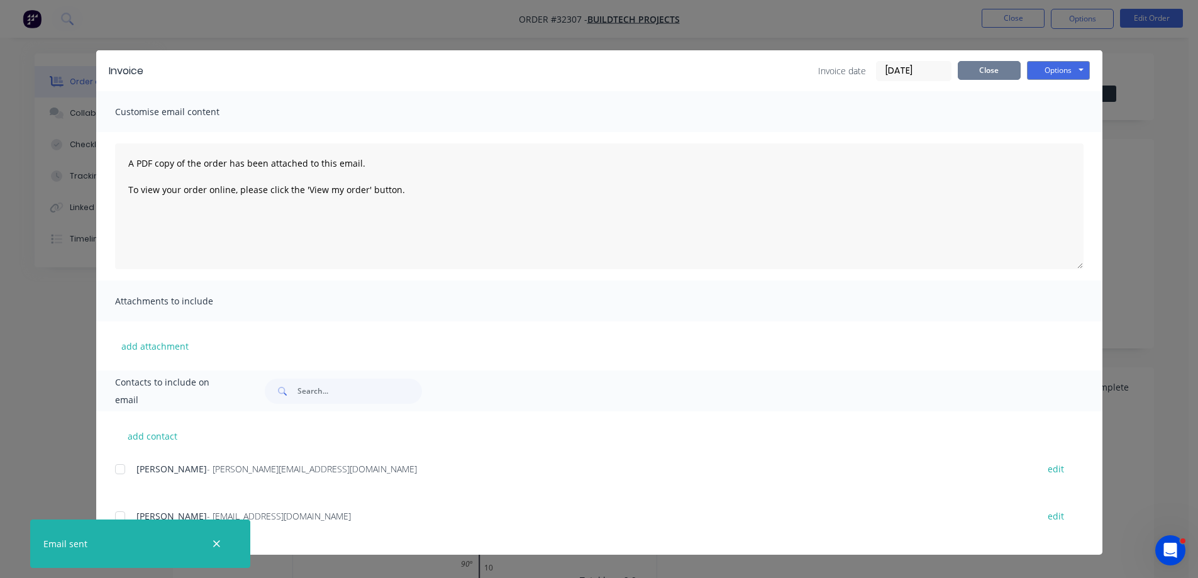
click at [990, 72] on button "Close" at bounding box center [989, 70] width 63 height 19
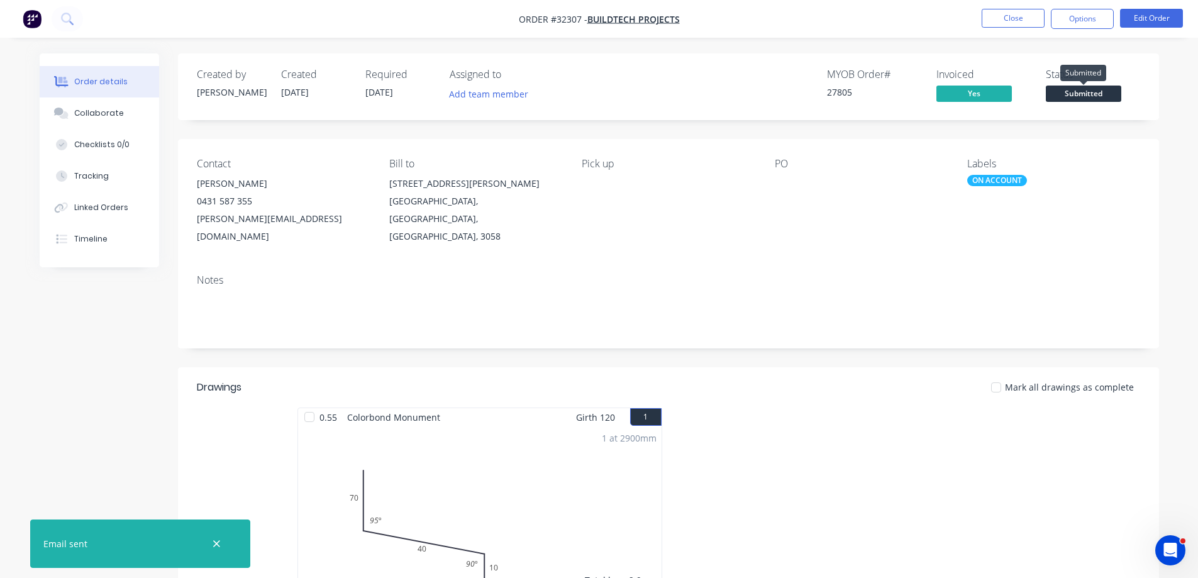
click at [1115, 94] on span "Submitted" at bounding box center [1083, 94] width 75 height 16
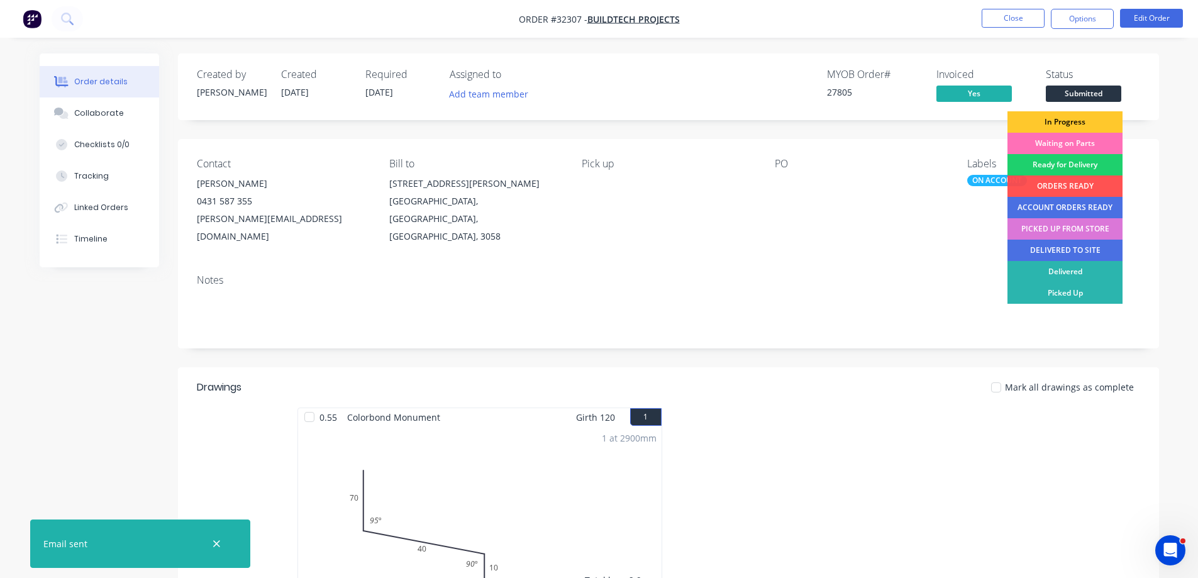
click at [1102, 121] on div "In Progress" at bounding box center [1064, 121] width 115 height 21
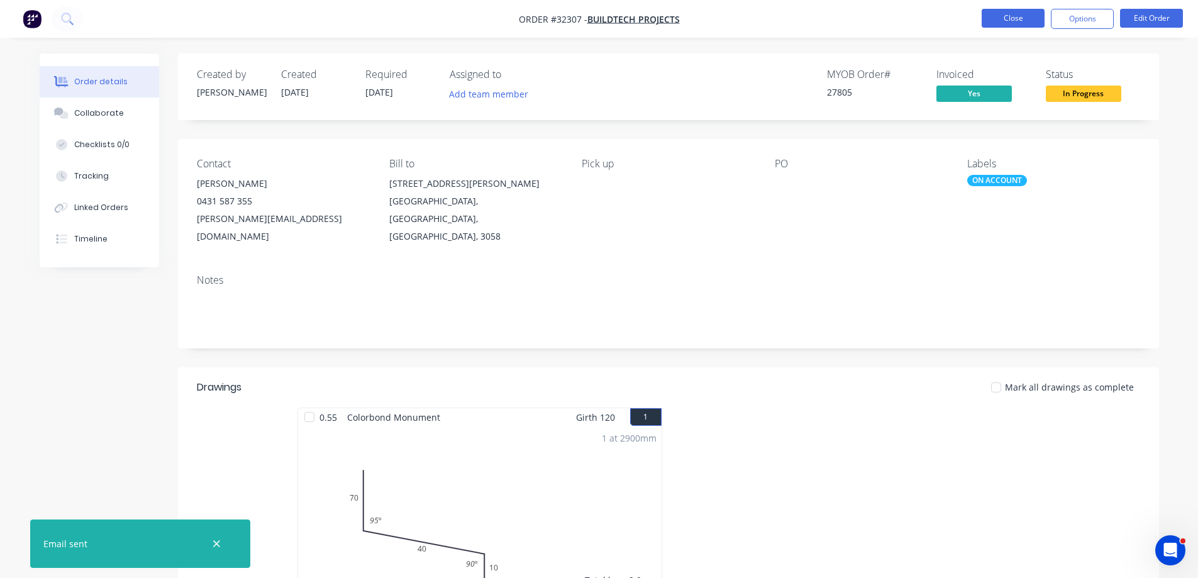
click at [1017, 16] on button "Close" at bounding box center [1012, 18] width 63 height 19
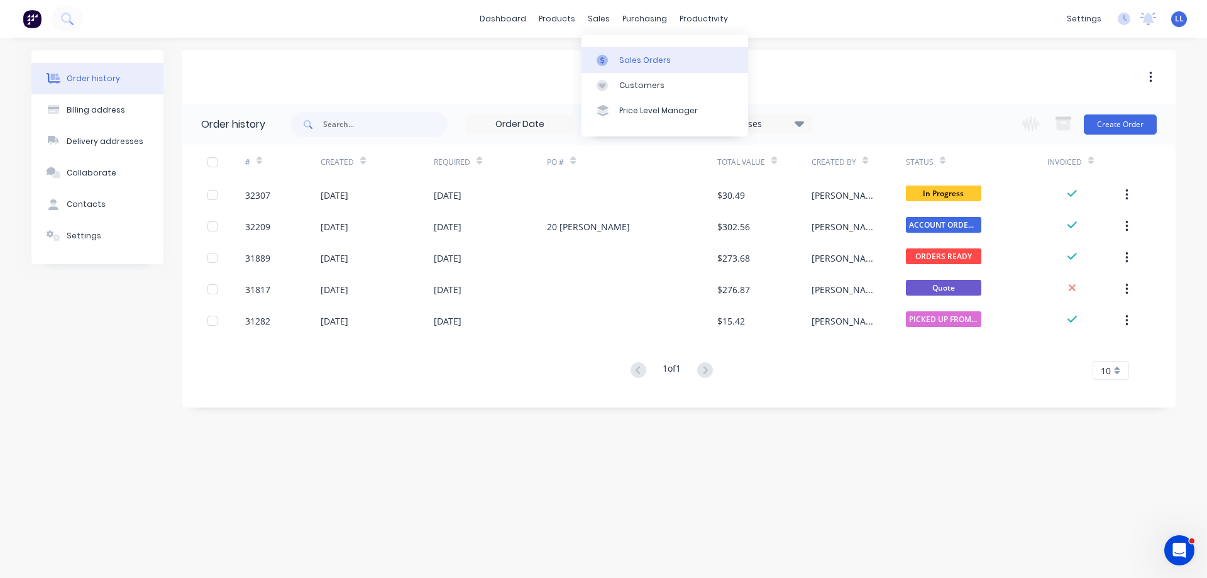
click at [605, 58] on icon at bounding box center [602, 60] width 11 height 11
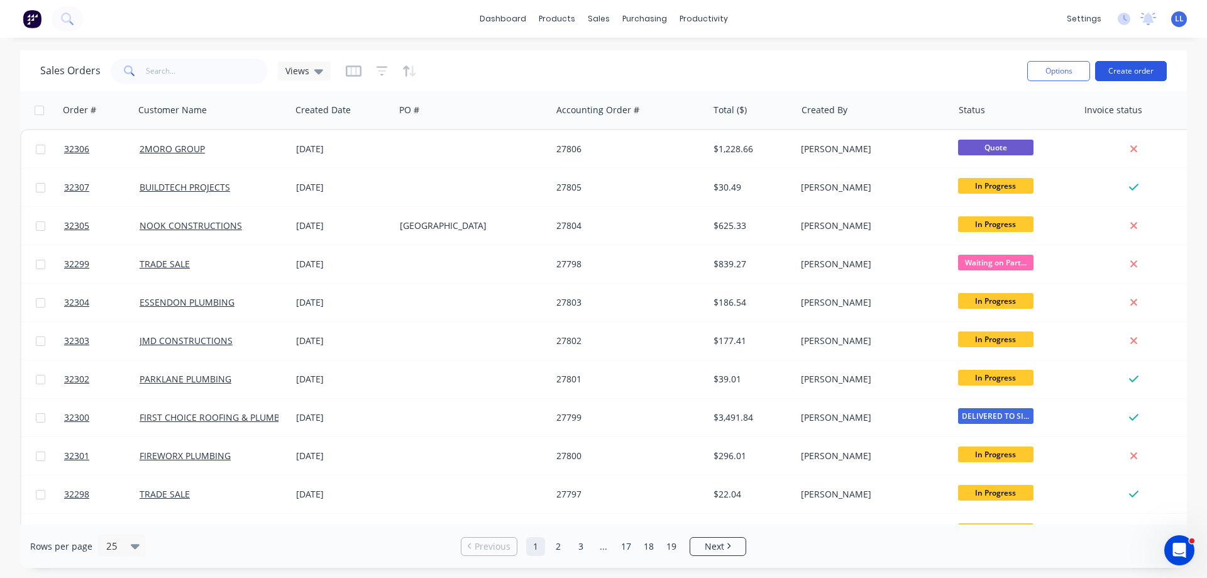
drag, startPoint x: 1127, startPoint y: 76, endPoint x: 1117, endPoint y: 77, distance: 10.1
click at [1117, 77] on button "Create order" at bounding box center [1131, 71] width 72 height 20
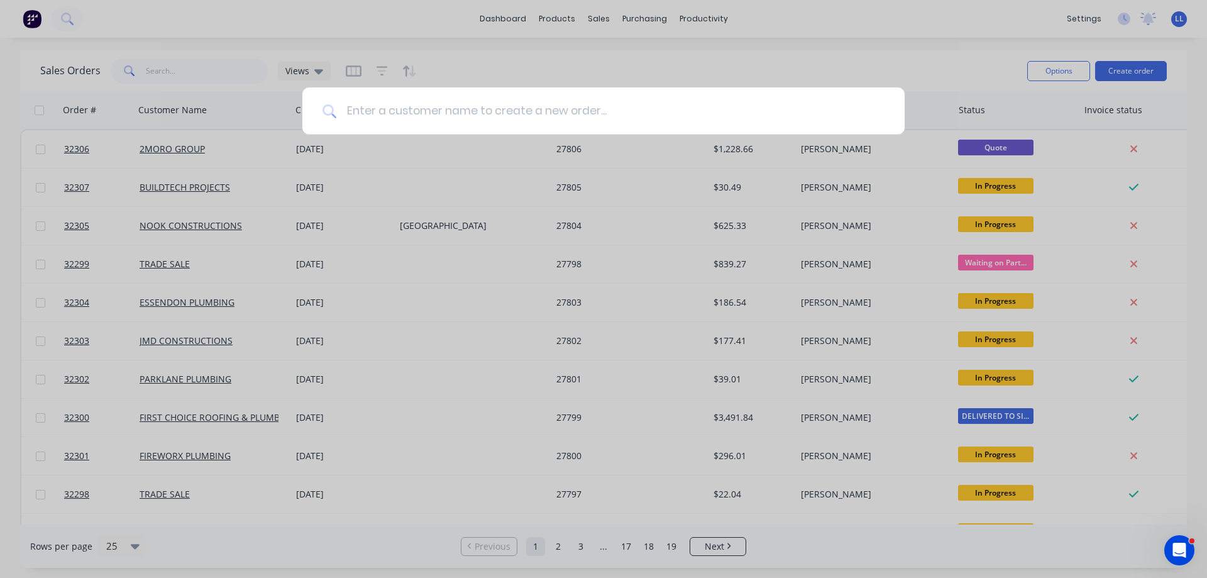
click at [416, 113] on input at bounding box center [610, 110] width 548 height 47
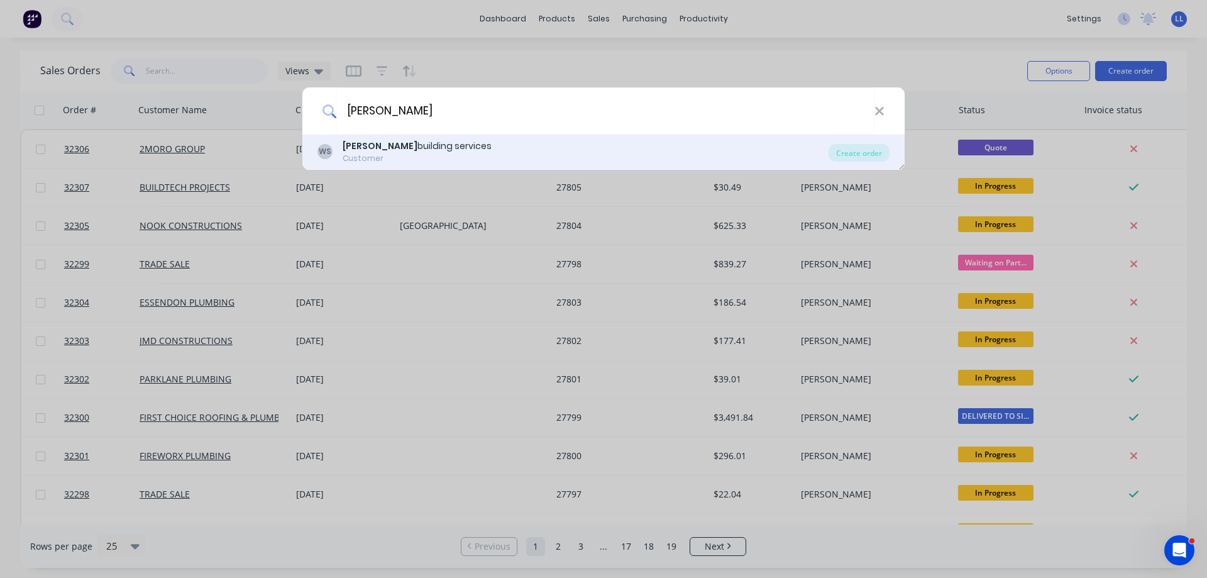
type input "[PERSON_NAME]"
click at [398, 153] on div "Customer" at bounding box center [417, 158] width 149 height 11
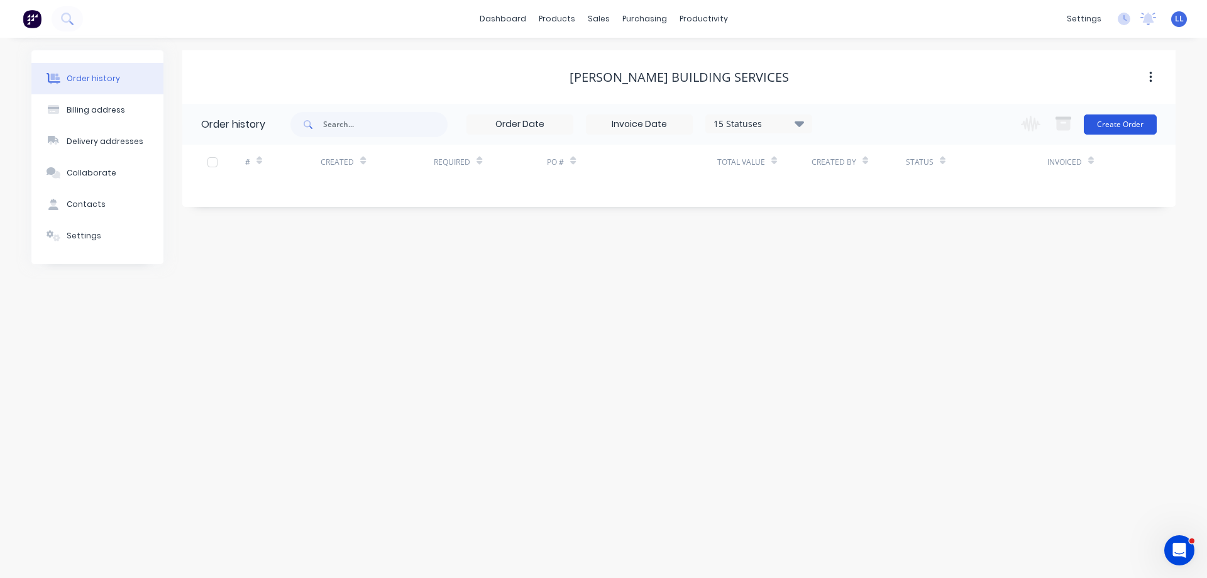
click at [1110, 126] on button "Create Order" at bounding box center [1120, 124] width 73 height 20
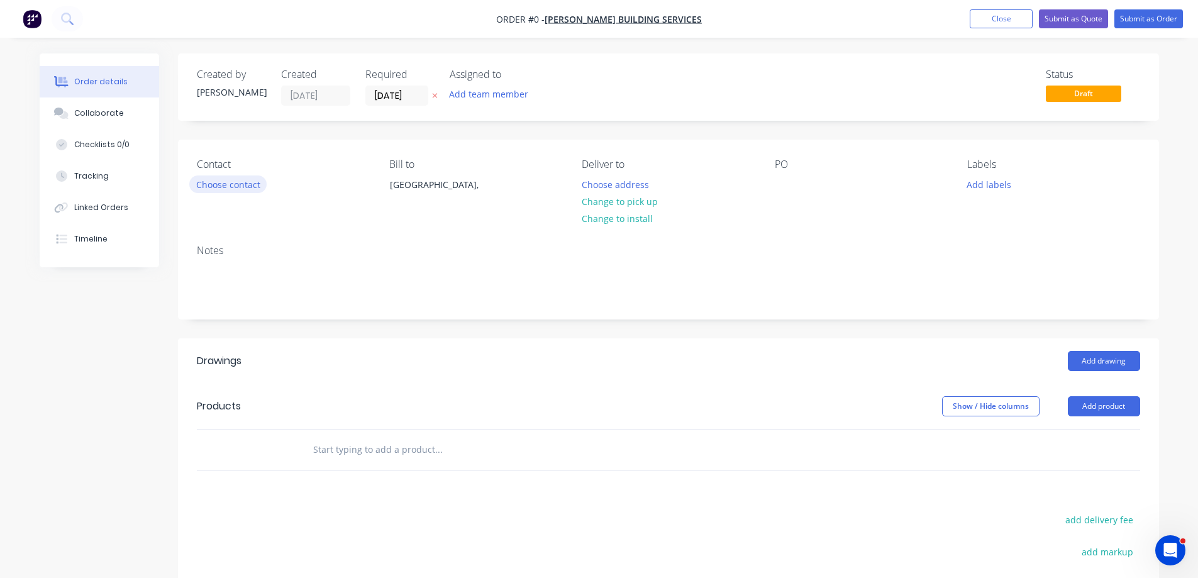
click at [241, 184] on button "Choose contact" at bounding box center [227, 183] width 77 height 17
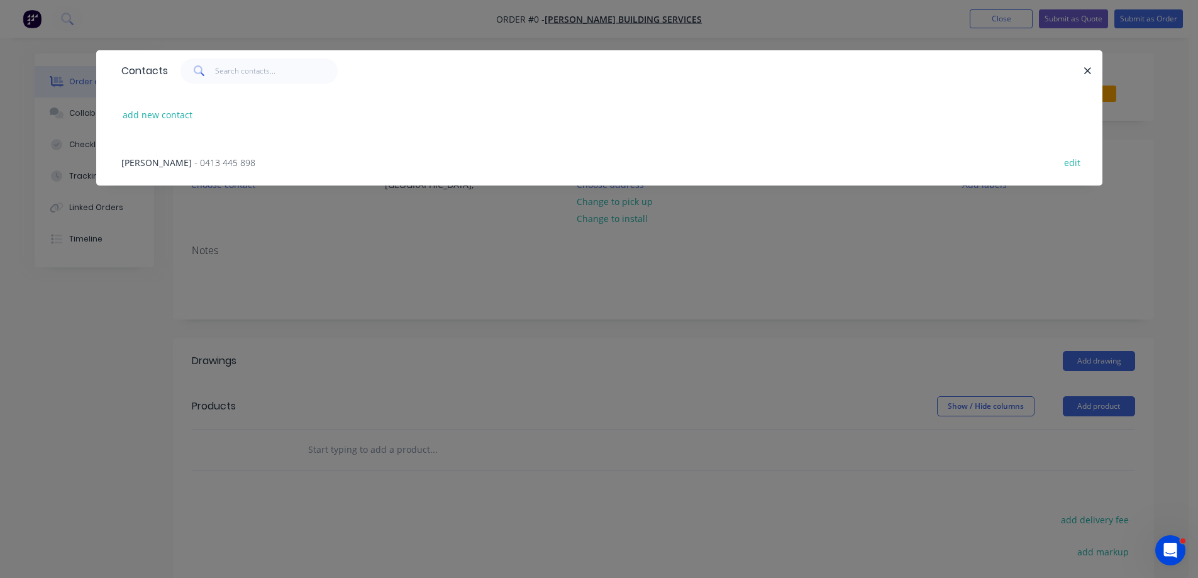
click at [194, 163] on span "- 0413 445 898" at bounding box center [224, 163] width 61 height 12
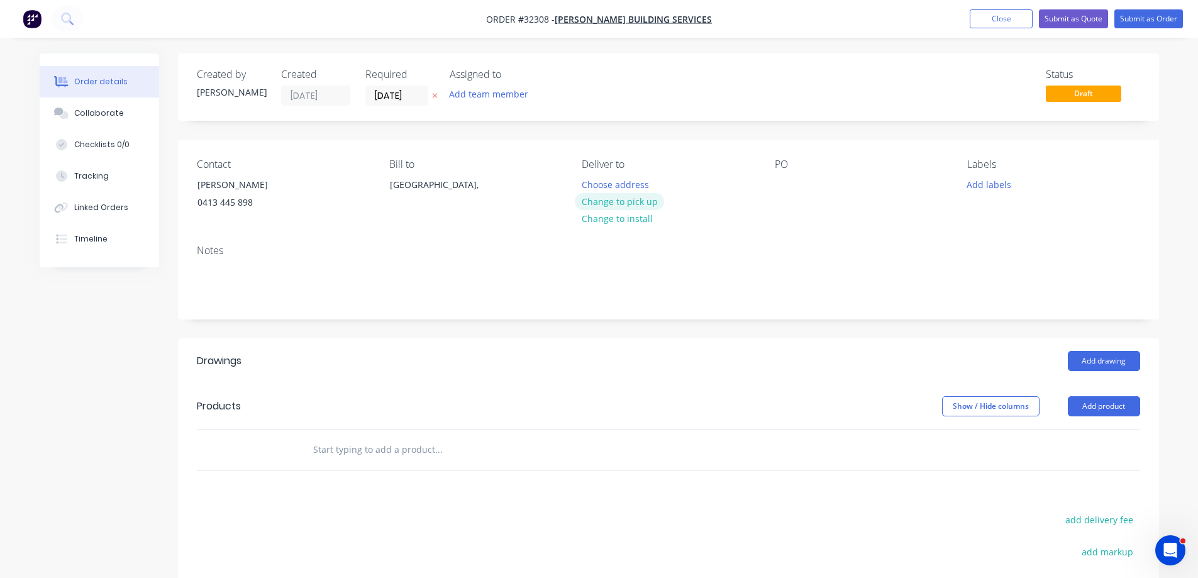
click at [628, 199] on button "Change to pick up" at bounding box center [619, 201] width 89 height 17
click at [1118, 360] on button "Add drawing" at bounding box center [1104, 361] width 72 height 20
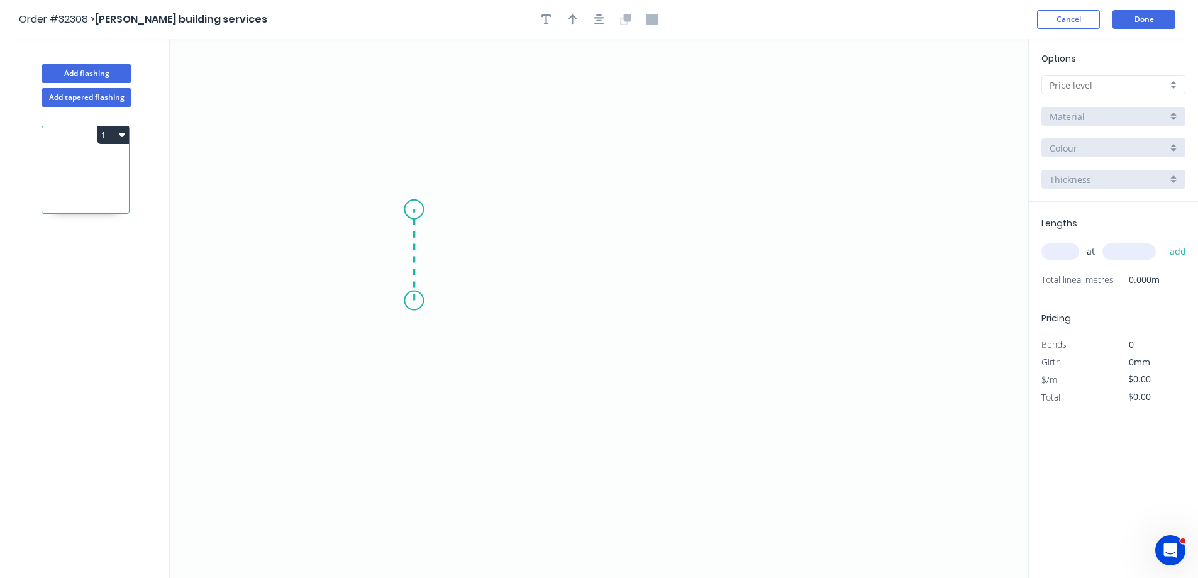
drag, startPoint x: 414, startPoint y: 301, endPoint x: 412, endPoint y: 209, distance: 91.8
click at [412, 209] on icon "0" at bounding box center [599, 308] width 858 height 539
click at [702, 162] on icon "0 ?" at bounding box center [599, 308] width 858 height 539
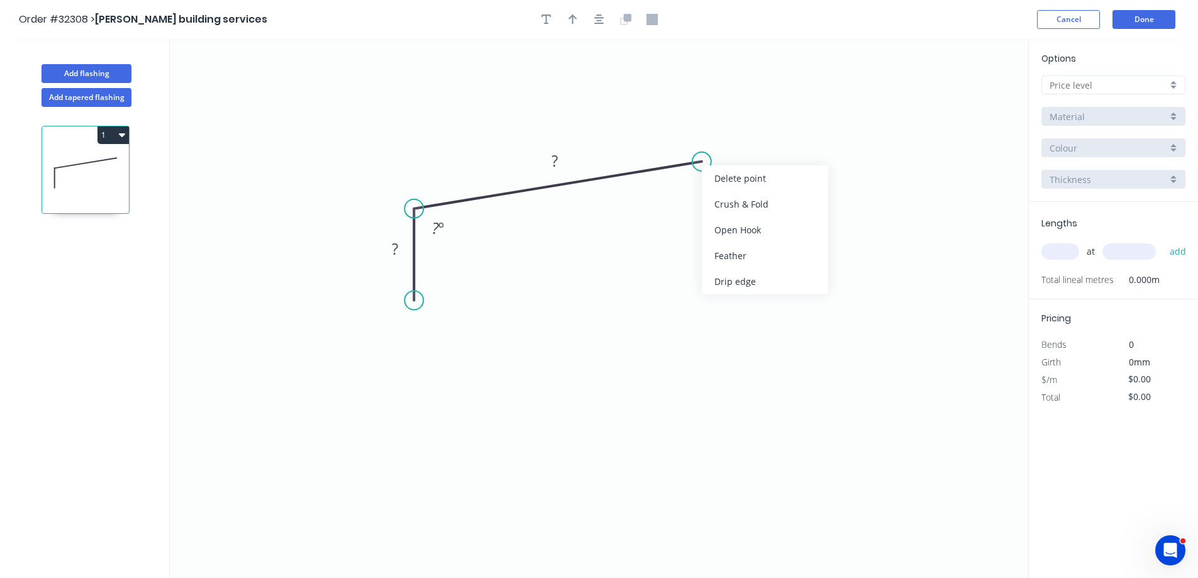
drag, startPoint x: 719, startPoint y: 201, endPoint x: 707, endPoint y: 181, distance: 22.9
click at [719, 199] on div "Crush & Fold" at bounding box center [765, 204] width 126 height 26
click at [725, 207] on div "Flip bend" at bounding box center [767, 206] width 126 height 26
click at [567, 153] on g "?" at bounding box center [554, 161] width 41 height 26
click at [551, 153] on tspan "?" at bounding box center [554, 160] width 6 height 21
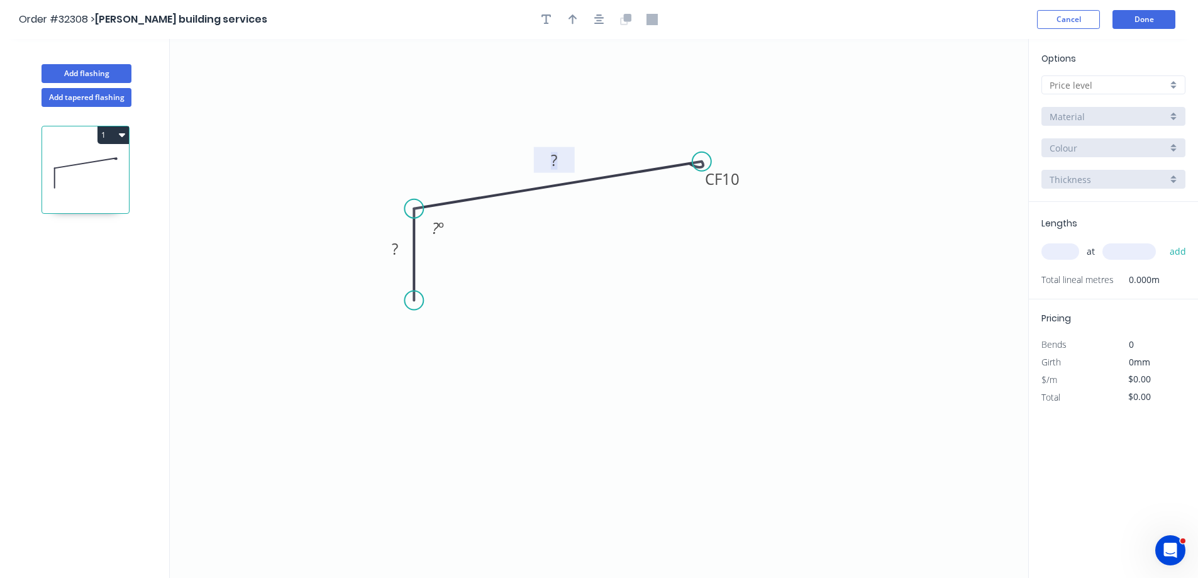
drag, startPoint x: 556, startPoint y: 155, endPoint x: 549, endPoint y: 157, distance: 8.0
click at [549, 157] on g "?" at bounding box center [553, 160] width 25 height 21
click at [574, 24] on icon "button" at bounding box center [572, 19] width 9 height 11
drag, startPoint x: 964, startPoint y: 99, endPoint x: 495, endPoint y: 145, distance: 471.3
click at [495, 145] on icon at bounding box center [495, 129] width 11 height 40
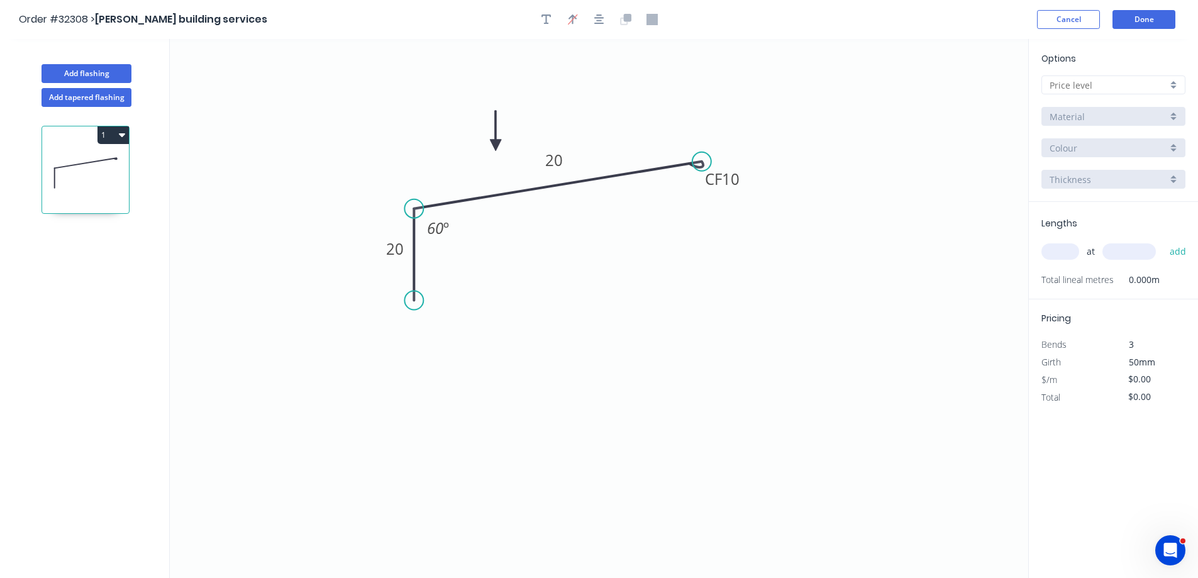
click at [1118, 85] on input "text" at bounding box center [1108, 85] width 118 height 13
click at [1087, 104] on div "A" at bounding box center [1113, 109] width 143 height 22
type input "A"
type input "$8.91"
click at [1090, 144] on input "Basalt" at bounding box center [1108, 147] width 118 height 13
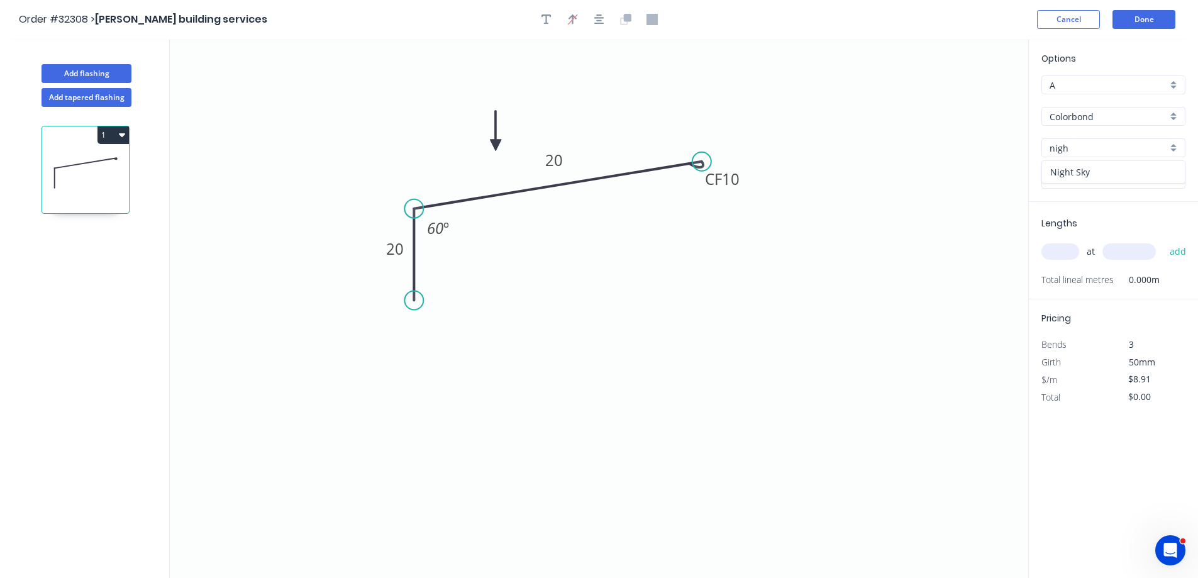
click at [1084, 165] on div "Night Sky" at bounding box center [1113, 172] width 143 height 22
type input "Night Sky"
click at [1061, 251] on input "text" at bounding box center [1060, 251] width 38 height 16
type input "1"
type input "3900"
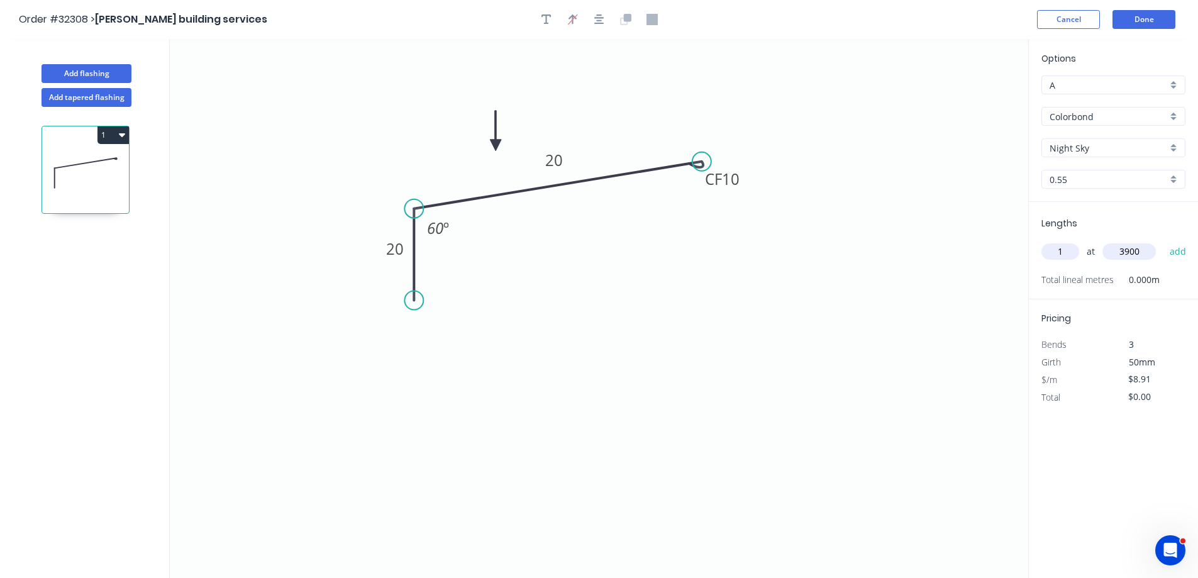
click at [1163, 241] on button "add" at bounding box center [1178, 251] width 30 height 21
type input "$34.75"
click at [104, 70] on button "Add flashing" at bounding box center [86, 73] width 90 height 19
type input "$0.00"
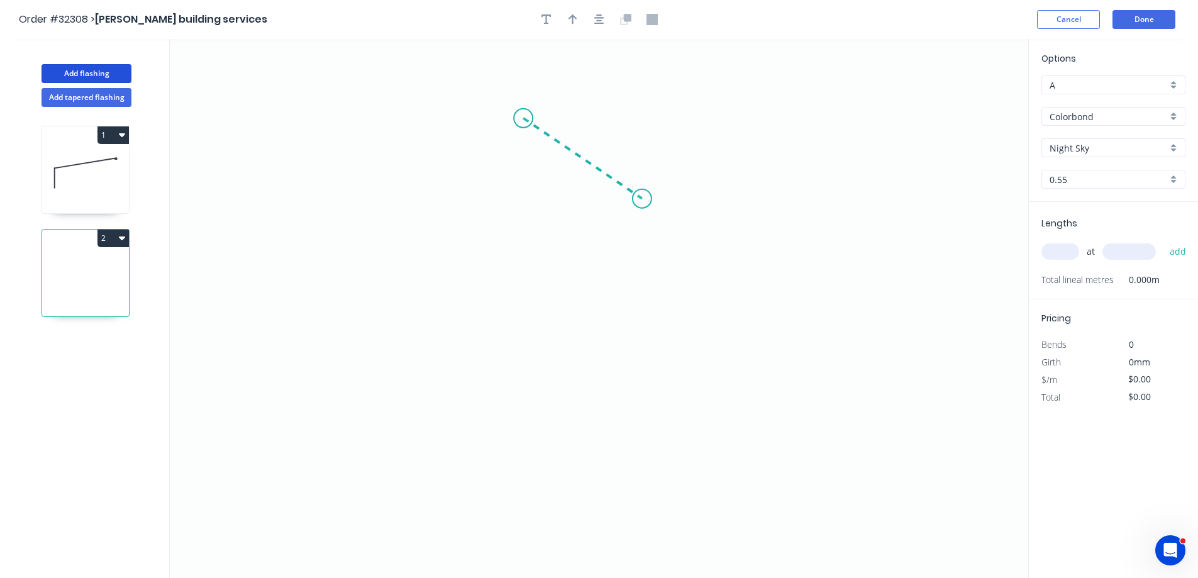
drag, startPoint x: 523, startPoint y: 118, endPoint x: 642, endPoint y: 199, distance: 143.5
click at [642, 199] on icon "0" at bounding box center [599, 308] width 858 height 539
click at [473, 211] on icon "0 ?" at bounding box center [599, 308] width 858 height 539
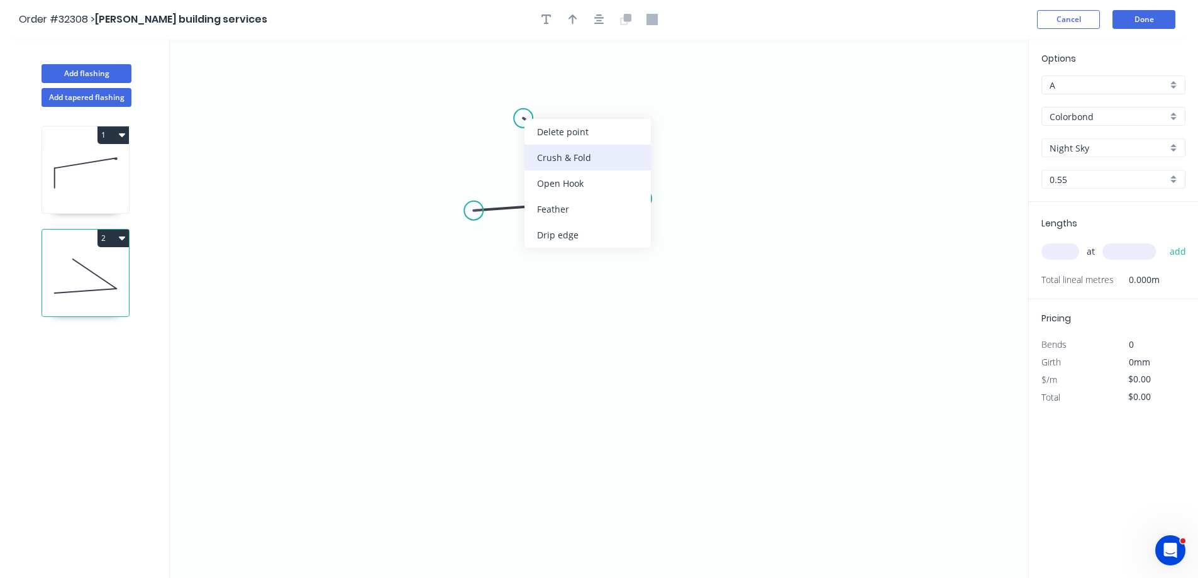
click at [572, 155] on div "Crush & Fold" at bounding box center [587, 158] width 126 height 26
click at [604, 136] on rect at bounding box center [592, 138] width 25 height 18
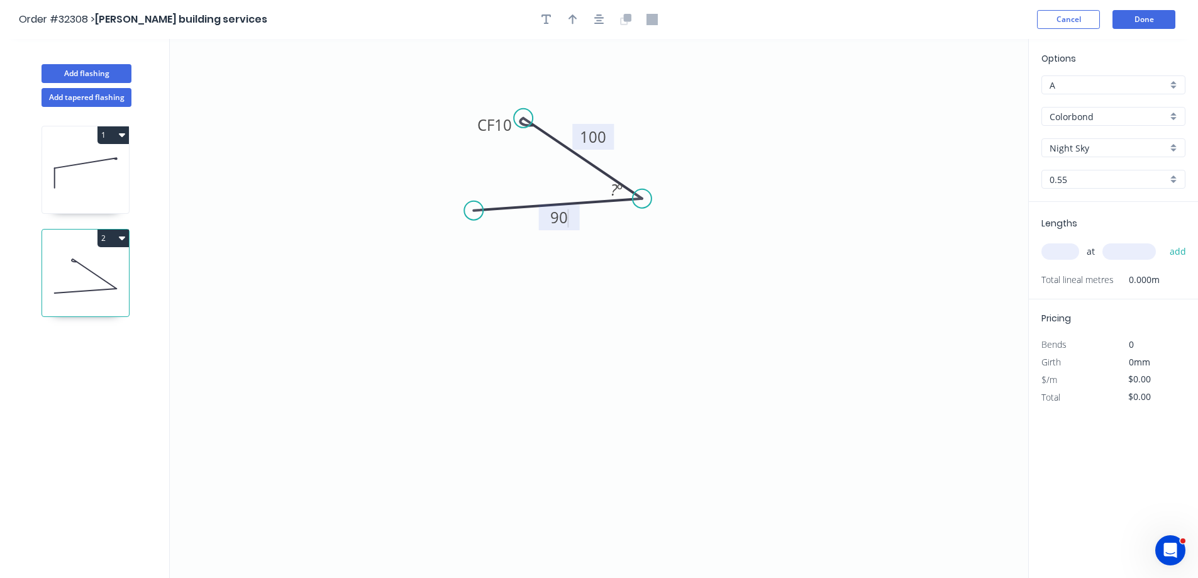
type input "$12.73"
drag, startPoint x: 602, startPoint y: 189, endPoint x: 561, endPoint y: 180, distance: 41.7
click at [561, 180] on rect at bounding box center [575, 181] width 41 height 26
click at [577, 20] on button "button" at bounding box center [572, 19] width 19 height 19
drag, startPoint x: 964, startPoint y: 98, endPoint x: 644, endPoint y: 145, distance: 324.1
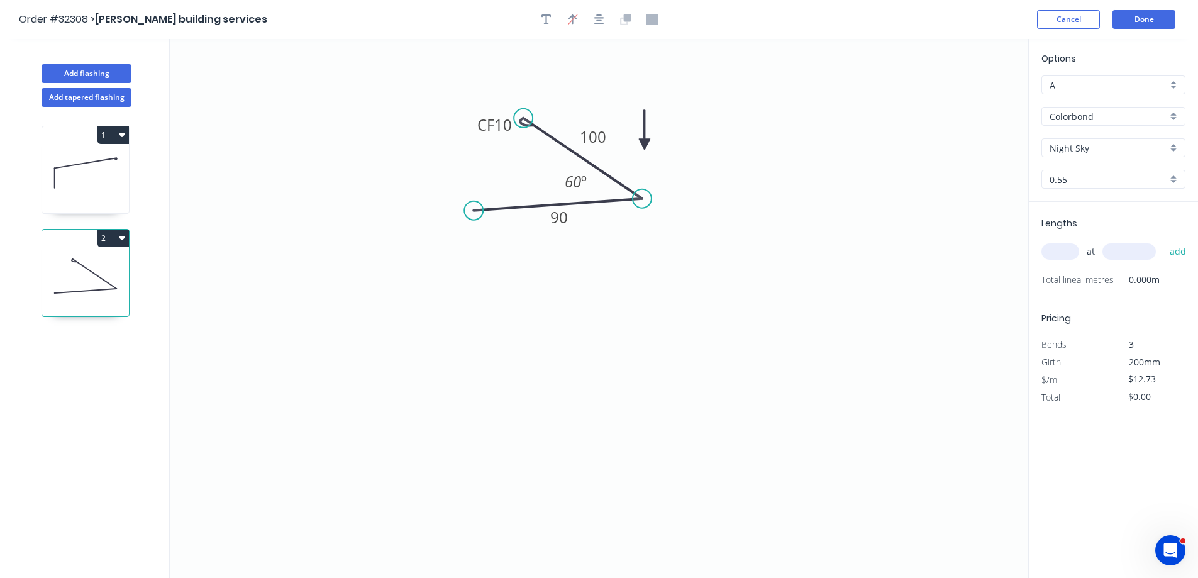
click at [644, 145] on icon at bounding box center [644, 130] width 11 height 40
click at [1064, 255] on input "text" at bounding box center [1060, 251] width 38 height 16
type input "1"
type input "600"
click at [1163, 241] on button "add" at bounding box center [1178, 251] width 30 height 21
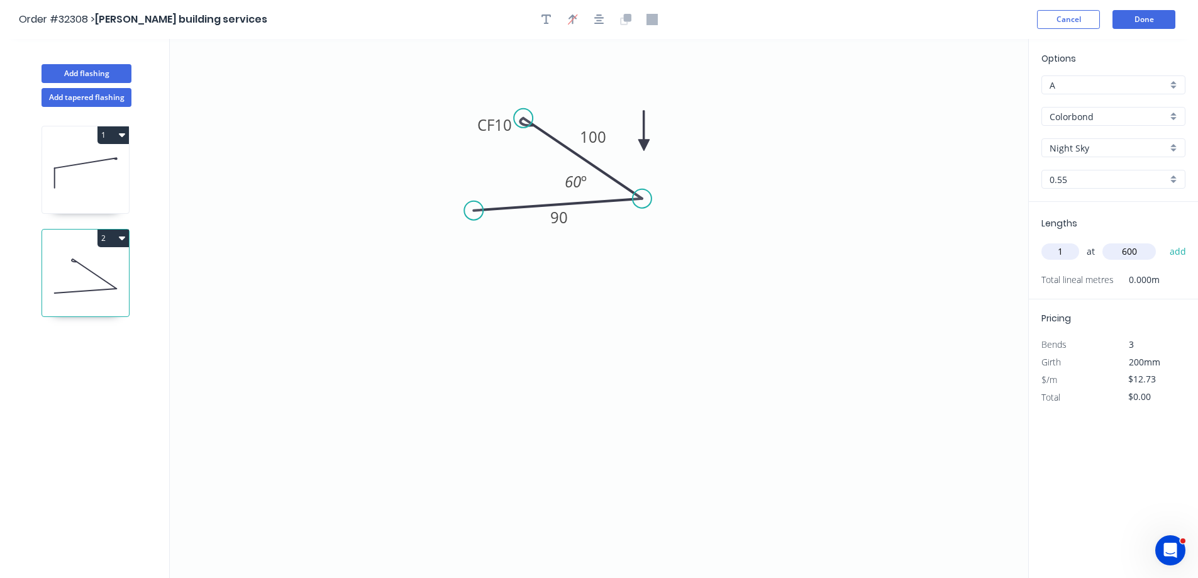
type input "$12.73"
click at [1152, 8] on header "Order #32308 > [PERSON_NAME] building services Cancel Done" at bounding box center [599, 19] width 1198 height 39
click at [1151, 21] on button "Done" at bounding box center [1143, 19] width 63 height 19
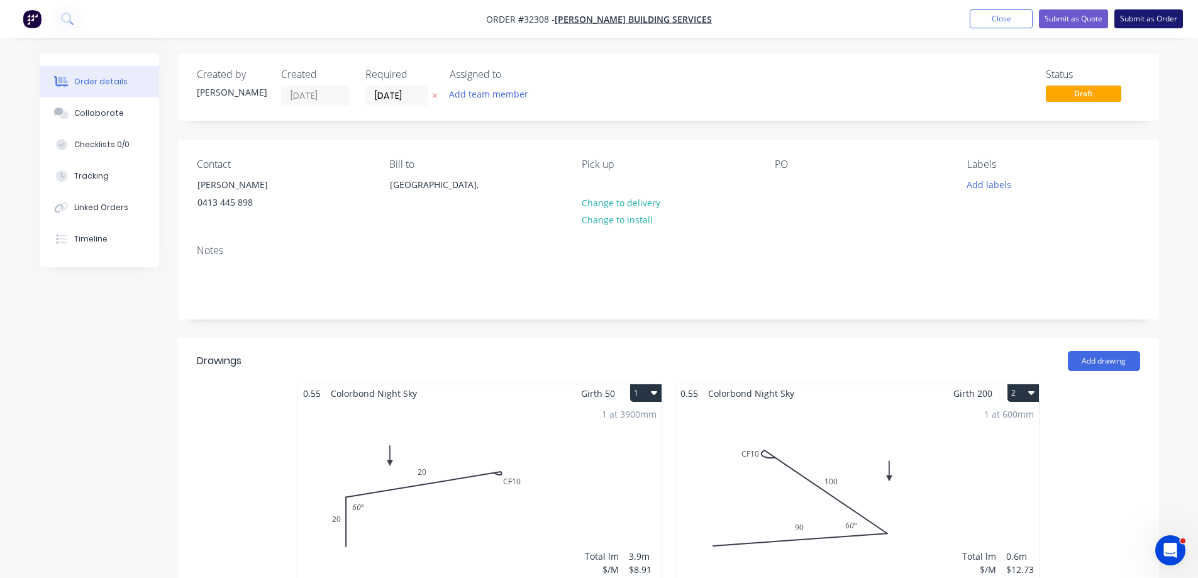
click at [1151, 21] on button "Submit as Order" at bounding box center [1148, 18] width 69 height 19
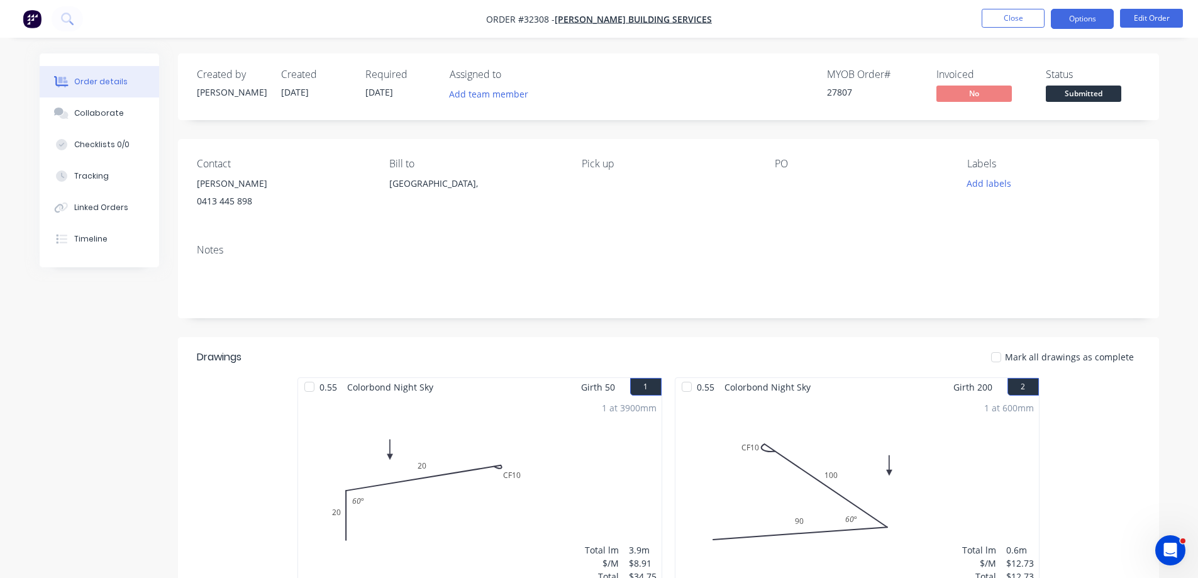
click at [1071, 16] on button "Options" at bounding box center [1082, 19] width 63 height 20
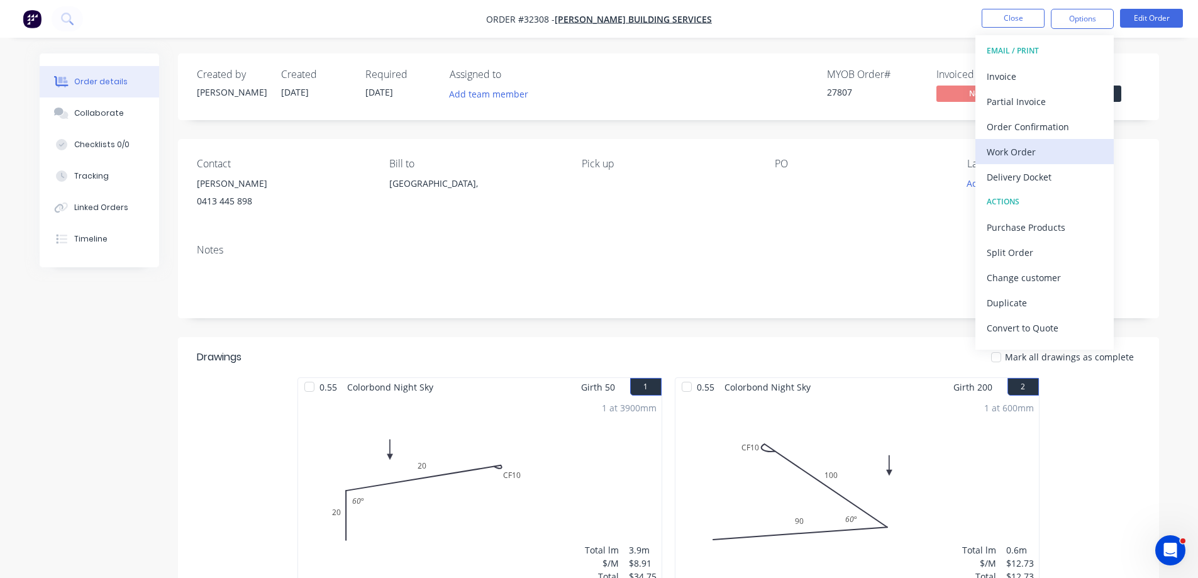
click at [1010, 152] on div "Work Order" at bounding box center [1044, 152] width 116 height 18
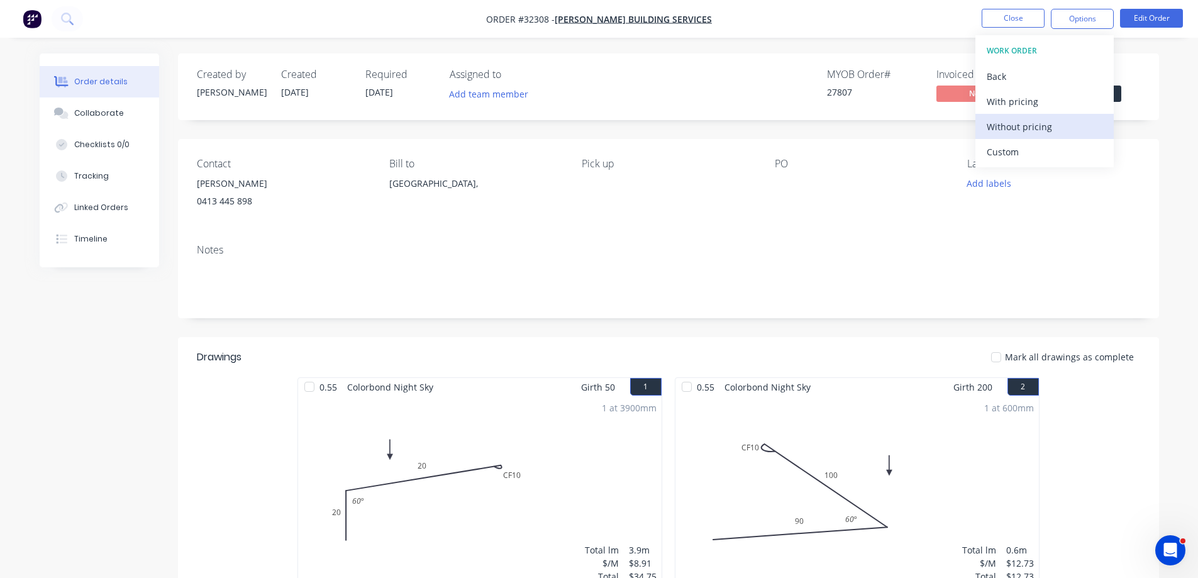
click at [1018, 126] on div "Without pricing" at bounding box center [1044, 127] width 116 height 18
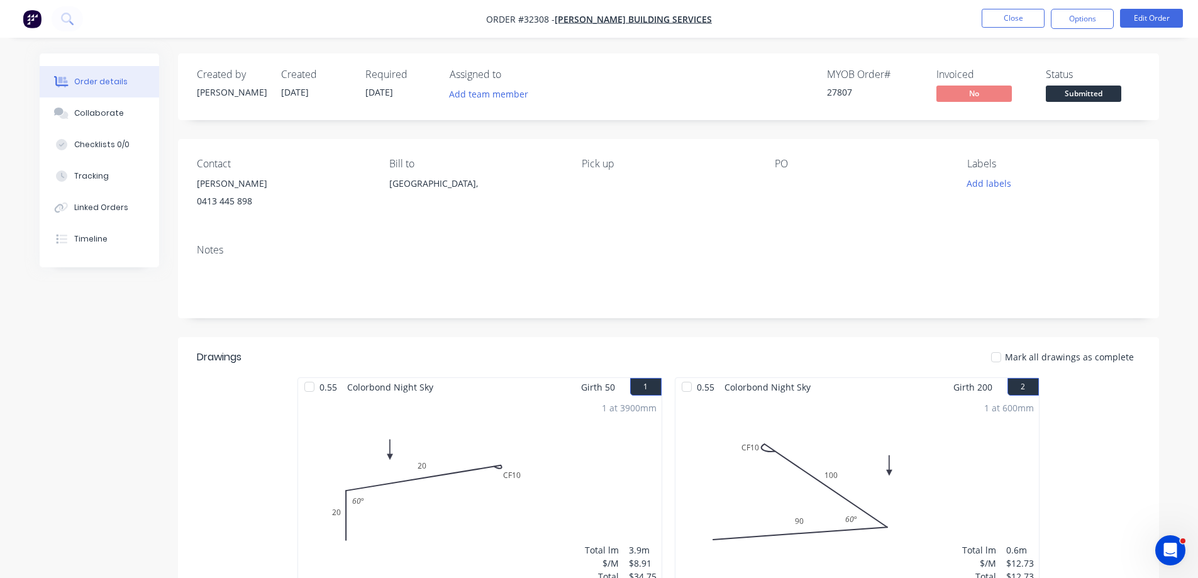
click at [1121, 95] on div "Status Submitted" at bounding box center [1093, 87] width 94 height 36
click at [1103, 91] on span "Submitted" at bounding box center [1083, 94] width 75 height 16
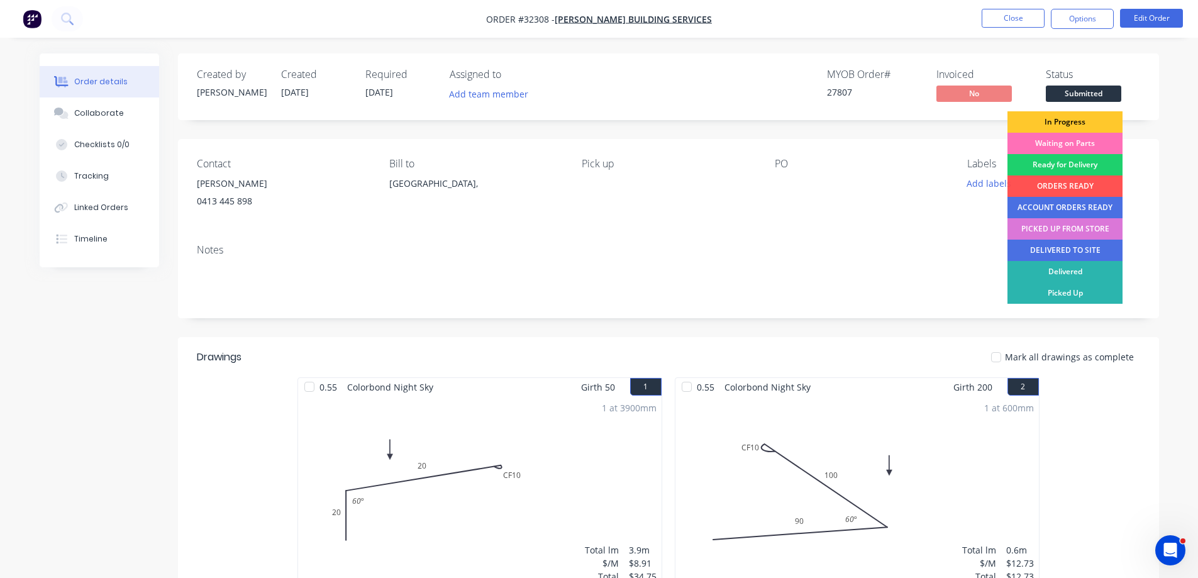
click at [1099, 121] on div "In Progress" at bounding box center [1064, 121] width 115 height 21
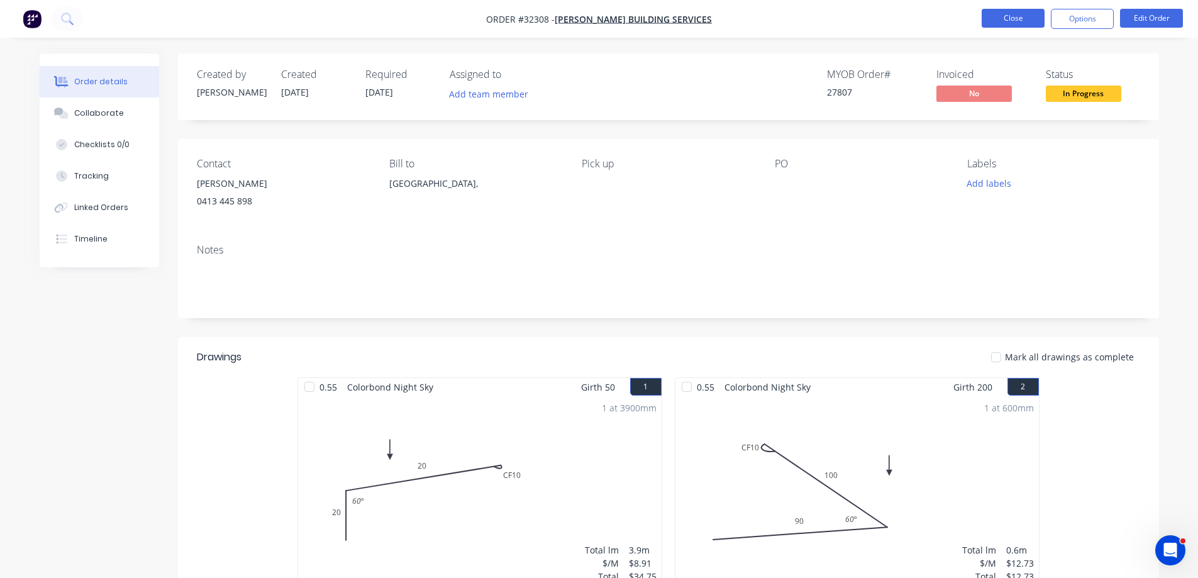
click at [1015, 19] on button "Close" at bounding box center [1012, 18] width 63 height 19
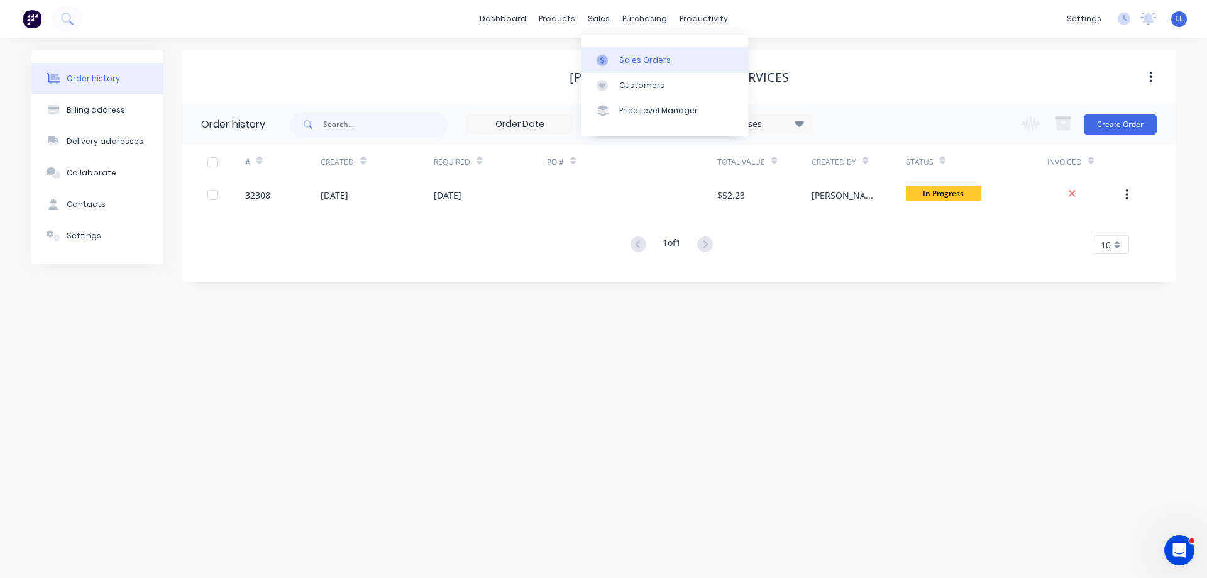
click at [616, 65] on link "Sales Orders" at bounding box center [665, 59] width 167 height 25
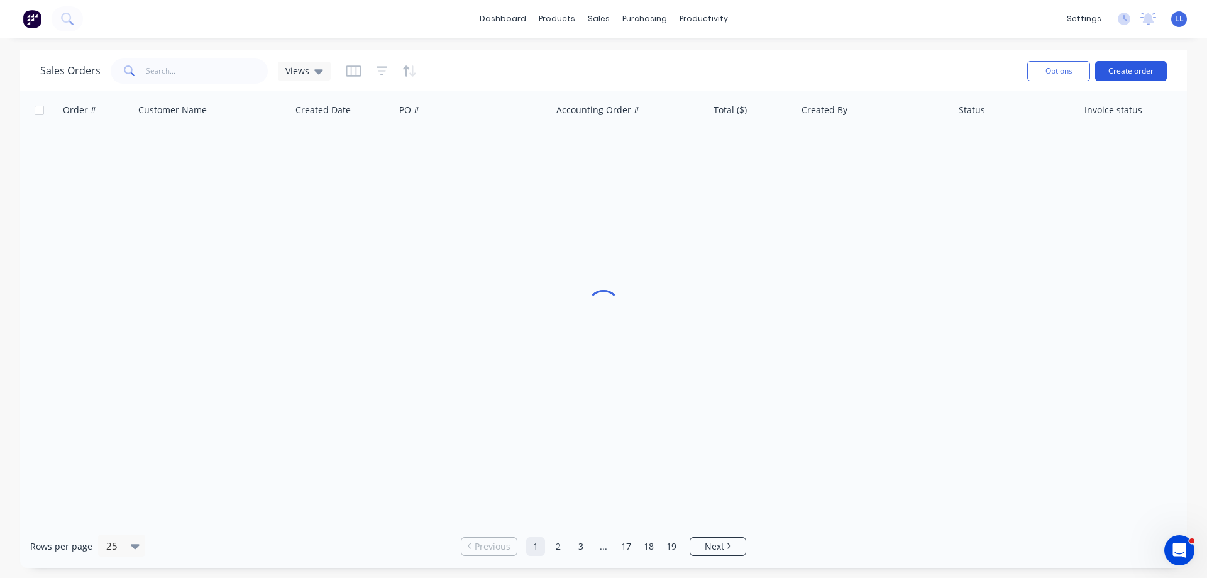
click at [1126, 75] on button "Create order" at bounding box center [1131, 71] width 72 height 20
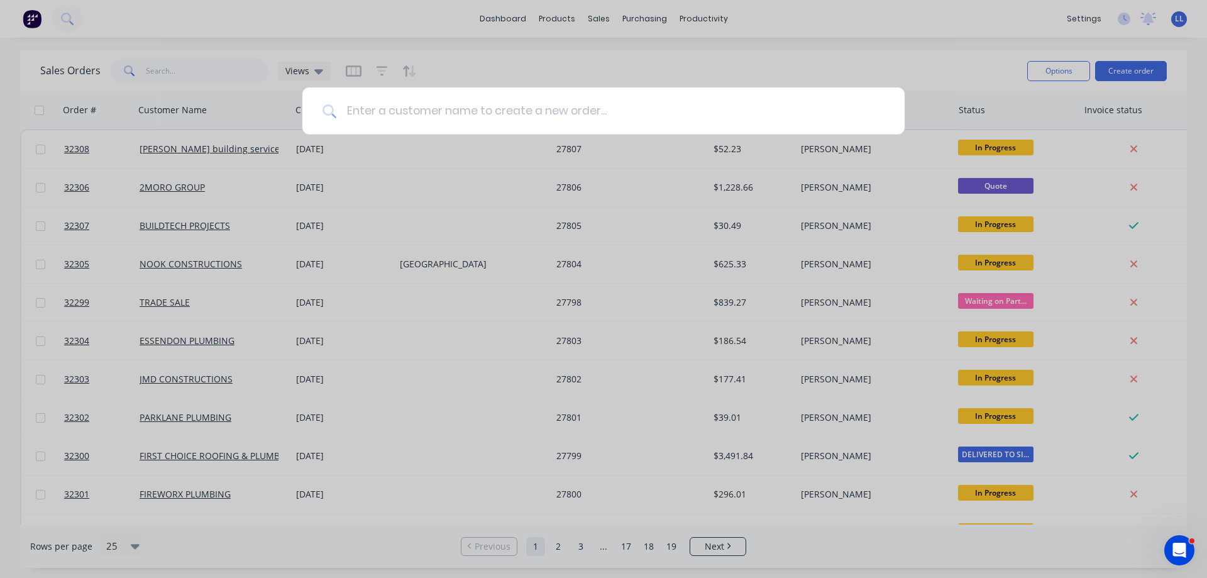
click at [673, 101] on input at bounding box center [610, 110] width 548 height 47
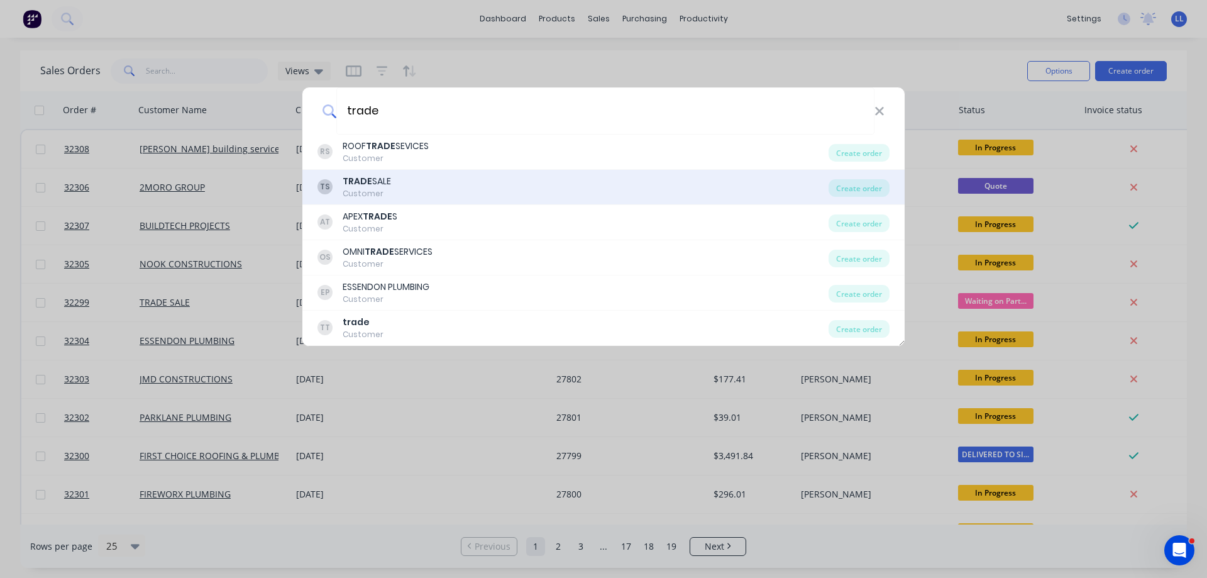
type input "trade"
click at [399, 180] on div "TS TRADE SALE Customer" at bounding box center [573, 187] width 511 height 25
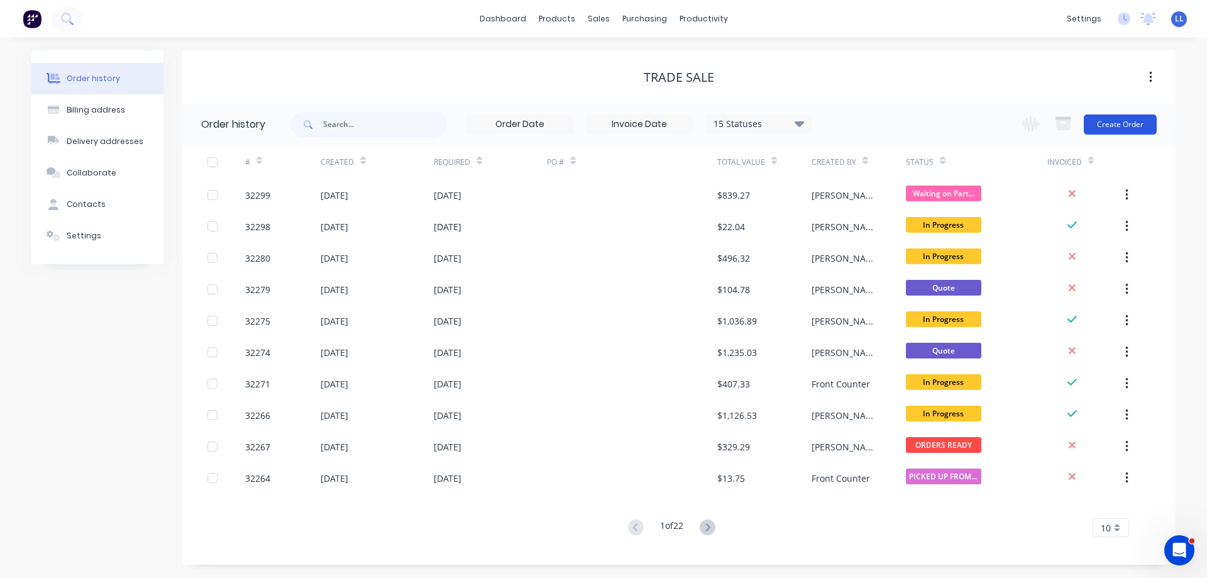
click at [1133, 121] on button "Create Order" at bounding box center [1120, 124] width 73 height 20
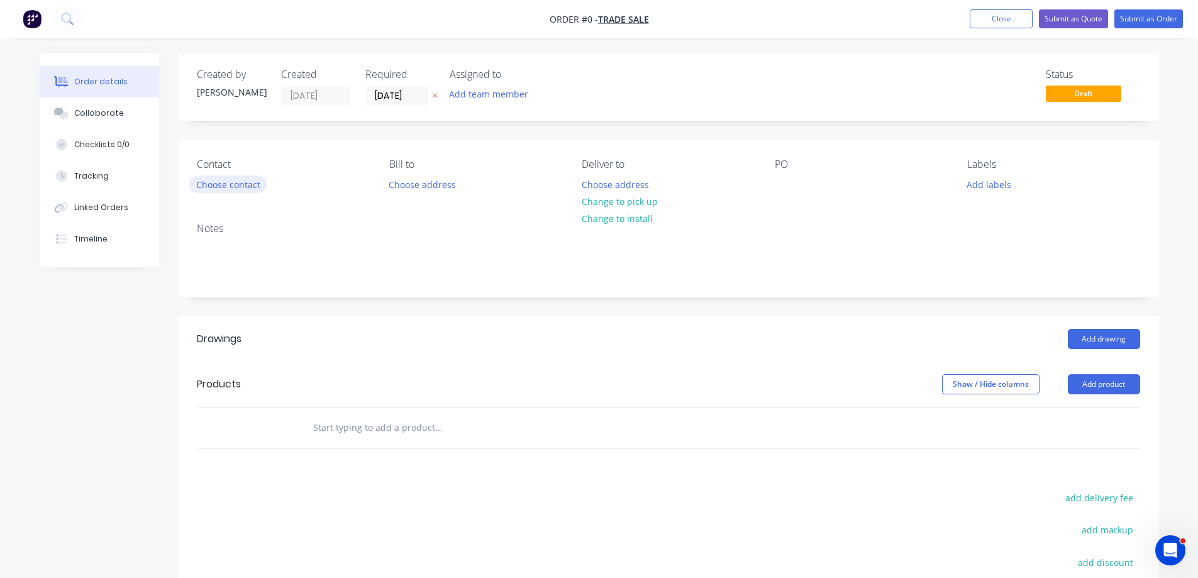
click at [251, 185] on button "Choose contact" at bounding box center [227, 183] width 77 height 17
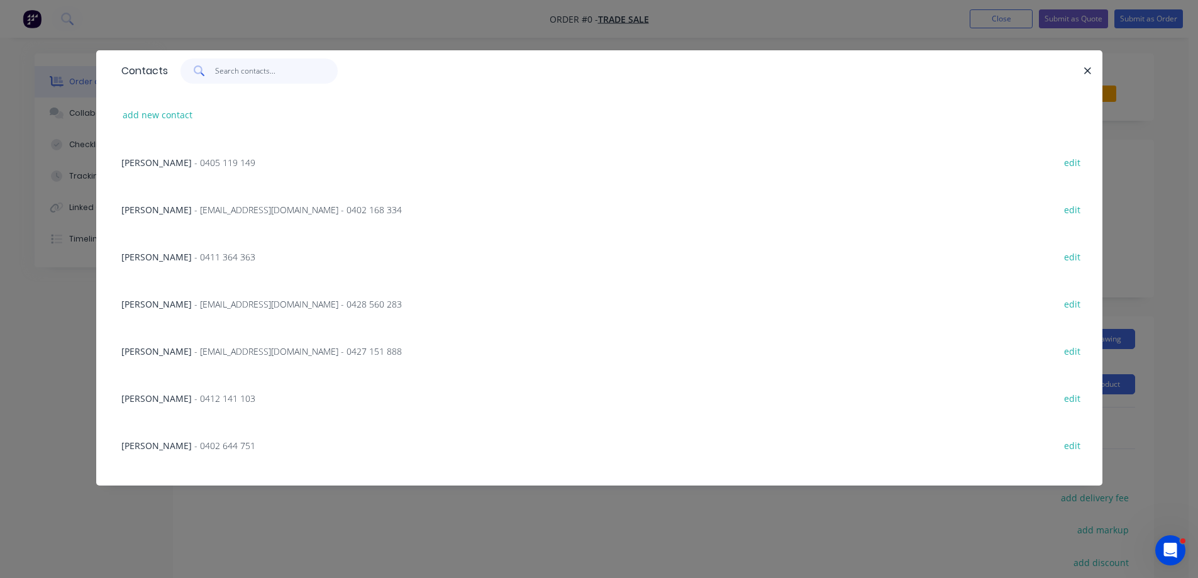
drag, startPoint x: 241, startPoint y: 70, endPoint x: 243, endPoint y: 64, distance: 6.6
click at [242, 70] on input "text" at bounding box center [276, 70] width 123 height 25
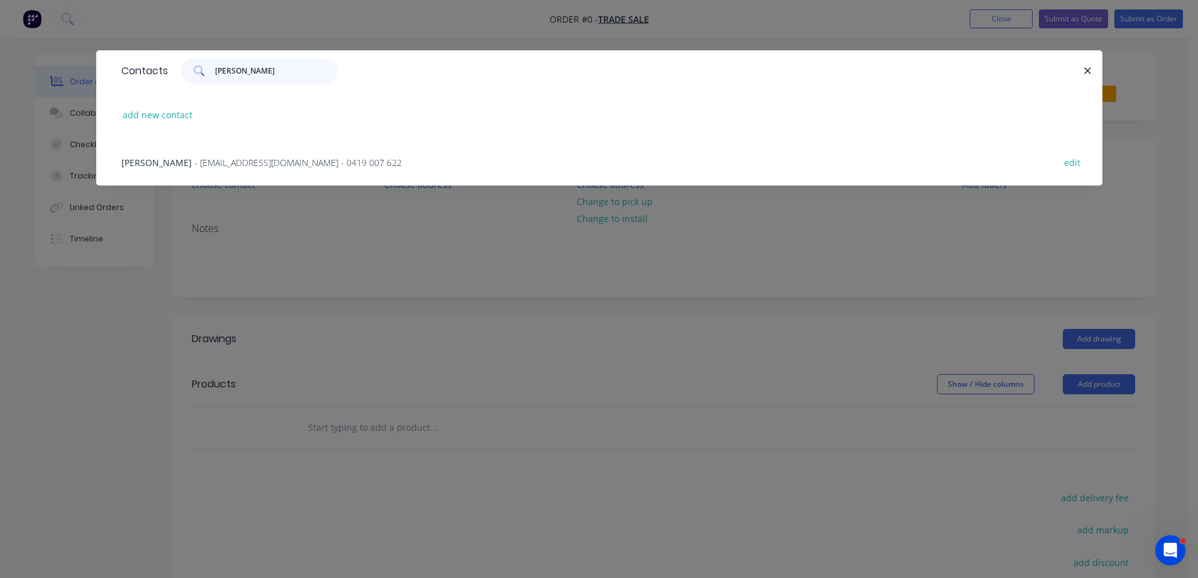
type input "[PERSON_NAME]"
click at [274, 162] on span "- [EMAIL_ADDRESS][DOMAIN_NAME] - 0419 007 622" at bounding box center [297, 163] width 207 height 12
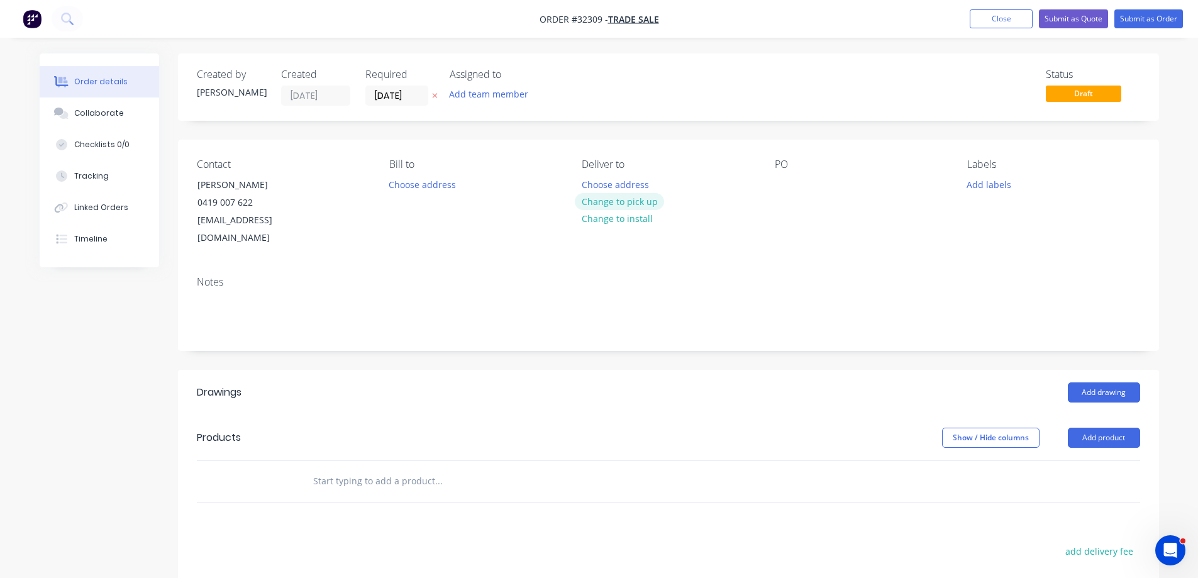
click at [619, 200] on button "Change to pick up" at bounding box center [619, 201] width 89 height 17
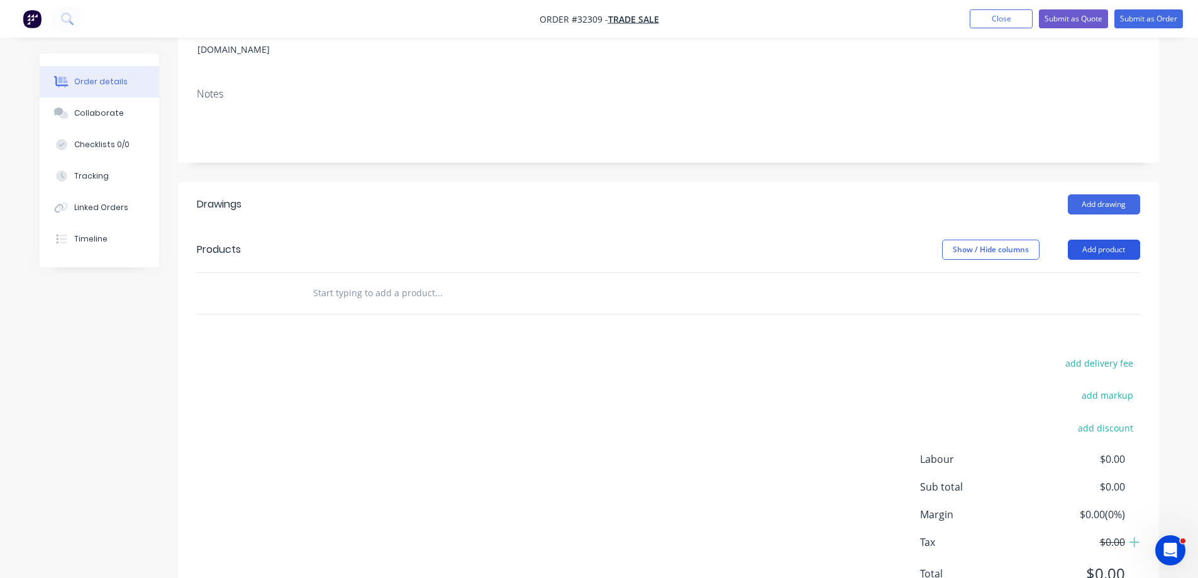
scroll to position [189, 0]
click at [1103, 194] on button "Add drawing" at bounding box center [1104, 204] width 72 height 20
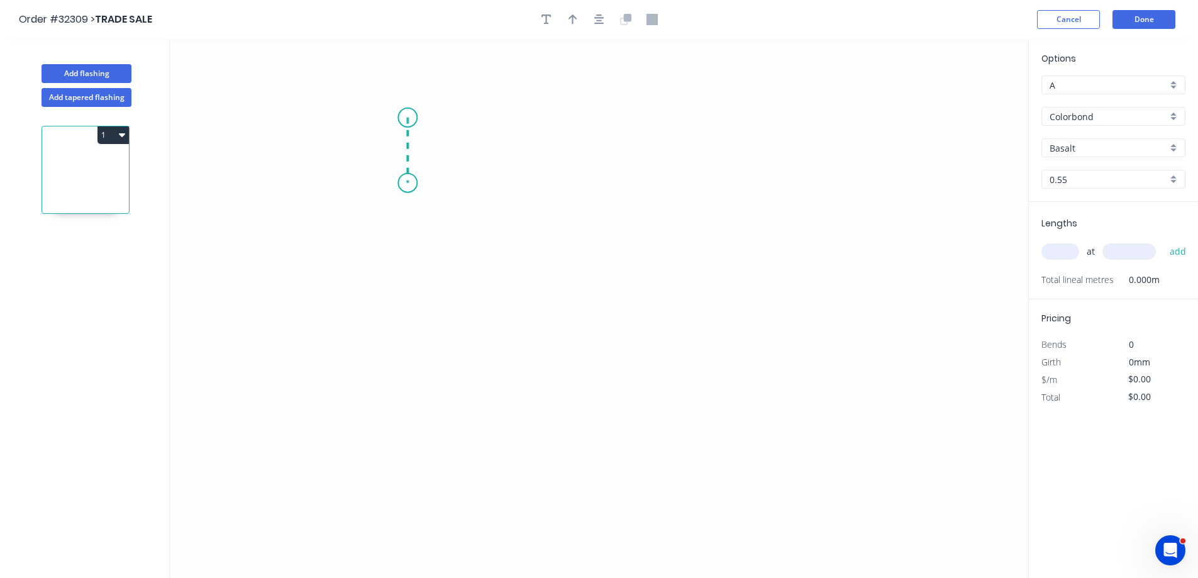
drag, startPoint x: 407, startPoint y: 118, endPoint x: 411, endPoint y: 183, distance: 65.5
click at [411, 183] on icon "0" at bounding box center [599, 308] width 858 height 539
drag, startPoint x: 411, startPoint y: 183, endPoint x: 637, endPoint y: 184, distance: 225.7
click at [637, 184] on icon "0 ?" at bounding box center [599, 308] width 858 height 539
drag, startPoint x: 641, startPoint y: 235, endPoint x: 641, endPoint y: 329, distance: 94.9
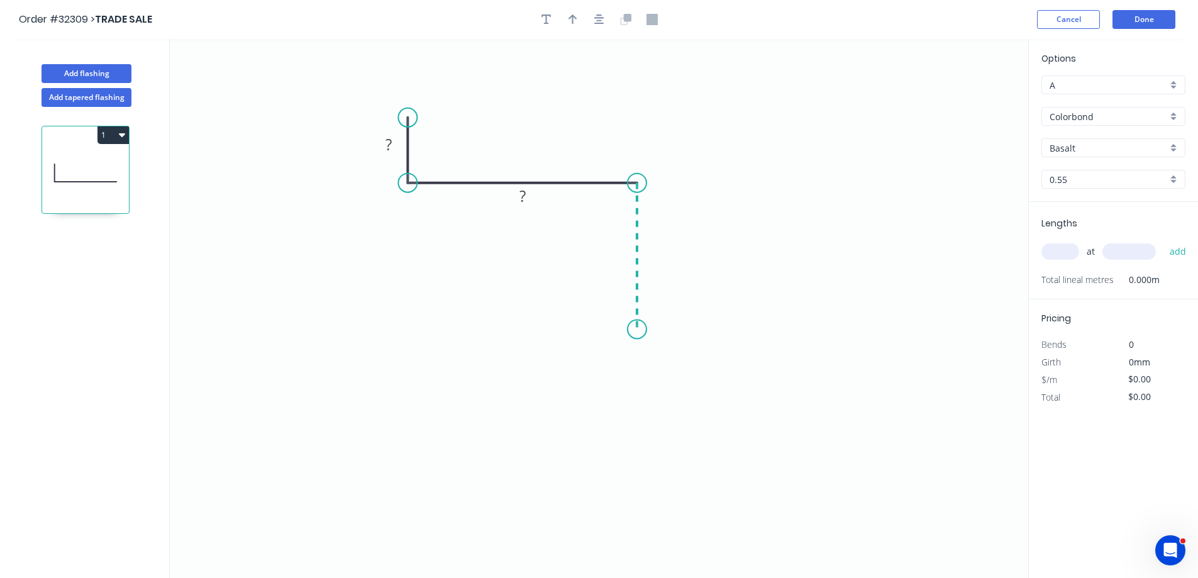
click at [641, 329] on icon "0 ? ?" at bounding box center [599, 308] width 858 height 539
drag, startPoint x: 641, startPoint y: 329, endPoint x: 602, endPoint y: 363, distance: 51.3
click at [602, 363] on icon "0 ? ? ?" at bounding box center [599, 308] width 858 height 539
click at [394, 141] on rect at bounding box center [388, 145] width 25 height 18
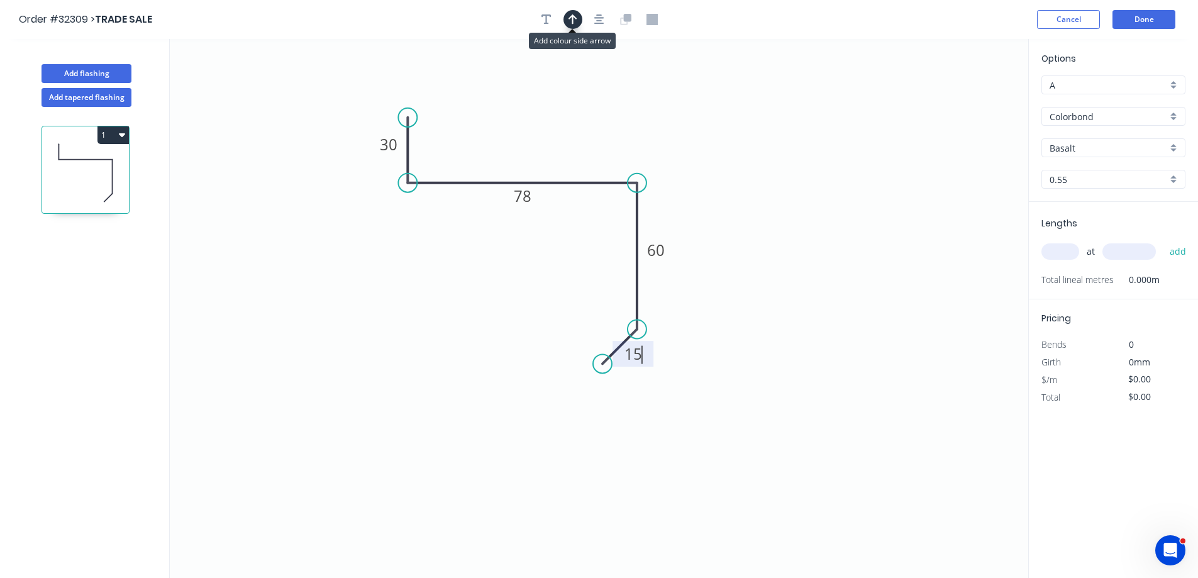
click at [580, 19] on button "button" at bounding box center [572, 19] width 19 height 19
type input "$12.73"
drag, startPoint x: 963, startPoint y: 99, endPoint x: 570, endPoint y: 132, distance: 394.4
click at [570, 132] on icon at bounding box center [569, 117] width 11 height 40
click at [1108, 146] on input "Basalt" at bounding box center [1108, 147] width 118 height 13
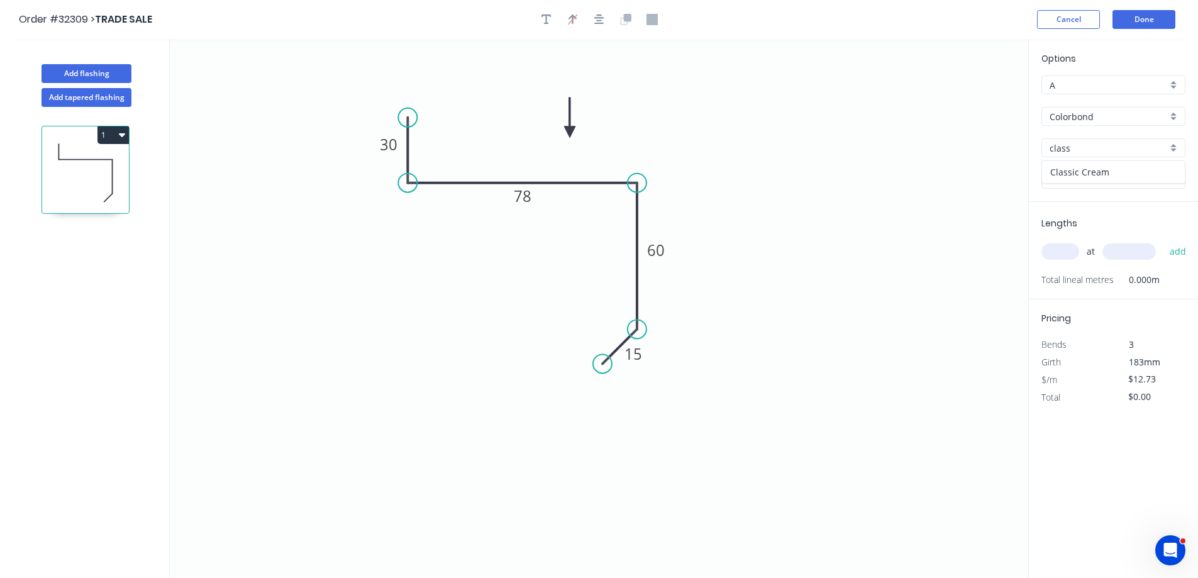
click at [1112, 177] on div "Classic Cream" at bounding box center [1113, 172] width 143 height 22
type input "Classic Cream"
click at [1073, 249] on input "text" at bounding box center [1060, 251] width 38 height 16
type input "1"
type input "1400"
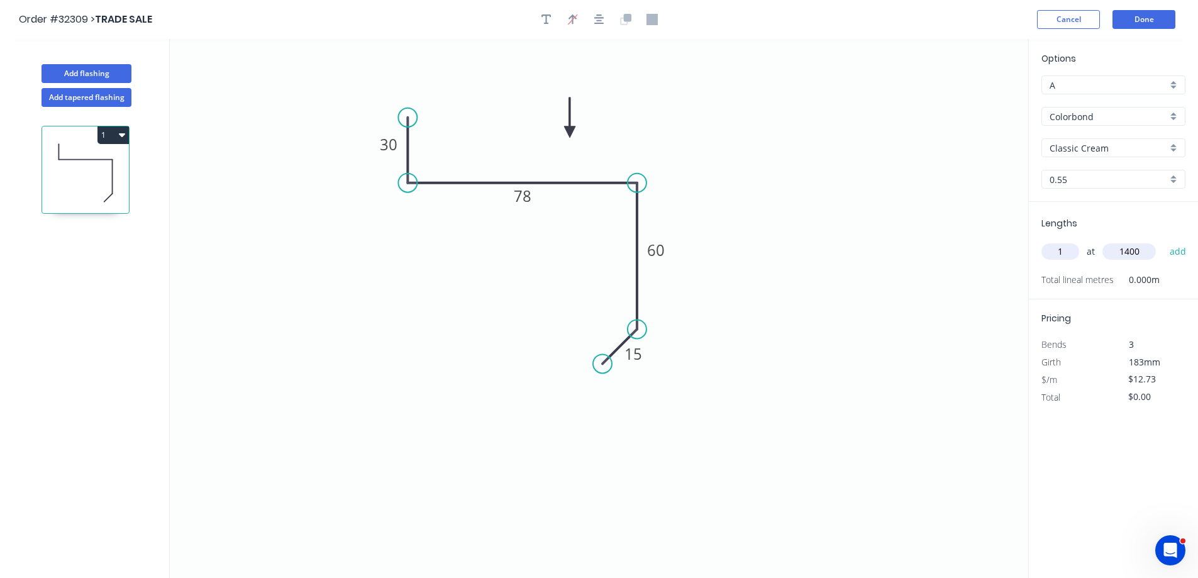
click at [1163, 241] on button "add" at bounding box center [1178, 251] width 30 height 21
type input "$17.82"
click at [83, 72] on button "Add flashing" at bounding box center [86, 73] width 90 height 19
type input "$0.00"
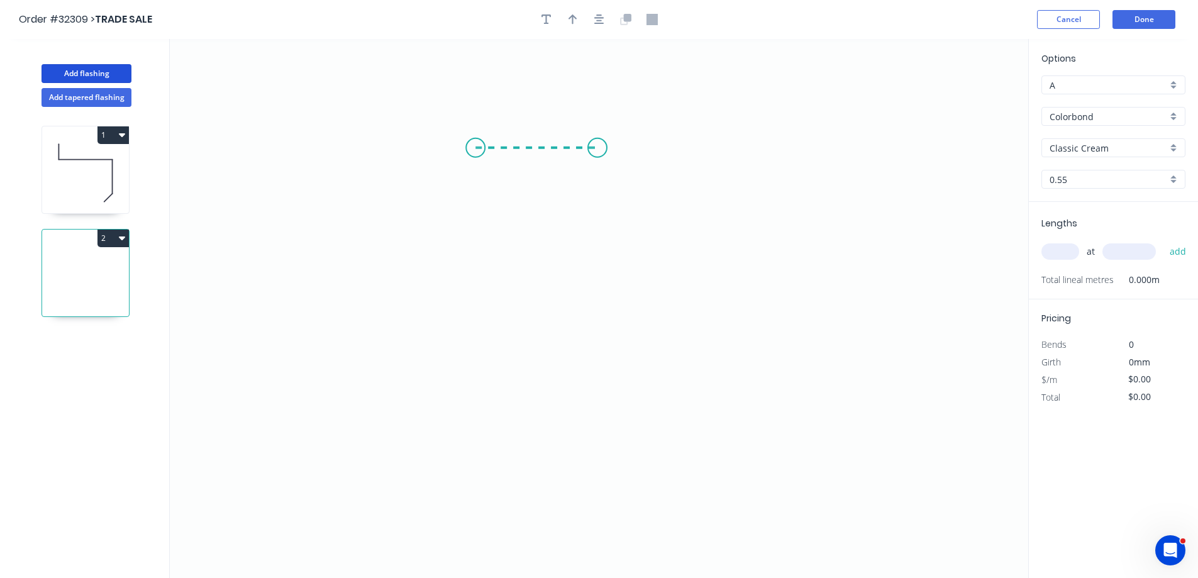
drag, startPoint x: 475, startPoint y: 148, endPoint x: 597, endPoint y: 146, distance: 122.0
click at [597, 146] on icon "0" at bounding box center [599, 308] width 858 height 539
click at [592, 280] on icon "0 ?" at bounding box center [599, 308] width 858 height 539
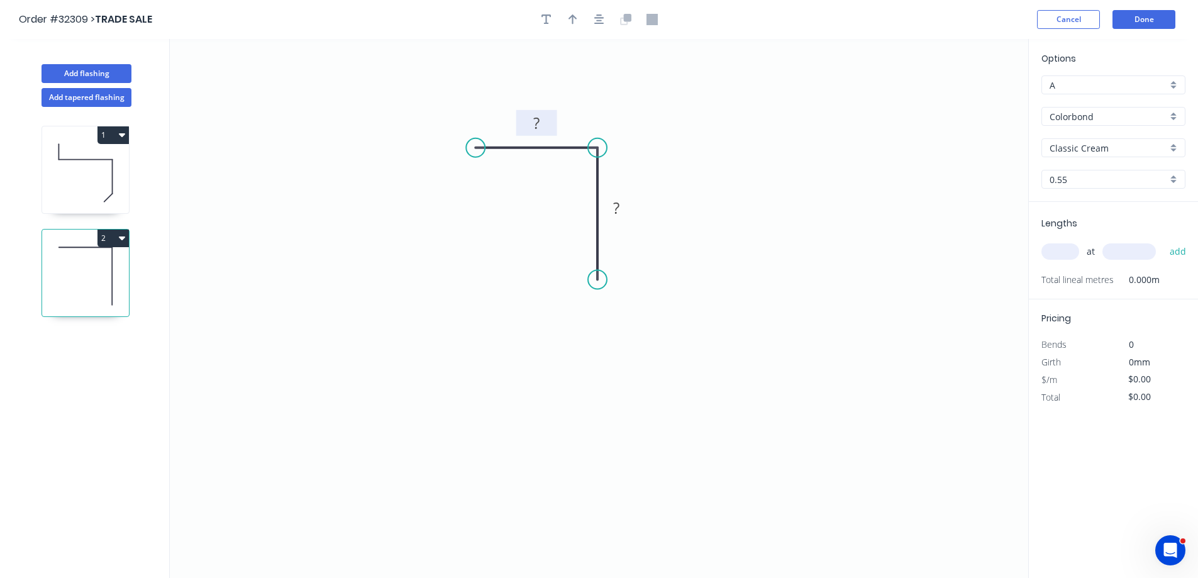
click at [541, 122] on rect at bounding box center [536, 124] width 25 height 18
click at [1061, 253] on input "text" at bounding box center [1060, 251] width 38 height 16
type input "$6.26"
type input "1"
type input "880"
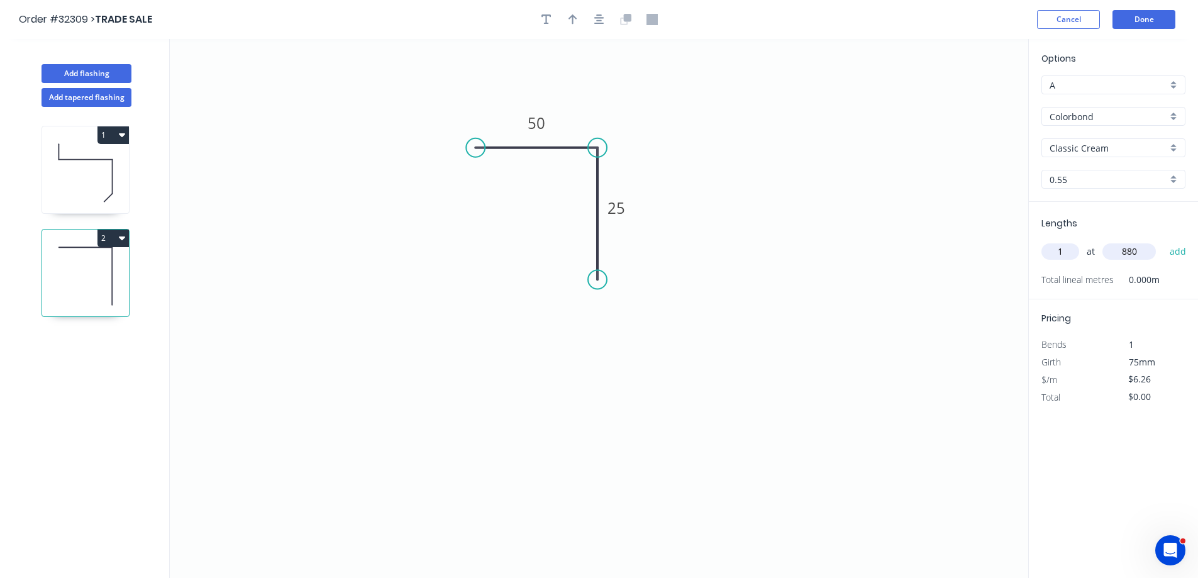
click at [1163, 241] on button "add" at bounding box center [1178, 251] width 30 height 21
type input "$6.26"
drag, startPoint x: 576, startPoint y: 23, endPoint x: 593, endPoint y: 35, distance: 20.8
click at [578, 25] on button "button" at bounding box center [572, 19] width 19 height 19
drag, startPoint x: 963, startPoint y: 99, endPoint x: 577, endPoint y: 121, distance: 387.3
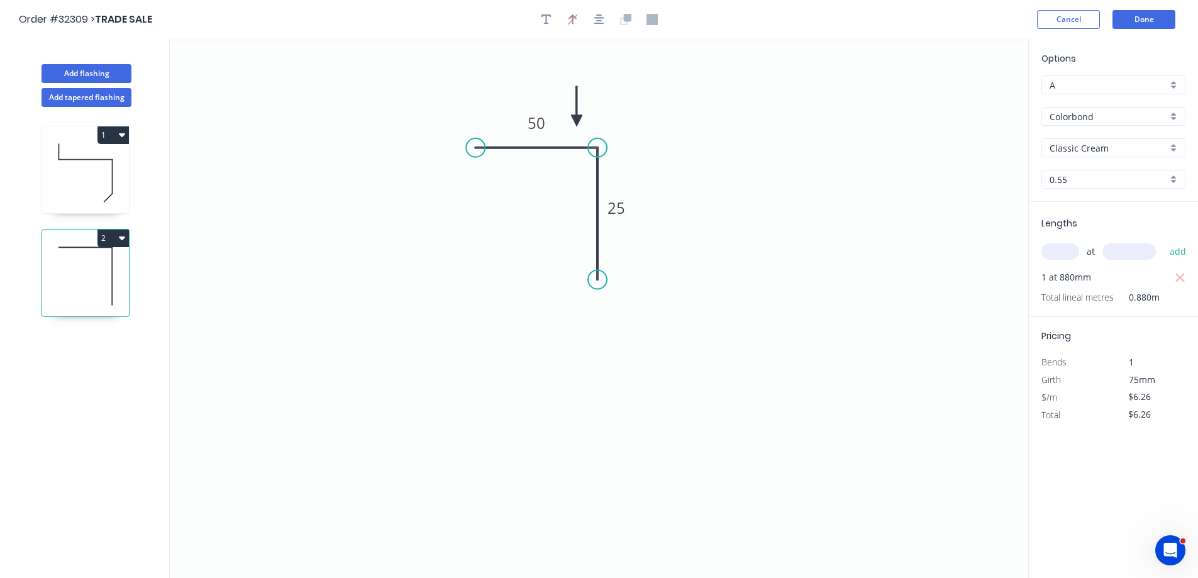
click at [577, 121] on icon at bounding box center [576, 106] width 11 height 40
click at [75, 70] on button "Add flashing" at bounding box center [86, 73] width 90 height 19
type input "$0.00"
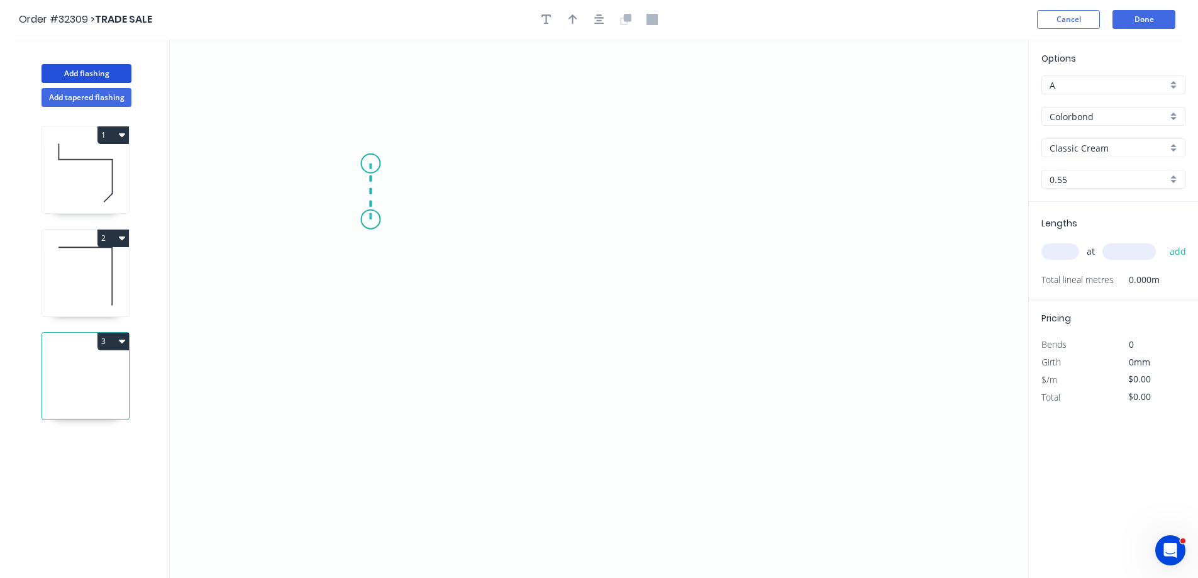
drag, startPoint x: 370, startPoint y: 219, endPoint x: 373, endPoint y: 163, distance: 56.0
click at [373, 163] on icon "0" at bounding box center [599, 308] width 858 height 539
drag, startPoint x: 373, startPoint y: 163, endPoint x: 639, endPoint y: 176, distance: 266.2
click at [639, 176] on icon "0 ?" at bounding box center [599, 308] width 858 height 539
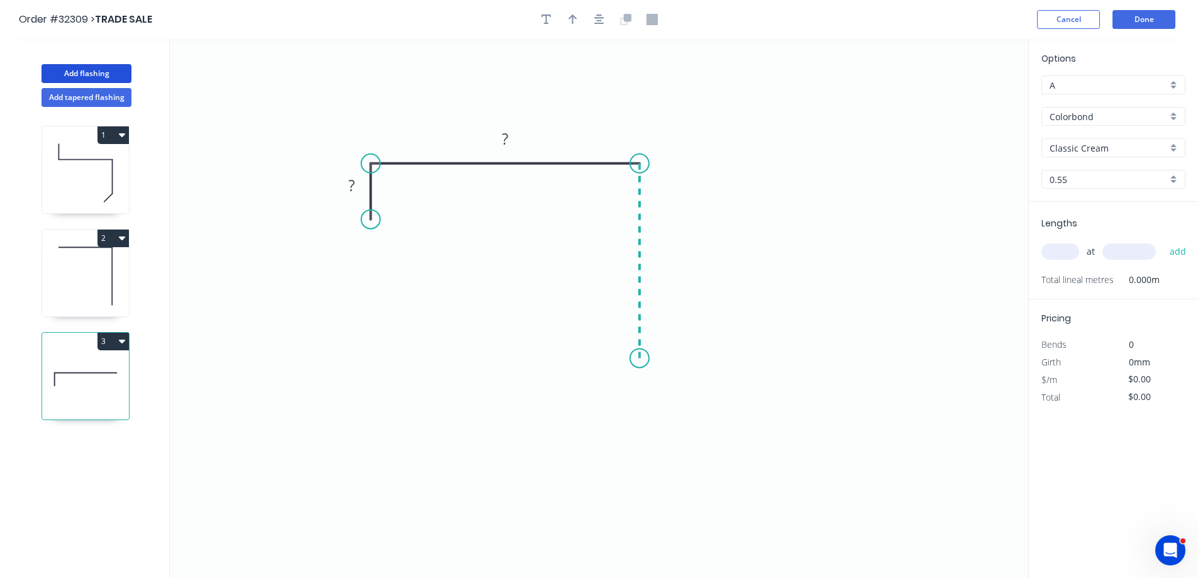
drag, startPoint x: 639, startPoint y: 189, endPoint x: 643, endPoint y: 358, distance: 169.8
click at [643, 358] on icon "0 ? ?" at bounding box center [599, 308] width 858 height 539
drag, startPoint x: 643, startPoint y: 358, endPoint x: 609, endPoint y: 379, distance: 39.3
click at [609, 379] on icon "0 ? ? ?" at bounding box center [599, 308] width 858 height 539
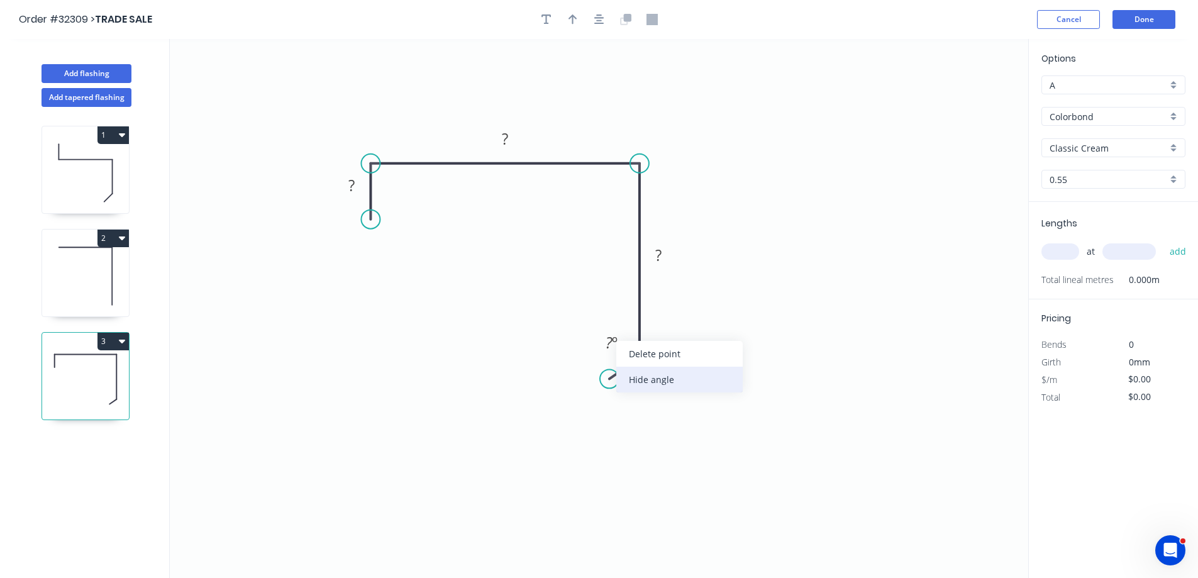
click at [646, 375] on div "Hide angle" at bounding box center [679, 380] width 126 height 26
click at [655, 401] on div "Hide measurement" at bounding box center [707, 397] width 126 height 26
drag, startPoint x: 354, startPoint y: 180, endPoint x: 361, endPoint y: 180, distance: 6.9
click at [357, 180] on g "?" at bounding box center [351, 185] width 25 height 21
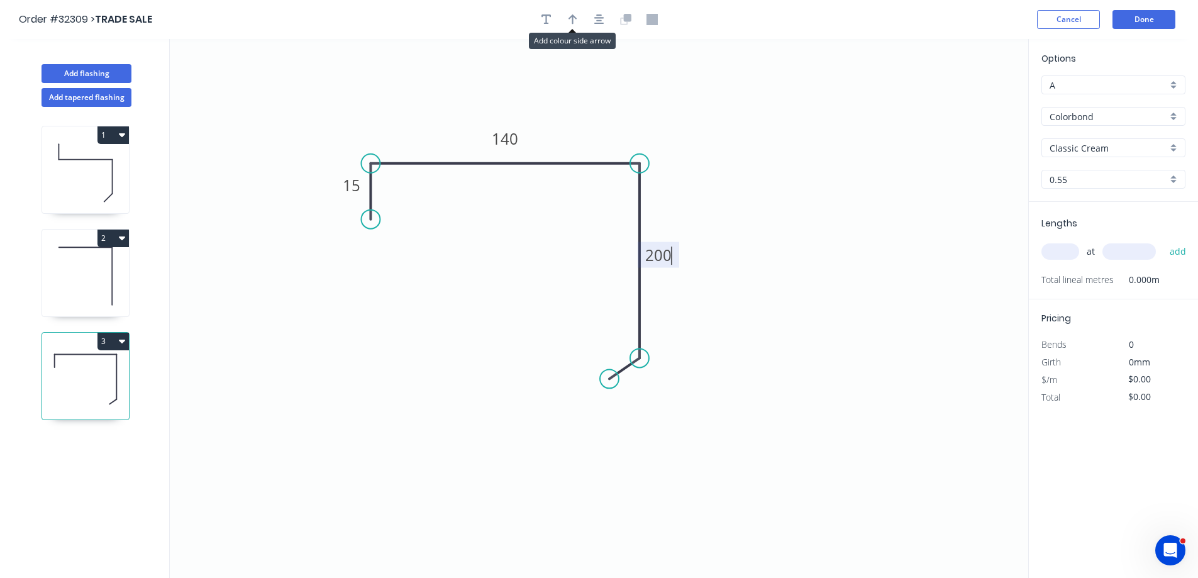
drag, startPoint x: 569, startPoint y: 14, endPoint x: 861, endPoint y: 102, distance: 304.5
click at [569, 18] on icon "button" at bounding box center [572, 19] width 9 height 11
type input "$20.90"
drag, startPoint x: 964, startPoint y: 98, endPoint x: 579, endPoint y: 123, distance: 385.6
click at [579, 123] on icon at bounding box center [578, 108] width 11 height 40
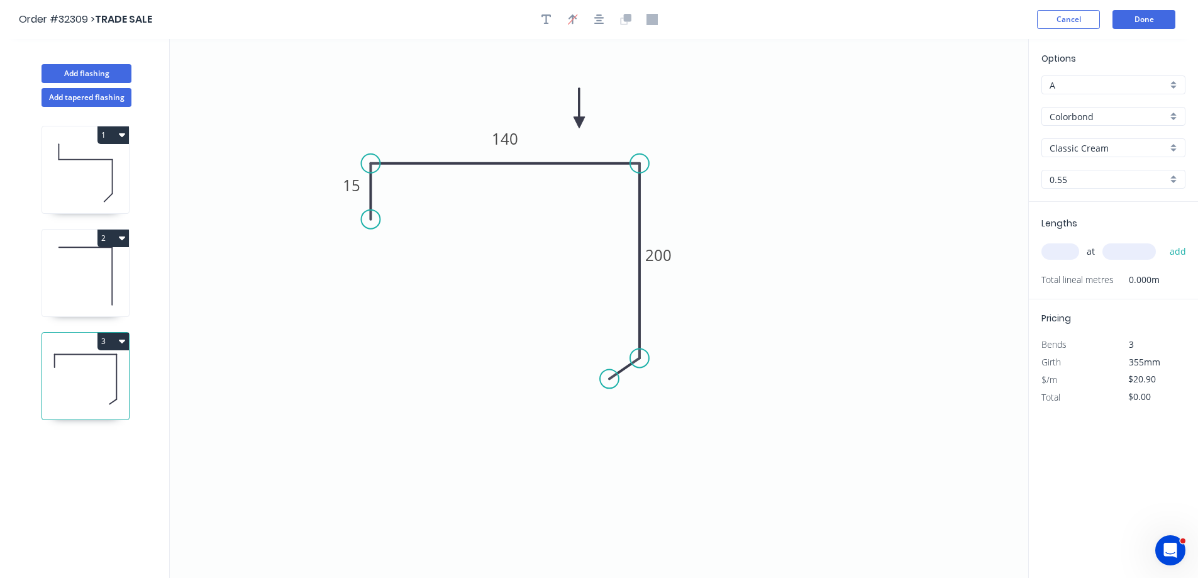
click at [1061, 256] on input "text" at bounding box center [1060, 251] width 38 height 16
type input "1"
type input "2500"
click at [1163, 241] on button "add" at bounding box center [1178, 251] width 30 height 21
type input "$52.25"
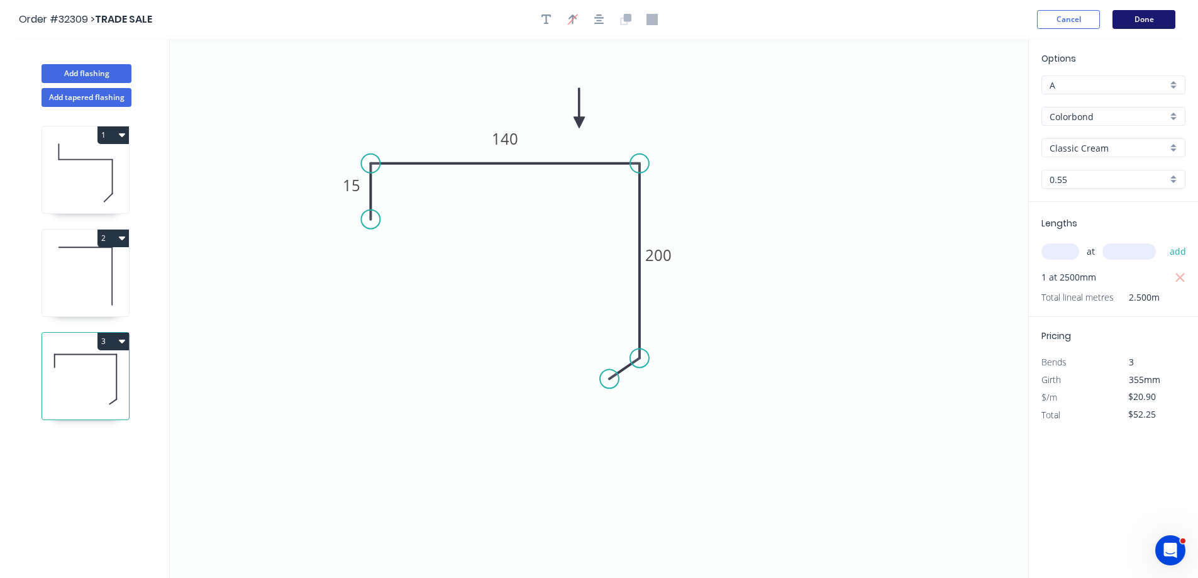
click at [1143, 19] on button "Done" at bounding box center [1143, 19] width 63 height 19
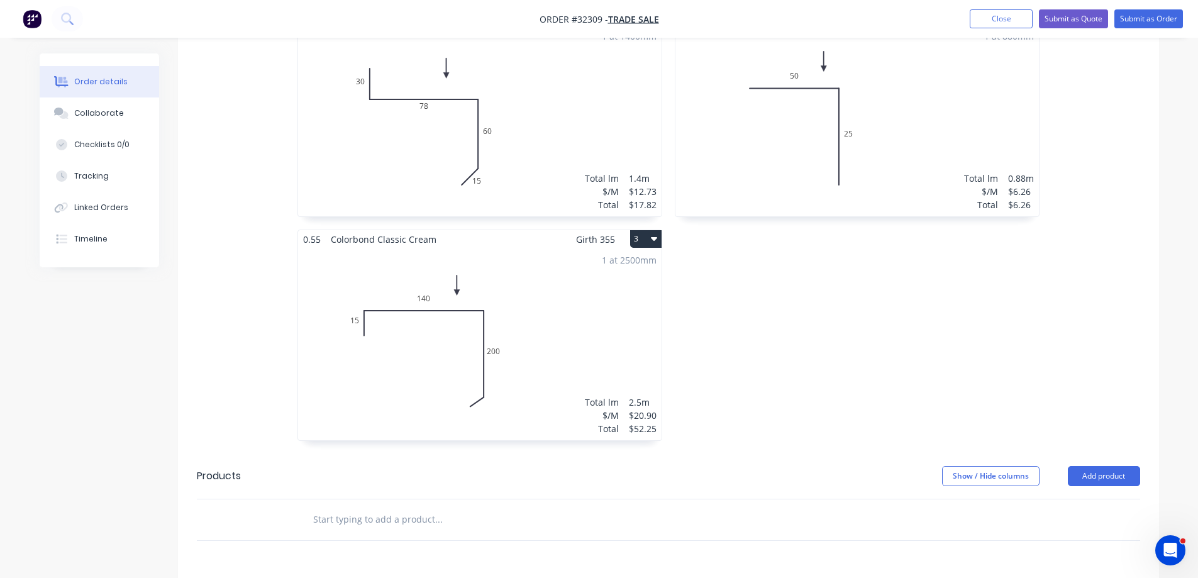
scroll to position [440, 0]
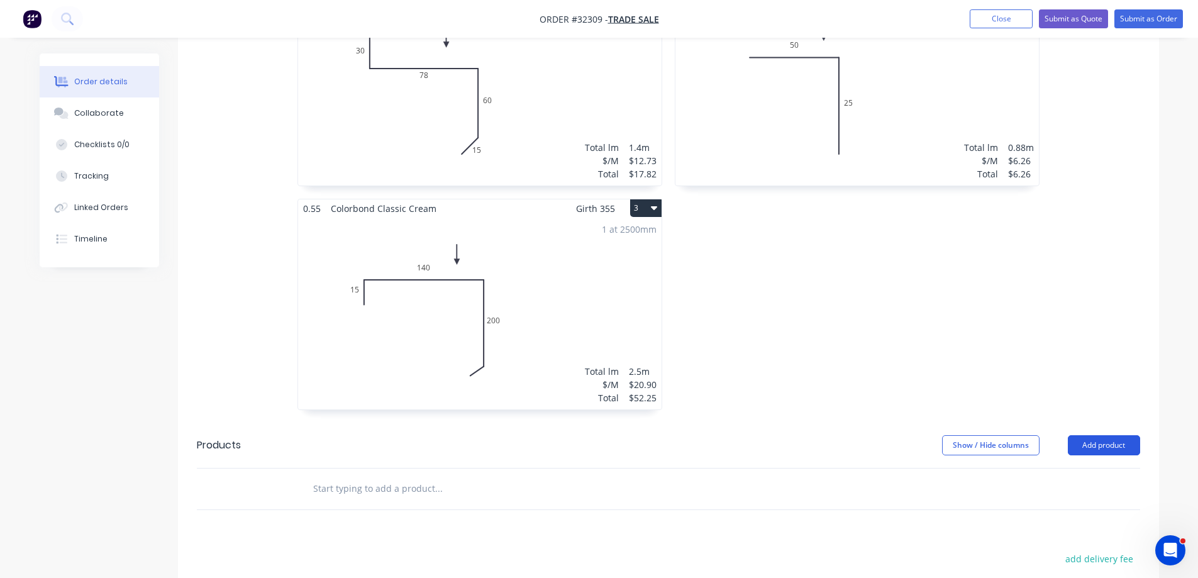
click at [1120, 435] on button "Add product" at bounding box center [1104, 445] width 72 height 20
click at [1074, 468] on div "Product catalogue" at bounding box center [1080, 477] width 97 height 18
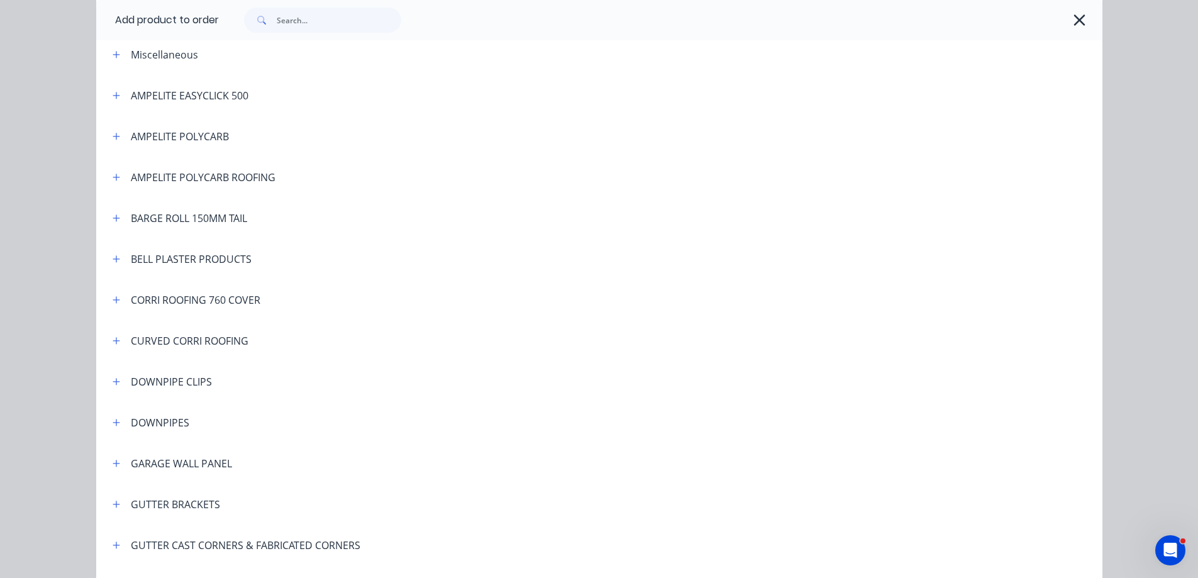
scroll to position [126, 0]
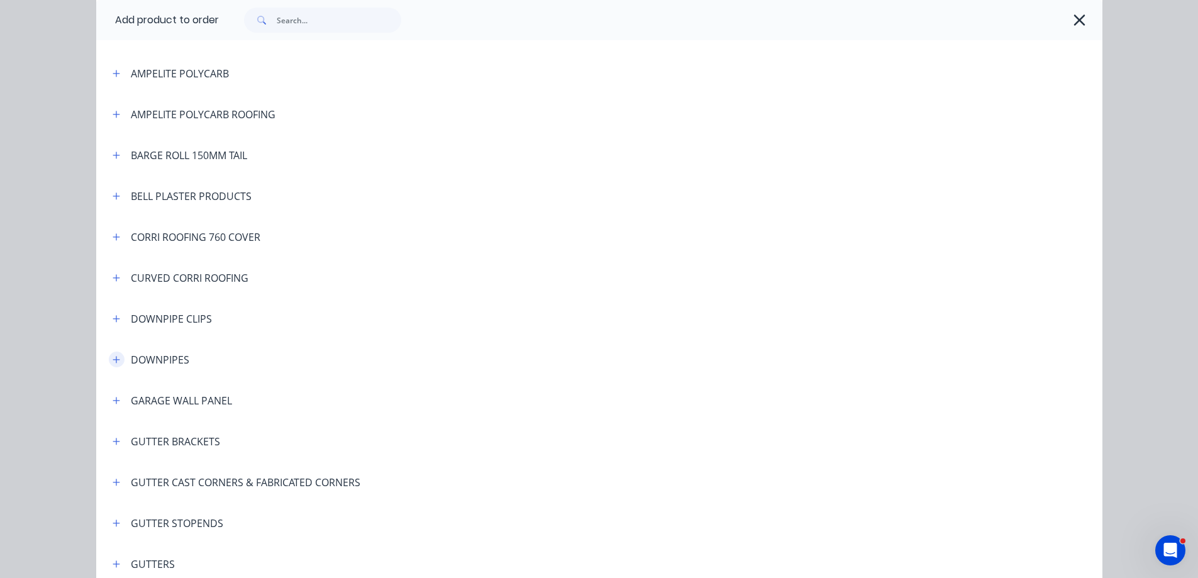
click at [109, 363] on button "button" at bounding box center [117, 359] width 16 height 16
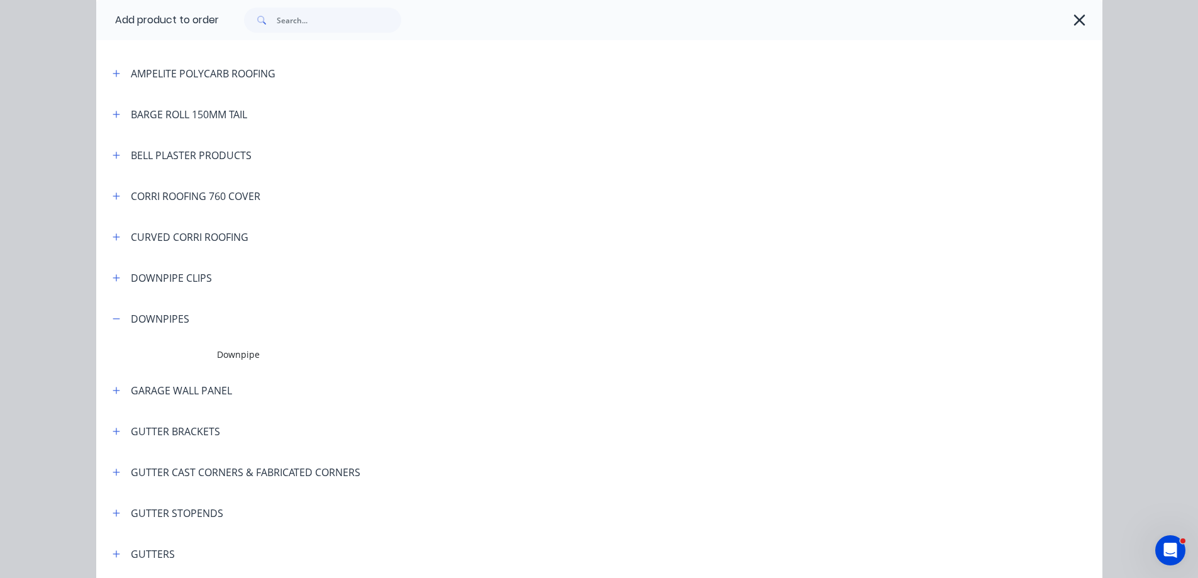
scroll to position [189, 0]
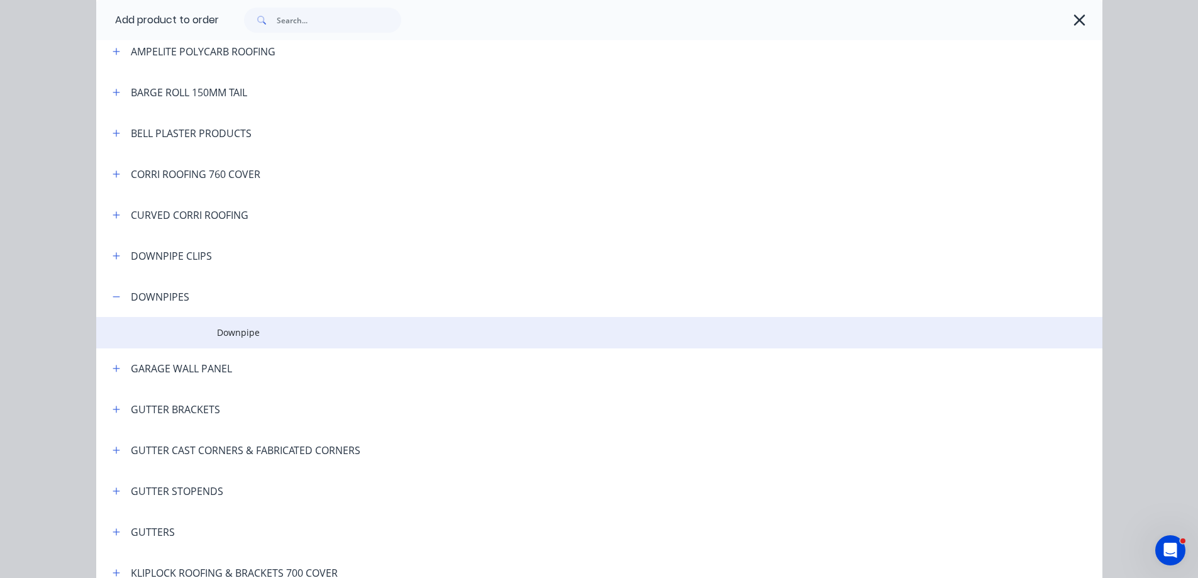
click at [262, 330] on span "Downpipe" at bounding box center [571, 332] width 708 height 13
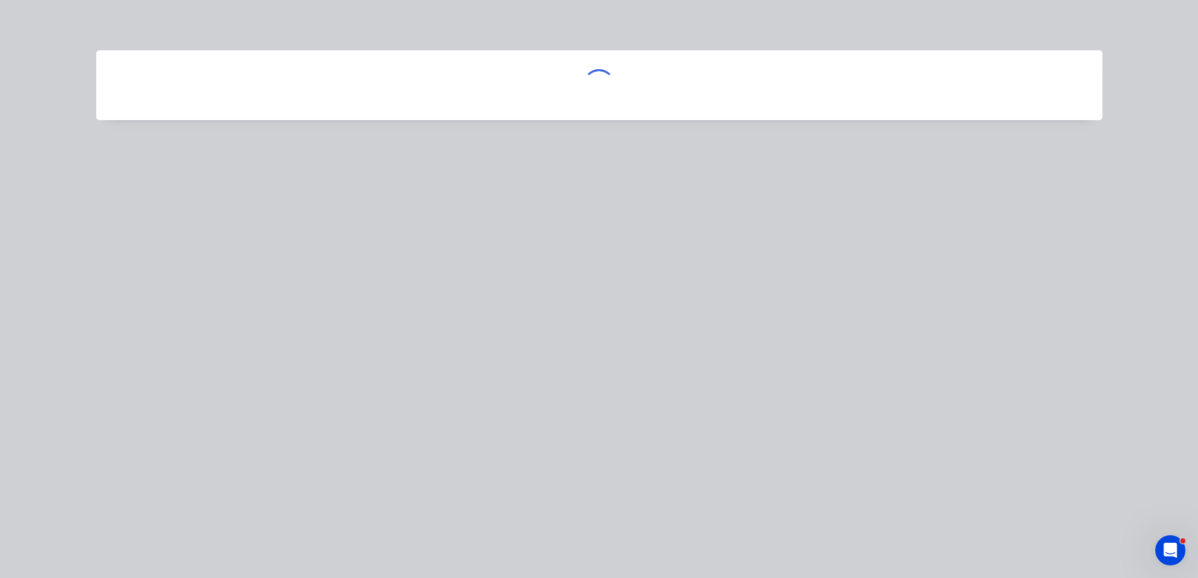
scroll to position [0, 0]
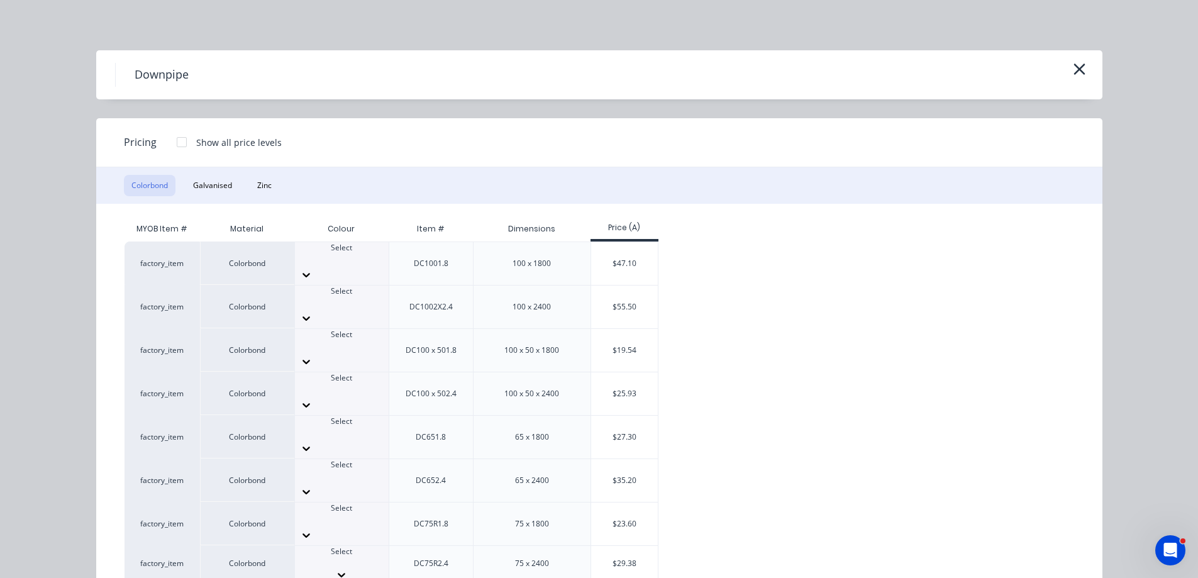
click at [334, 557] on div at bounding box center [342, 562] width 94 height 11
type input "class"
click at [619, 546] on div "$29.38" at bounding box center [624, 567] width 67 height 43
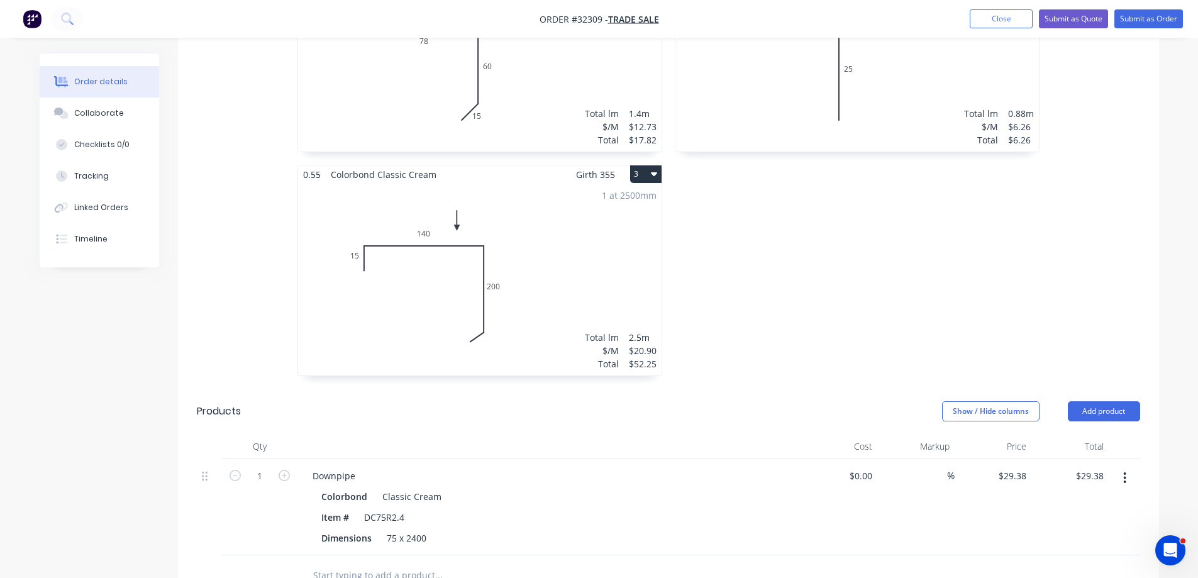
scroll to position [503, 0]
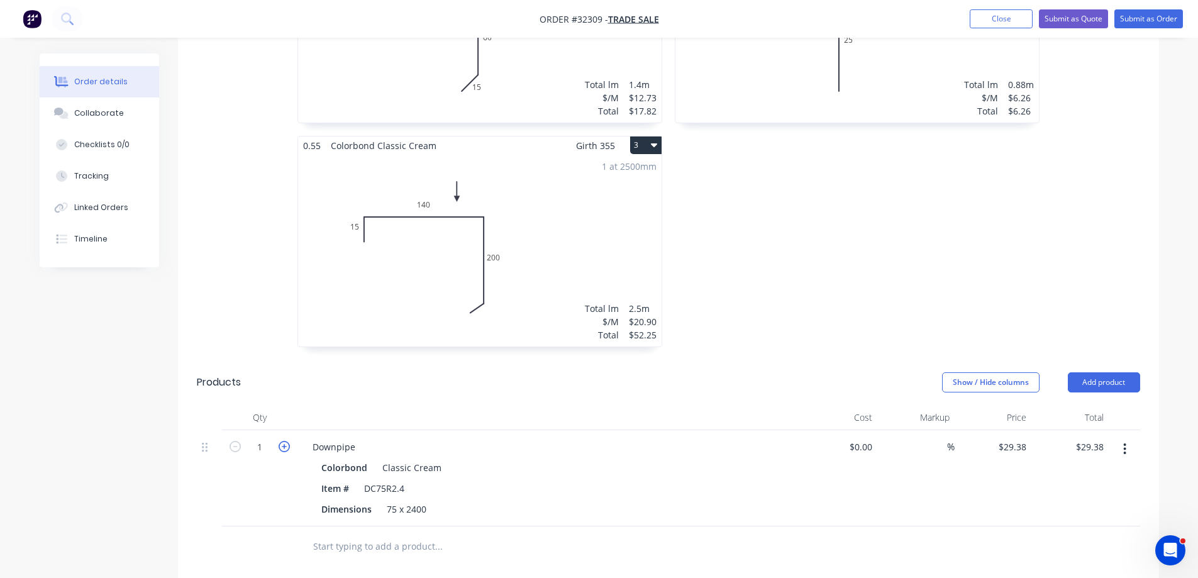
click at [287, 441] on icon "button" at bounding box center [284, 446] width 11 height 11
type input "2"
type input "$58.76"
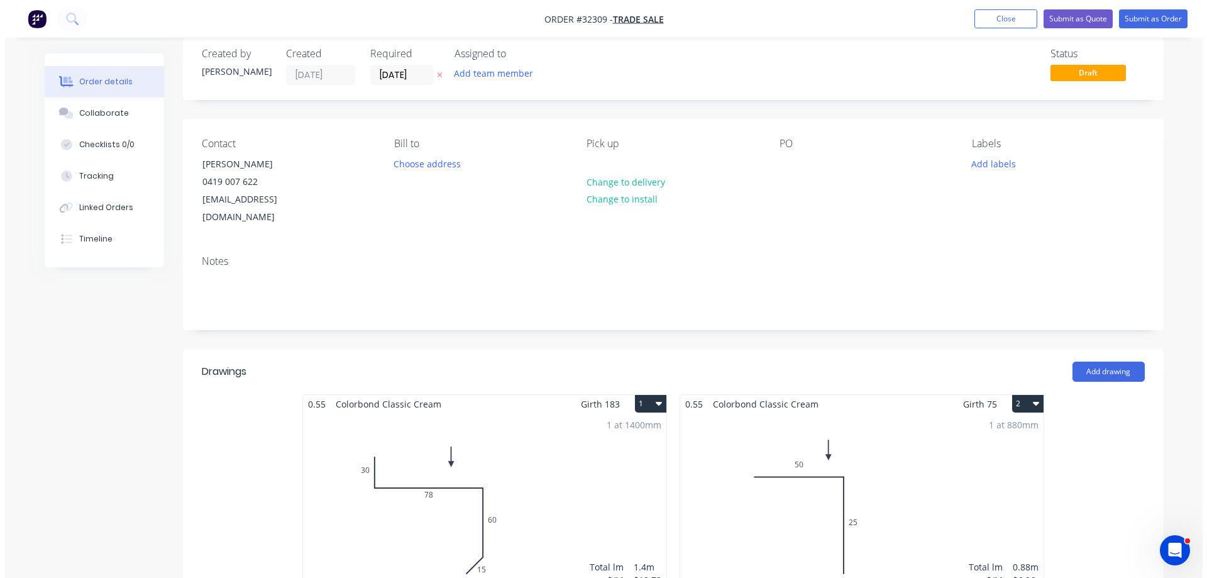
scroll to position [0, 0]
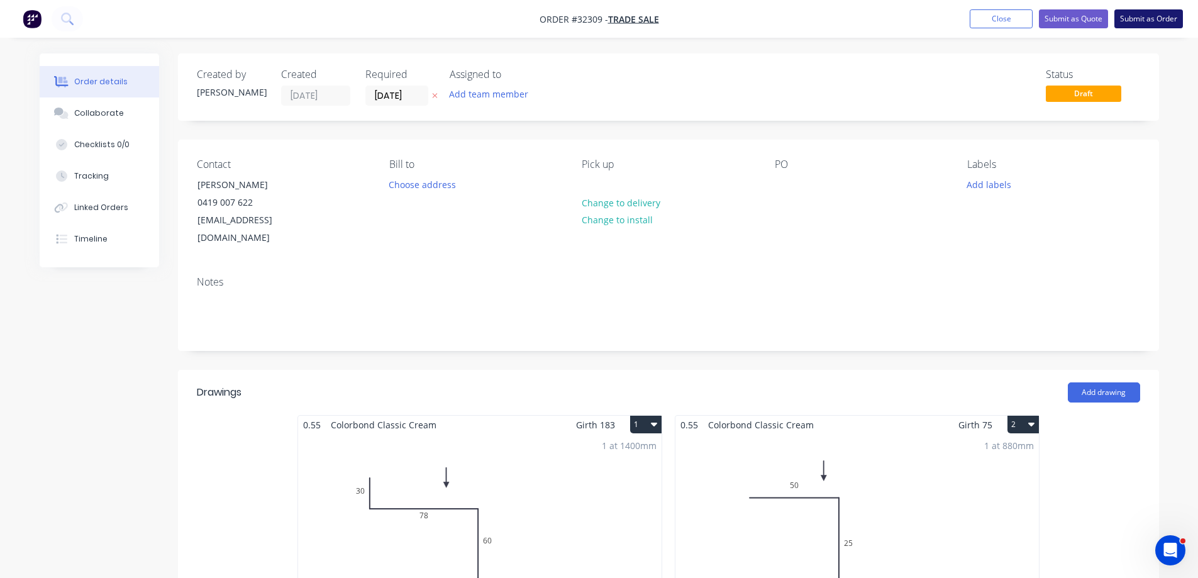
click at [1157, 15] on button "Submit as Order" at bounding box center [1148, 18] width 69 height 19
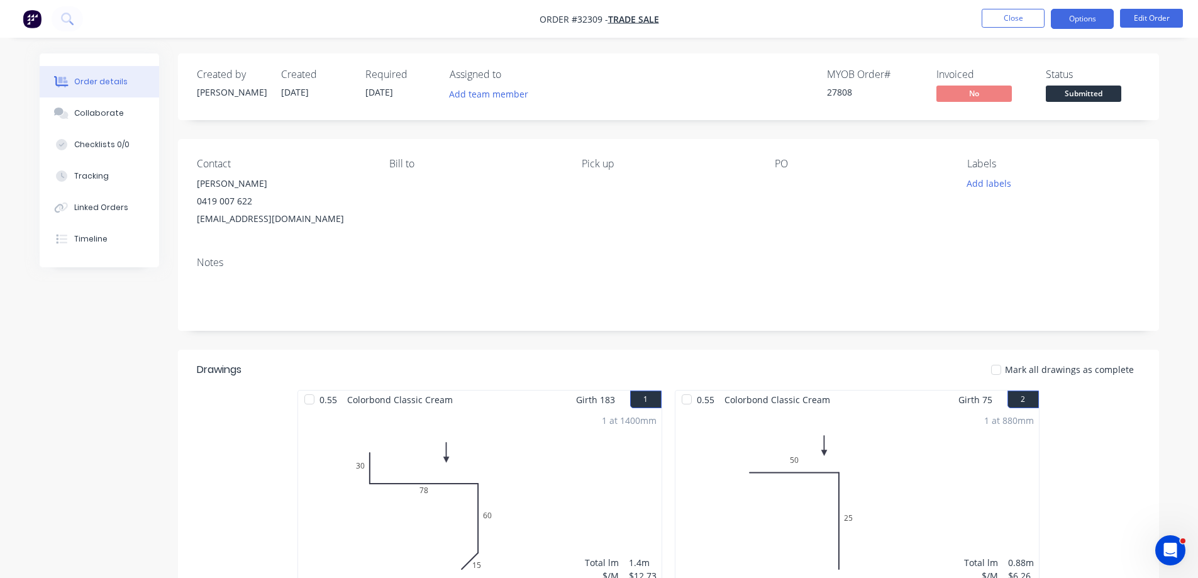
click at [1069, 19] on button "Options" at bounding box center [1082, 19] width 63 height 20
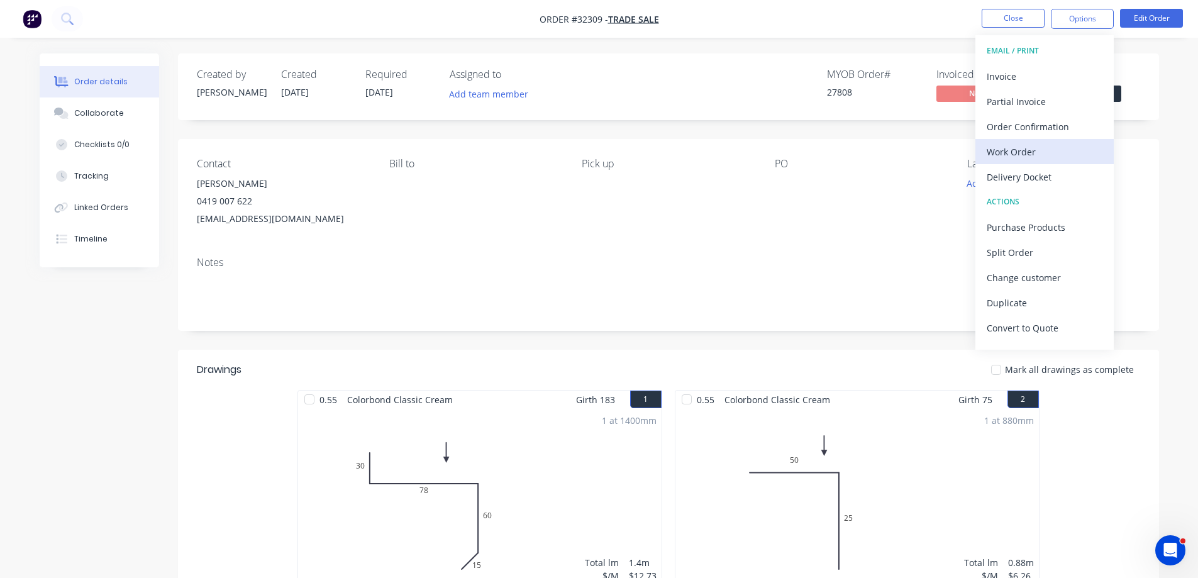
click at [997, 152] on div "Work Order" at bounding box center [1044, 152] width 116 height 18
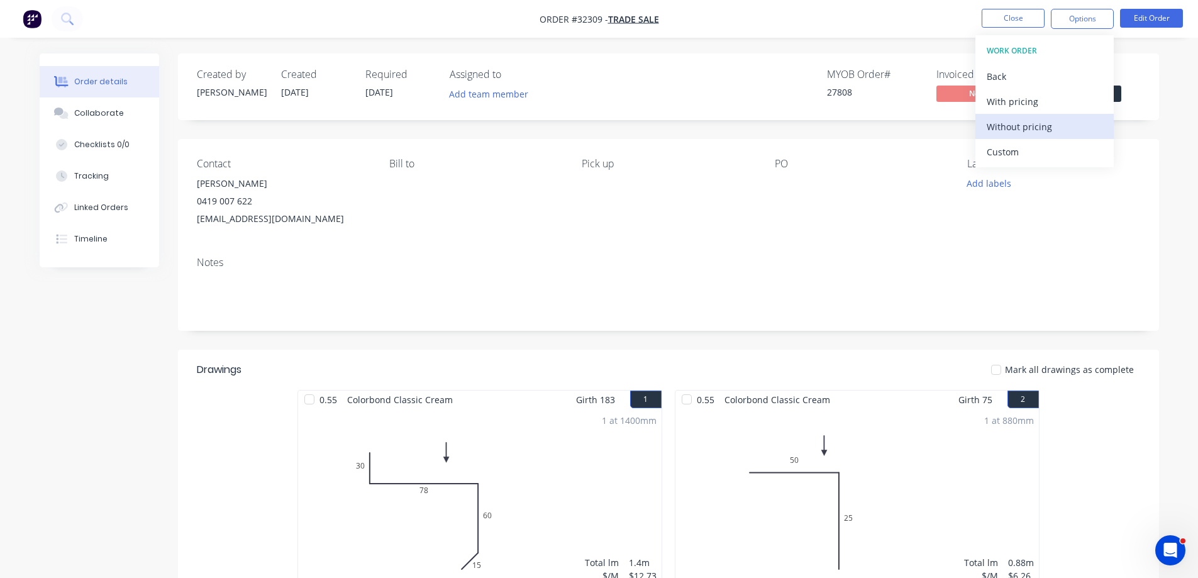
click at [1008, 126] on div "Without pricing" at bounding box center [1044, 127] width 116 height 18
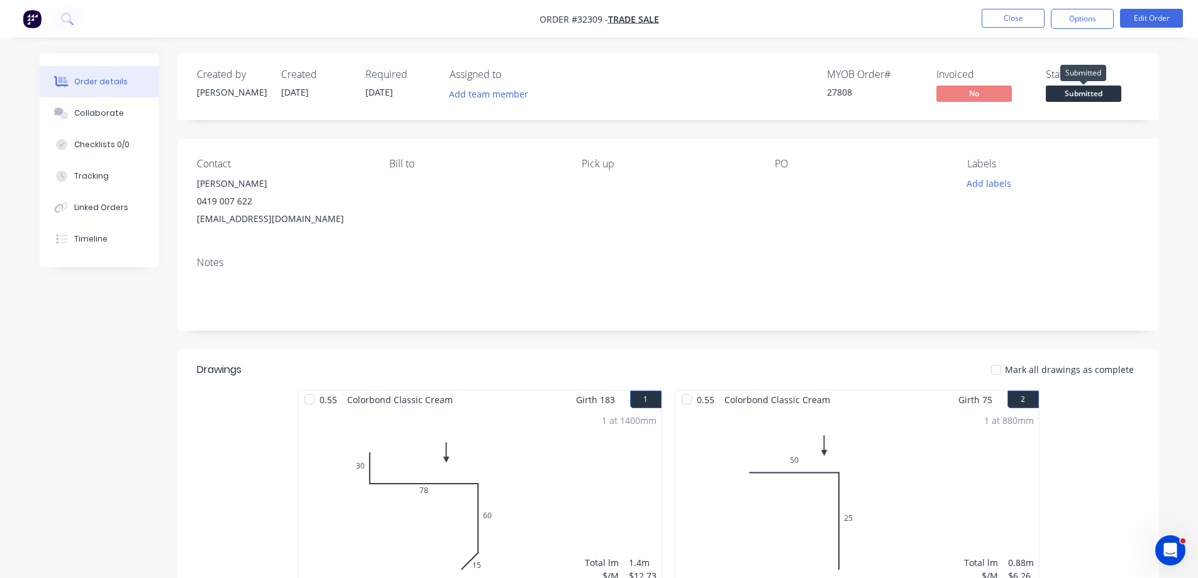
drag, startPoint x: 1118, startPoint y: 94, endPoint x: 1116, endPoint y: 109, distance: 15.3
click at [1118, 94] on span "Submitted" at bounding box center [1083, 94] width 75 height 16
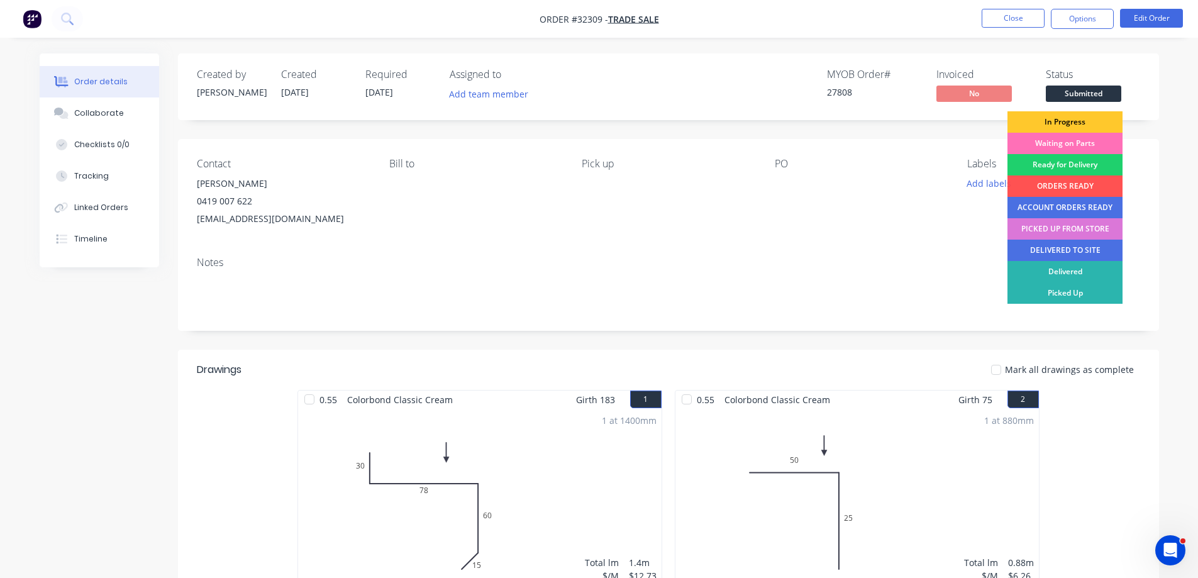
click at [1102, 123] on div "In Progress" at bounding box center [1064, 121] width 115 height 21
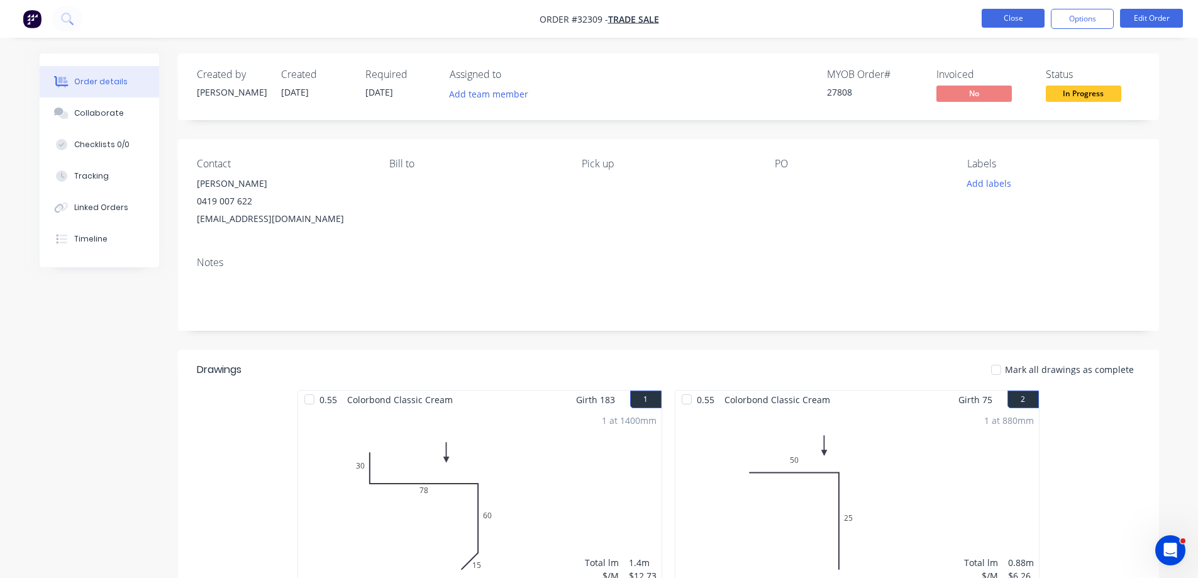
click at [1010, 20] on button "Close" at bounding box center [1012, 18] width 63 height 19
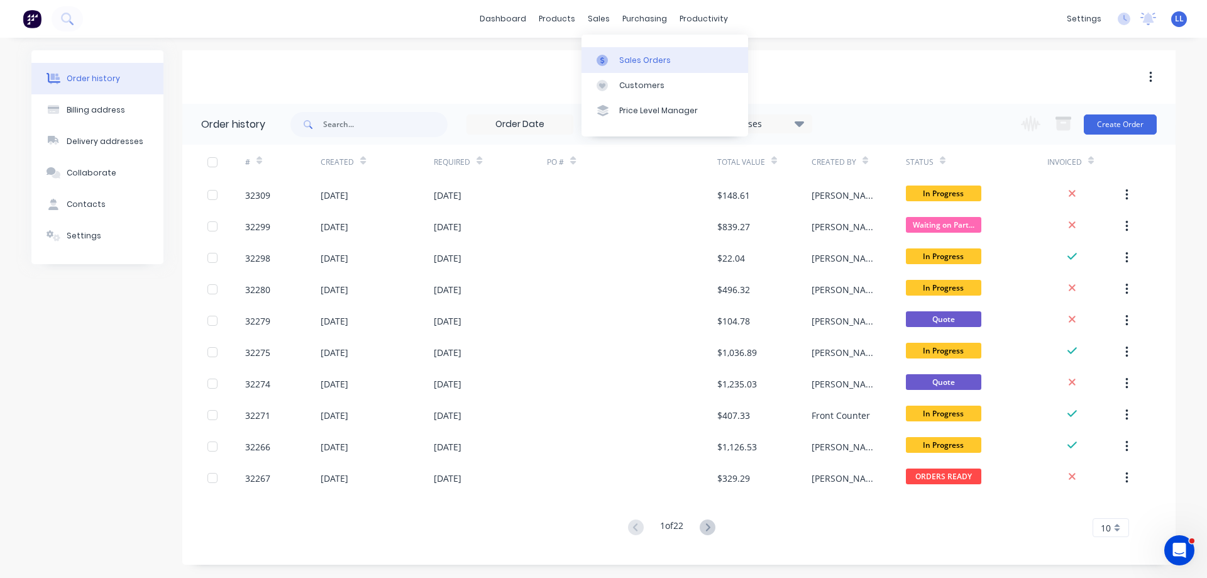
click at [614, 61] on div at bounding box center [606, 60] width 19 height 11
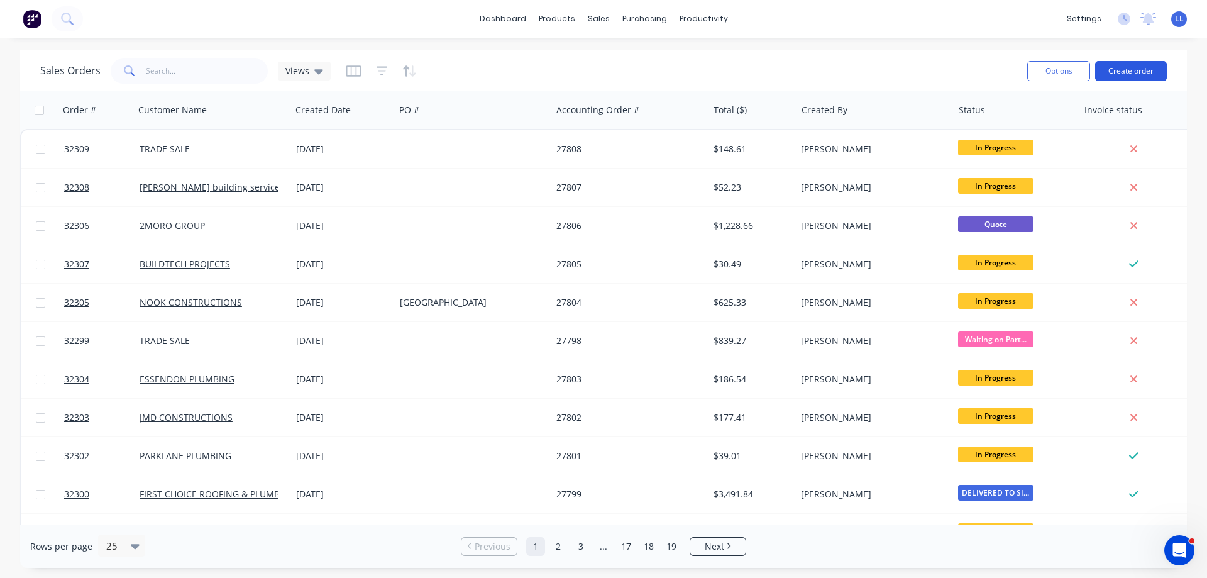
click at [1152, 64] on button "Create order" at bounding box center [1131, 71] width 72 height 20
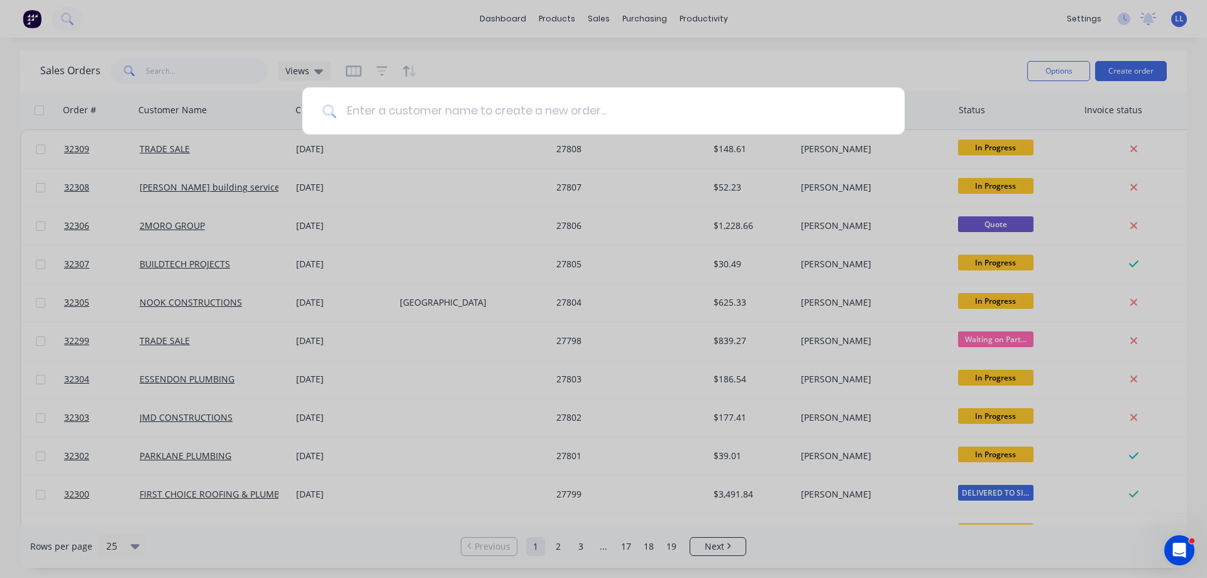
click at [564, 123] on input at bounding box center [610, 110] width 548 height 47
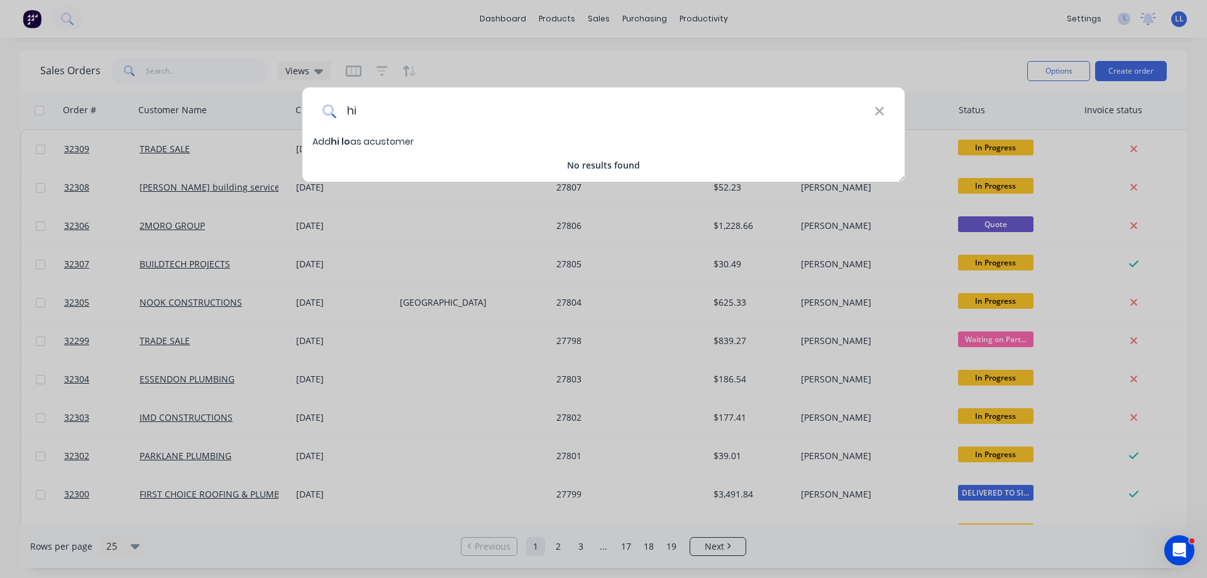
type input "h"
type input "Hi Low Assembly"
click at [356, 140] on span "Hi Low Assembly" at bounding box center [369, 141] width 77 height 13
select select "AU"
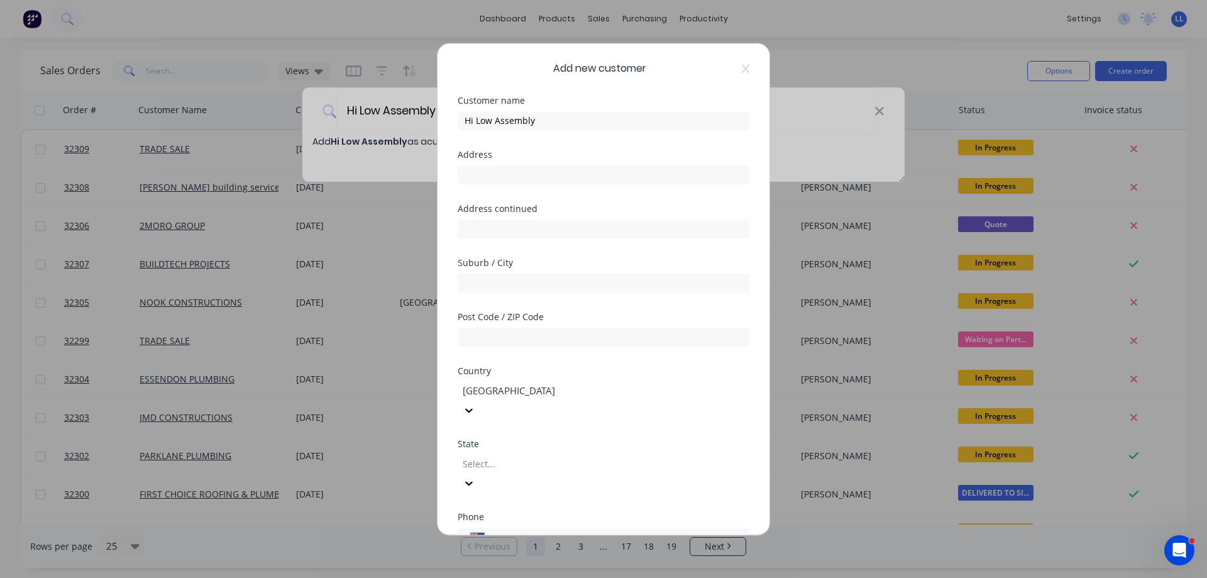
scroll to position [123, 0]
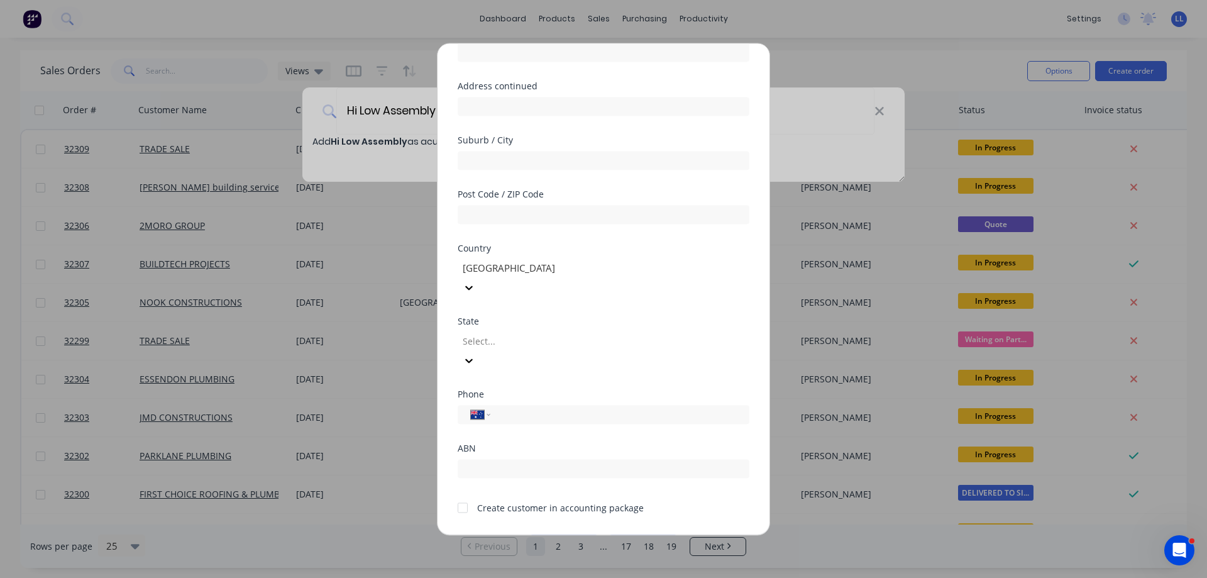
click at [467, 495] on div at bounding box center [462, 507] width 25 height 25
click at [561, 534] on button "Save" at bounding box center [563, 544] width 69 height 20
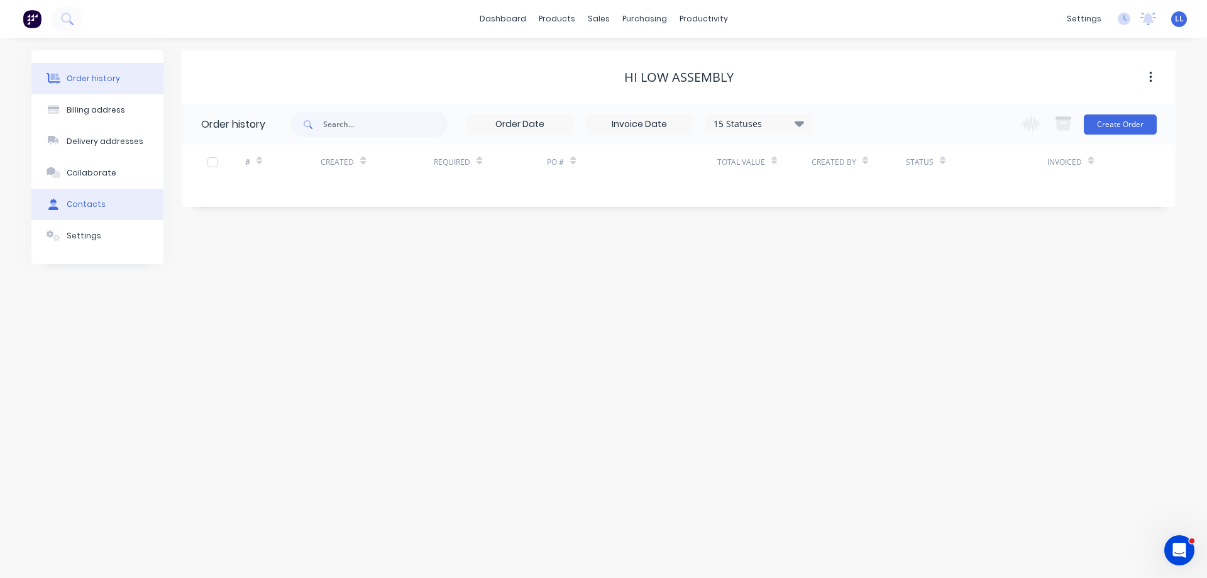
click at [84, 189] on button "Contacts" at bounding box center [97, 204] width 132 height 31
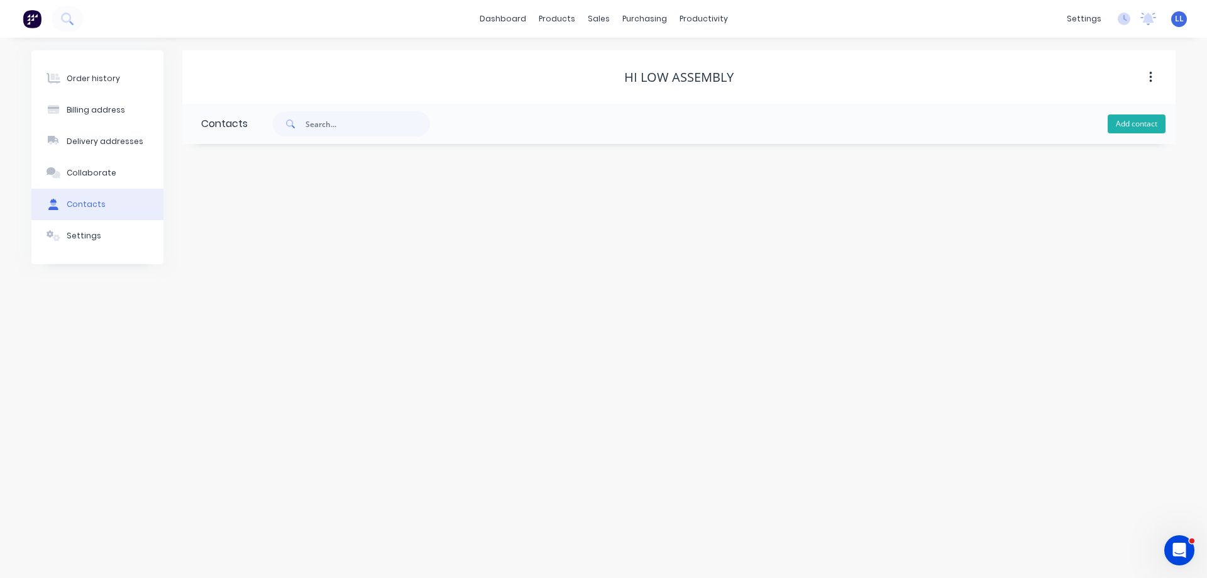
click at [1143, 128] on button "Add contact" at bounding box center [1137, 123] width 58 height 19
select select "AU"
click at [230, 213] on input "text" at bounding box center [304, 216] width 206 height 19
type input "Ben"
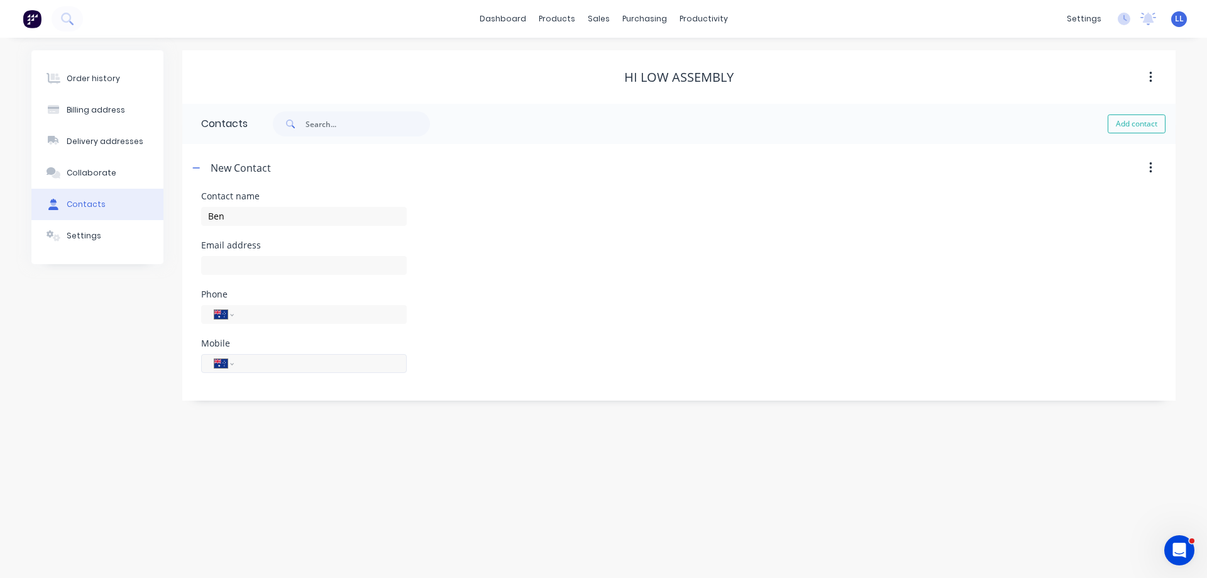
select select "AU"
click at [263, 367] on input "tel" at bounding box center [318, 363] width 151 height 14
type input "0417 542 414"
click at [82, 76] on div "Order history" at bounding box center [93, 78] width 53 height 11
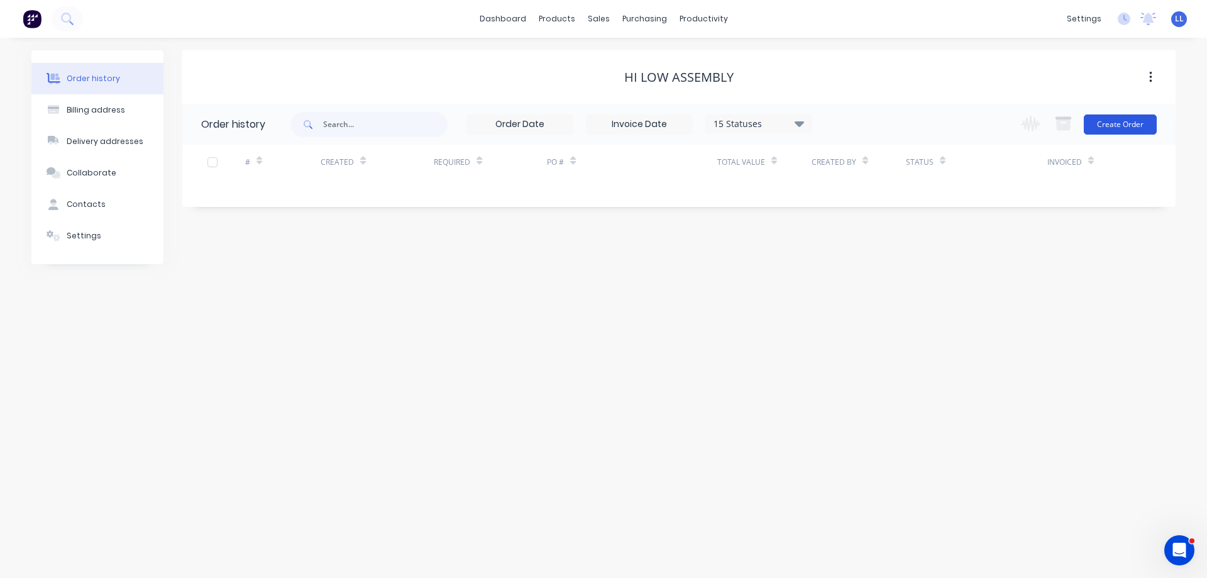
click at [1113, 128] on button "Create Order" at bounding box center [1120, 124] width 73 height 20
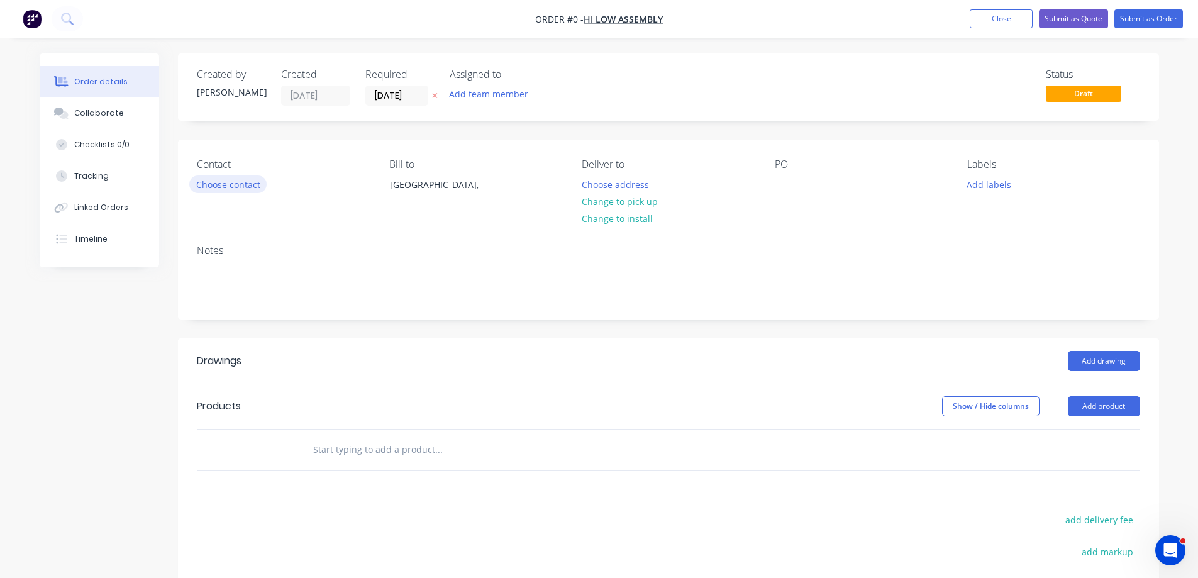
click at [220, 191] on button "Choose contact" at bounding box center [227, 183] width 77 height 17
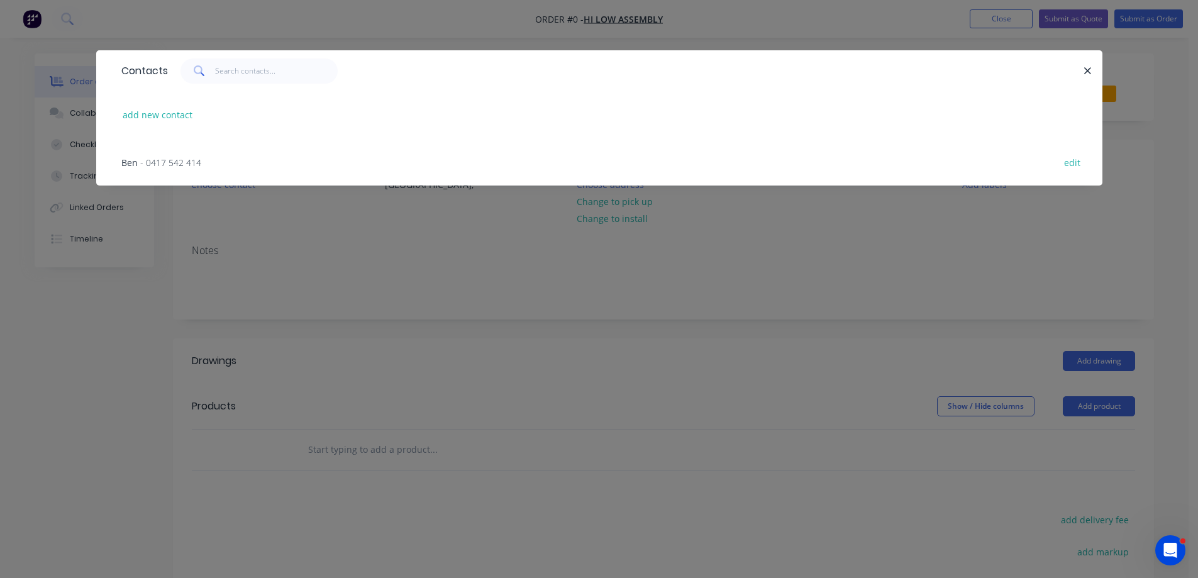
click at [158, 162] on span "- 0417 542 414" at bounding box center [170, 163] width 61 height 12
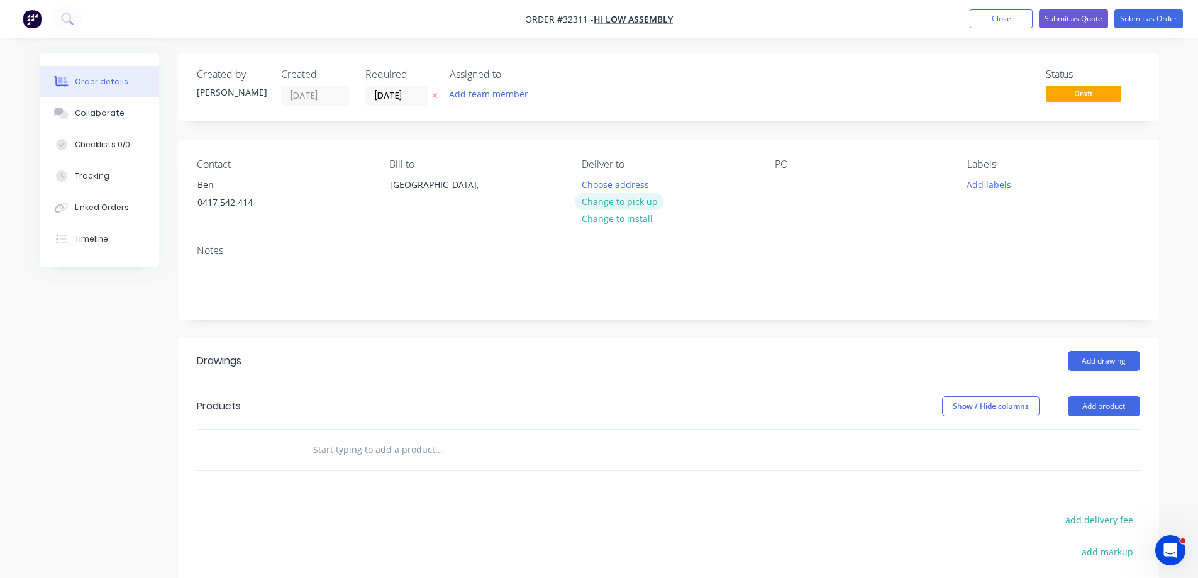
click at [611, 204] on button "Change to pick up" at bounding box center [619, 201] width 89 height 17
click at [1100, 355] on button "Add drawing" at bounding box center [1104, 361] width 72 height 20
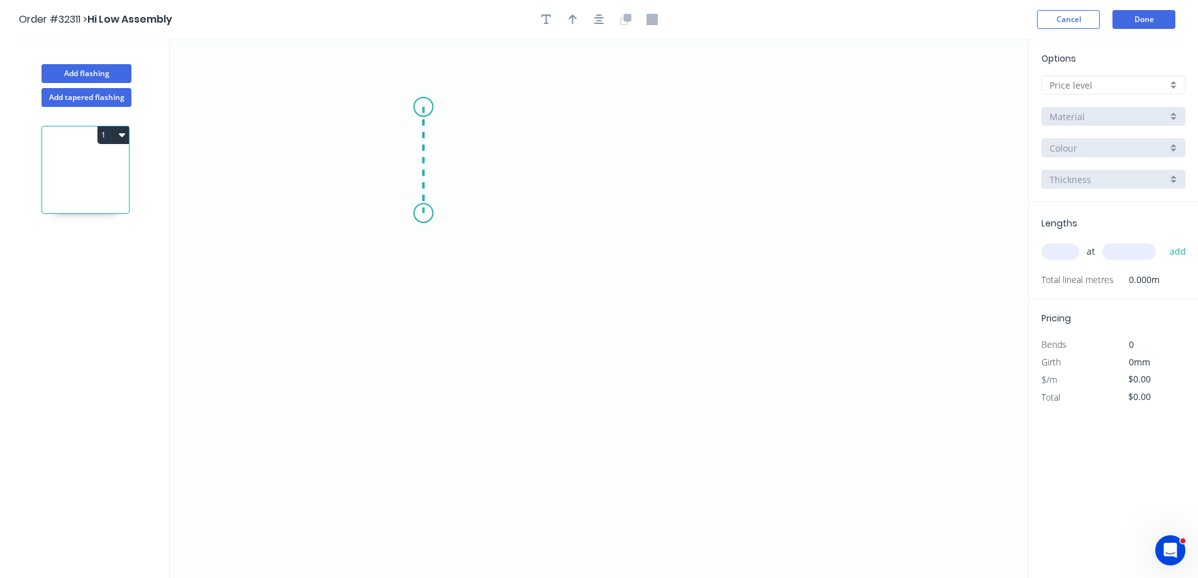
drag, startPoint x: 423, startPoint y: 107, endPoint x: 427, endPoint y: 213, distance: 106.3
click at [427, 213] on icon "0" at bounding box center [599, 308] width 858 height 539
click at [619, 213] on icon "0 ?" at bounding box center [599, 308] width 858 height 539
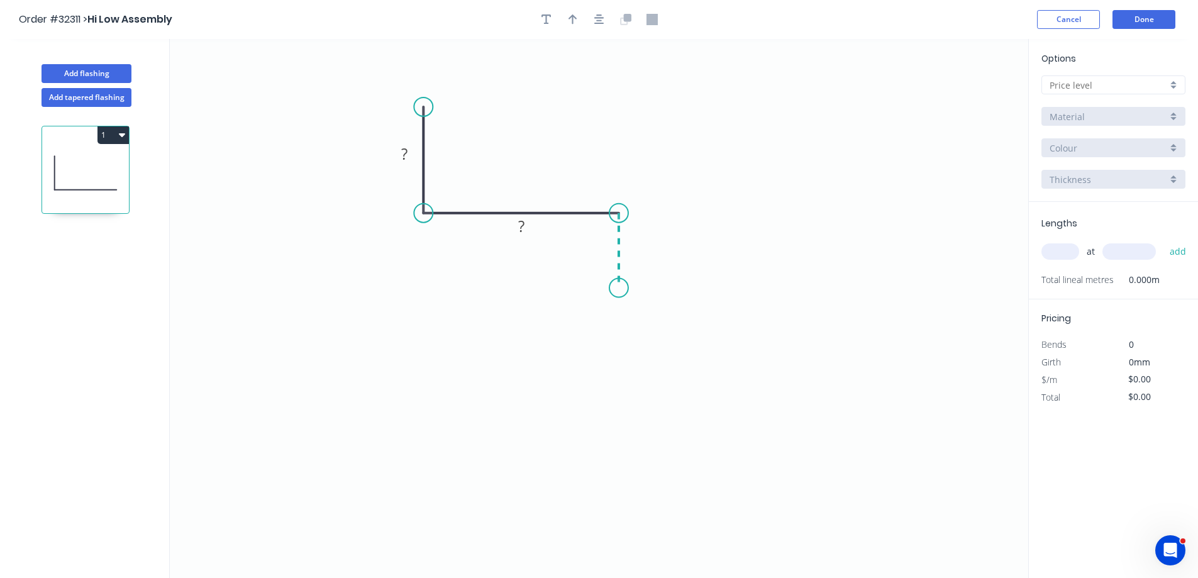
click at [619, 288] on icon "0 ? ?" at bounding box center [599, 308] width 858 height 539
click at [401, 157] on tspan "?" at bounding box center [404, 153] width 6 height 21
click at [1094, 82] on input "text" at bounding box center [1108, 85] width 118 height 13
click at [1073, 108] on div "A" at bounding box center [1113, 109] width 143 height 22
type input "A"
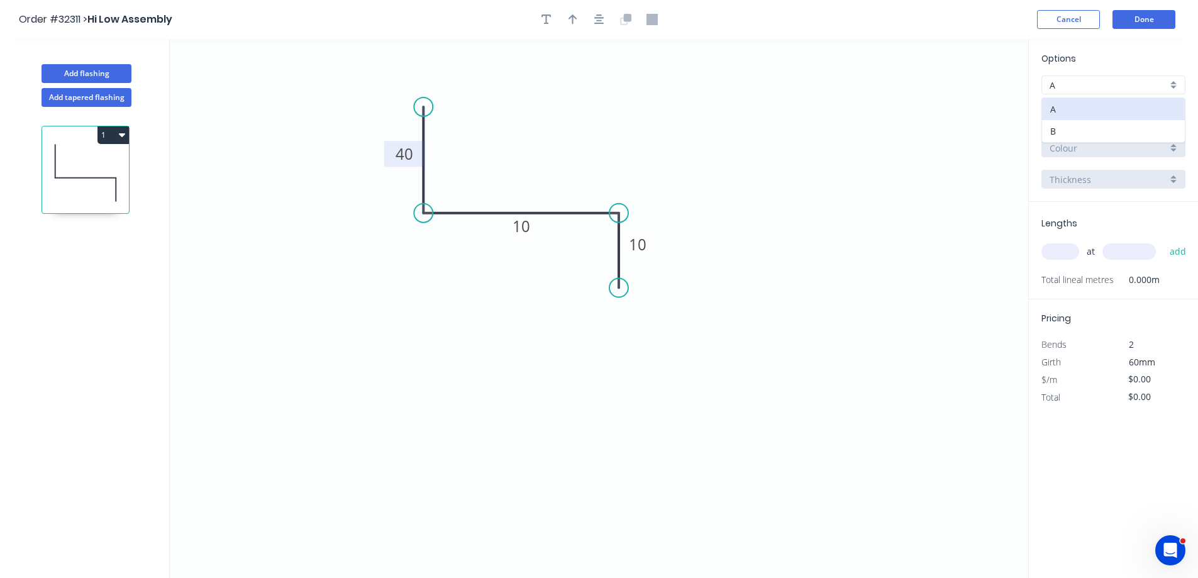
type input "$7.85"
click at [1090, 156] on div "Basalt" at bounding box center [1113, 147] width 144 height 19
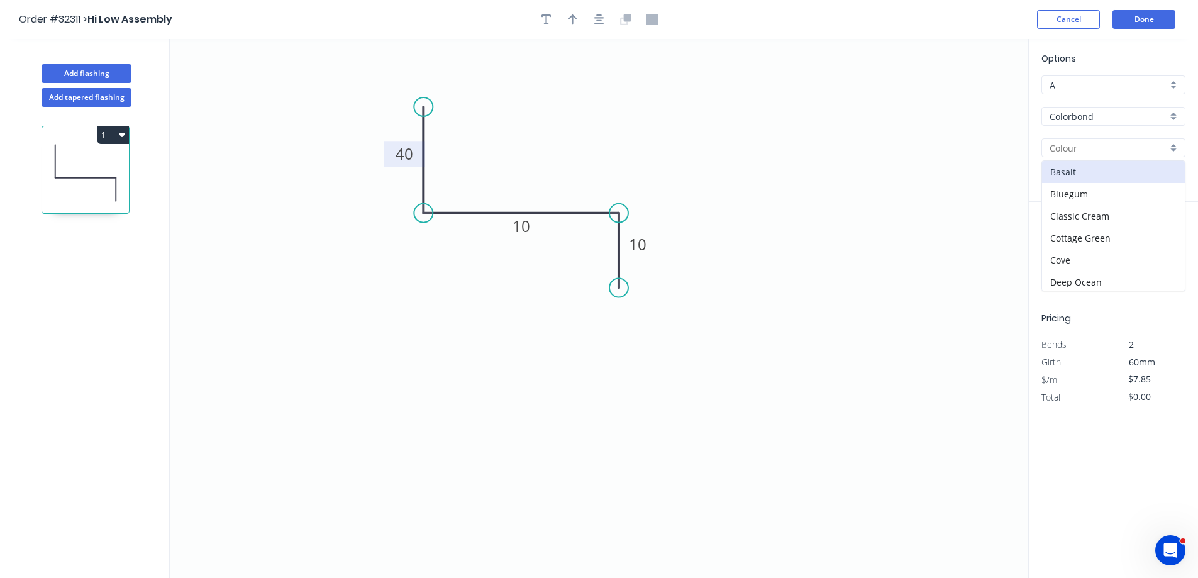
click at [1107, 116] on input "Colorbond" at bounding box center [1108, 116] width 118 height 13
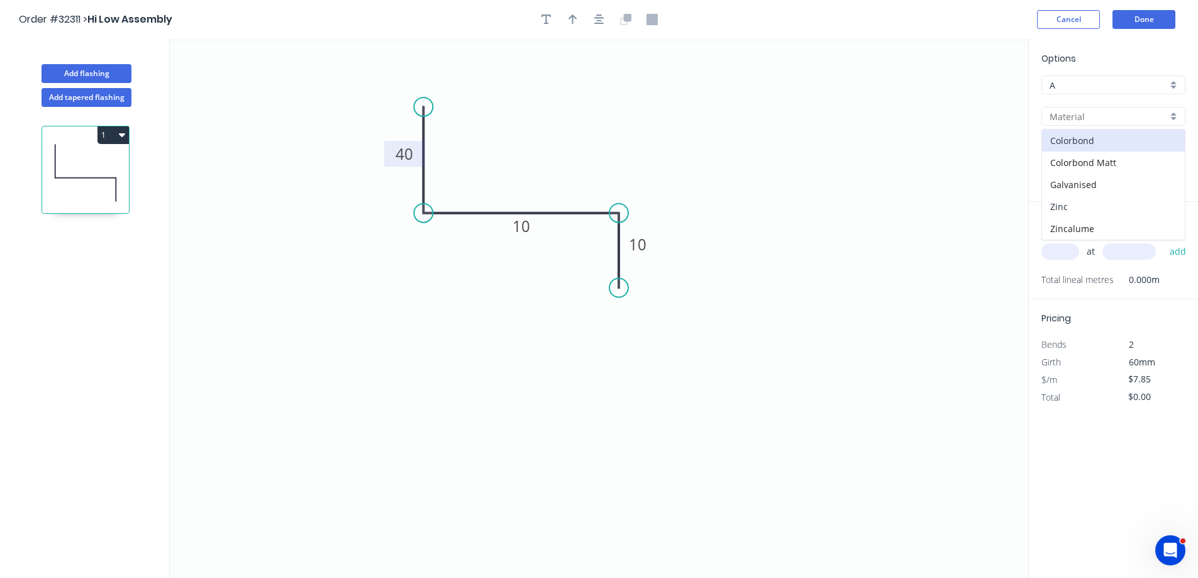
click at [1079, 204] on div "Zinc" at bounding box center [1113, 207] width 143 height 22
type input "Zinc"
type input "$7.28"
click at [1069, 252] on input "text" at bounding box center [1060, 251] width 38 height 16
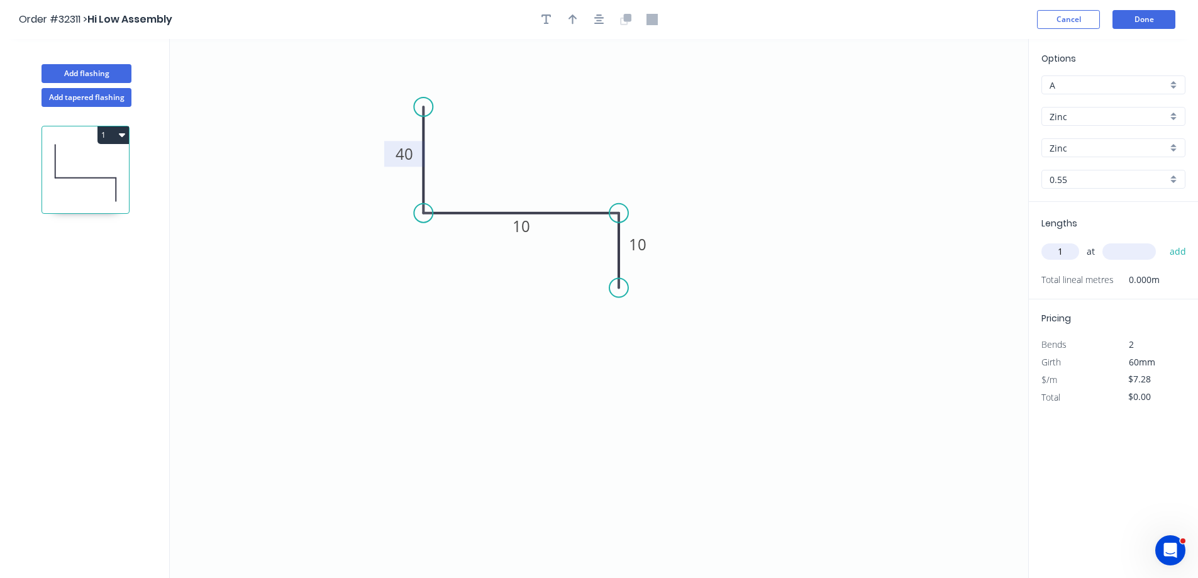
type input "1"
type input "3500"
click at [1163, 241] on button "add" at bounding box center [1178, 251] width 30 height 21
type input "$25.48"
click at [1149, 24] on button "Done" at bounding box center [1143, 19] width 63 height 19
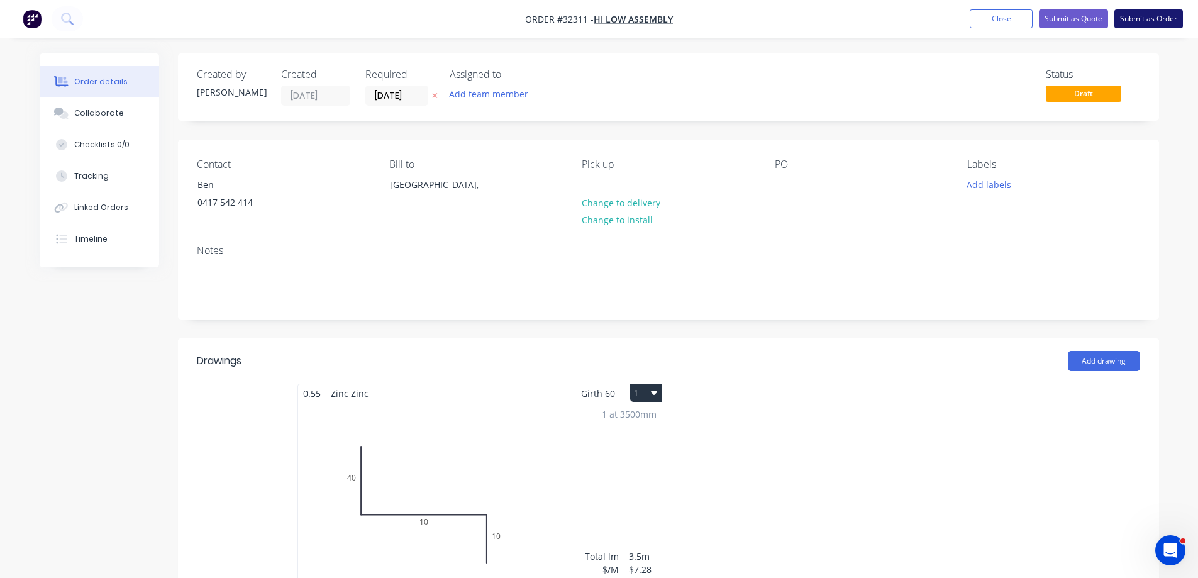
click at [1163, 14] on button "Submit as Order" at bounding box center [1148, 18] width 69 height 19
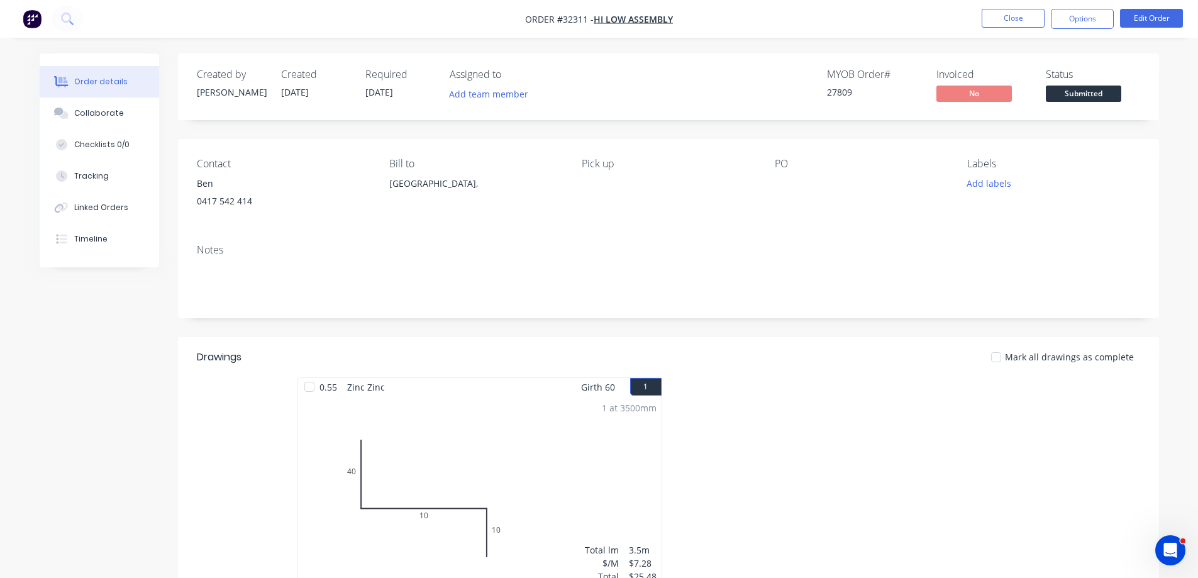
click at [1097, 8] on nav "Order #32311 - Hi Low Assembly Close Options Edit Order" at bounding box center [599, 19] width 1198 height 38
click at [1093, 14] on button "Options" at bounding box center [1082, 19] width 63 height 20
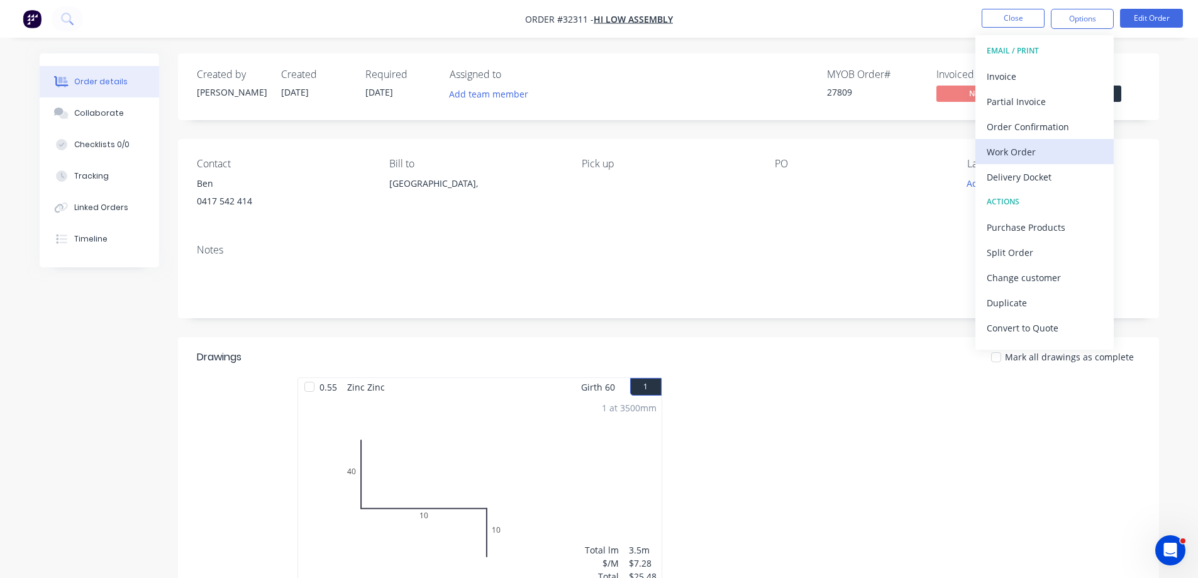
click at [1023, 156] on div "Work Order" at bounding box center [1044, 152] width 116 height 18
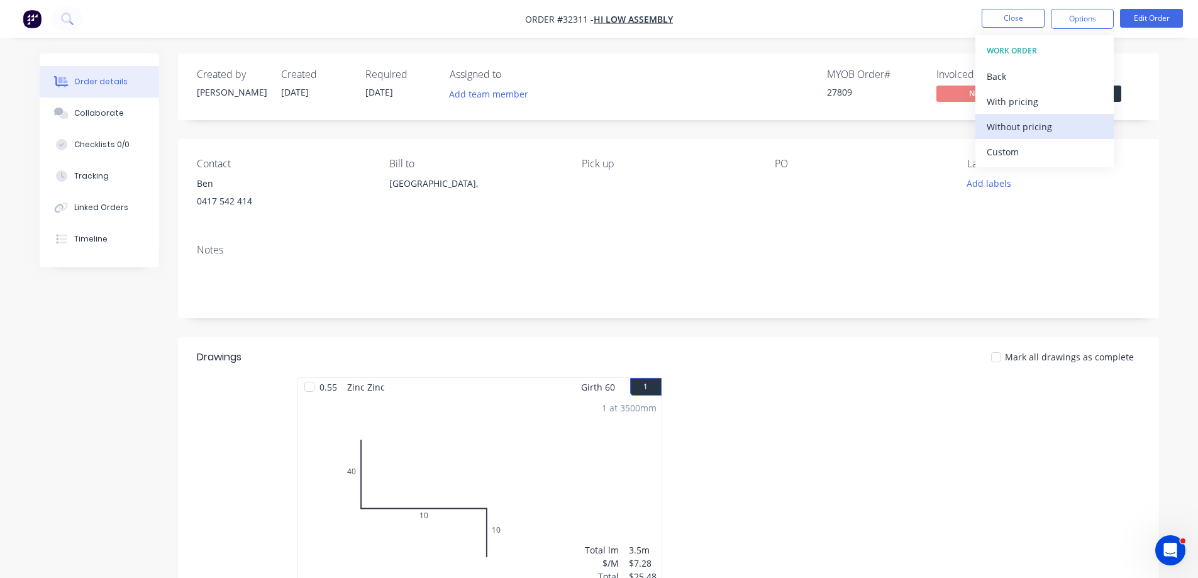
click at [1030, 124] on div "Without pricing" at bounding box center [1044, 127] width 116 height 18
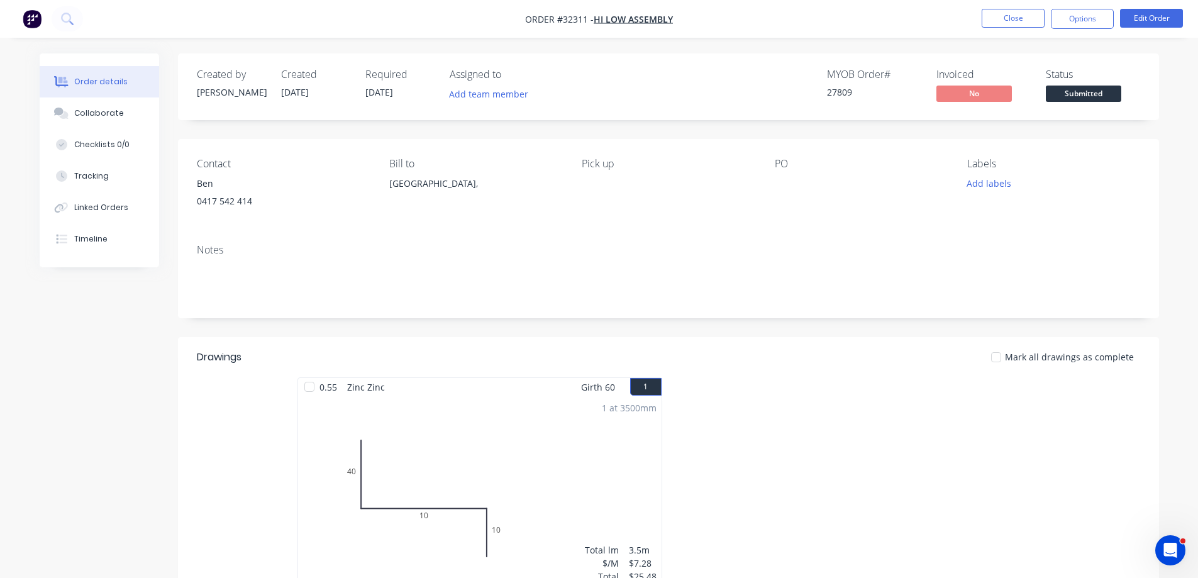
click at [1124, 95] on div "Status Submitted" at bounding box center [1093, 87] width 94 height 36
drag, startPoint x: 1113, startPoint y: 95, endPoint x: 1111, endPoint y: 107, distance: 12.2
click at [1113, 96] on span "Submitted" at bounding box center [1083, 94] width 75 height 16
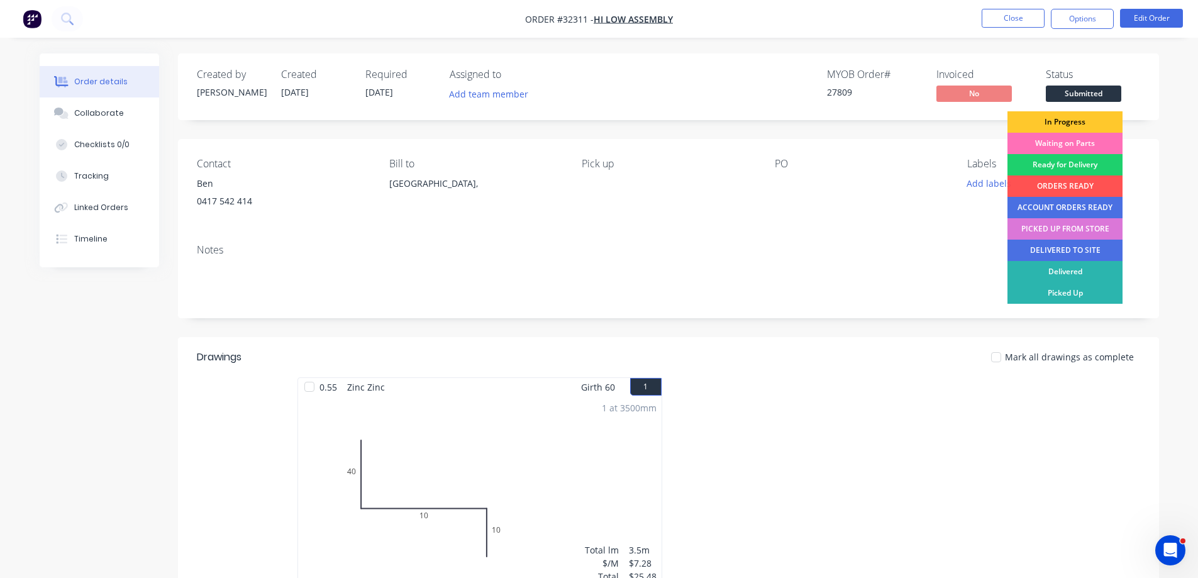
click at [1105, 123] on div "In Progress" at bounding box center [1064, 121] width 115 height 21
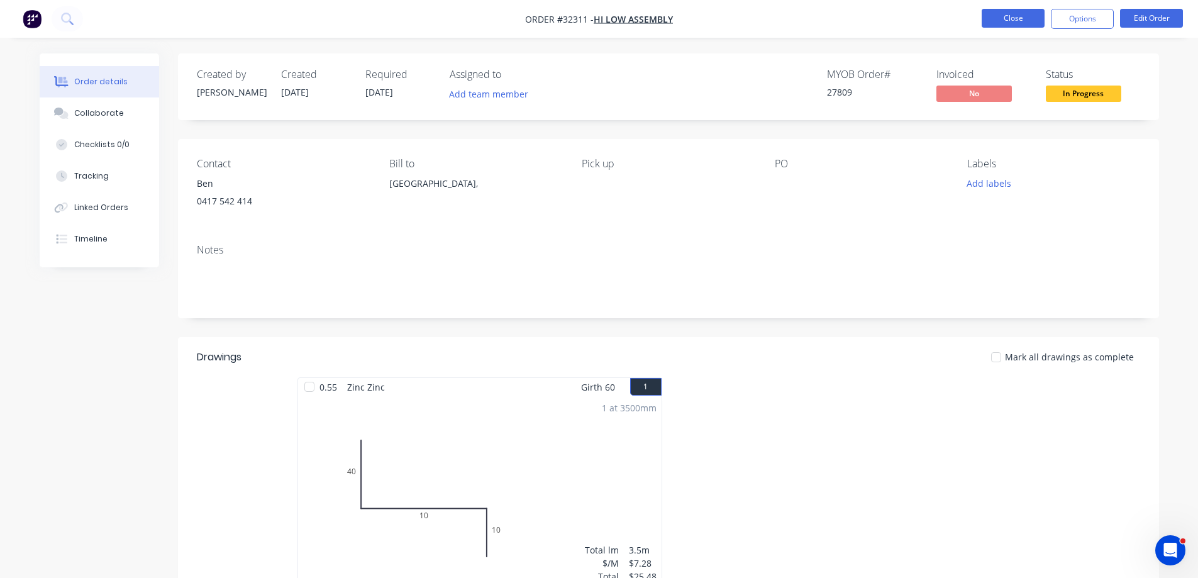
click at [1012, 13] on button "Close" at bounding box center [1012, 18] width 63 height 19
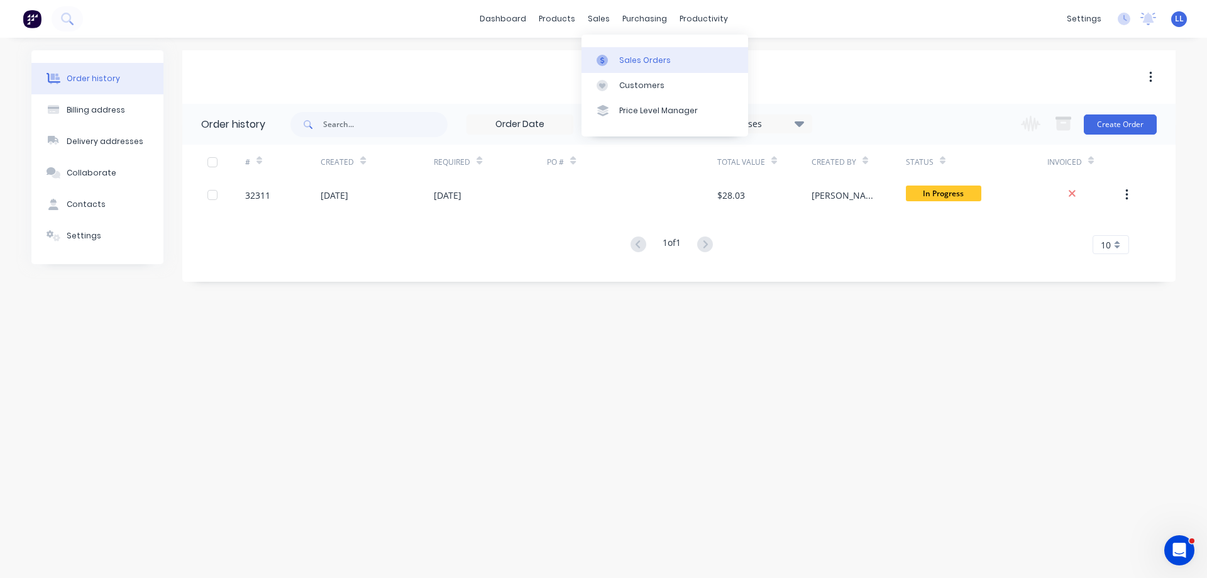
click at [621, 56] on div "Sales Orders" at bounding box center [645, 60] width 52 height 11
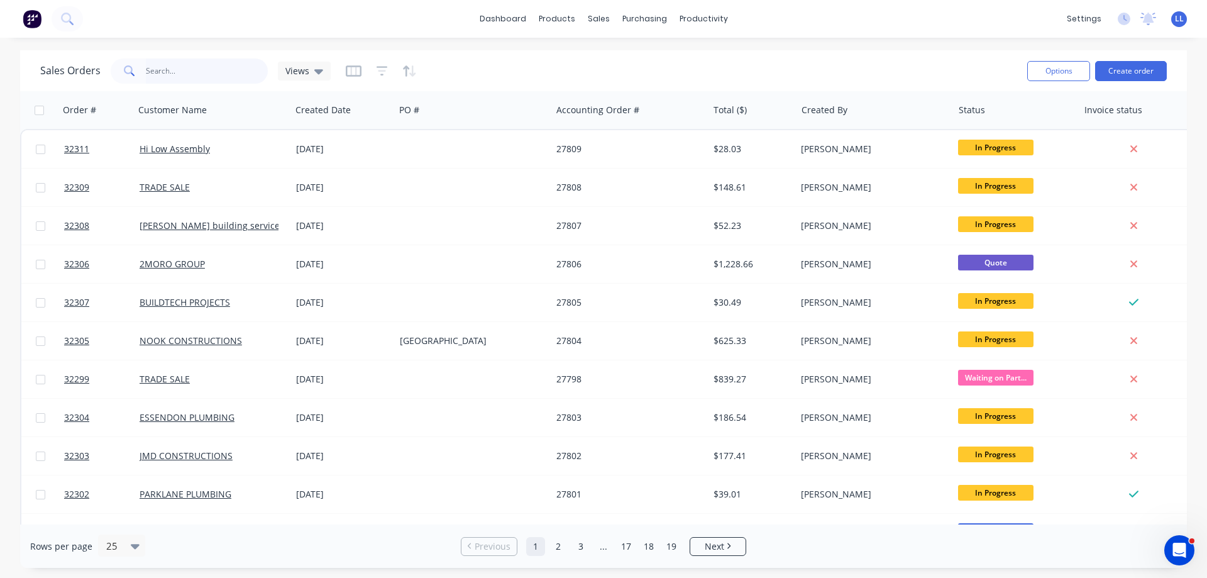
click at [189, 67] on input "text" at bounding box center [207, 70] width 123 height 25
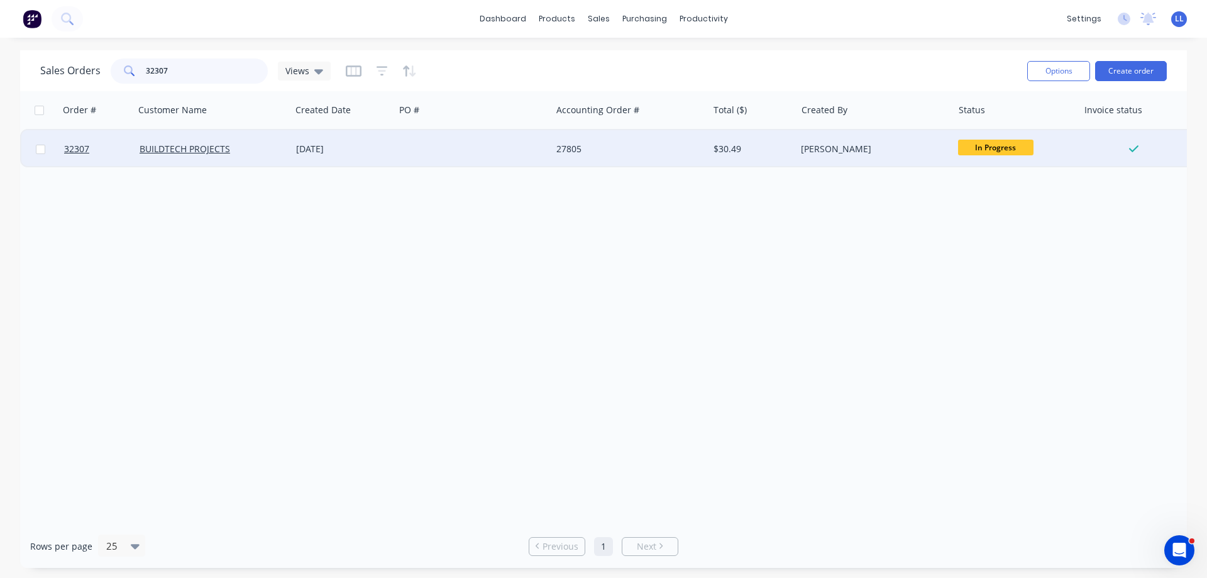
type input "32307"
click at [623, 158] on div "27805" at bounding box center [629, 149] width 157 height 38
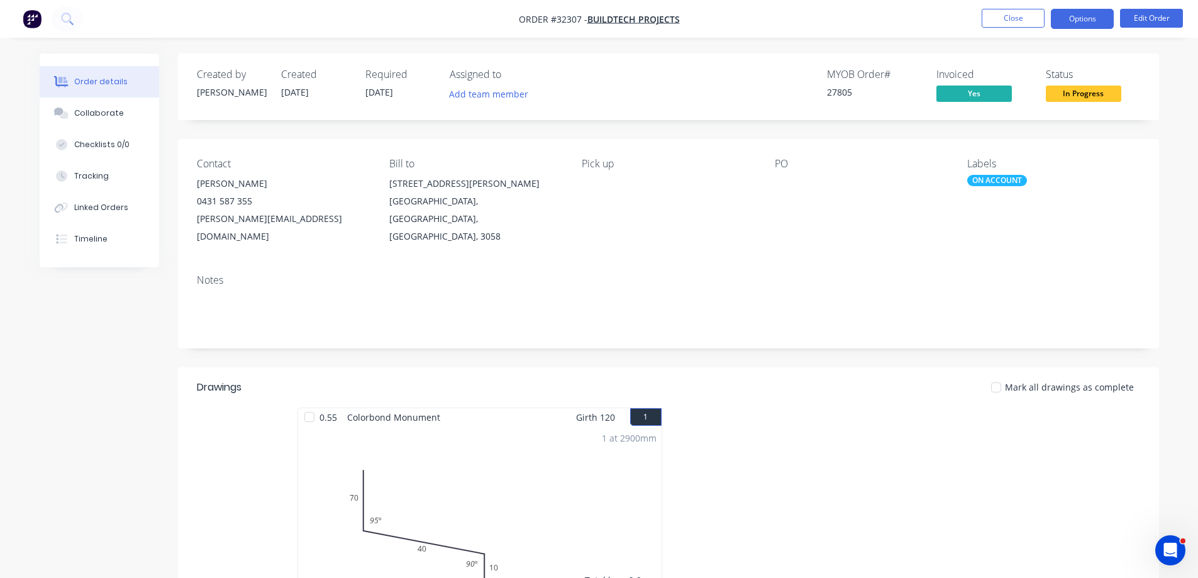
click at [1059, 20] on button "Options" at bounding box center [1082, 19] width 63 height 20
click at [1118, 94] on span "In Progress" at bounding box center [1083, 94] width 75 height 16
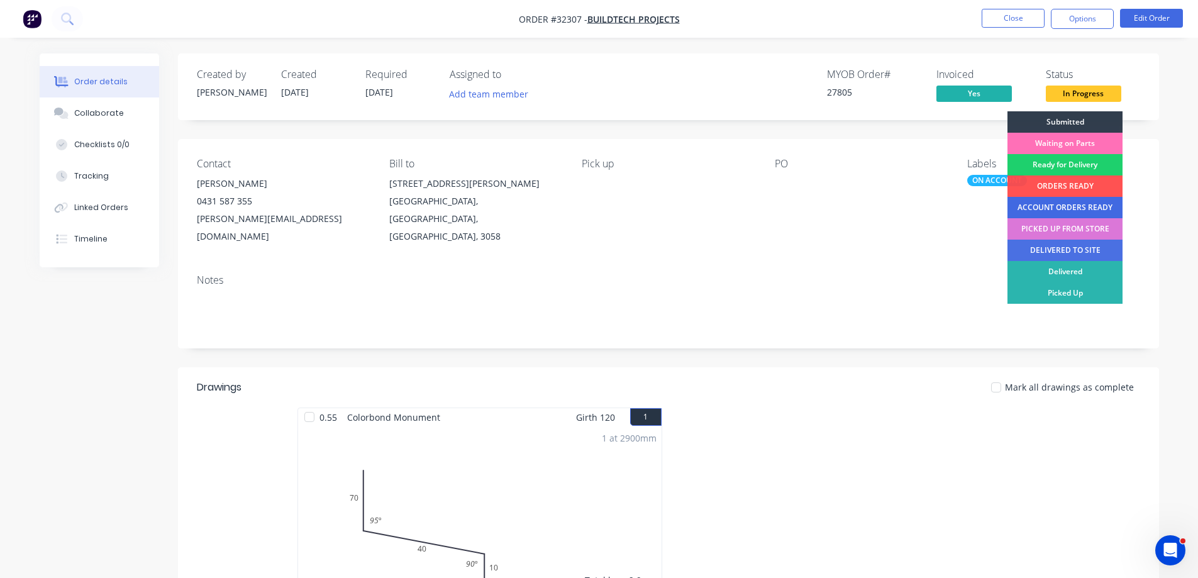
click at [1083, 201] on div "ACCOUNT ORDERS READY" at bounding box center [1064, 207] width 115 height 21
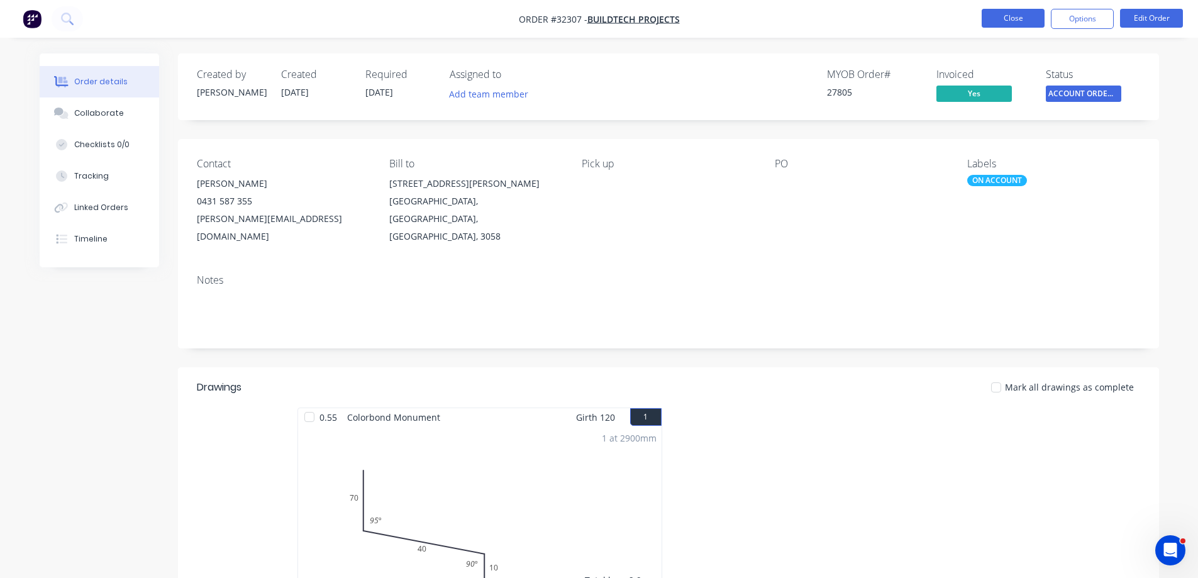
click at [1000, 19] on button "Close" at bounding box center [1012, 18] width 63 height 19
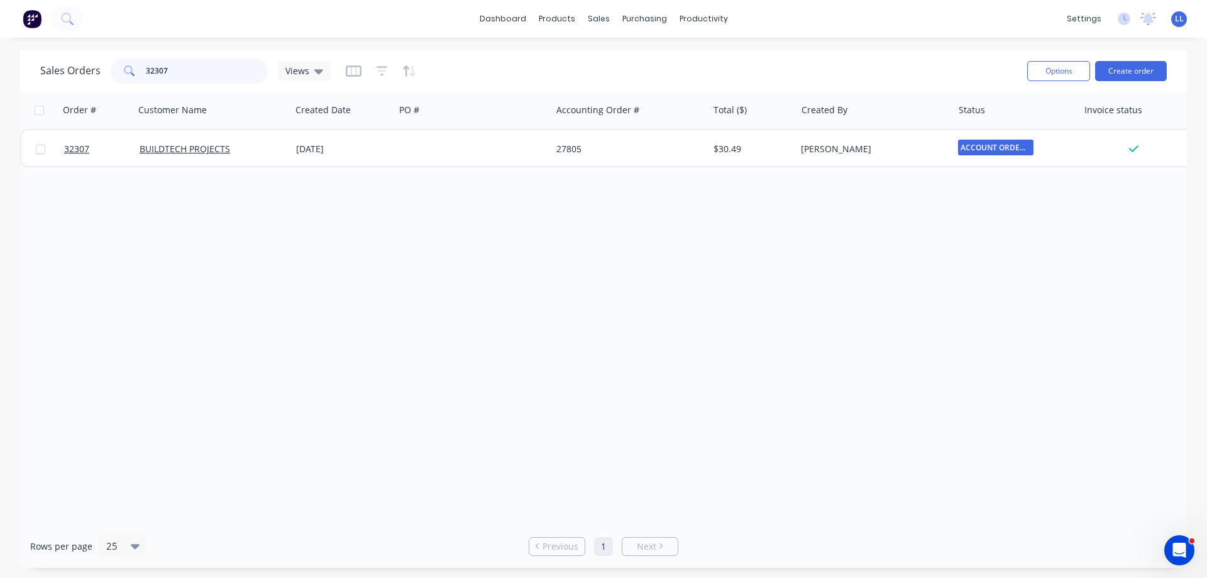
drag, startPoint x: 179, startPoint y: 71, endPoint x: 117, endPoint y: 71, distance: 61.6
click at [117, 71] on div "32307" at bounding box center [189, 70] width 157 height 25
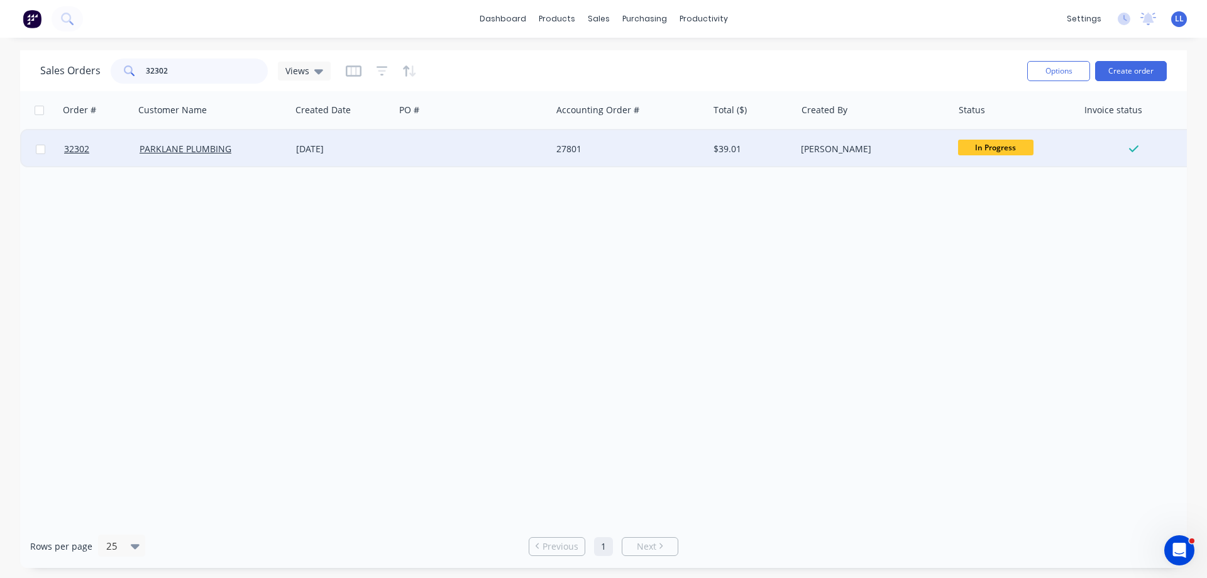
type input "32302"
click at [699, 155] on div "27801" at bounding box center [629, 149] width 157 height 38
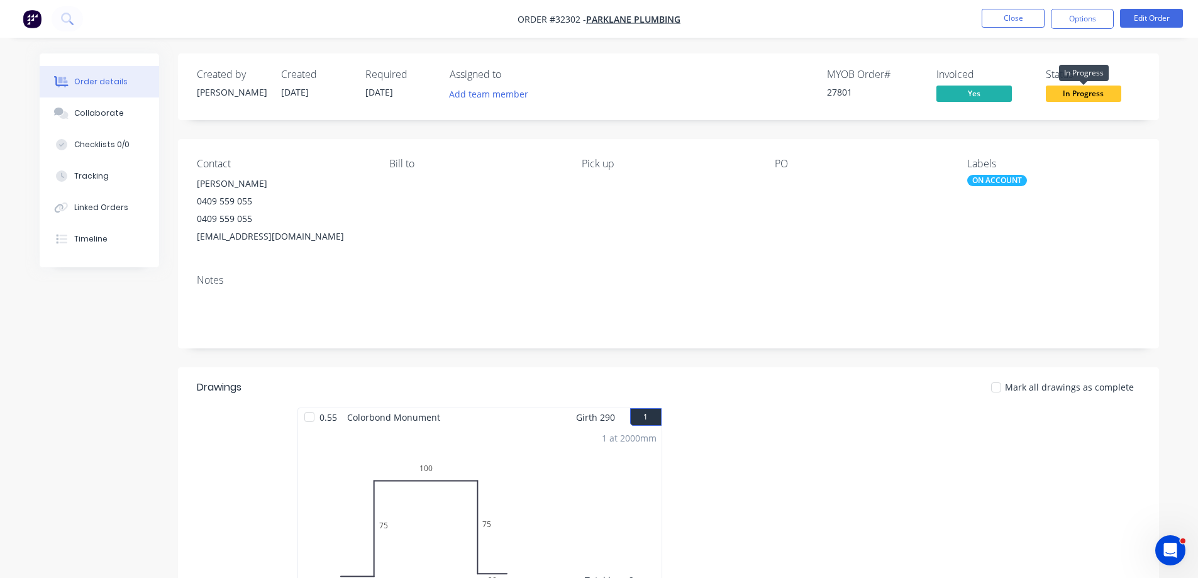
click at [1078, 94] on span "In Progress" at bounding box center [1083, 94] width 75 height 16
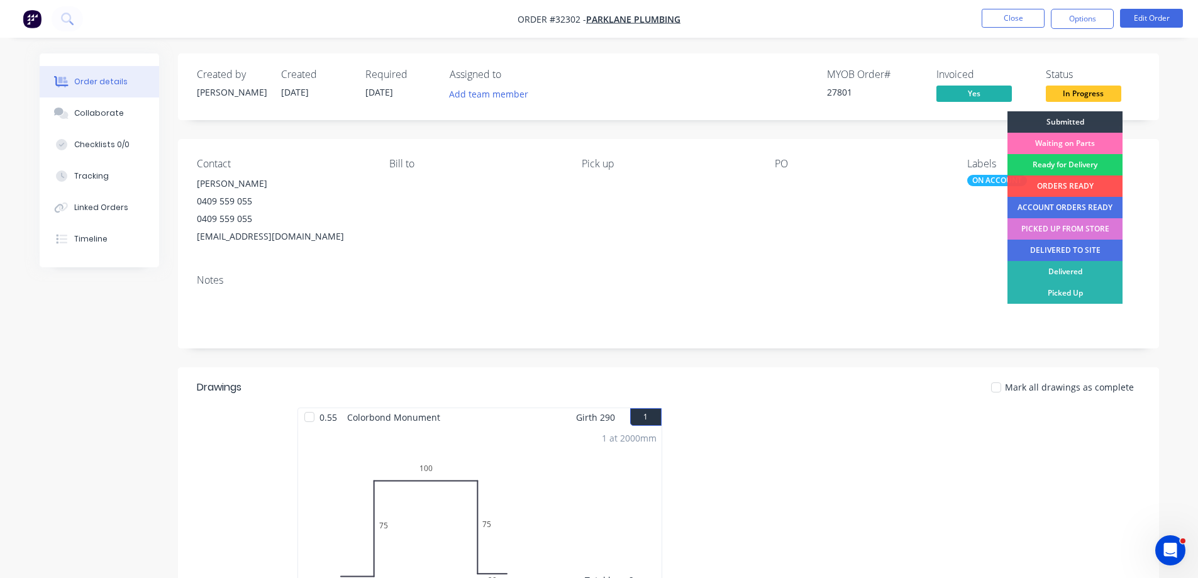
drag, startPoint x: 1069, startPoint y: 204, endPoint x: 1061, endPoint y: 127, distance: 77.8
click at [1069, 202] on div "ACCOUNT ORDERS READY" at bounding box center [1064, 207] width 115 height 21
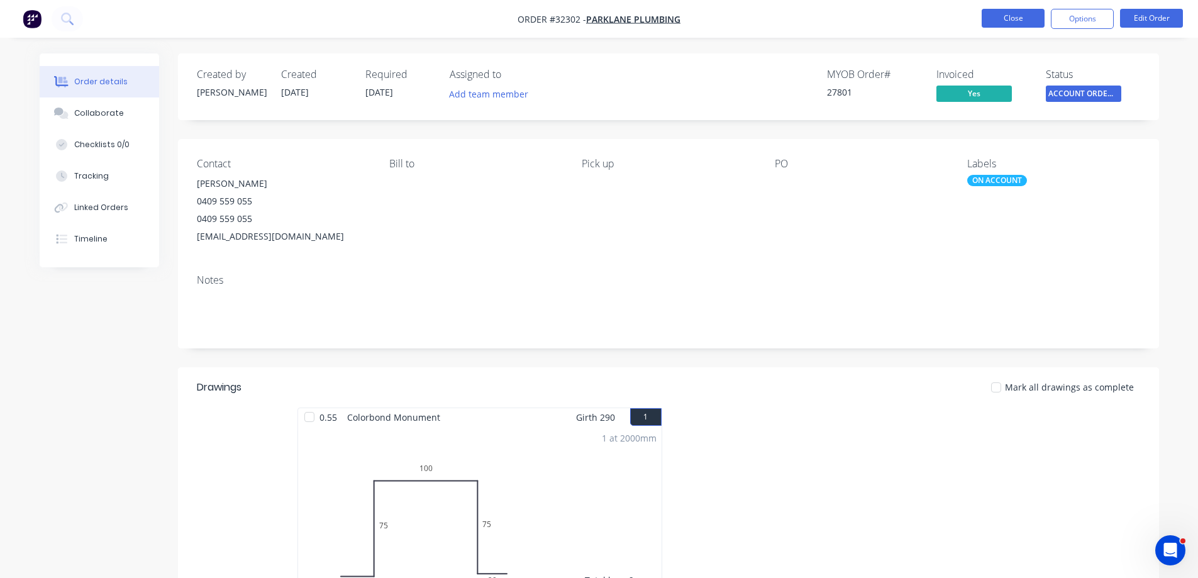
click at [1010, 21] on button "Close" at bounding box center [1012, 18] width 63 height 19
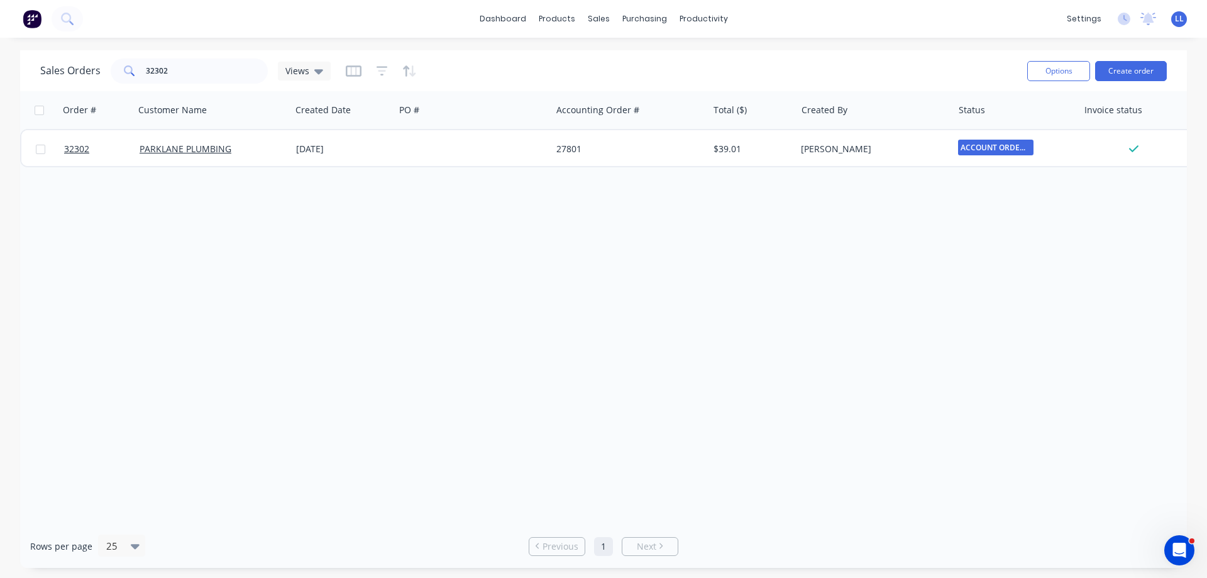
click at [40, 20] on img at bounding box center [32, 18] width 19 height 19
